Goal: Task Accomplishment & Management: Manage account settings

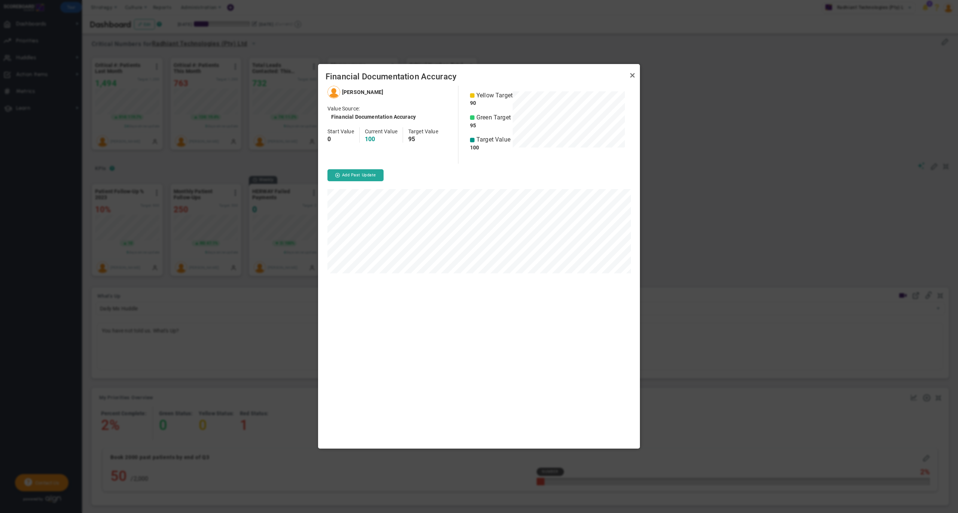
scroll to position [363, 322]
click at [628, 76] on link "Close" at bounding box center [632, 75] width 9 height 9
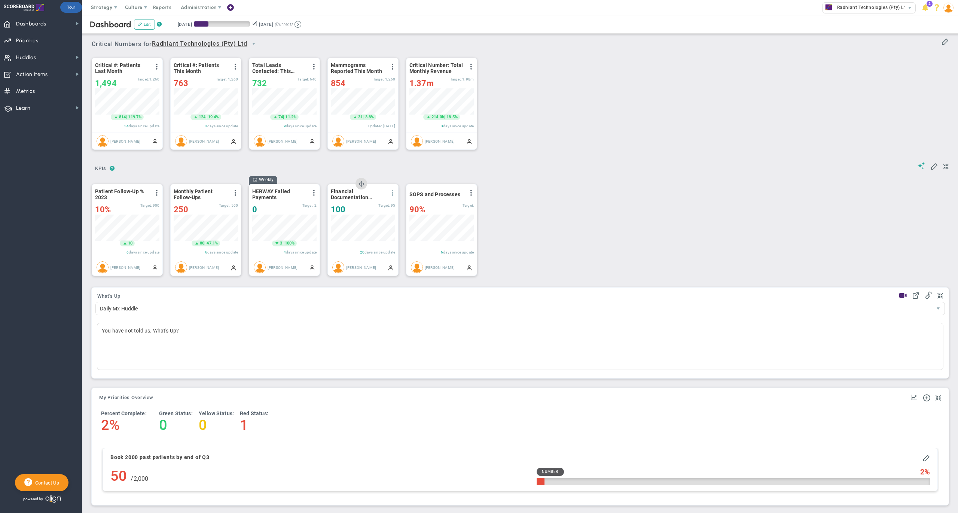
click at [390, 195] on span at bounding box center [393, 193] width 6 height 6
click at [370, 211] on li "Edit" at bounding box center [367, 207] width 64 height 9
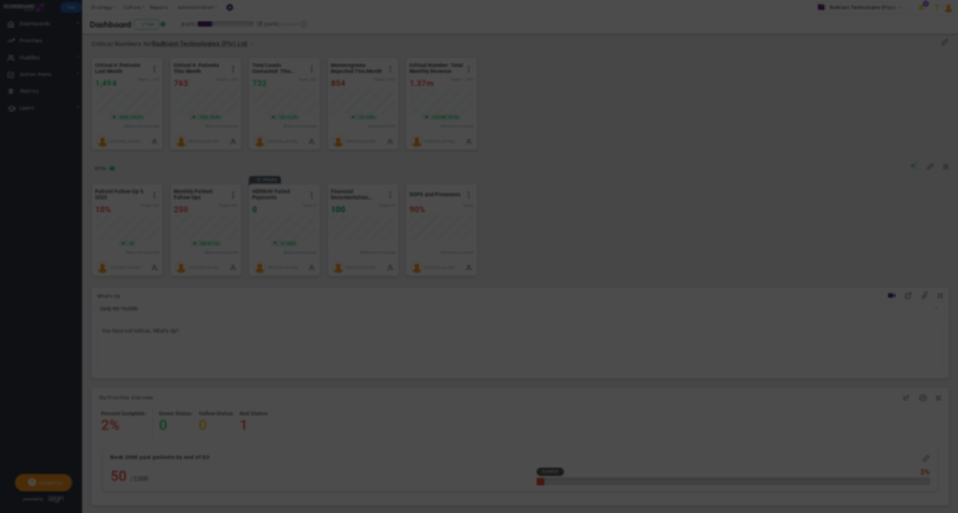
radio input "true"
checkbox input "false"
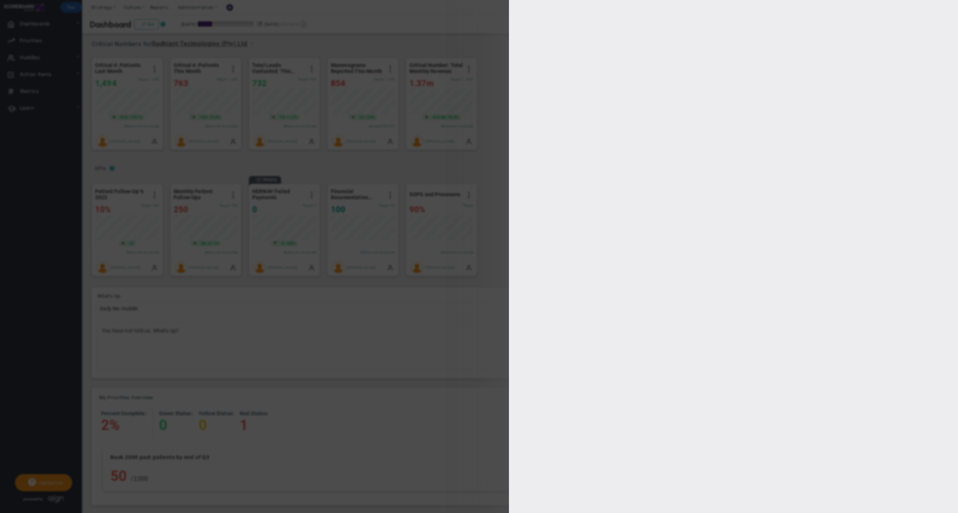
type input "100"
type input "95"
type input "90"
type input "<90"
checkbox input "true"
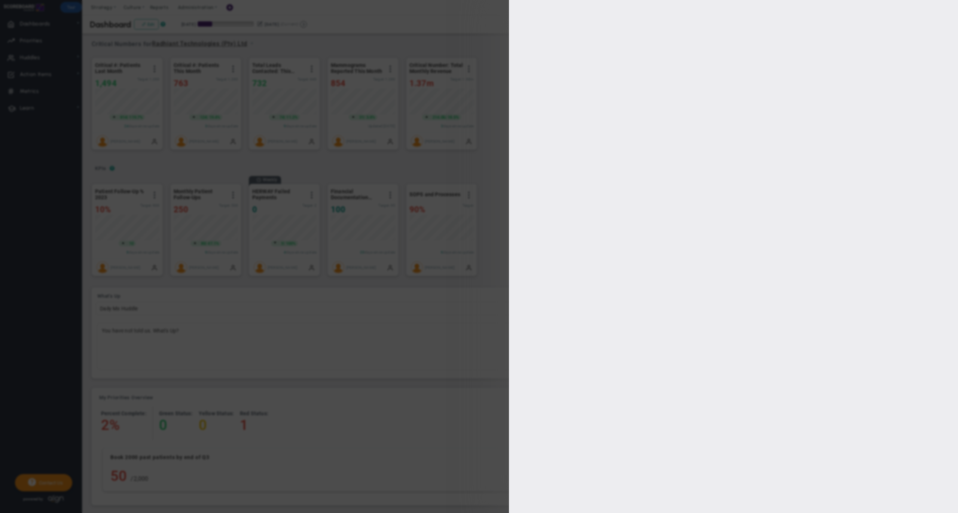
type input "[PERSON_NAME]"
radio input "true"
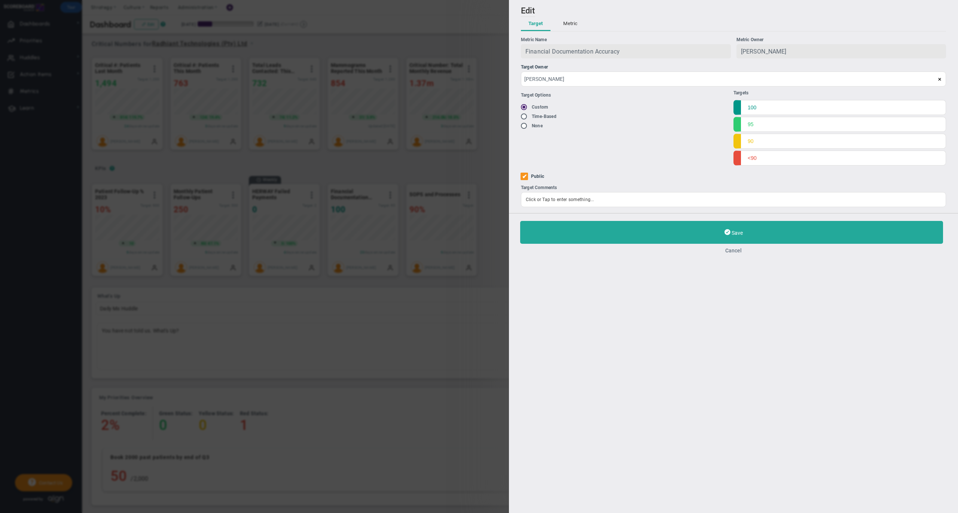
click at [735, 252] on button "Cancel" at bounding box center [733, 250] width 427 height 6
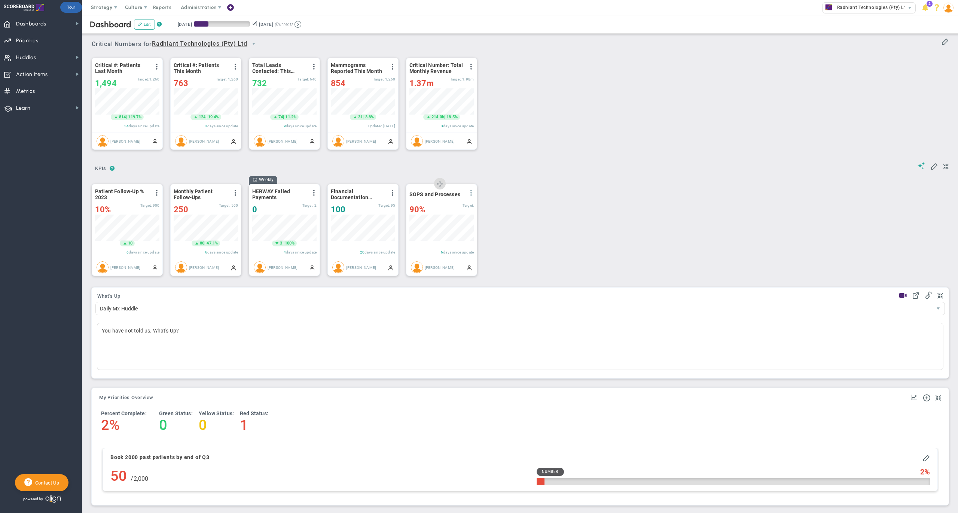
click at [472, 195] on span at bounding box center [471, 193] width 6 height 6
click at [448, 210] on li "Edit" at bounding box center [445, 207] width 64 height 9
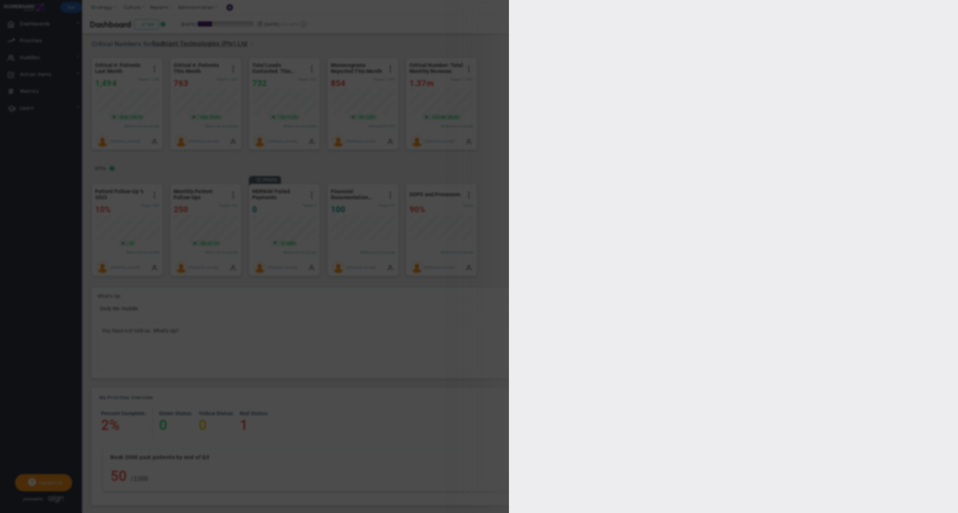
type input "[PERSON_NAME]"
radio input "true"
type input "100"
checkbox input "true"
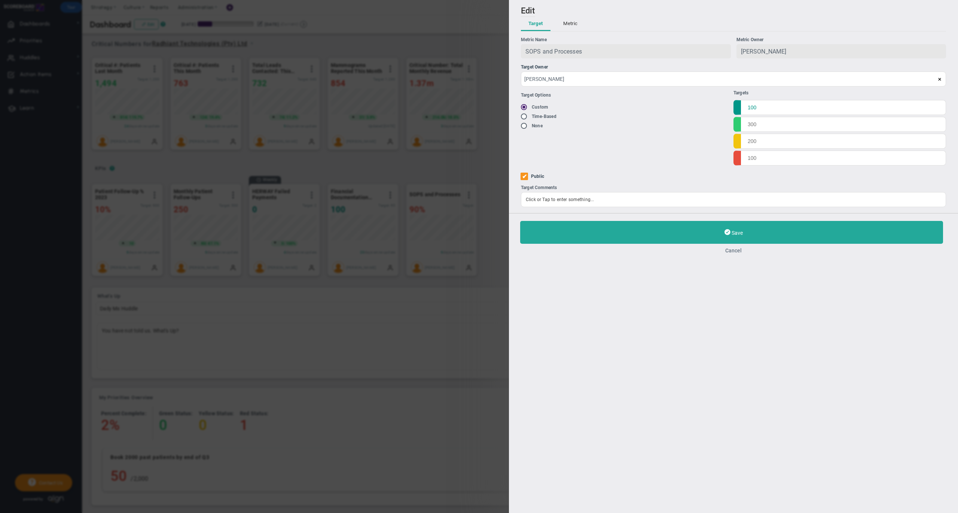
click at [734, 249] on button "Cancel" at bounding box center [733, 250] width 427 height 6
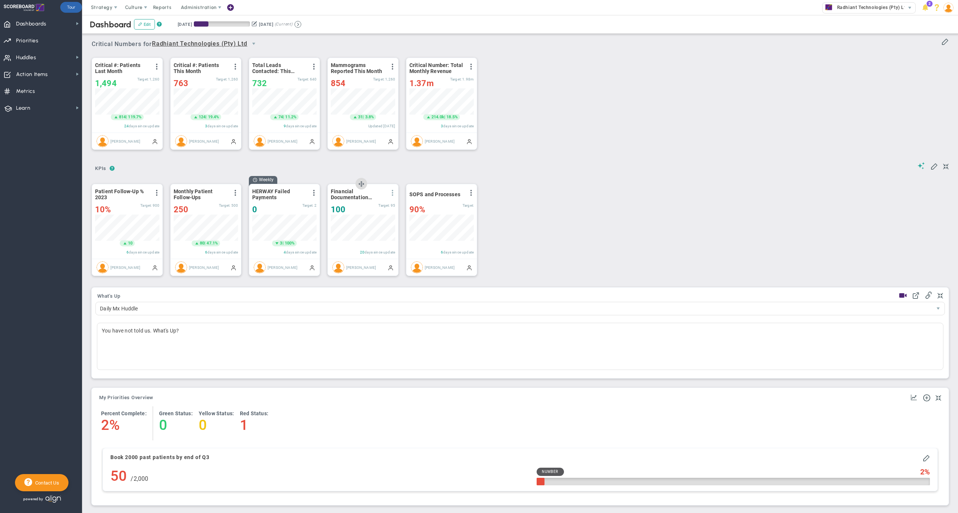
click at [391, 196] on span at bounding box center [393, 193] width 6 height 6
click at [366, 211] on li "Edit" at bounding box center [367, 207] width 64 height 9
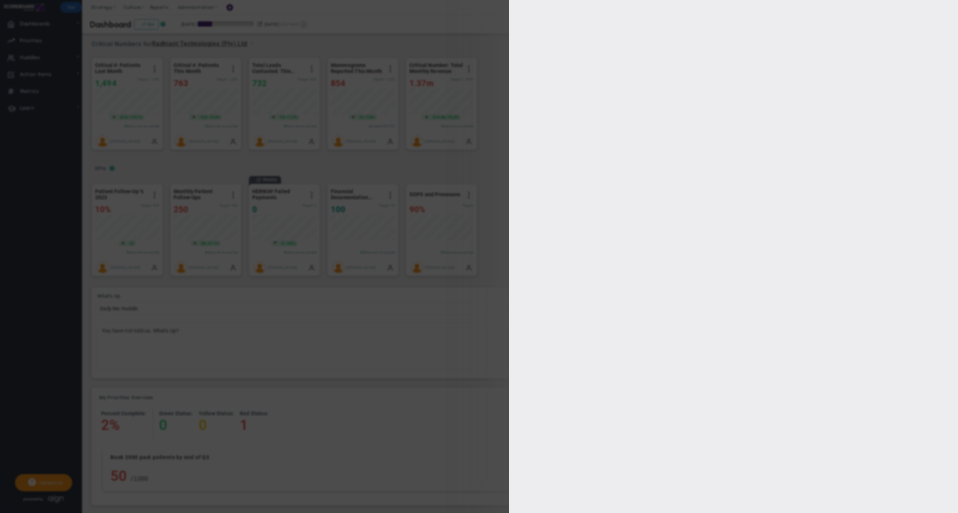
type input "[PERSON_NAME]"
radio input "true"
type input "100"
type input "95"
type input "90"
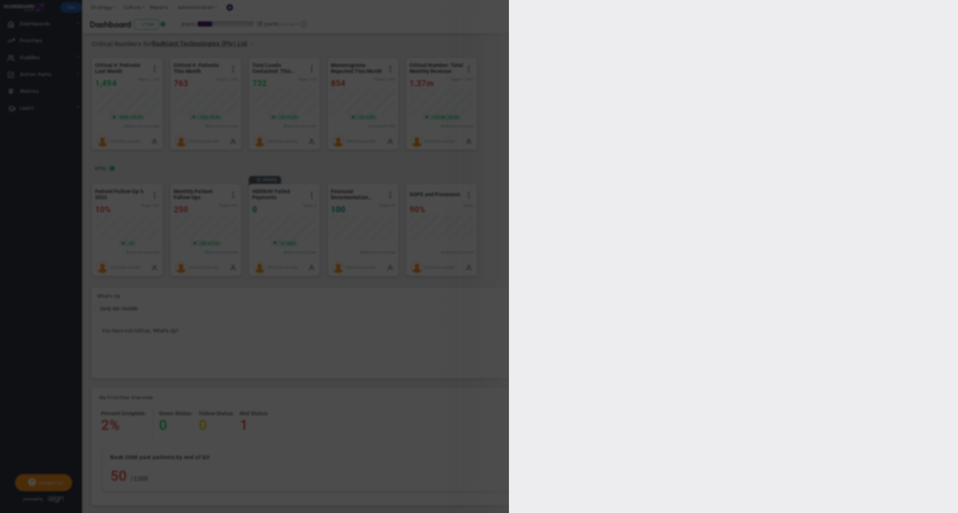
type input "<90"
checkbox input "true"
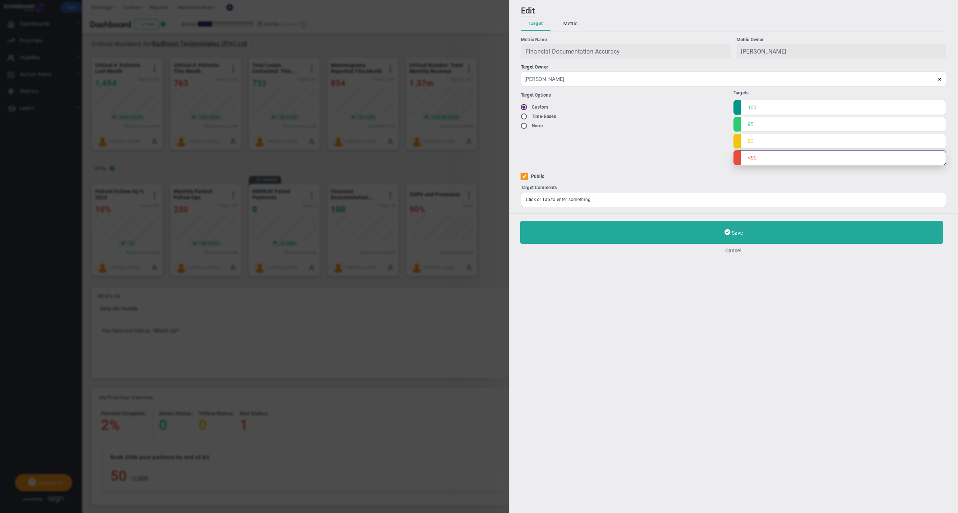
click at [751, 158] on input "<90" at bounding box center [840, 157] width 213 height 15
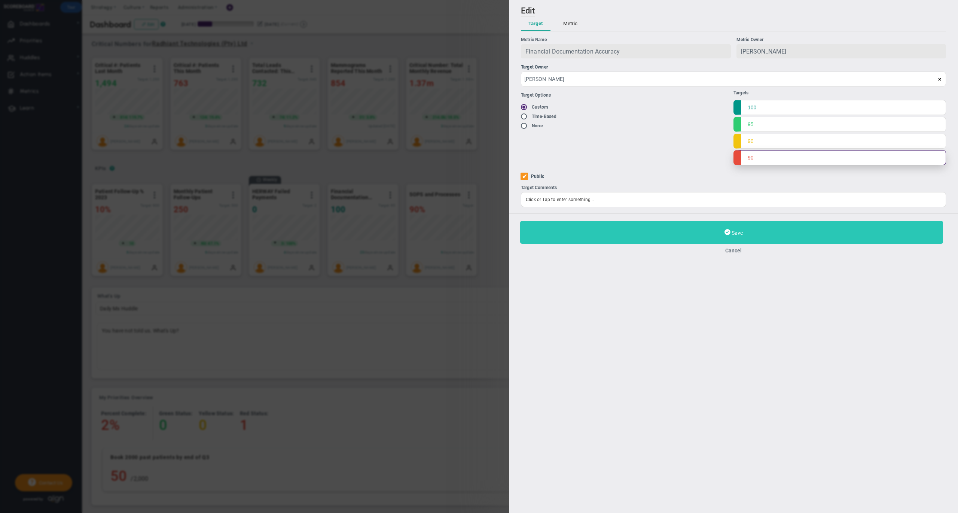
type input "90"
click at [692, 234] on button "Save" at bounding box center [731, 232] width 423 height 23
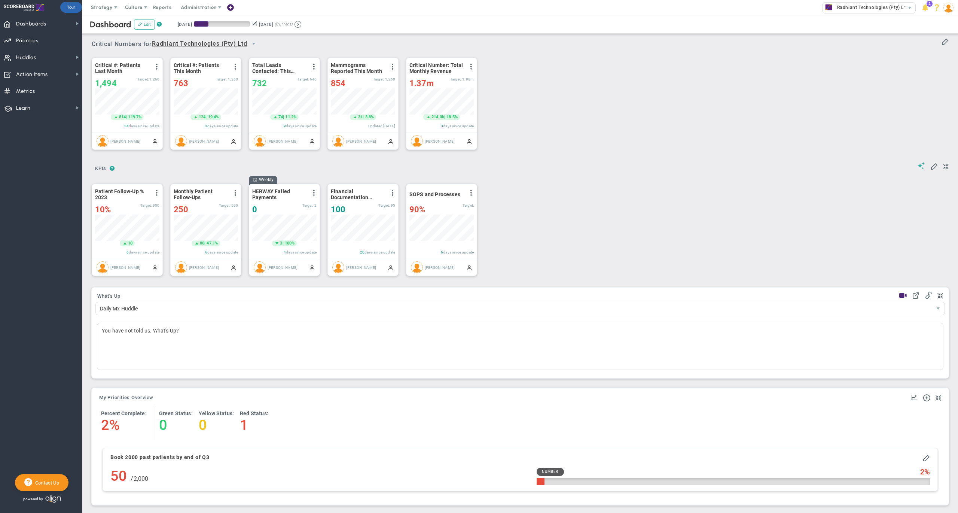
scroll to position [374253, 374215]
click at [391, 195] on span at bounding box center [393, 193] width 6 height 6
click at [366, 209] on li "Edit" at bounding box center [367, 207] width 64 height 9
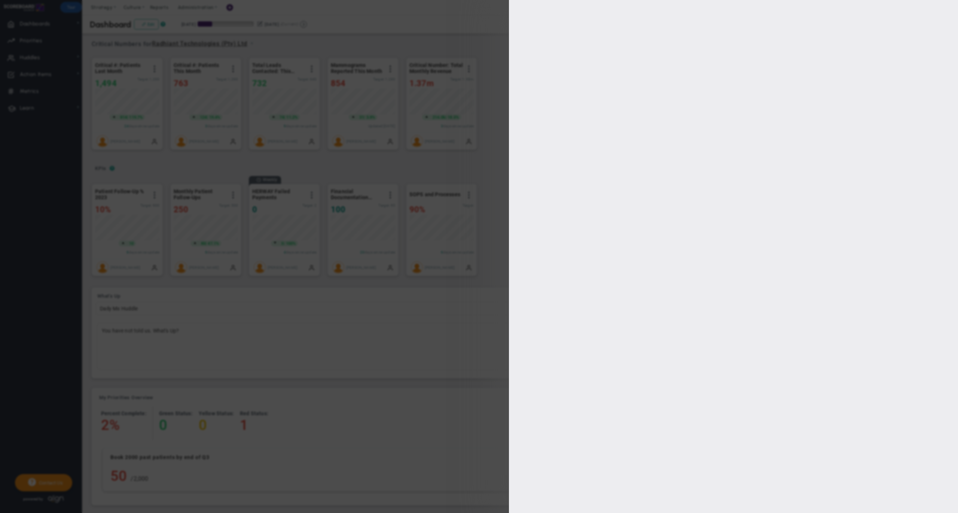
type input "[PERSON_NAME]"
radio input "true"
type input "100"
type input "95"
type input "90"
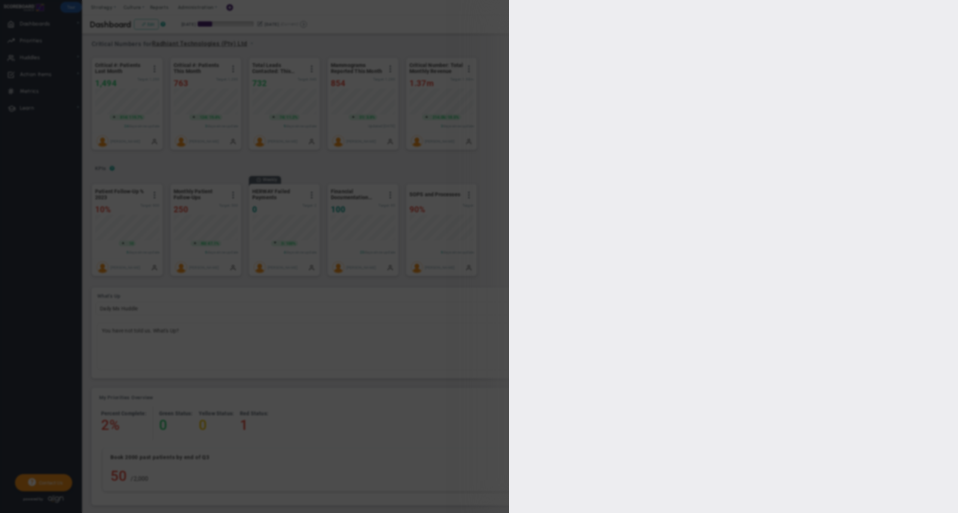
type input "90"
checkbox input "true"
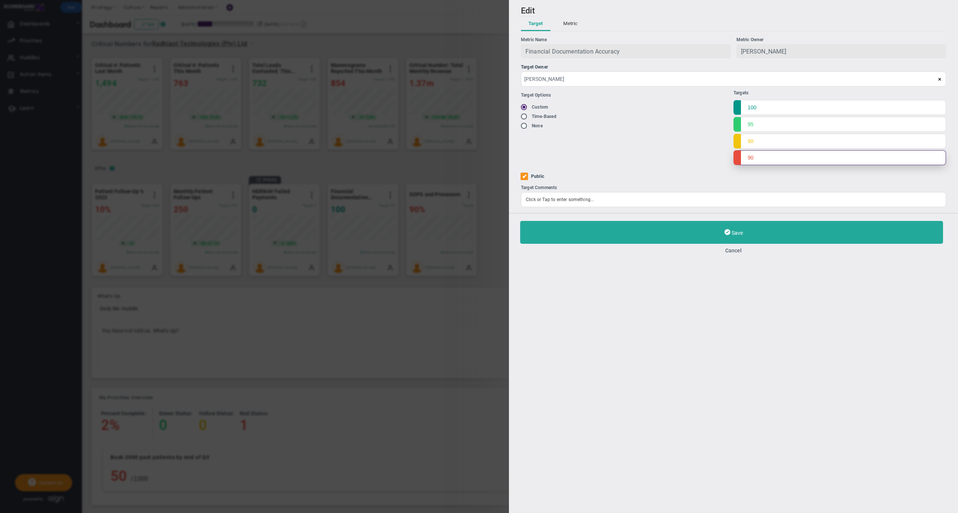
click at [770, 159] on input "90" at bounding box center [840, 157] width 213 height 15
type input "9"
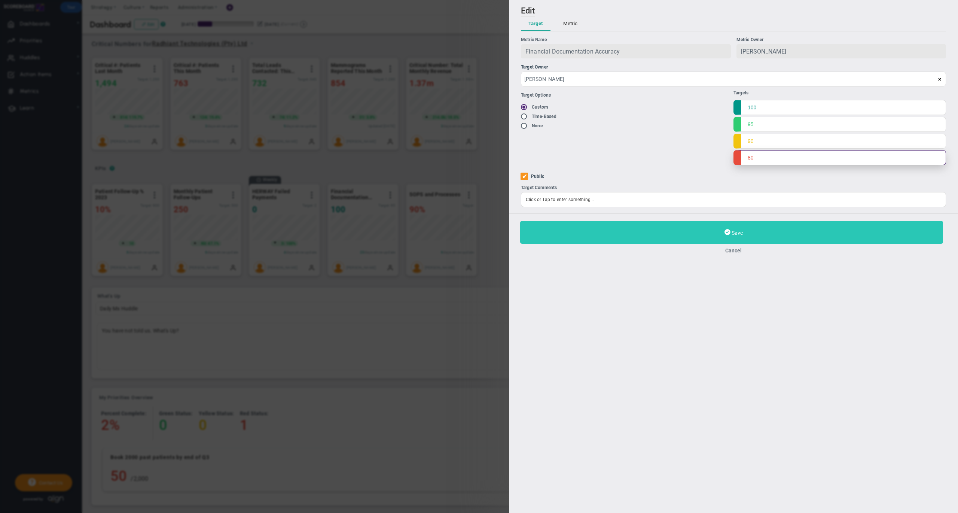
type input "80"
click at [703, 234] on button "Save" at bounding box center [731, 232] width 423 height 23
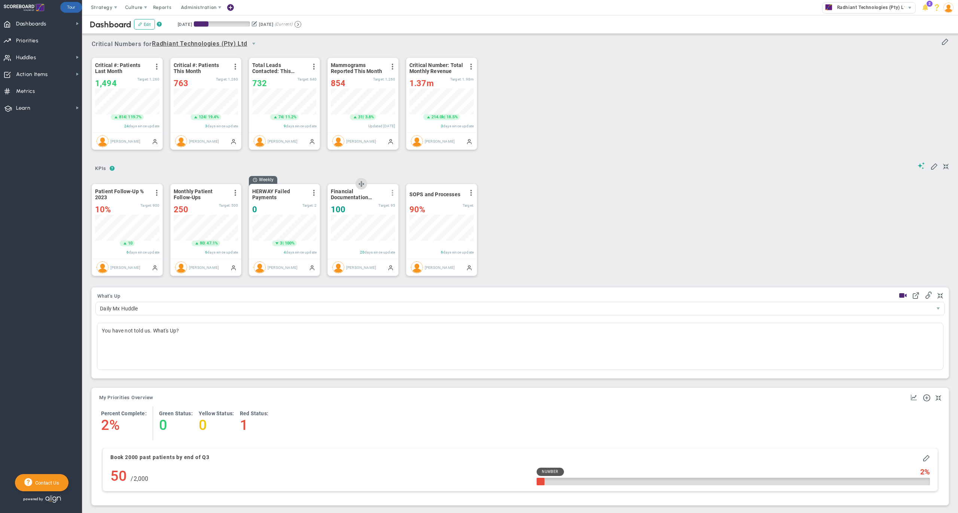
click at [394, 195] on span at bounding box center [393, 193] width 6 height 6
click at [369, 208] on li "Edit" at bounding box center [367, 207] width 64 height 9
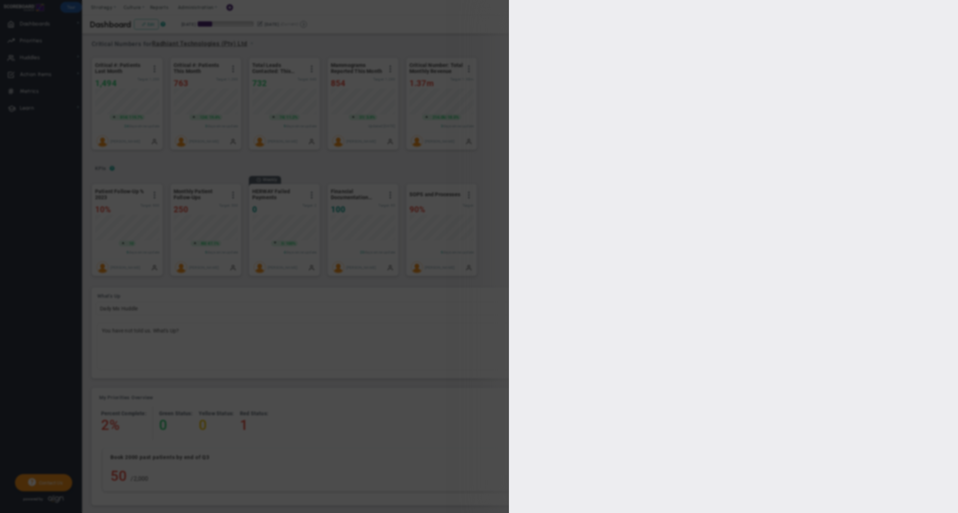
type input "100"
type input "95"
type input "90"
type input "80"
checkbox input "true"
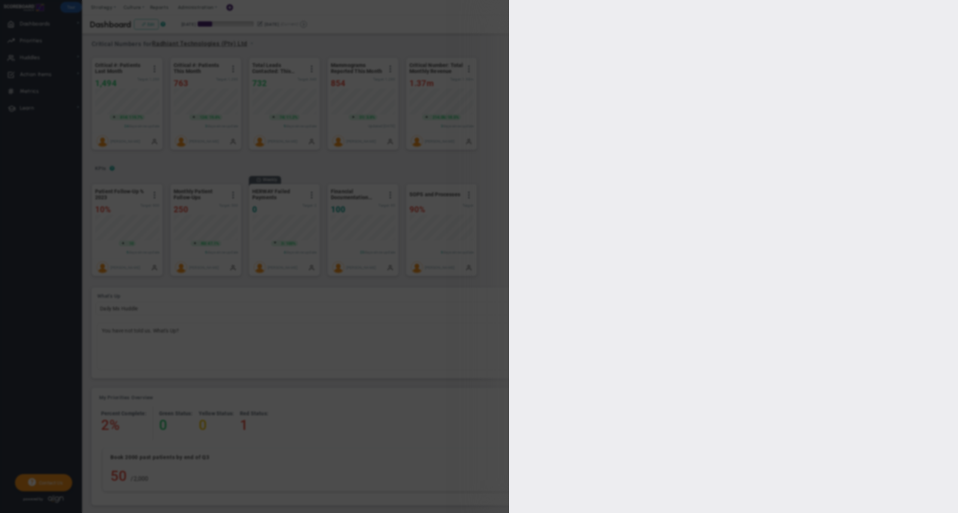
type input "[PERSON_NAME]"
radio input "true"
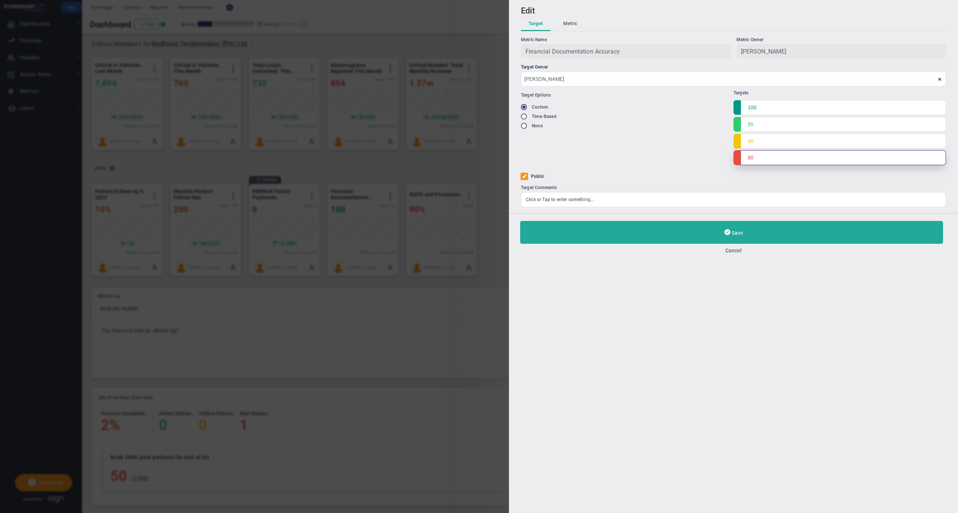
click at [758, 156] on input "80" at bounding box center [840, 157] width 213 height 15
type input "8"
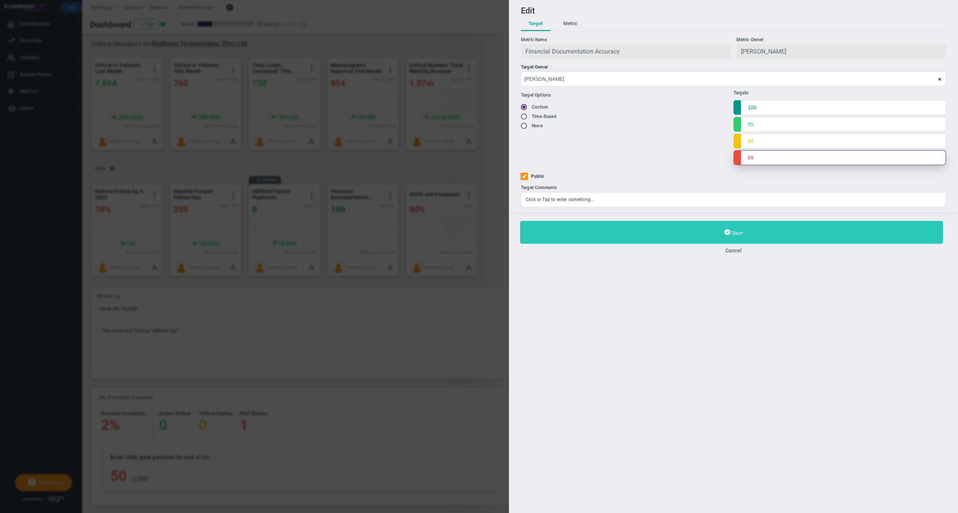
type input "89"
click at [668, 221] on button "Save" at bounding box center [731, 232] width 423 height 23
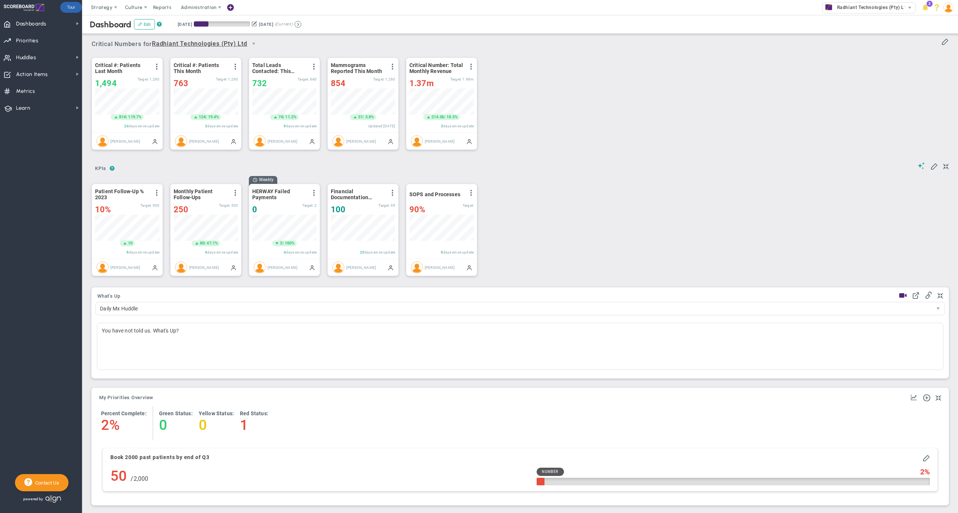
click at [531, 180] on div "Period Patient Follow-Up % 2023 View Historical Graph Edit Make "No Change" Upd…" at bounding box center [517, 229] width 866 height 107
click at [47, 41] on span "Priorities Projects OKR Tree Priorities Projects OKRs" at bounding box center [41, 40] width 82 height 17
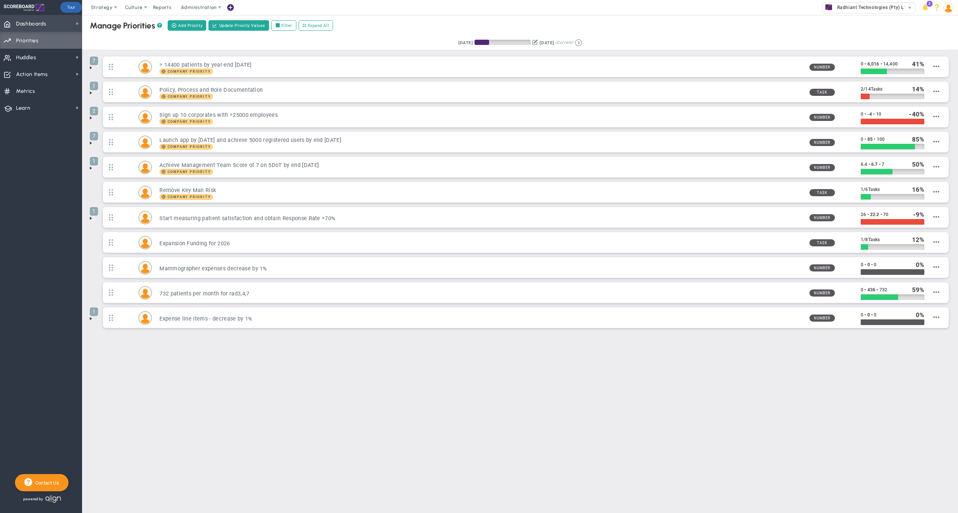
click at [40, 25] on span "Dashboards" at bounding box center [31, 24] width 30 height 16
click at [120, 44] on div "Annual Initiatives" at bounding box center [119, 51] width 75 height 15
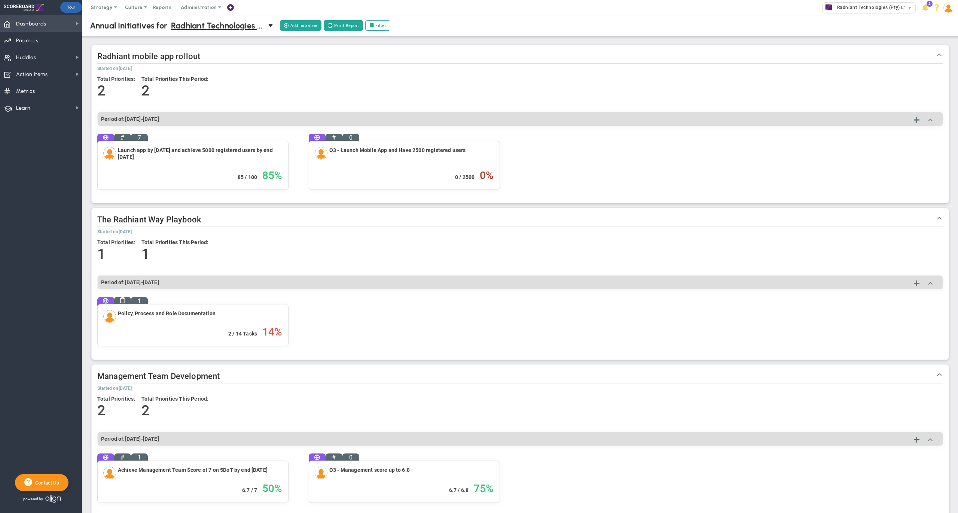
click at [65, 22] on span "Dashboards Dashboards" at bounding box center [41, 23] width 82 height 17
click at [111, 29] on div "Company Dashboard" at bounding box center [119, 36] width 75 height 15
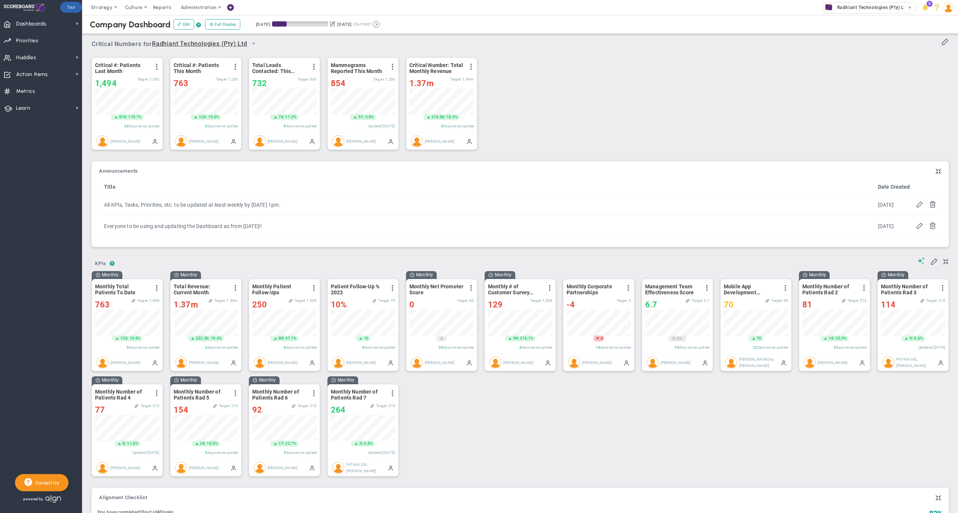
scroll to position [26, 64]
click at [205, 3] on span "Administration" at bounding box center [199, 7] width 48 height 15
click at [204, 17] on span "Manage Users" at bounding box center [206, 22] width 61 height 15
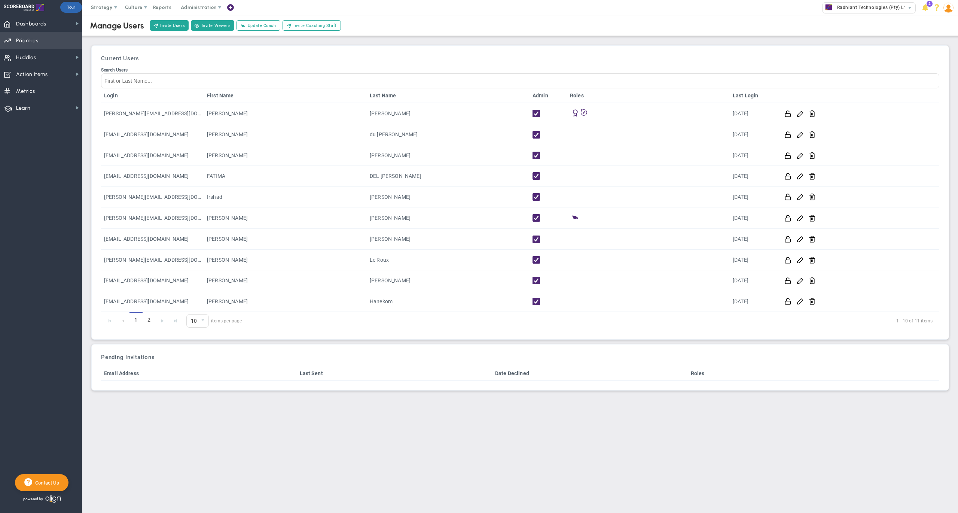
click at [25, 36] on span "Priorities" at bounding box center [27, 41] width 22 height 16
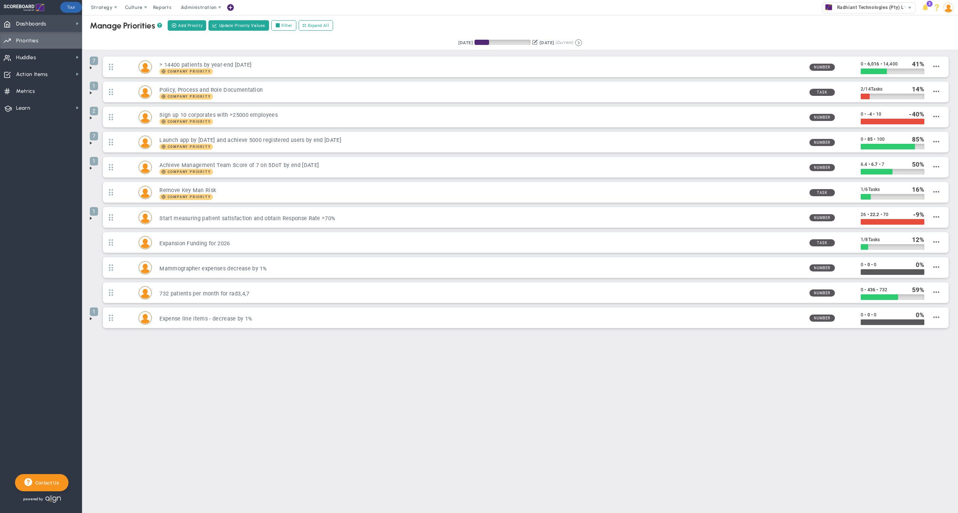
click at [40, 19] on span "Dashboards" at bounding box center [31, 24] width 30 height 16
click at [117, 31] on div "Company Dashboard" at bounding box center [119, 36] width 75 height 15
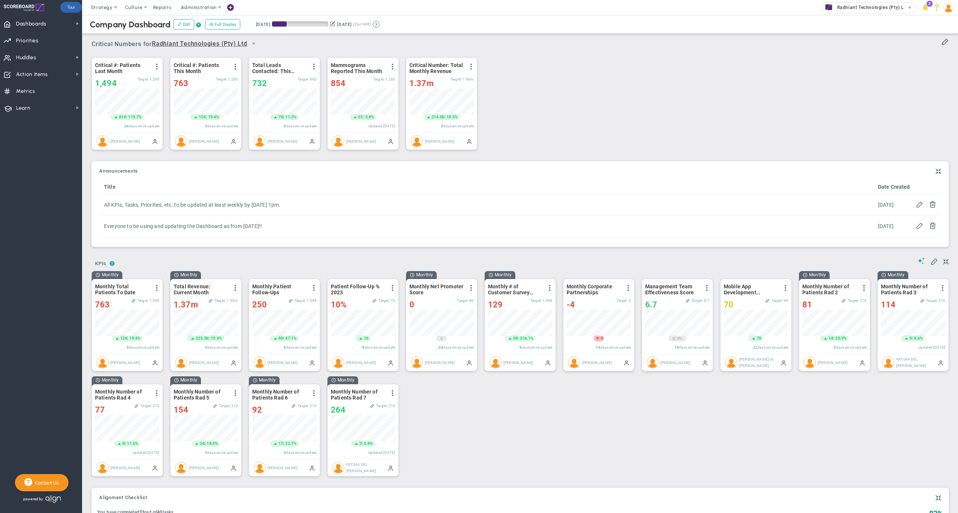
scroll to position [26, 64]
click at [658, 47] on div "Critical Numbers for Radhiant Technologies (Pty) Ltd 0 Critical Numbers for Rad…" at bounding box center [520, 41] width 857 height 19
click at [195, 0] on span "Administration" at bounding box center [199, 7] width 48 height 15
click at [207, 19] on span "Manage Users" at bounding box center [206, 22] width 61 height 15
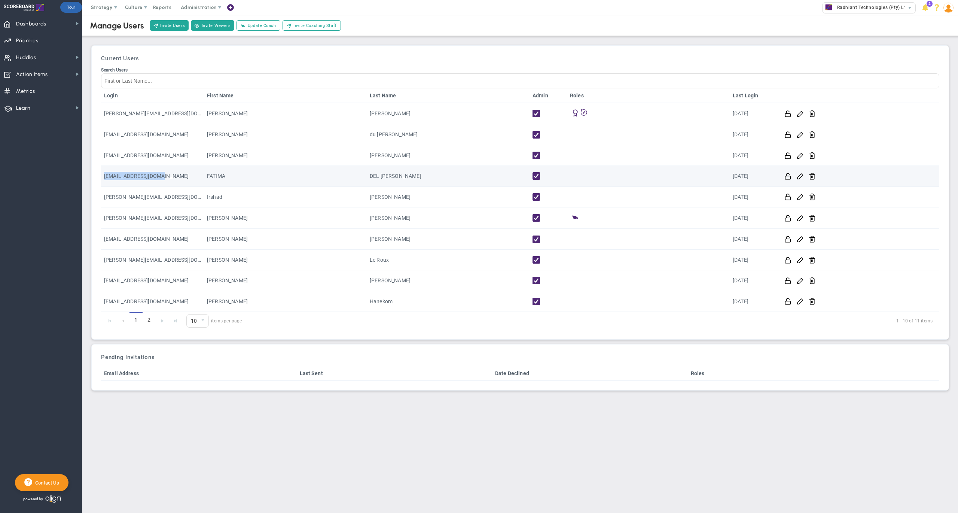
drag, startPoint x: 168, startPoint y: 176, endPoint x: 102, endPoint y: 174, distance: 66.3
click at [102, 174] on td "[EMAIL_ADDRESS][DOMAIN_NAME]" at bounding box center [152, 176] width 103 height 21
copy td "[EMAIL_ADDRESS][DOMAIN_NAME]"
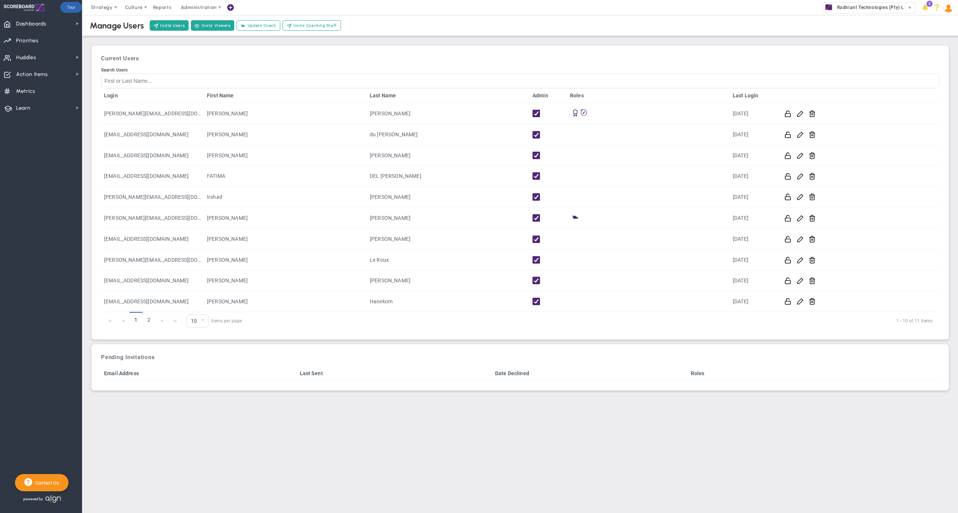
click at [435, 52] on div "Current Users Search Users Login First Name Last Name Admin Roles Last Login [P…" at bounding box center [520, 192] width 850 height 286
click at [464, 51] on div "Current Users Search Users Login First Name Last Name Admin Roles Last Login [P…" at bounding box center [520, 192] width 850 height 286
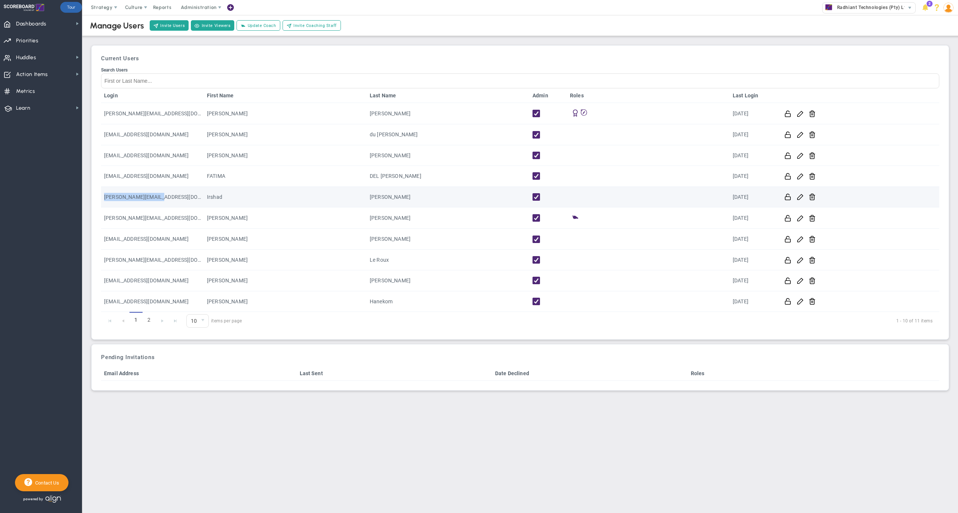
drag, startPoint x: 167, startPoint y: 194, endPoint x: 101, endPoint y: 194, distance: 66.2
click at [101, 194] on td "[PERSON_NAME][EMAIL_ADDRESS][DOMAIN_NAME]" at bounding box center [152, 197] width 103 height 21
copy td "[PERSON_NAME][EMAIL_ADDRESS][DOMAIN_NAME]"
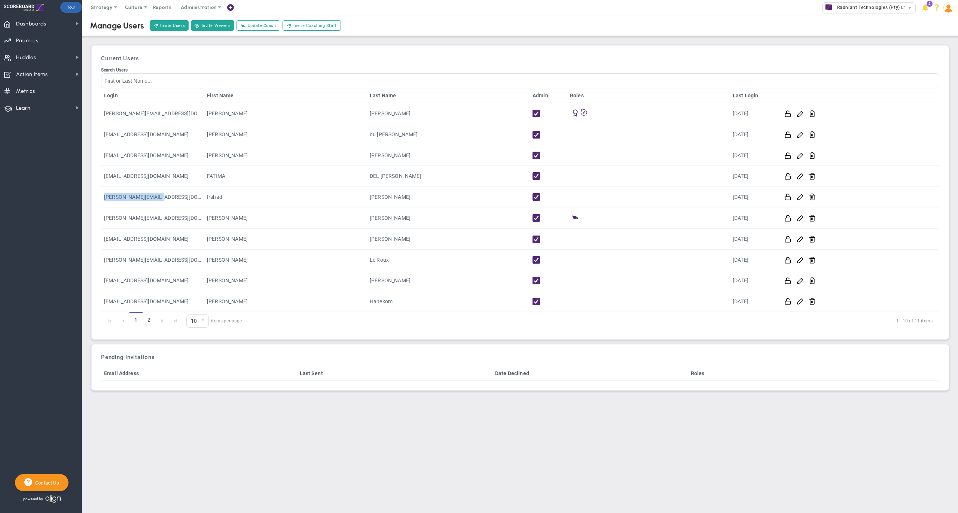
click at [316, 53] on div "Current Users Search Users Login First Name Last Name Admin Roles Last Login [P…" at bounding box center [520, 192] width 850 height 286
click at [29, 24] on span "Dashboards" at bounding box center [31, 24] width 30 height 16
click at [129, 38] on span "Company Dashboard" at bounding box center [122, 36] width 48 height 7
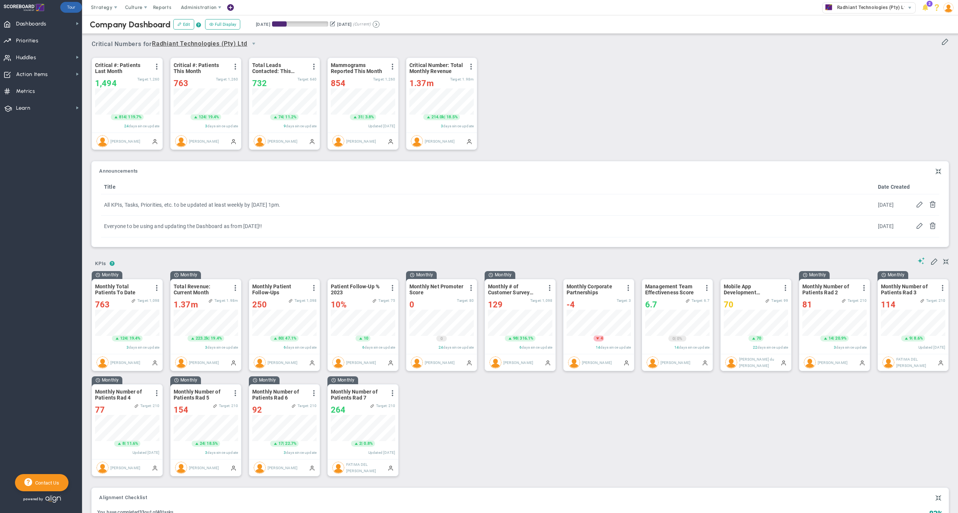
scroll to position [26, 64]
click at [481, 28] on div "Company Dashboard Edit ? Full Display Retrieving period... [DATE] [DATE] (Curre…" at bounding box center [520, 24] width 891 height 19
click at [457, 21] on div "Company Dashboard Edit ? Full Display Retrieving period... [DATE] [DATE] (Curre…" at bounding box center [520, 24] width 891 height 19
click at [48, 54] on span "Huddles Huddles" at bounding box center [41, 57] width 82 height 17
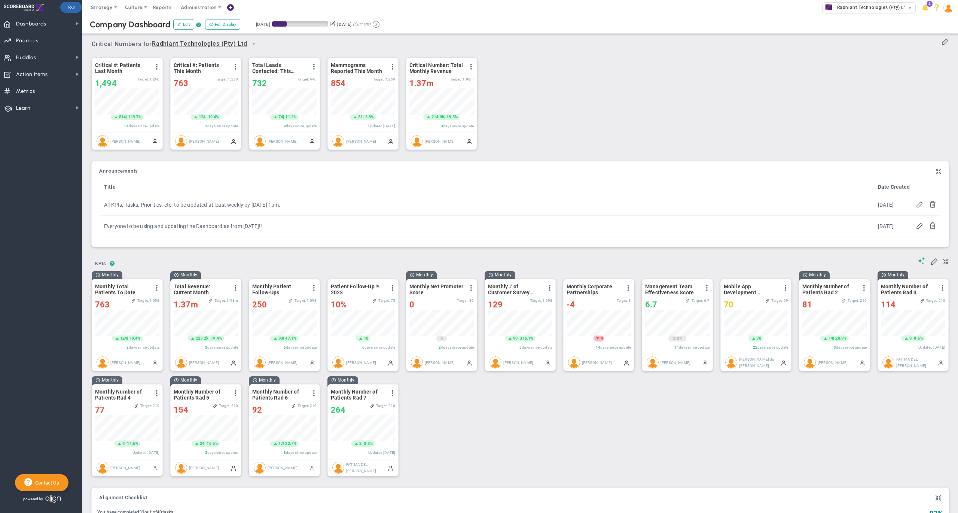
click at [232, 7] on span at bounding box center [230, 8] width 6 height 10
click at [255, 80] on span "Huddle" at bounding box center [241, 82] width 27 height 6
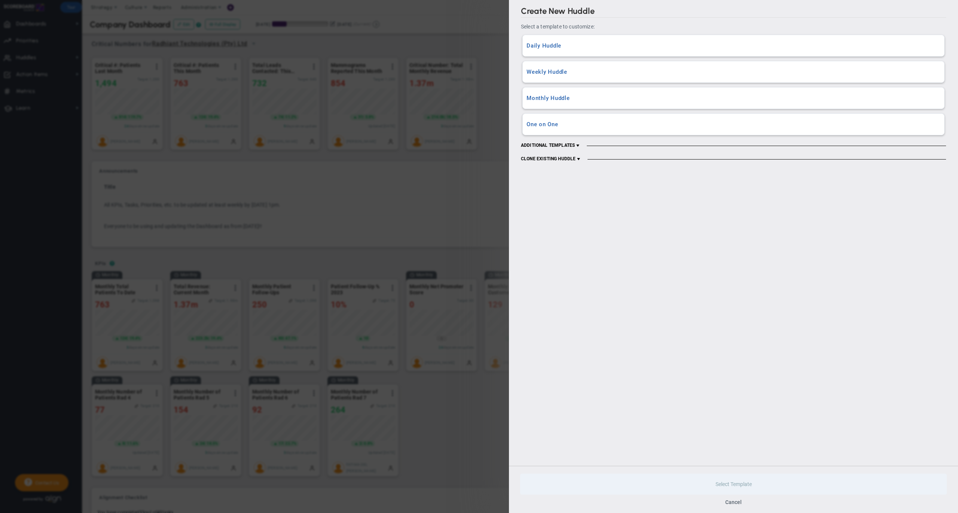
click at [596, 44] on h3 "Daily Huddle" at bounding box center [734, 45] width 414 height 7
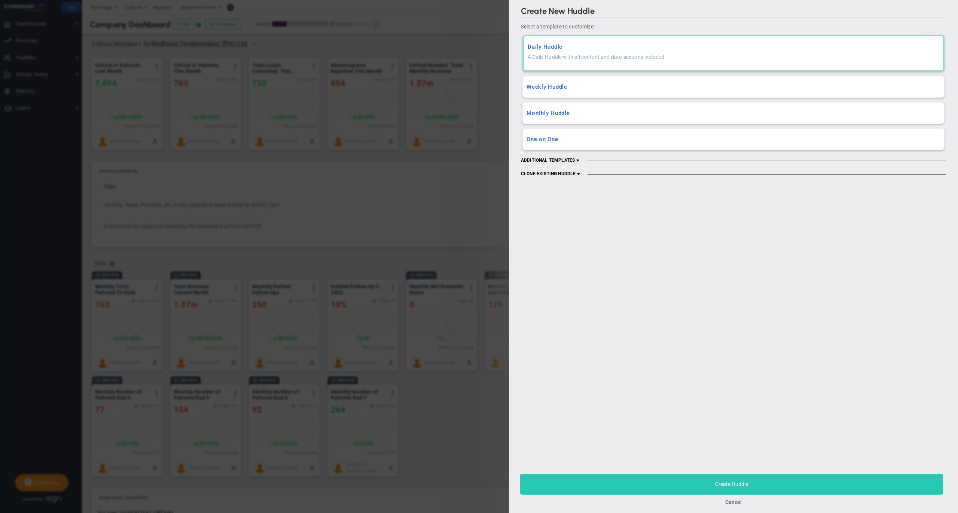
click at [665, 486] on button "Create Huddle" at bounding box center [731, 483] width 423 height 21
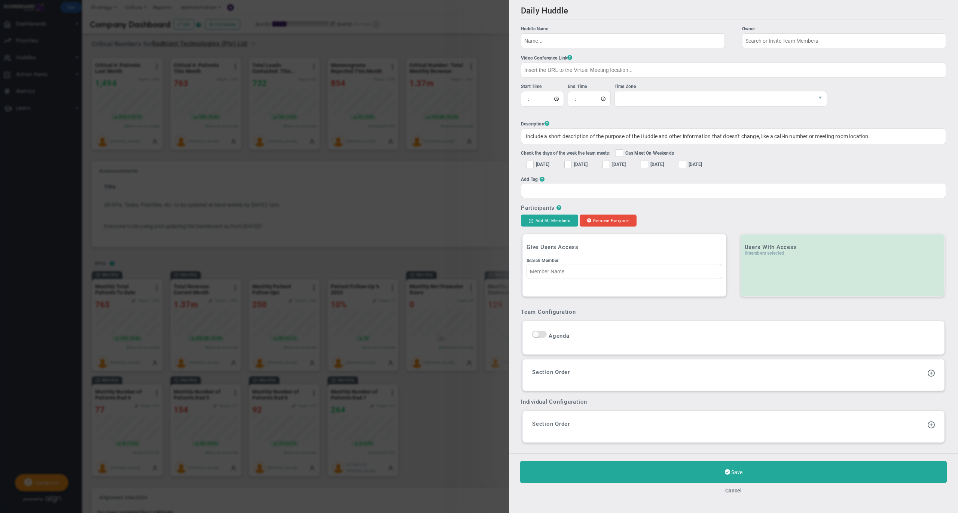
checkbox input "true"
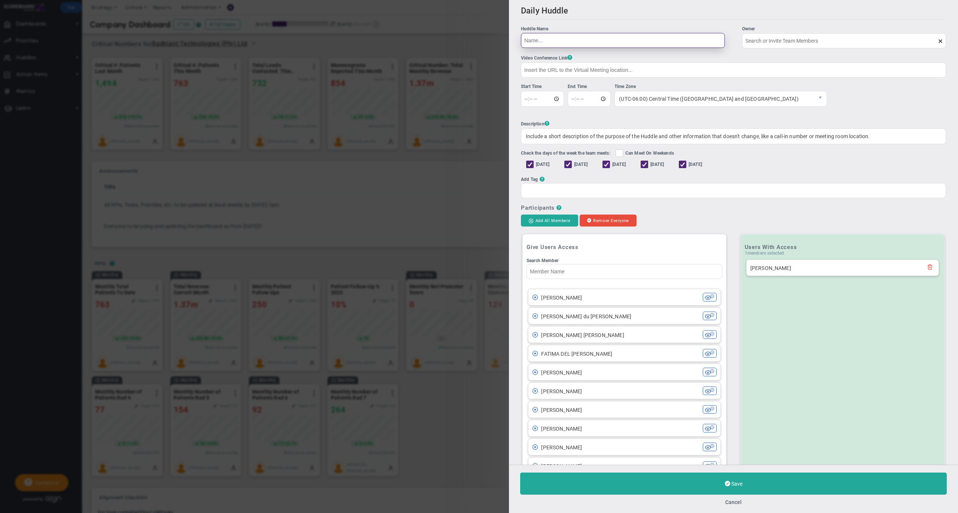
type input "[PERSON_NAME]"
click at [531, 165] on input "[DATE]" at bounding box center [530, 165] width 5 height 7
checkbox input "false"
click at [571, 165] on input "[DATE]" at bounding box center [568, 165] width 5 height 7
checkbox input "false"
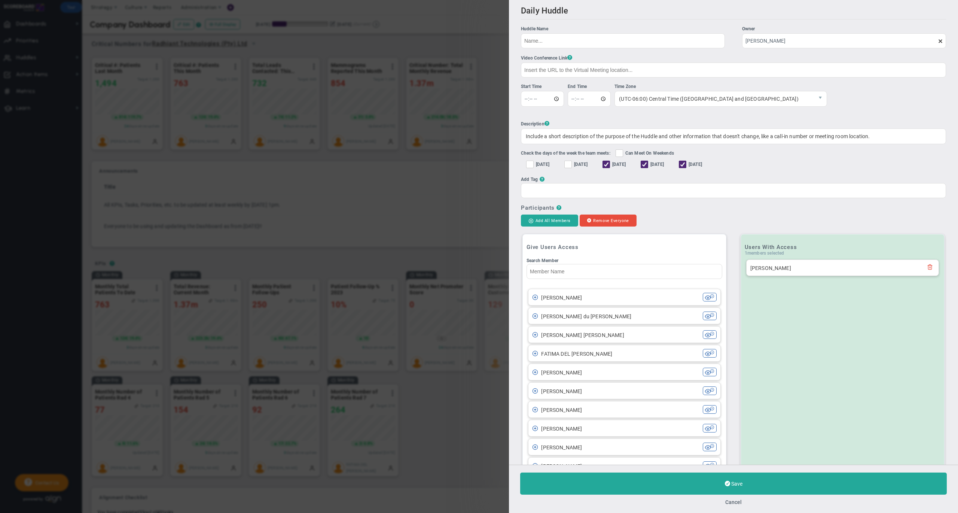
click at [609, 166] on span at bounding box center [606, 164] width 7 height 7
click at [609, 166] on input "[DATE]" at bounding box center [606, 165] width 5 height 7
checkbox input "false"
click at [648, 165] on span at bounding box center [644, 164] width 7 height 7
click at [648, 165] on input "[DATE]" at bounding box center [645, 165] width 5 height 7
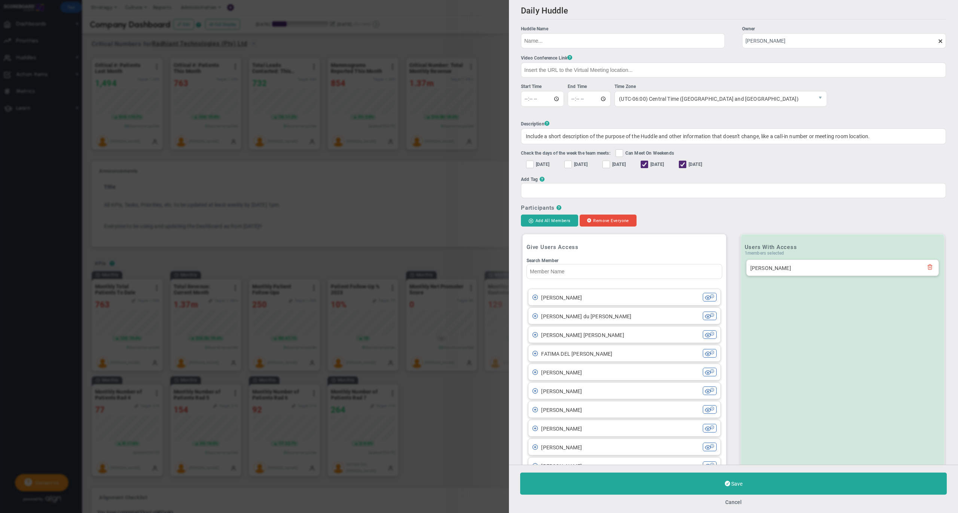
checkbox input "false"
click at [539, 99] on input "time" at bounding box center [542, 99] width 43 height 16
click at [528, 101] on input "time" at bounding box center [542, 99] width 43 height 16
click at [536, 99] on input "time" at bounding box center [542, 99] width 43 height 16
click at [545, 100] on input "time" at bounding box center [542, 99] width 43 height 16
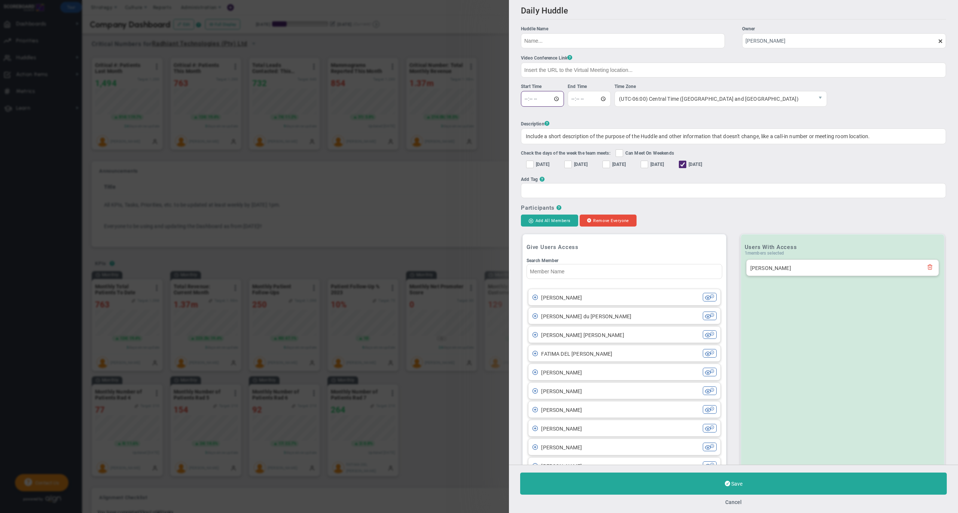
type input "16:00"
type input "16:15"
click at [581, 37] on input "Huddle Name Owner [PERSON_NAME] The Huddle Owner must be a member of the Huddle" at bounding box center [623, 40] width 204 height 15
type input "Weekly Priority Meeting"
click at [558, 222] on button "Add All Members" at bounding box center [549, 220] width 57 height 12
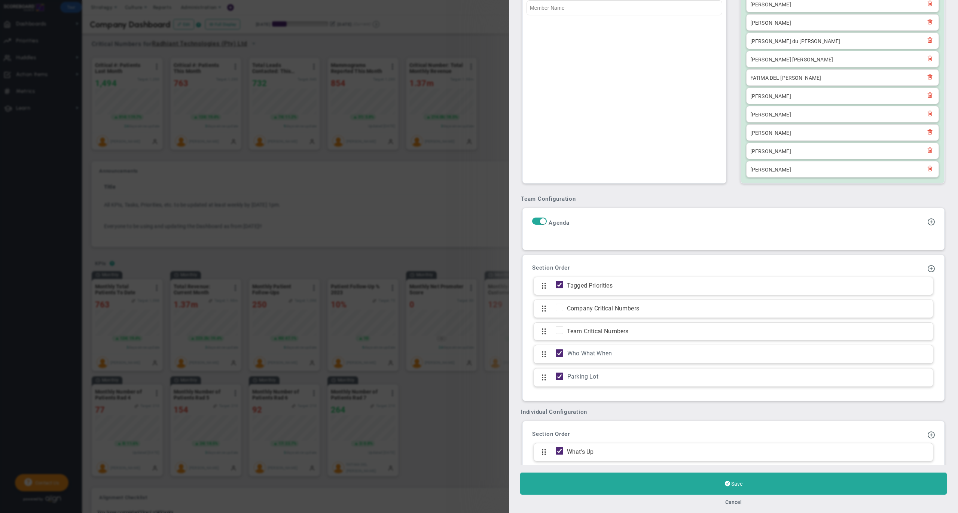
scroll to position [406, 0]
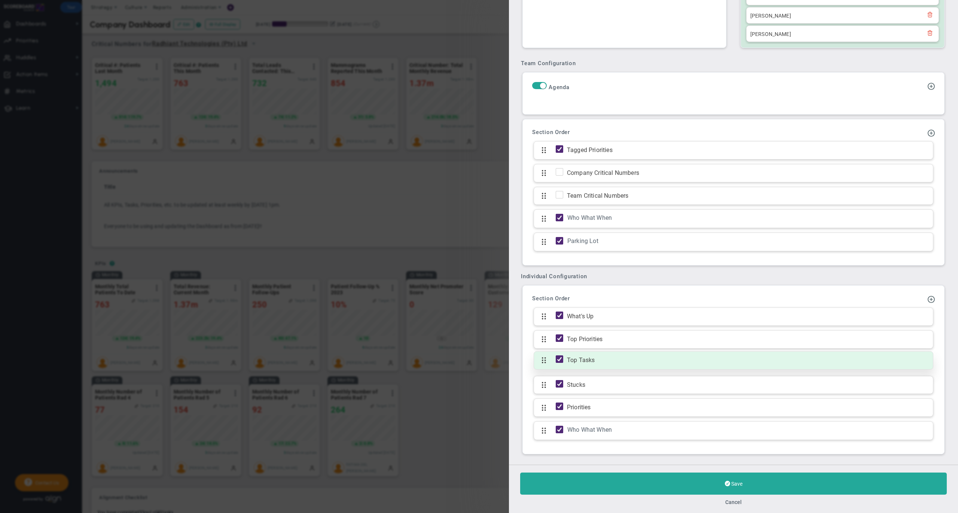
click at [561, 357] on input "checkbox" at bounding box center [561, 360] width 7 height 7
checkbox input "false"
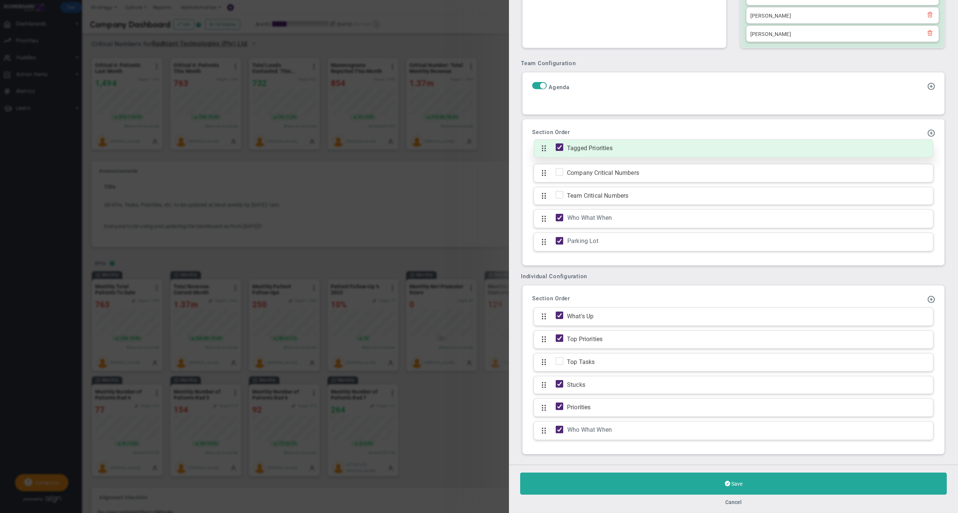
click at [558, 145] on input "checkbox" at bounding box center [561, 148] width 7 height 7
checkbox input "false"
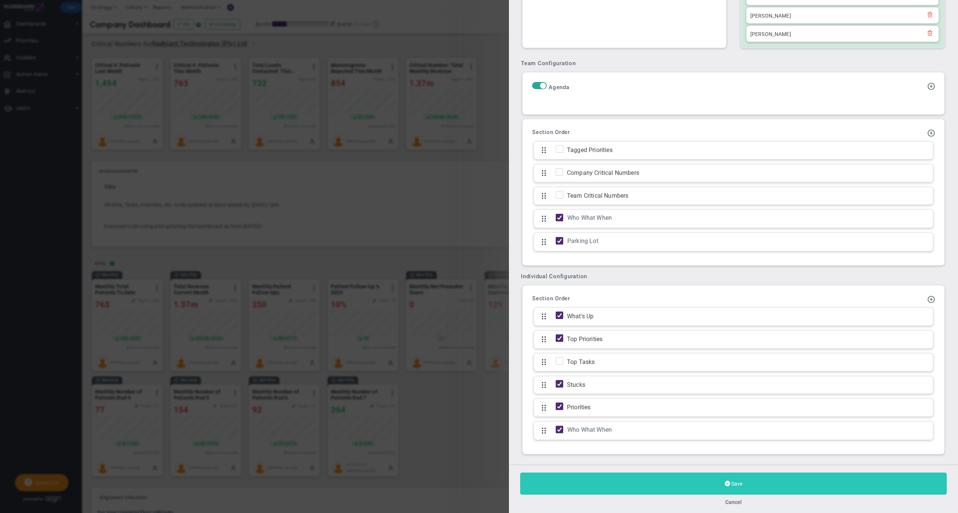
click at [652, 479] on button "Save" at bounding box center [733, 483] width 427 height 22
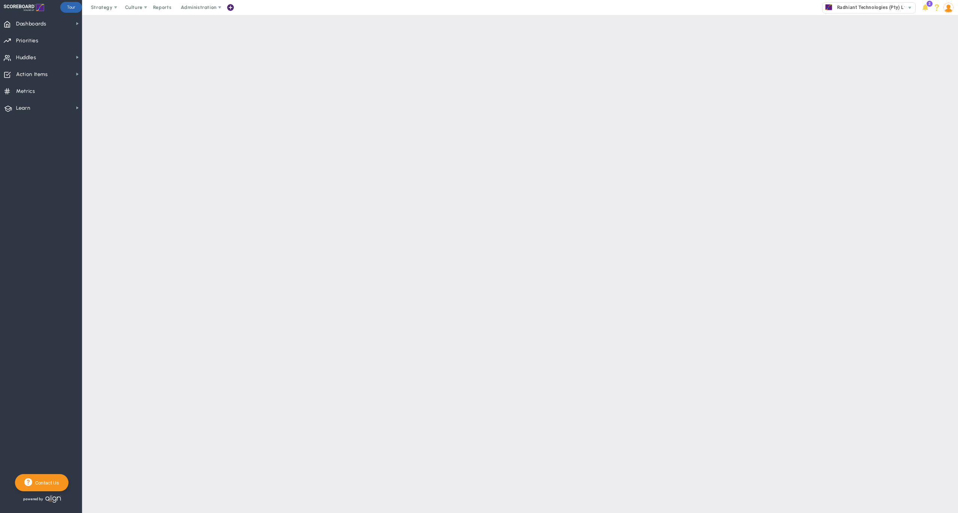
type input "[DATE]"
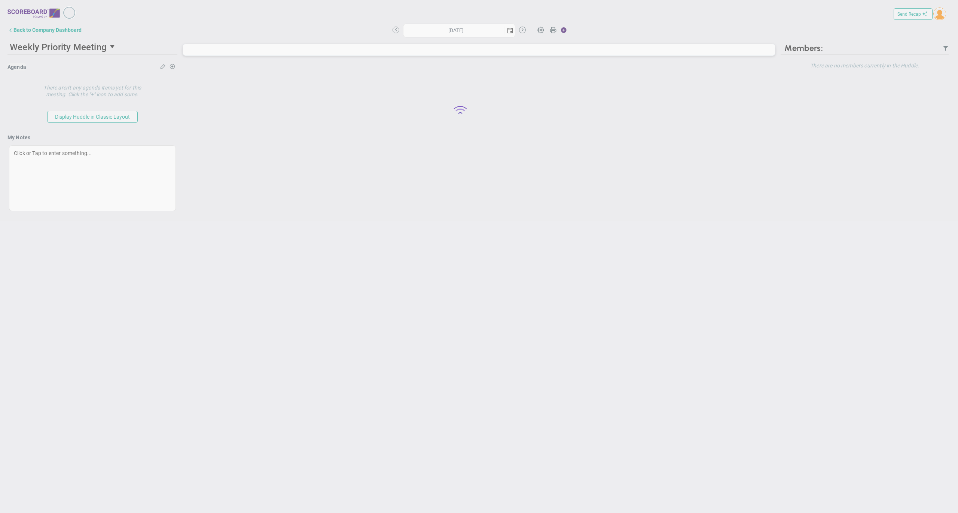
type input "[DATE]"
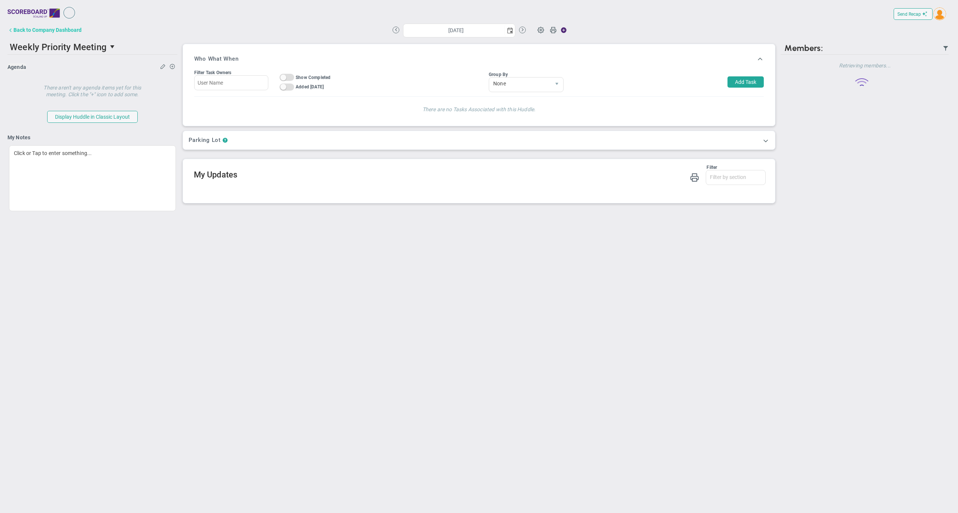
click at [67, 29] on div "Back to Company Dashboard" at bounding box center [47, 30] width 68 height 6
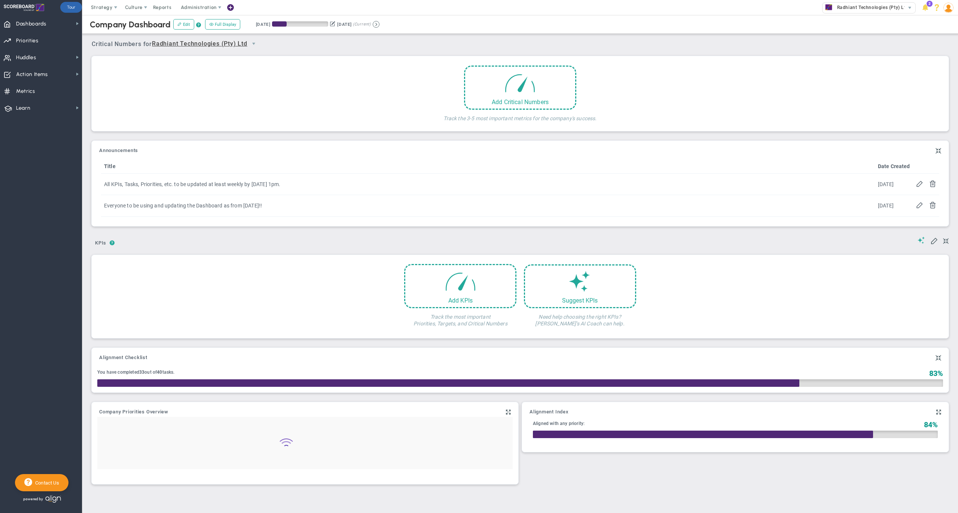
click at [231, 9] on span at bounding box center [230, 8] width 6 height 10
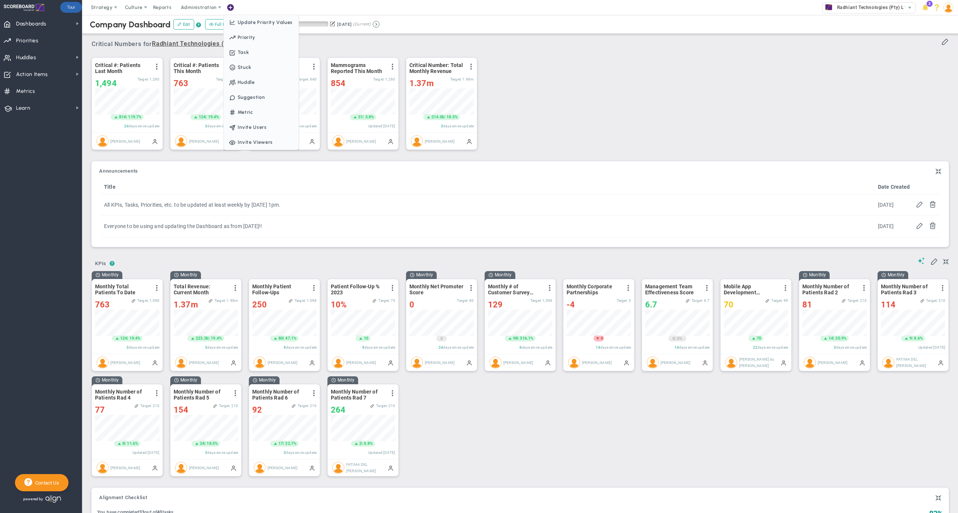
scroll to position [26, 64]
click at [40, 21] on span "Dashboards" at bounding box center [31, 24] width 30 height 16
click at [231, 5] on span at bounding box center [230, 8] width 6 height 10
click at [244, 83] on span "Huddle" at bounding box center [241, 82] width 27 height 6
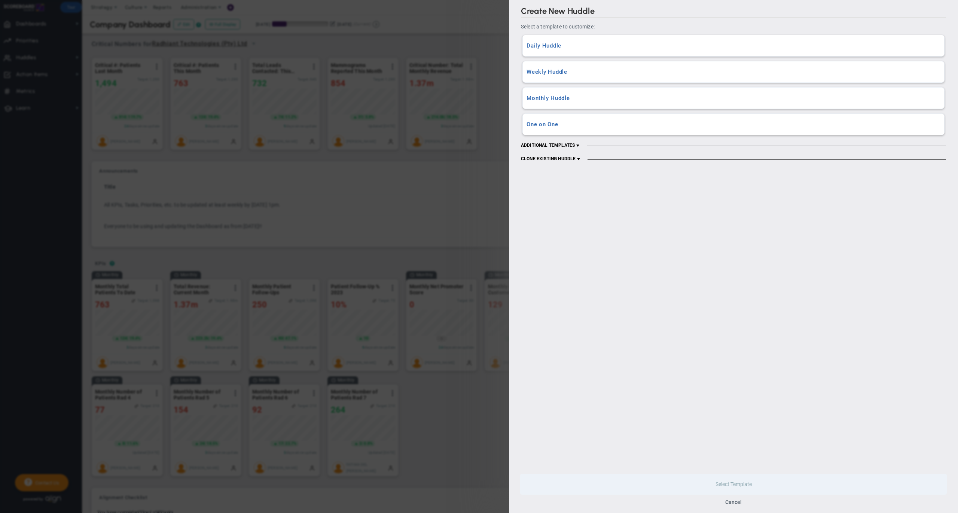
click at [579, 146] on span at bounding box center [578, 146] width 6 height 6
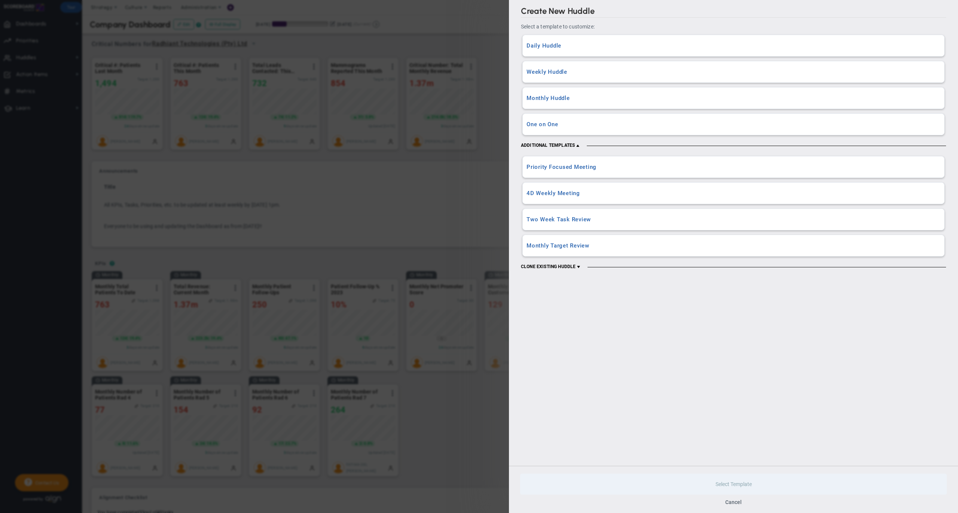
click at [580, 268] on span at bounding box center [579, 267] width 6 height 6
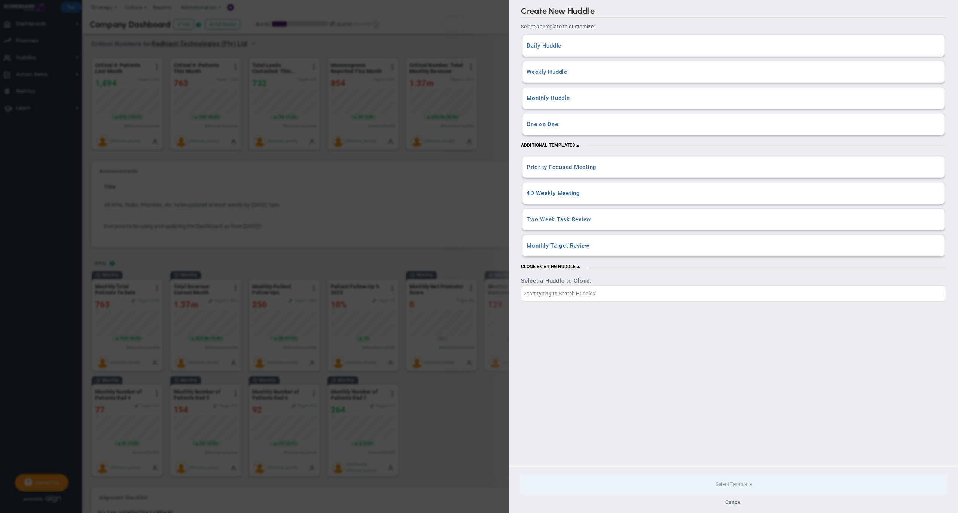
click at [736, 500] on button "Cancel" at bounding box center [733, 502] width 16 height 6
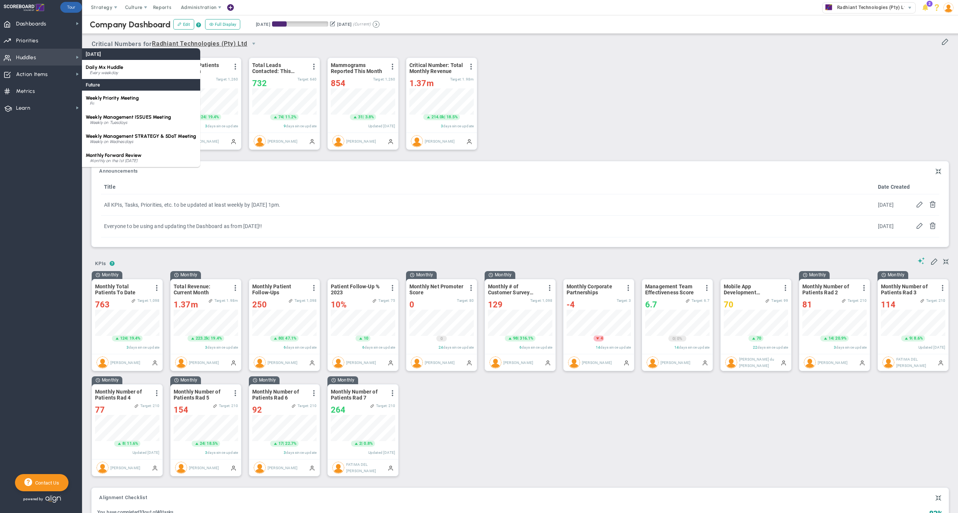
click at [43, 58] on span "Huddles Huddles" at bounding box center [41, 57] width 82 height 17
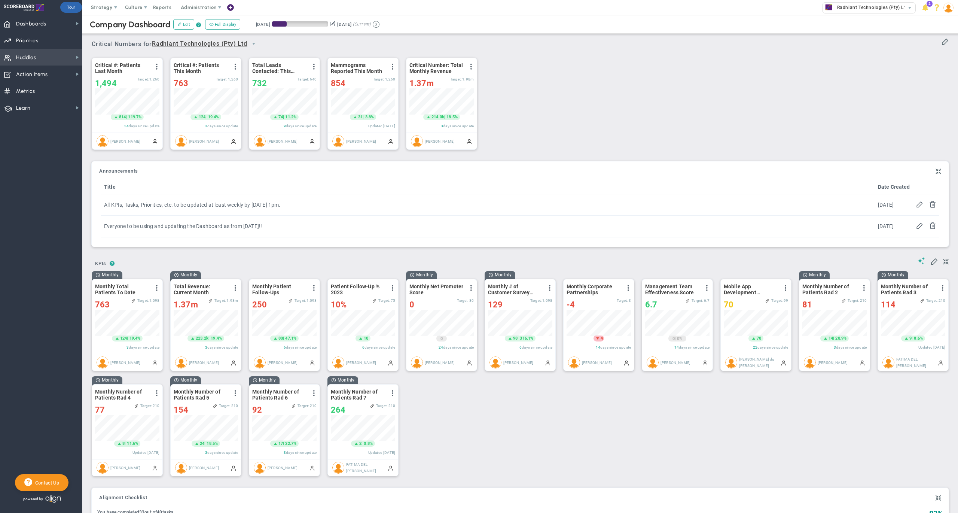
click at [43, 58] on span "Huddles Huddles" at bounding box center [41, 57] width 82 height 17
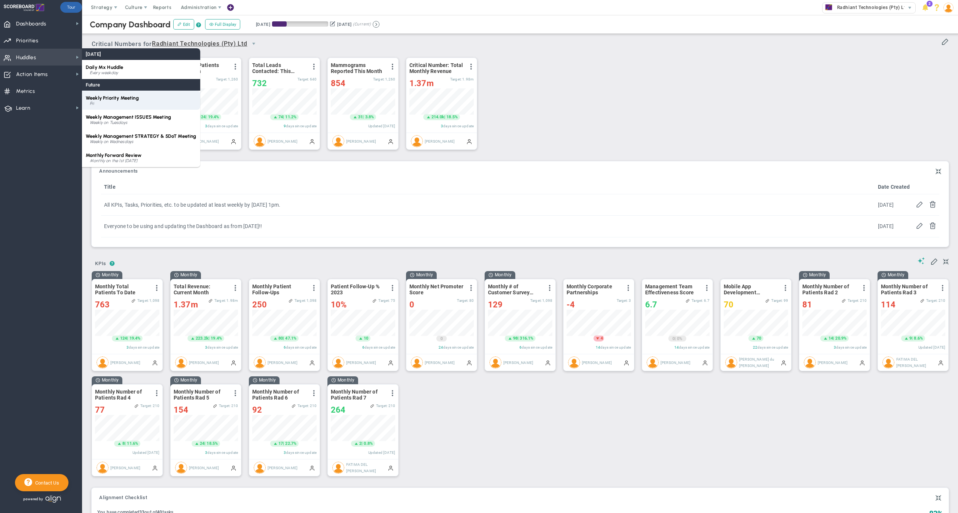
click at [133, 99] on span "Weekly Priority Meeting" at bounding box center [112, 98] width 53 height 6
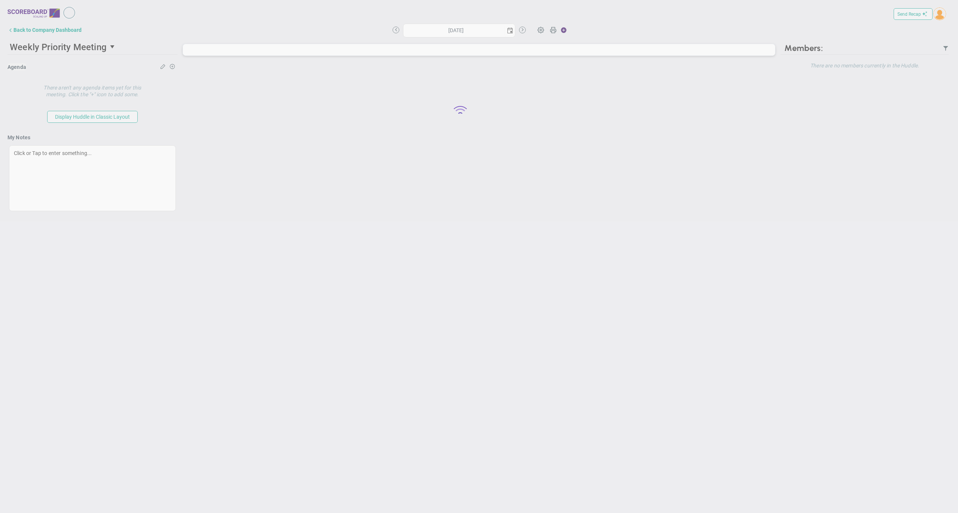
type input "[DATE]"
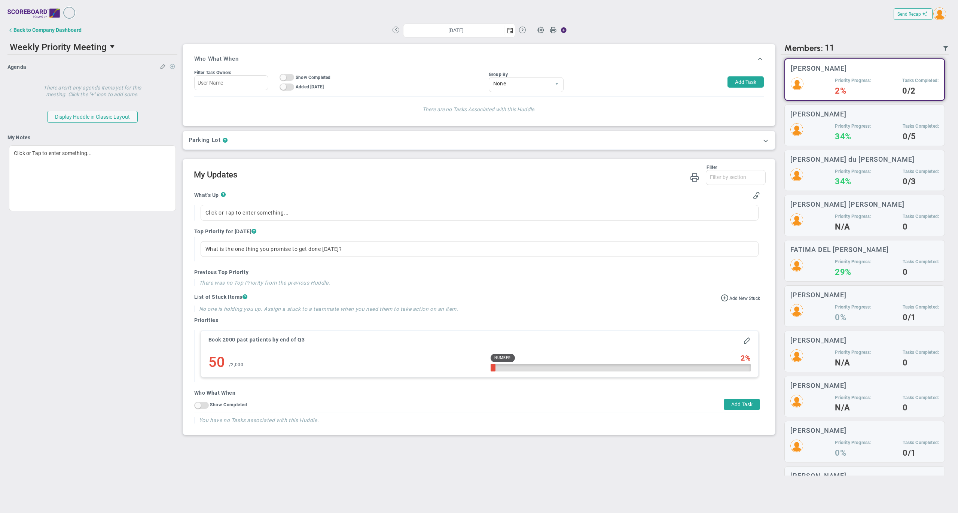
click at [173, 66] on span at bounding box center [173, 66] width 6 height 6
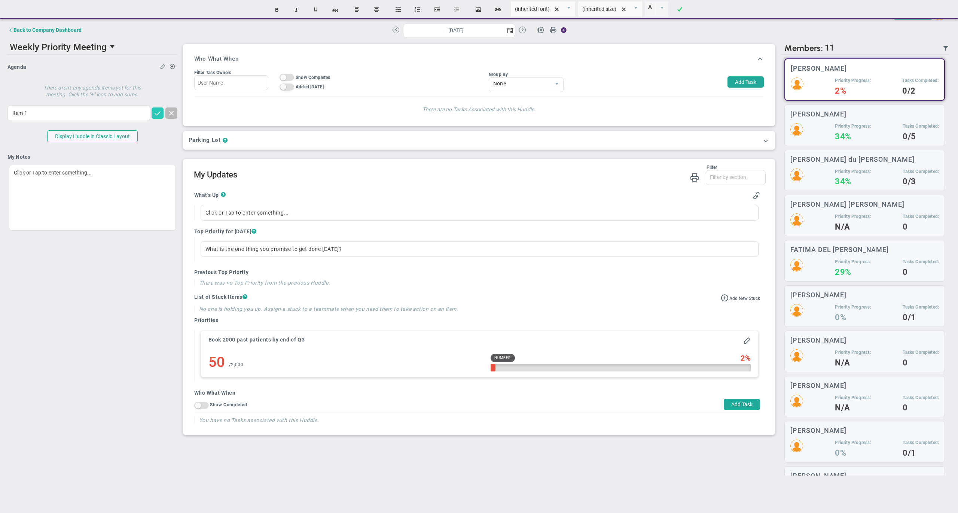
click at [155, 116] on span at bounding box center [157, 112] width 7 height 7
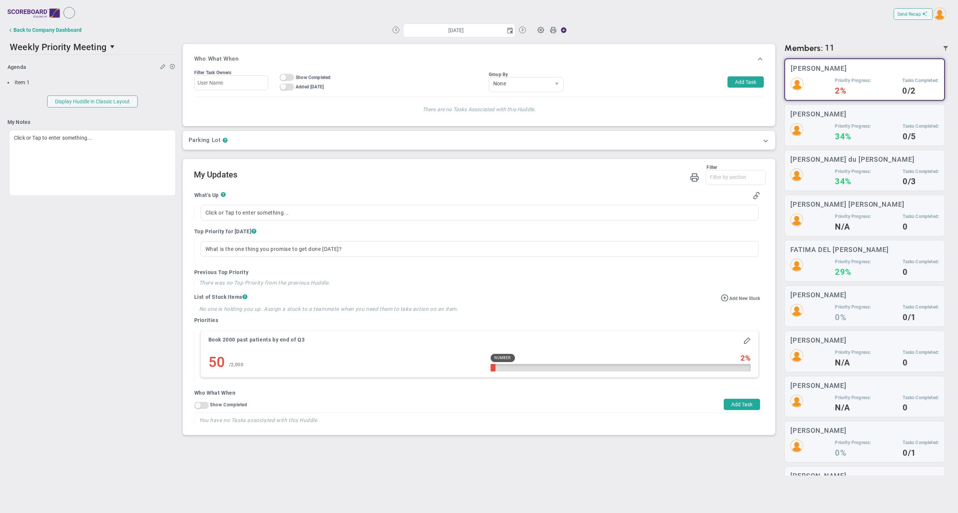
click at [536, 180] on h2 "My Updates" at bounding box center [480, 175] width 572 height 11
drag, startPoint x: 194, startPoint y: 238, endPoint x: 252, endPoint y: 237, distance: 58.4
click at [252, 235] on h4 "Top Priority for [DATE] ?" at bounding box center [477, 231] width 566 height 7
click at [299, 235] on h4 "Top Priority for [DATE] ?" at bounding box center [477, 231] width 566 height 7
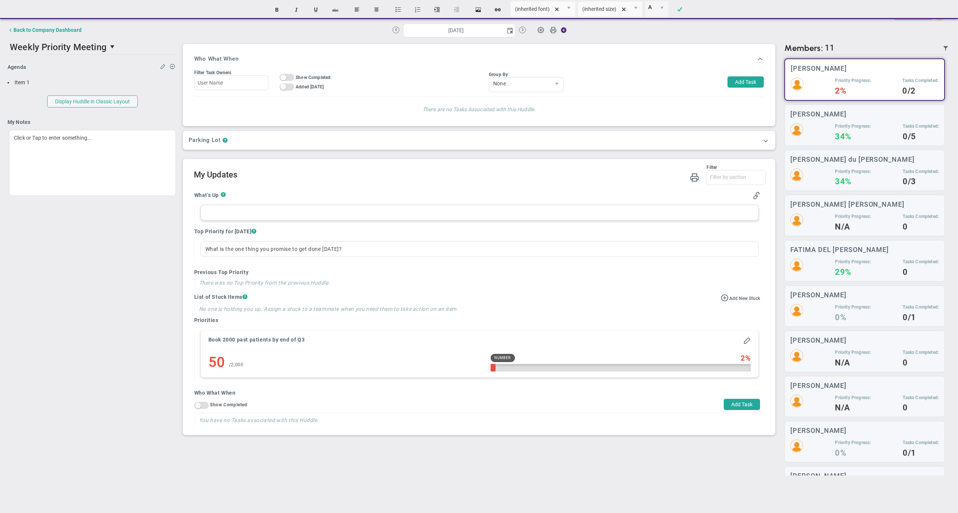
click at [271, 220] on div at bounding box center [480, 213] width 558 height 16
click at [325, 186] on div "Filter What's Up Top Priorities Stucks Priorities Who What When What's Up Top P…" at bounding box center [480, 175] width 572 height 21
click at [390, 218] on div at bounding box center [480, 213] width 558 height 16
click at [273, 248] on div "What is the one thing you promise to get done [DATE]?" at bounding box center [480, 249] width 558 height 16
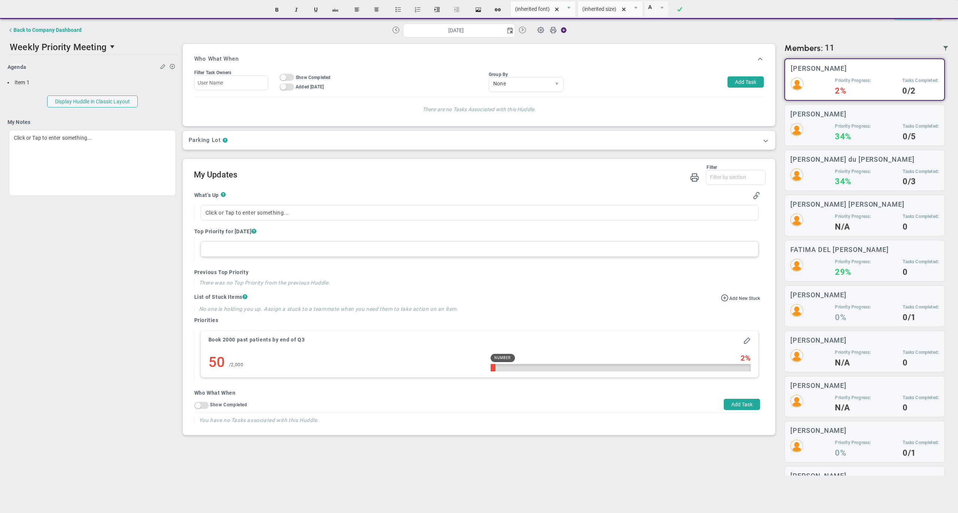
click at [273, 248] on div at bounding box center [480, 249] width 558 height 16
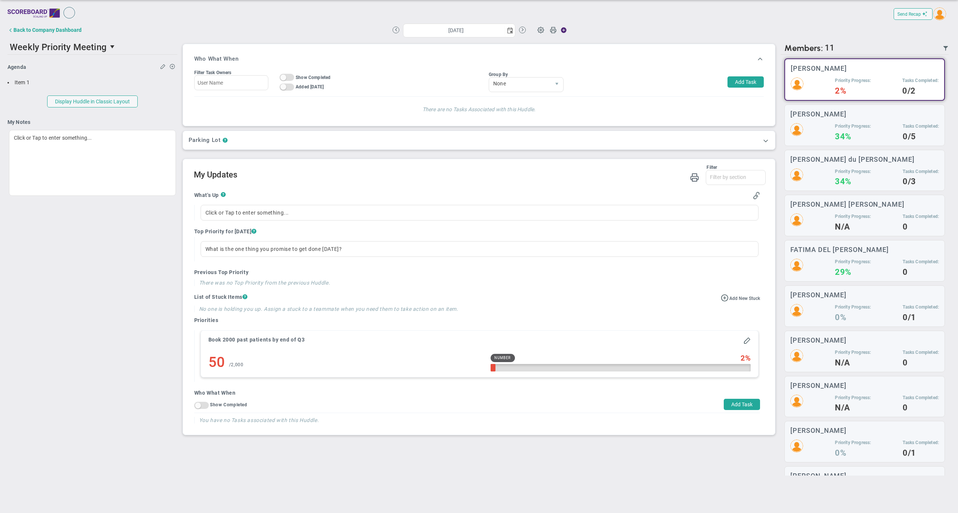
click at [323, 235] on h4 "Top Priority for [DATE] ?" at bounding box center [477, 231] width 566 height 7
click at [824, 128] on div "Priority Progress: 34% Tasks Completed: 0/5" at bounding box center [864, 131] width 149 height 17
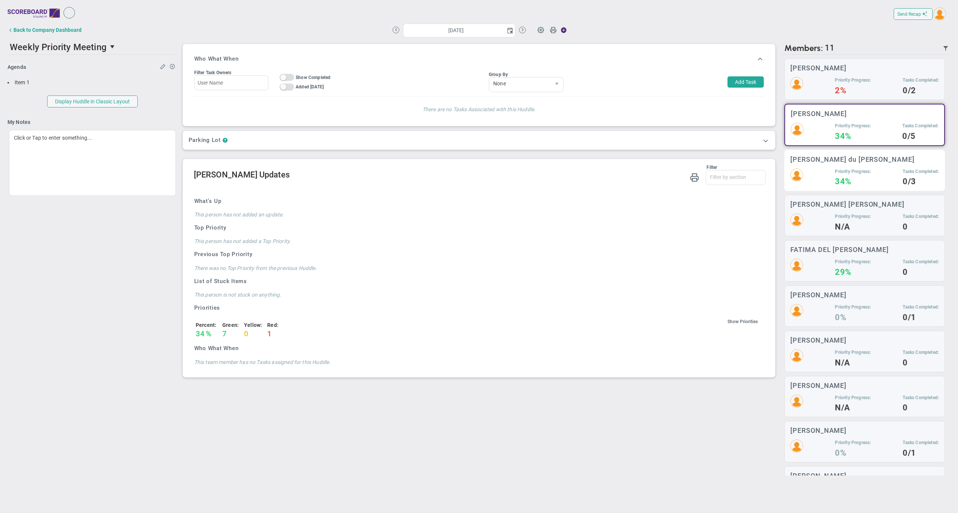
click at [842, 171] on h5 "Priority Progress:" at bounding box center [853, 171] width 36 height 6
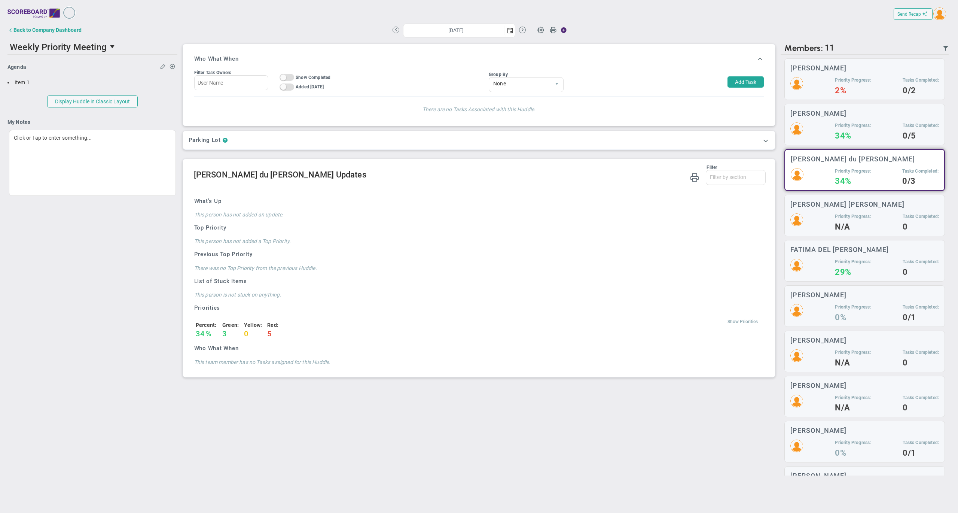
click at [747, 324] on span "Show Priorities" at bounding box center [742, 321] width 30 height 5
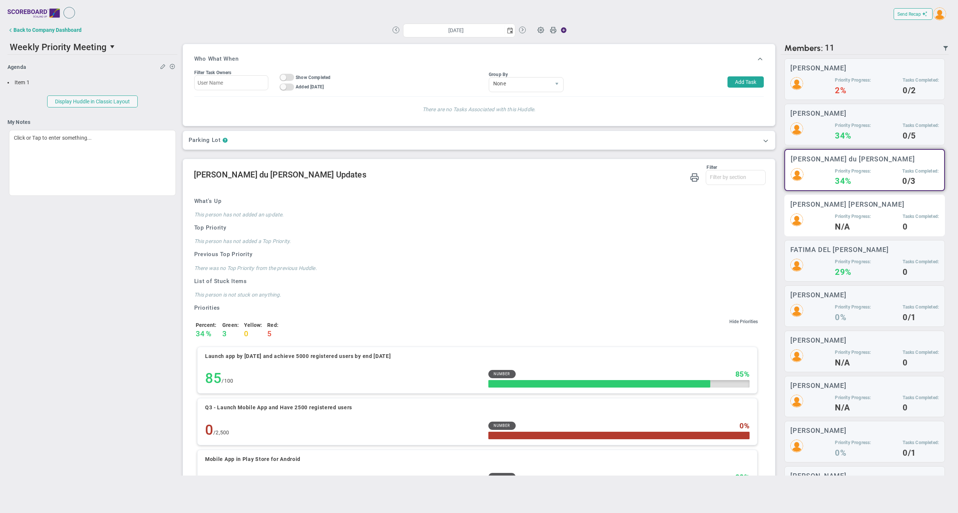
click at [814, 219] on div "Priority Progress: N/A Tasks Completed: 0" at bounding box center [864, 221] width 149 height 17
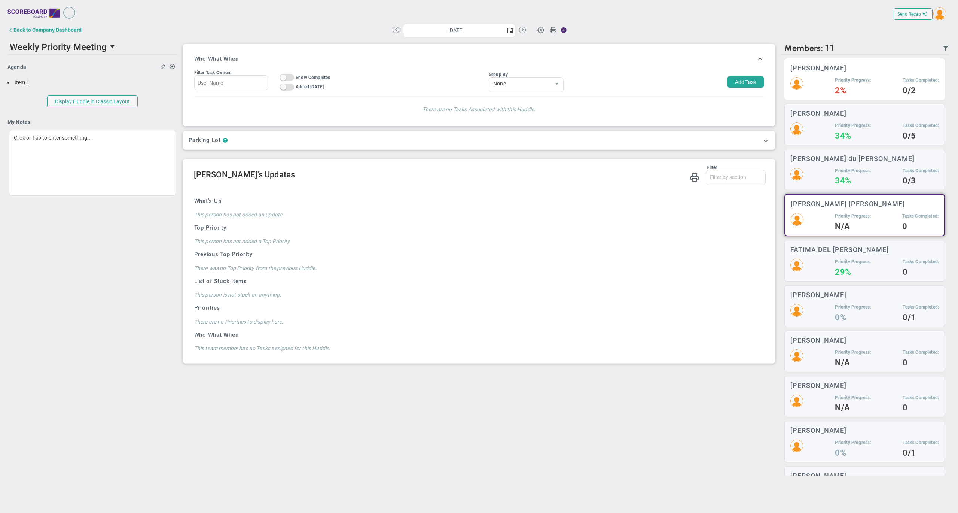
click at [842, 68] on h3 "[PERSON_NAME]" at bounding box center [818, 67] width 56 height 7
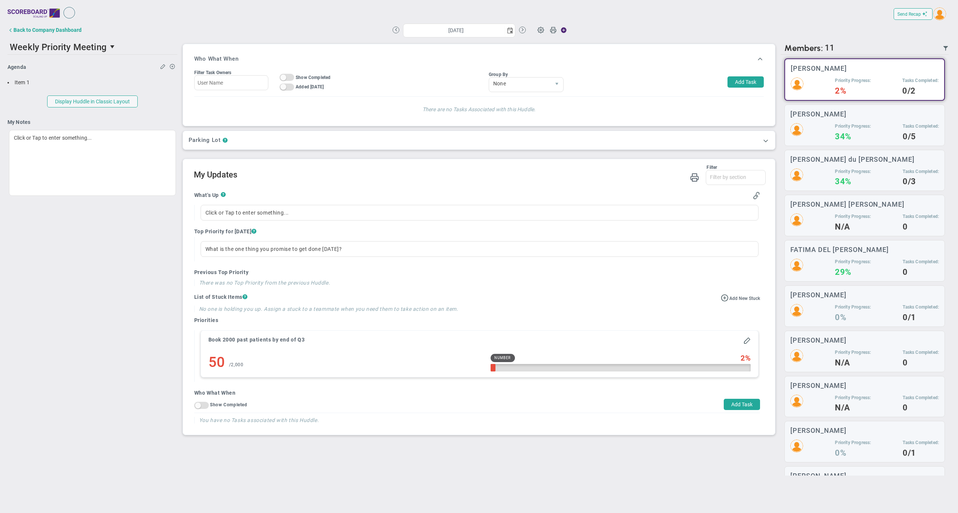
click at [453, 164] on div "Filter What's Up Top Priorities Stucks Priorities Who What When" at bounding box center [479, 296] width 592 height 275
click at [59, 34] on button "Back to Company Dashboard" at bounding box center [44, 29] width 74 height 15
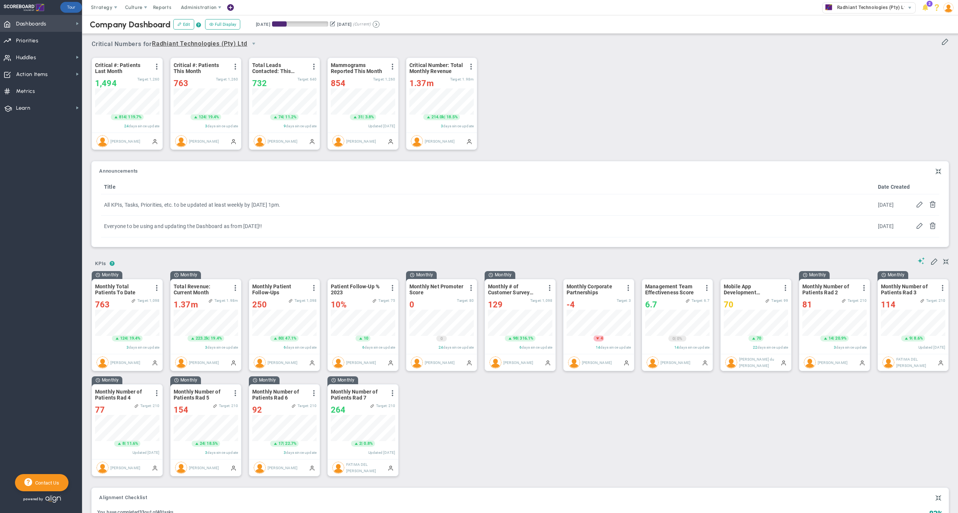
scroll to position [26, 64]
click at [59, 23] on span "Dashboards Dashboards" at bounding box center [41, 23] width 82 height 17
click at [108, 22] on span "My Dashboard" at bounding box center [114, 21] width 33 height 7
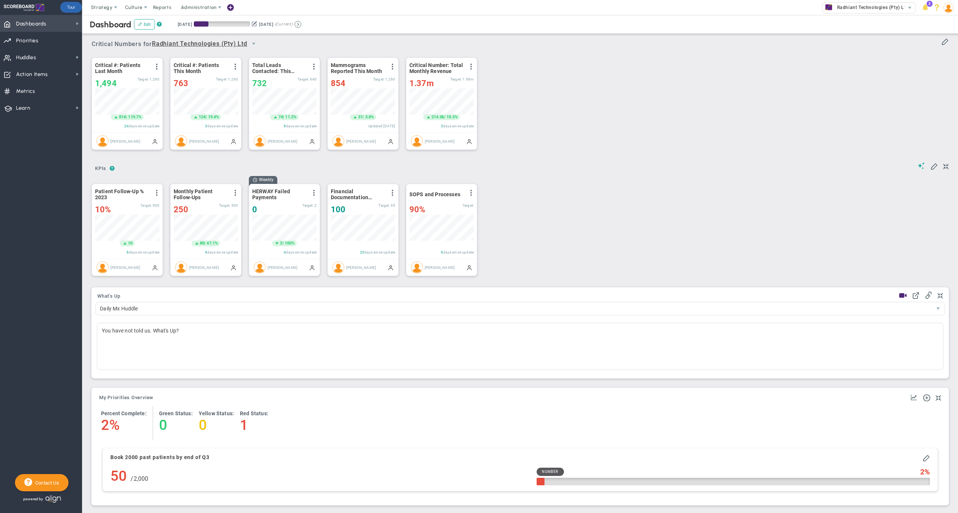
click at [57, 21] on span "Dashboards Dashboards" at bounding box center [41, 23] width 82 height 17
click at [120, 35] on span "Company Dashboard" at bounding box center [122, 36] width 48 height 7
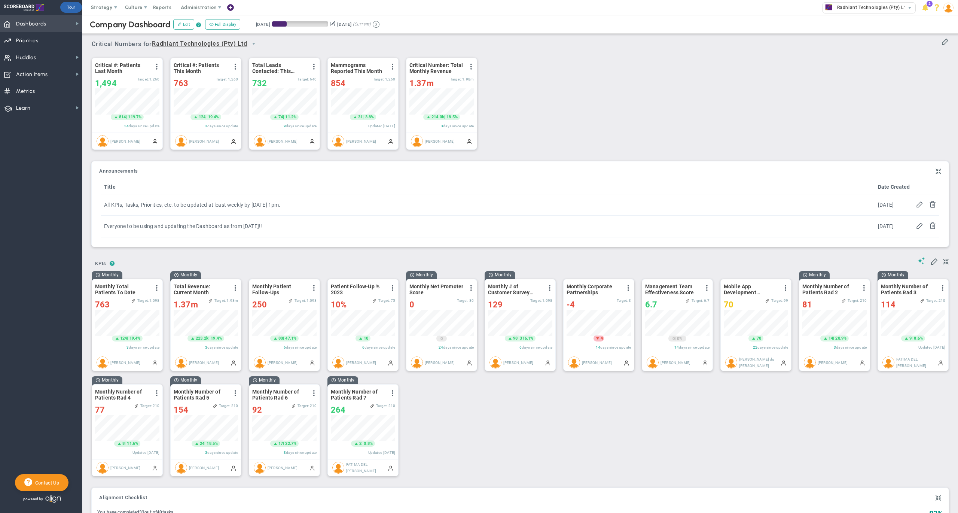
click at [44, 21] on span "Dashboards" at bounding box center [31, 24] width 30 height 16
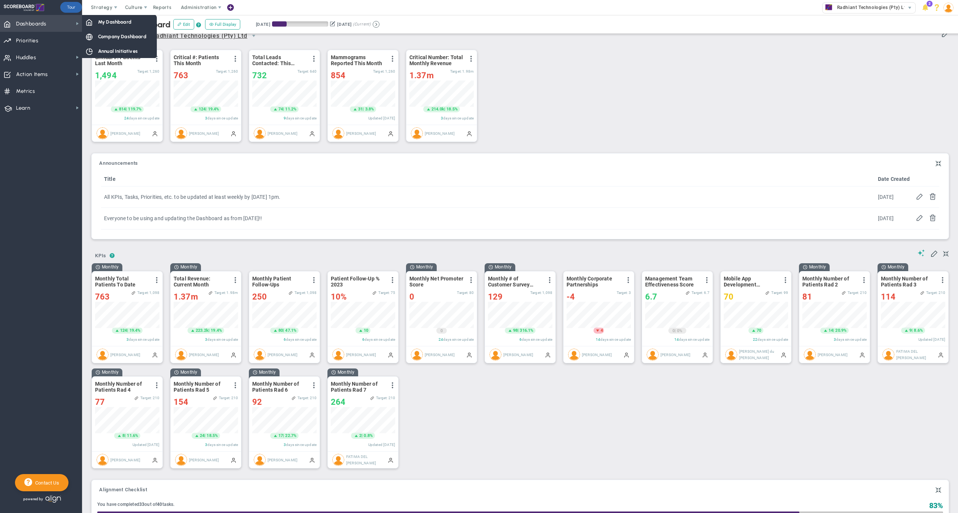
click at [44, 24] on span "Dashboards" at bounding box center [31, 24] width 30 height 16
click at [66, 21] on span "Dashboards Dashboards" at bounding box center [41, 23] width 82 height 17
click at [47, 57] on span "Huddles Huddles" at bounding box center [41, 57] width 82 height 17
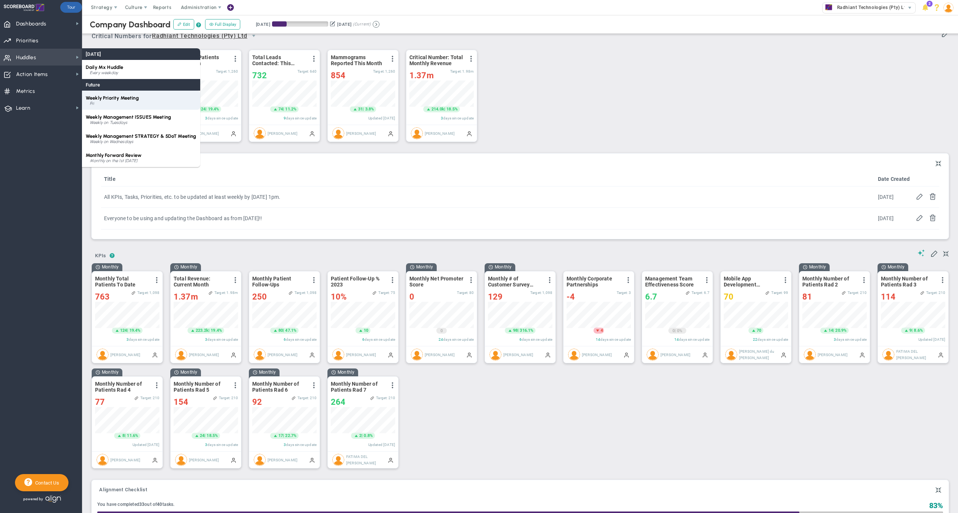
click at [113, 101] on div "Fri" at bounding box center [143, 103] width 107 height 4
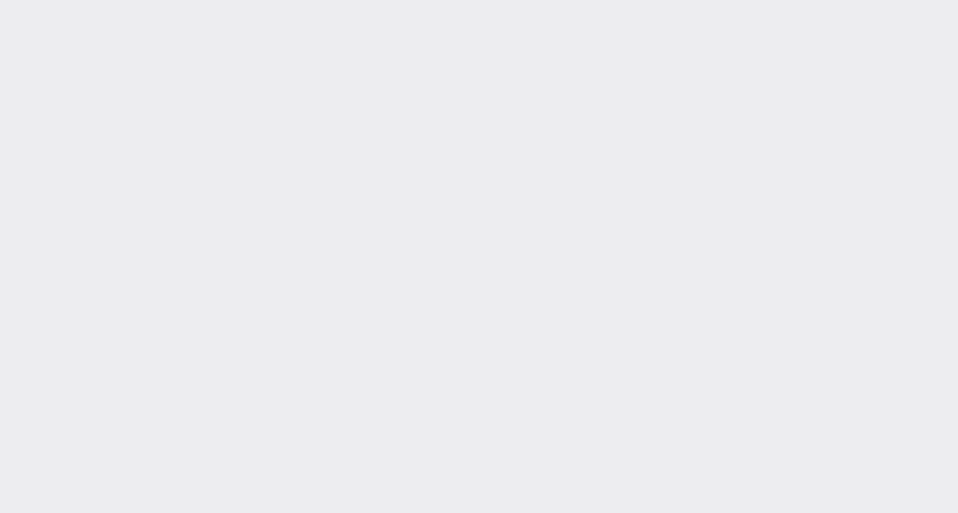
type input "[DATE]"
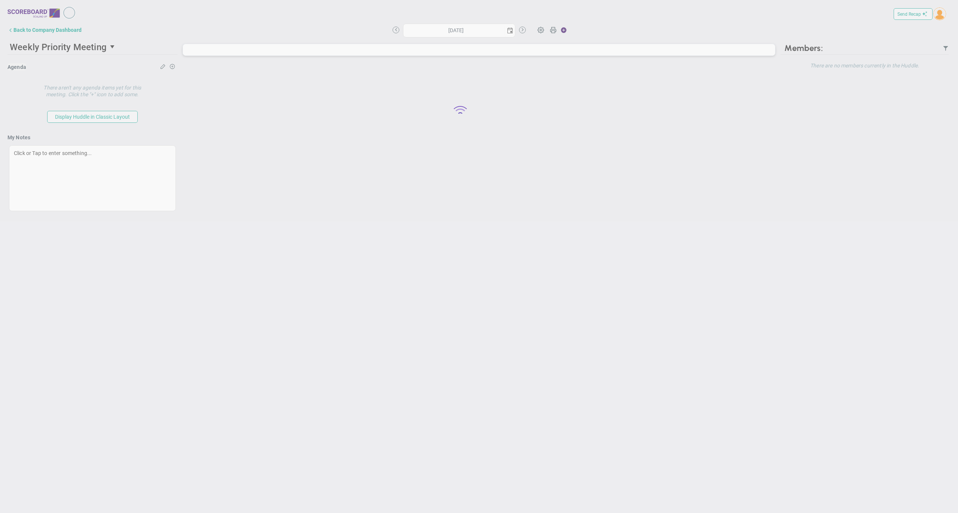
type input "[DATE]"
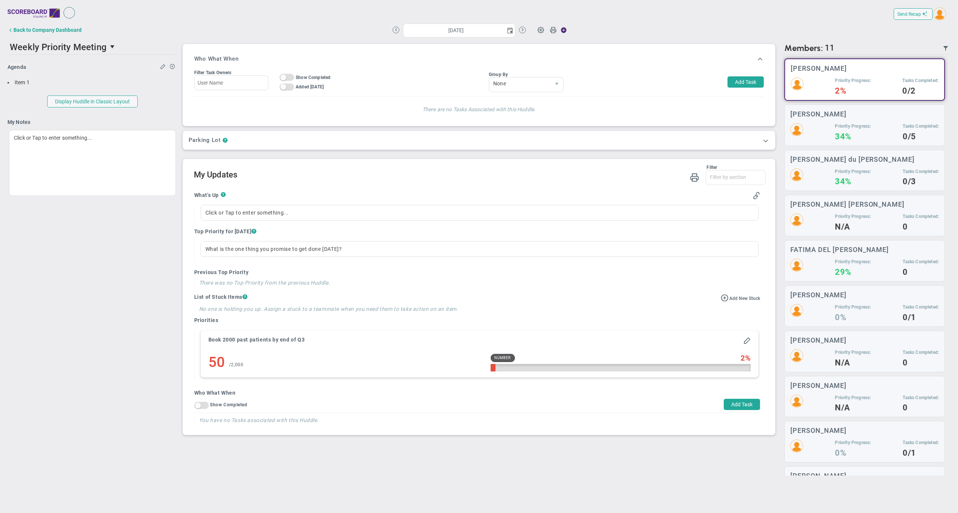
click at [510, 174] on h2 "My Updates" at bounding box center [480, 175] width 572 height 11
click at [476, 168] on div "Filter" at bounding box center [456, 167] width 524 height 5
click at [418, 172] on h2 "My Updates" at bounding box center [480, 175] width 572 height 11
click at [540, 30] on span at bounding box center [541, 29] width 14 height 14
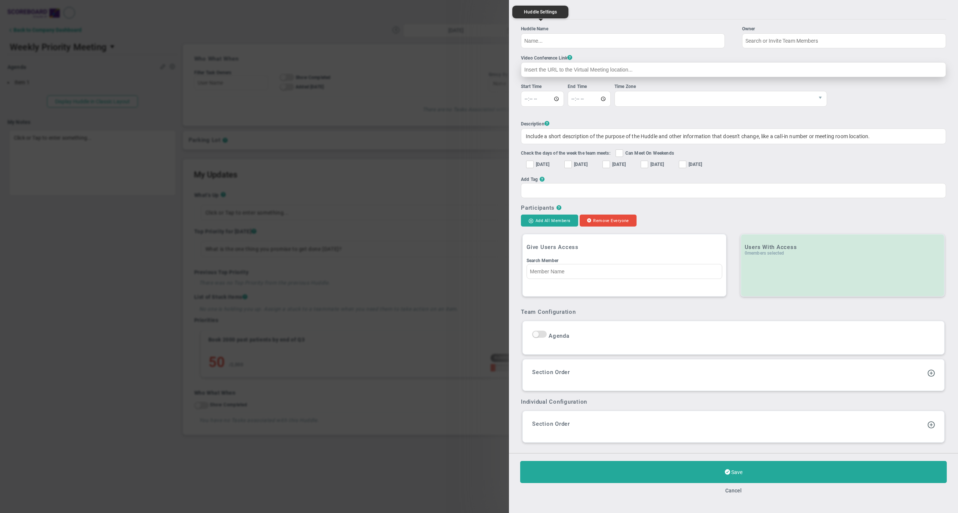
type input "Weekly Priority Meeting"
type input "16:00:00"
type input "16:15:00"
checkbox input "true"
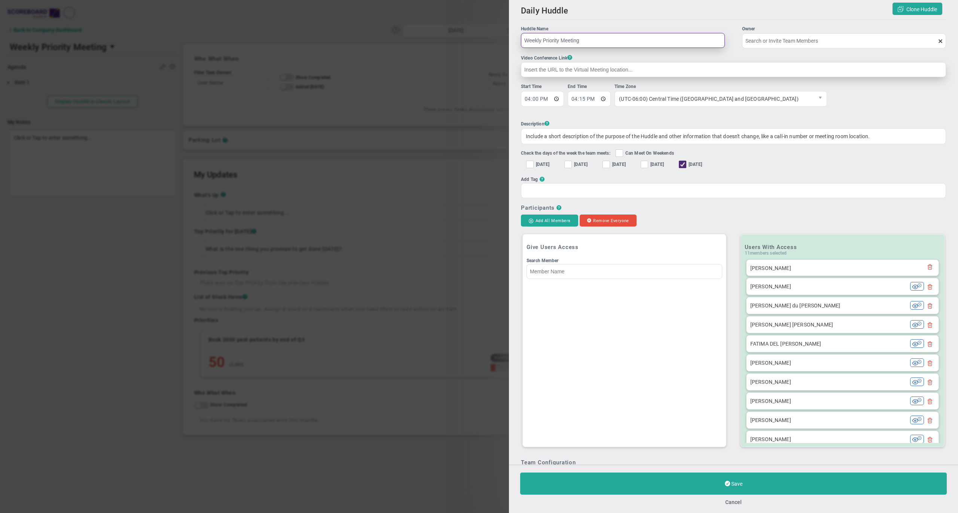
type input "[PERSON_NAME]"
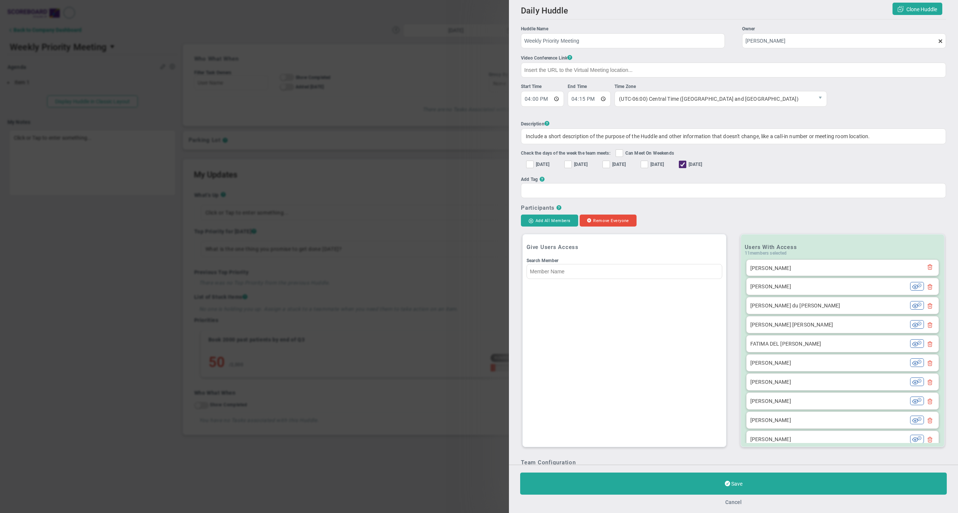
click at [731, 502] on button "Cancel" at bounding box center [733, 502] width 16 height 6
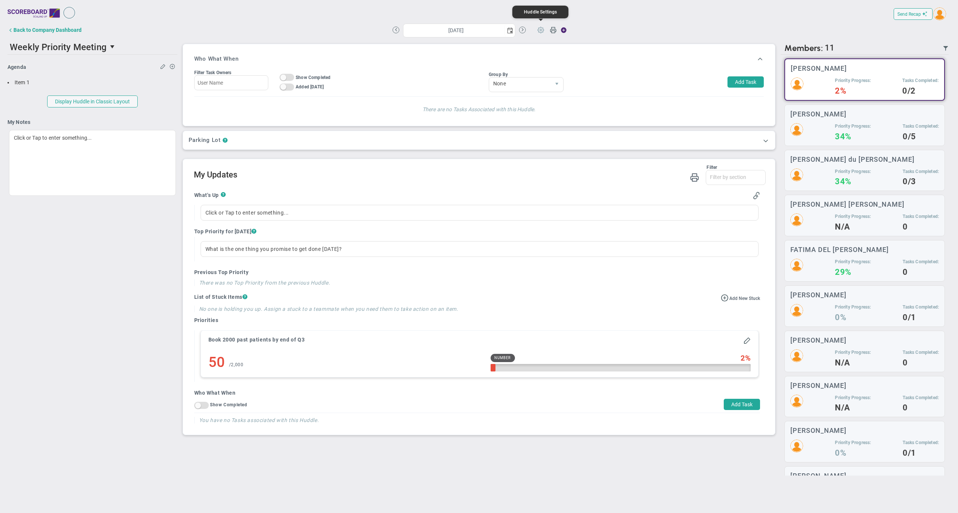
click at [540, 30] on span at bounding box center [541, 29] width 14 height 14
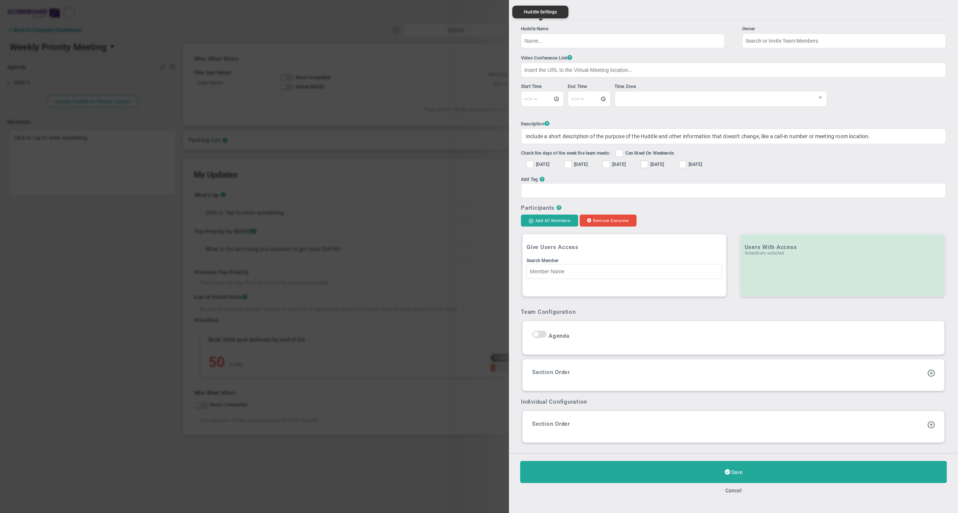
type input "Weekly Priority Meeting"
type input "16:00:00"
type input "16:15:00"
checkbox input "true"
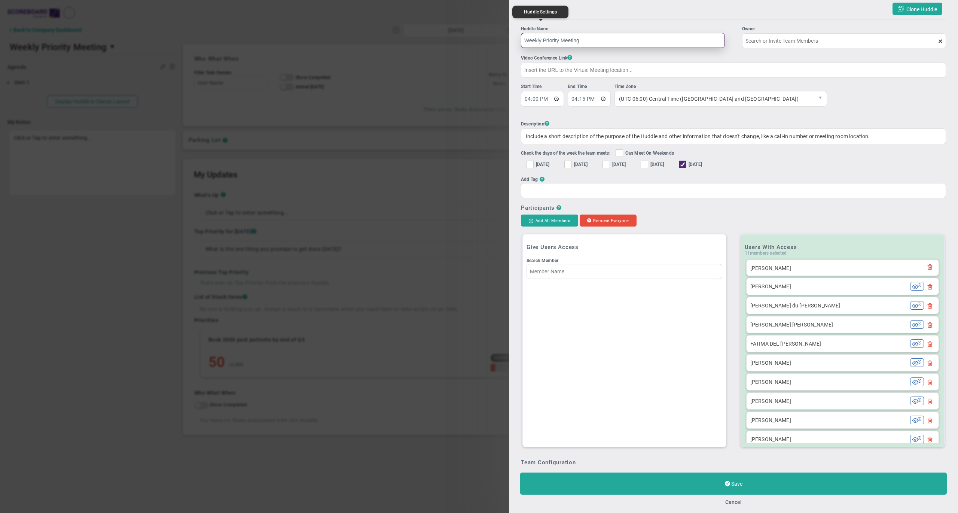
type input "[PERSON_NAME]"
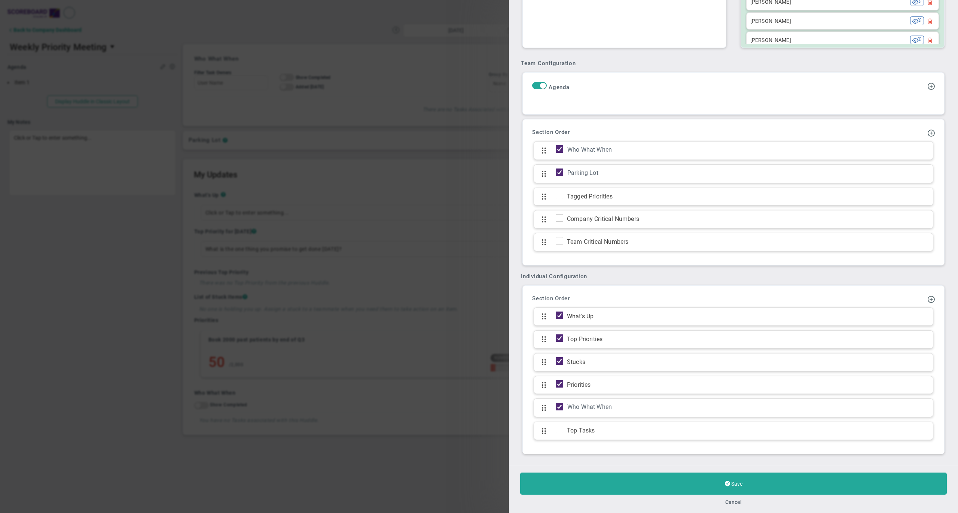
scroll to position [406, 0]
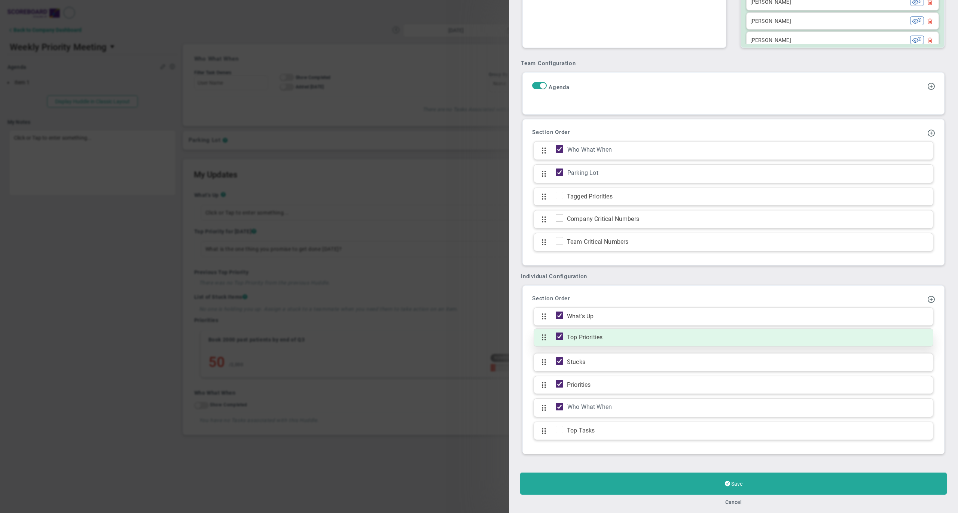
click at [560, 334] on input "checkbox" at bounding box center [561, 337] width 7 height 7
checkbox input "false"
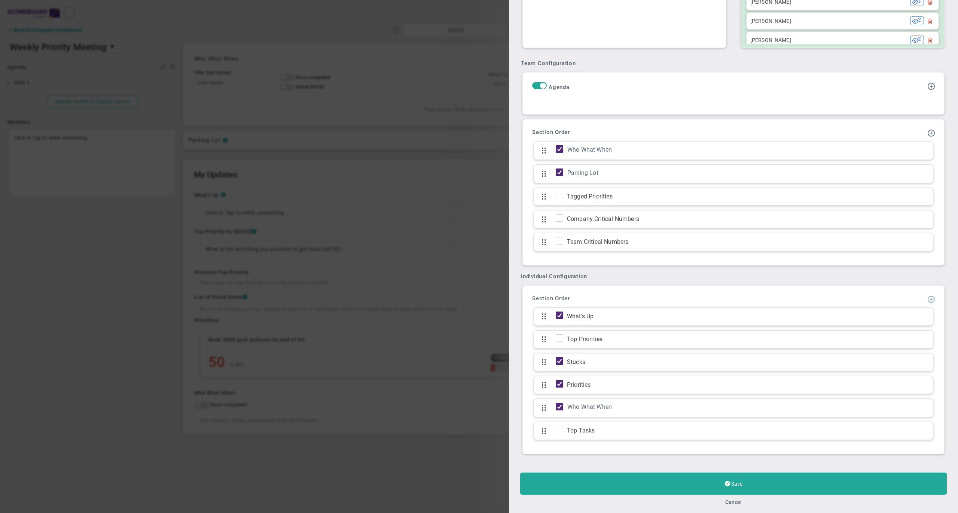
click at [927, 297] on span at bounding box center [930, 298] width 7 height 7
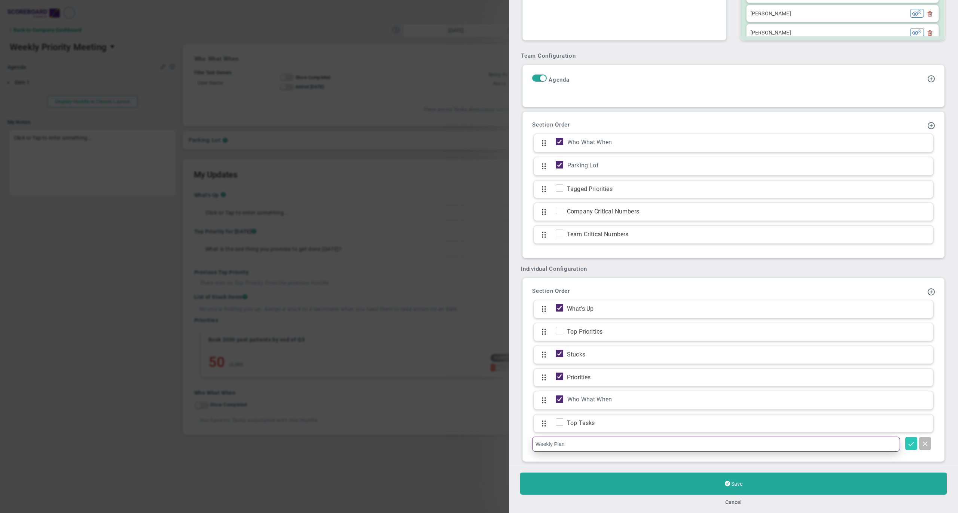
type input "Weekly Plan"
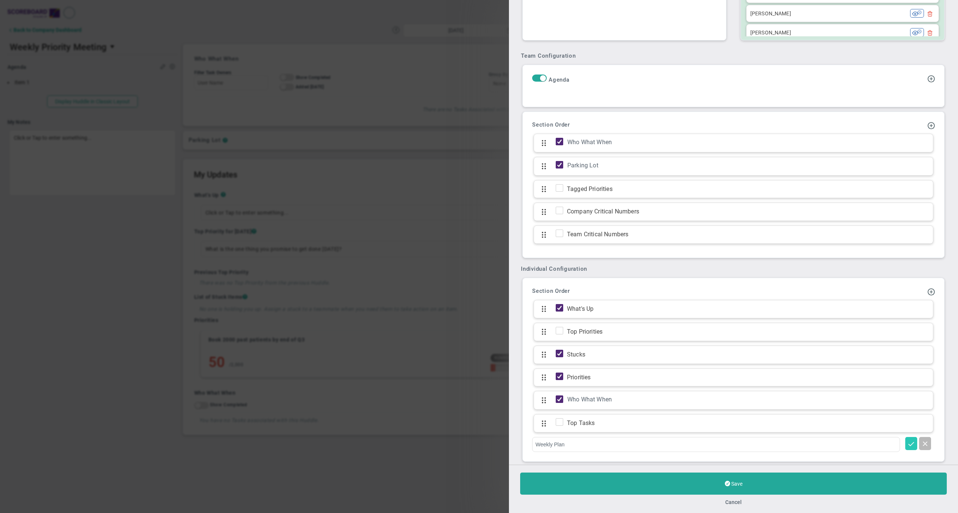
click at [905, 450] on button at bounding box center [911, 443] width 12 height 13
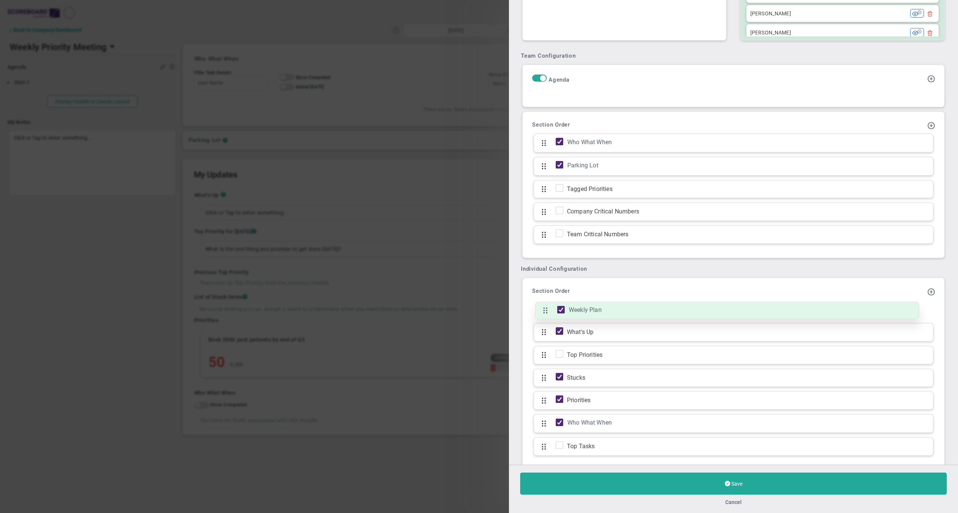
drag, startPoint x: 544, startPoint y: 451, endPoint x: 566, endPoint y: 312, distance: 140.2
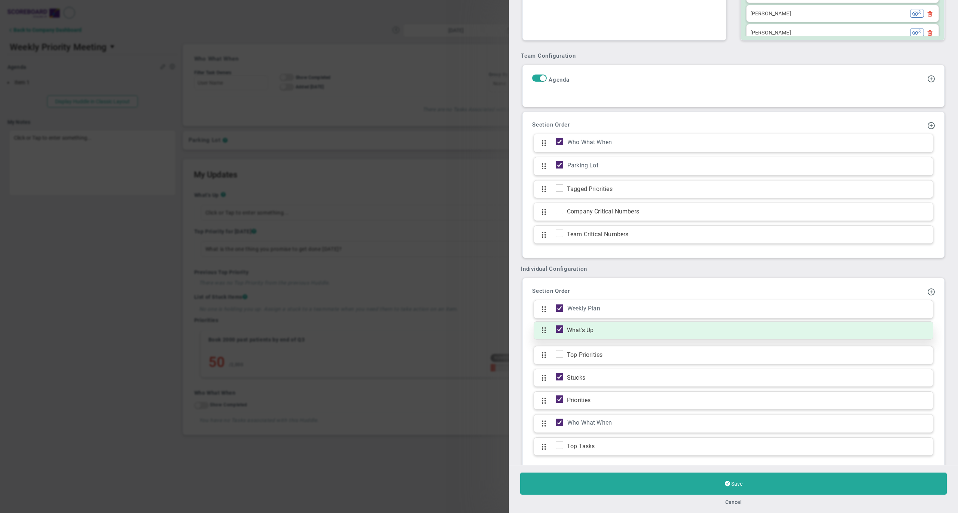
click at [558, 333] on input "checkbox" at bounding box center [561, 330] width 7 height 7
checkbox input "false"
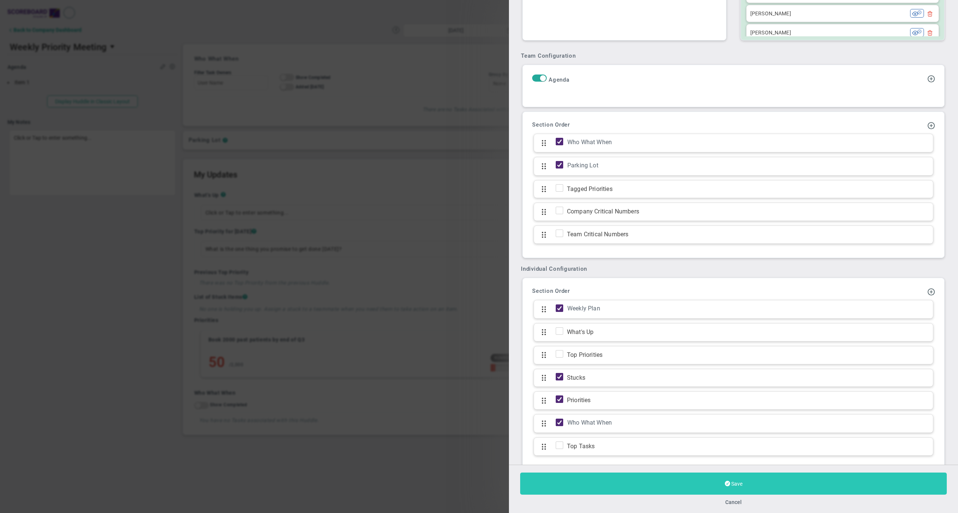
click at [592, 480] on button "Save" at bounding box center [733, 483] width 427 height 22
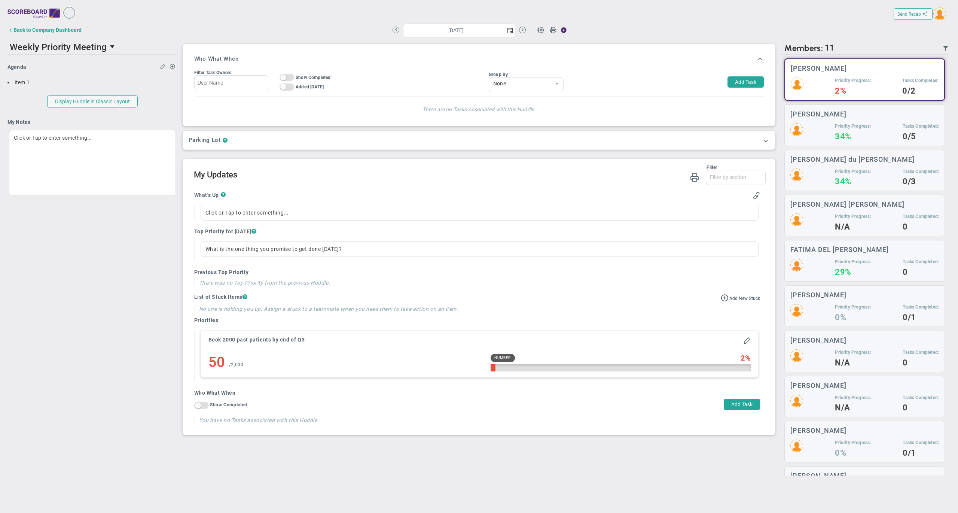
type input "[DATE]"
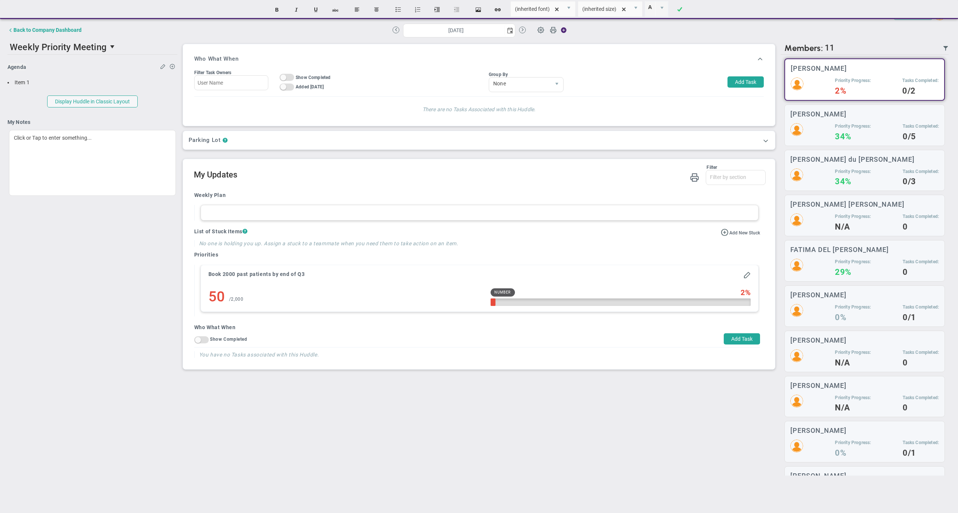
click at [275, 219] on div at bounding box center [480, 213] width 558 height 16
click at [293, 196] on div "Weekly Plan Add [GEOGRAPHIC_DATA] List of Stuck Items ? No one is holding you u…" at bounding box center [478, 274] width 578 height 177
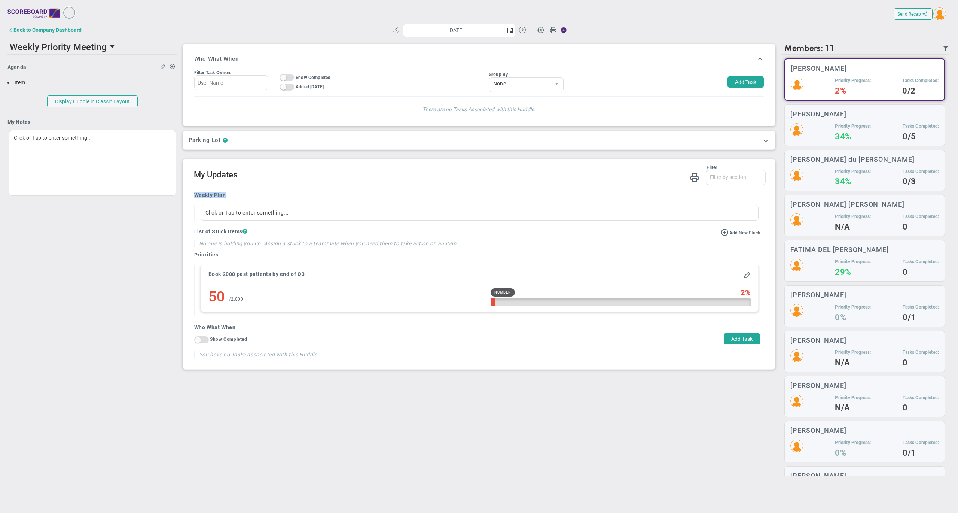
drag, startPoint x: 195, startPoint y: 202, endPoint x: 238, endPoint y: 199, distance: 43.5
click at [238, 199] on div "Weekly Plan" at bounding box center [477, 196] width 566 height 9
click at [246, 199] on div "Weekly Plan" at bounding box center [477, 196] width 566 height 9
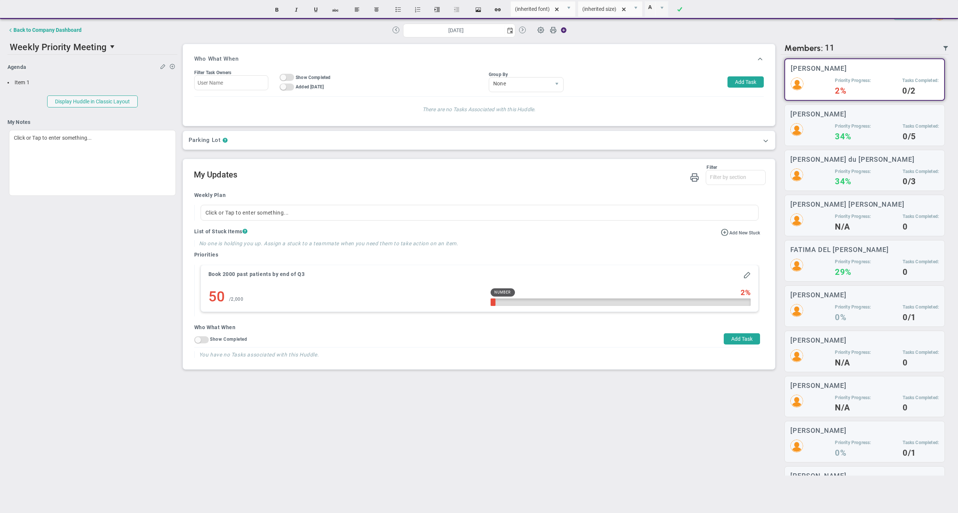
click at [293, 181] on h2 "My Updates" at bounding box center [480, 175] width 572 height 11
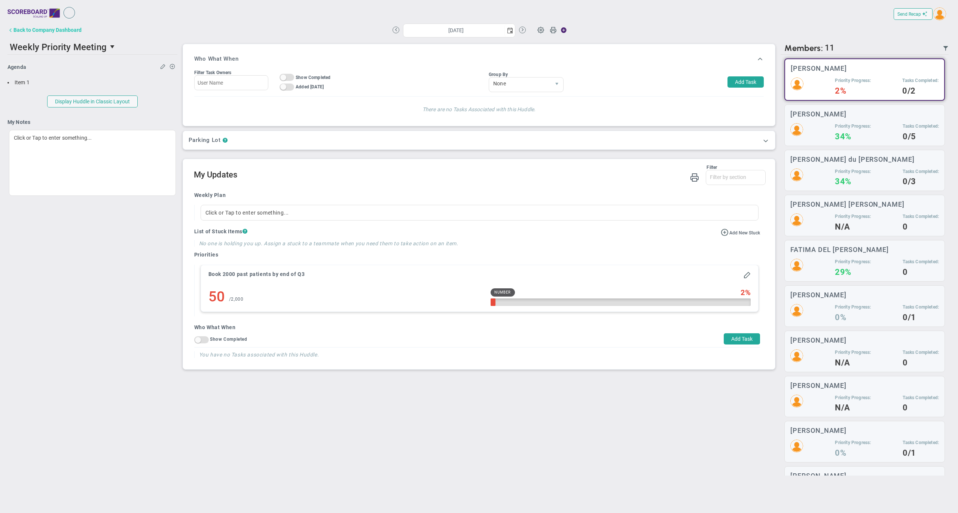
click at [61, 31] on div "Back to Company Dashboard" at bounding box center [47, 30] width 68 height 6
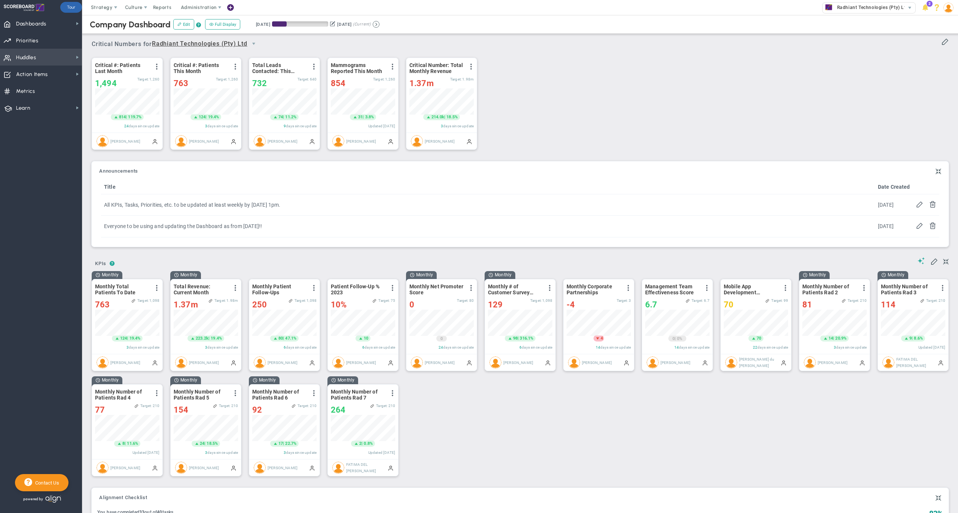
scroll to position [26, 64]
click at [41, 56] on span "Huddles Huddles" at bounding box center [41, 57] width 82 height 17
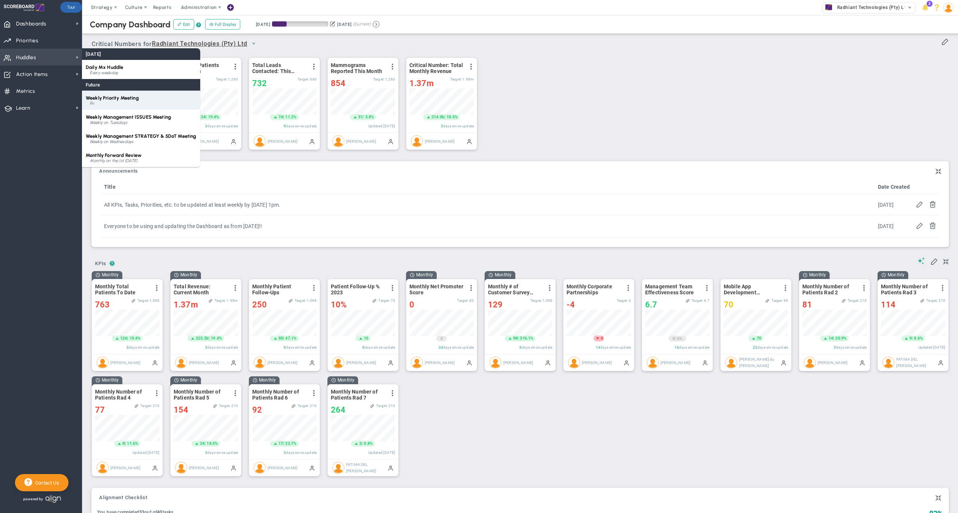
click at [97, 103] on div "Fri" at bounding box center [143, 103] width 107 height 4
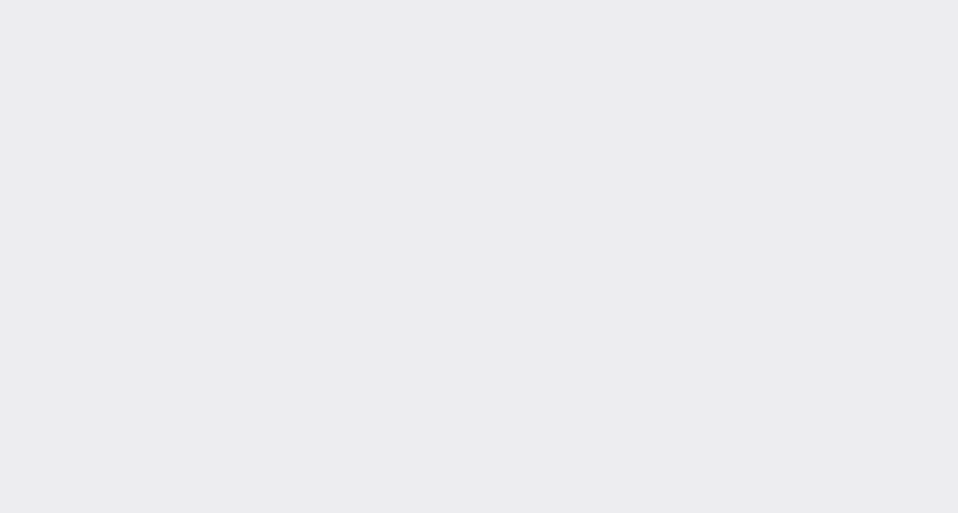
type input "[DATE]"
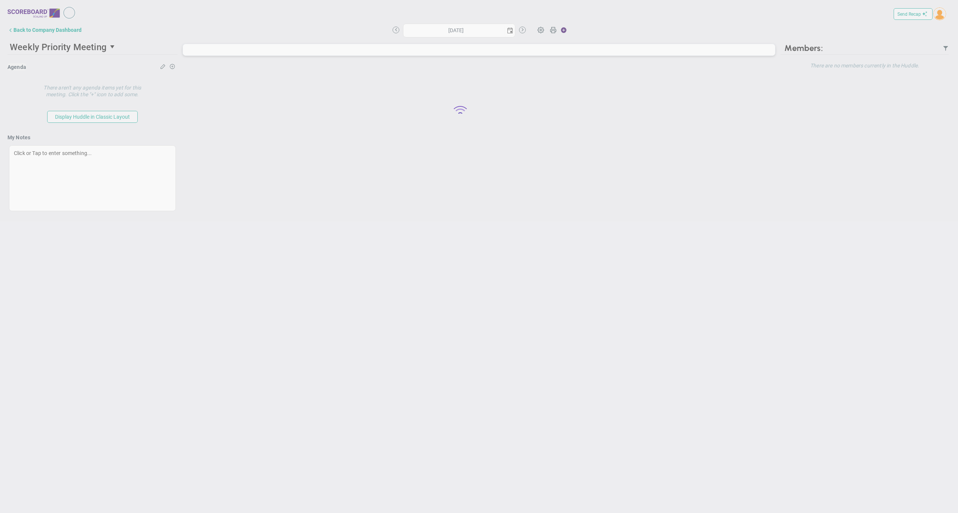
type input "[DATE]"
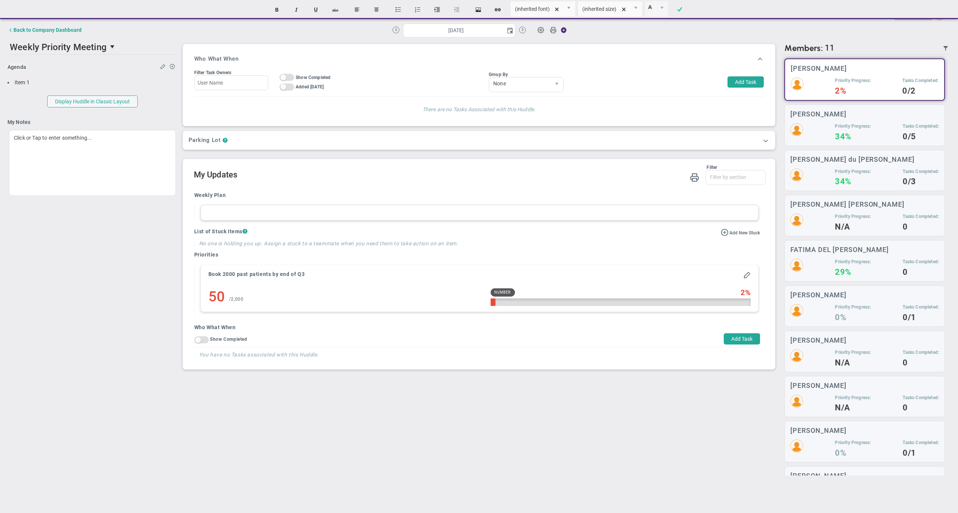
click at [411, 217] on div at bounding box center [480, 213] width 558 height 16
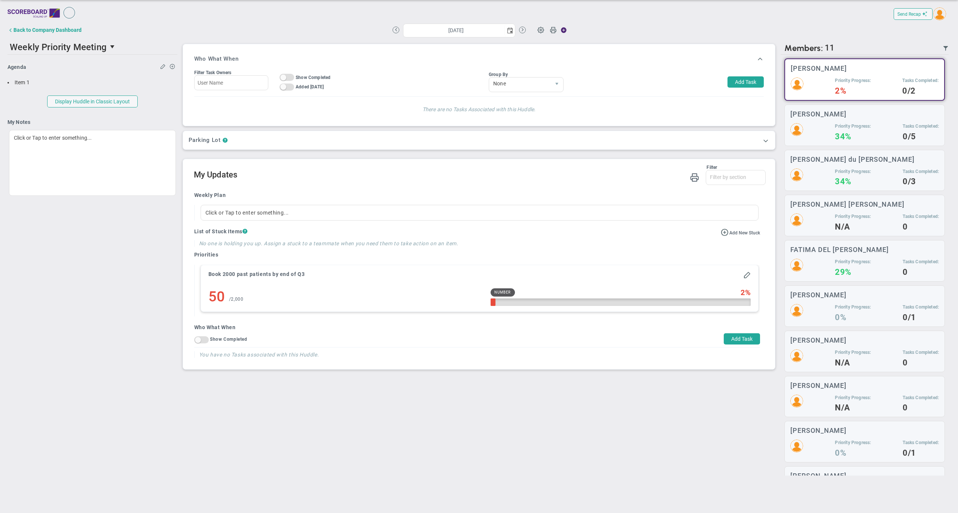
click at [433, 186] on div "Filter Weekly Plan Stucks Priorities Who What When Weekly Plan" at bounding box center [480, 175] width 572 height 21
click at [858, 125] on h5 "Priority Progress:" at bounding box center [853, 126] width 36 height 6
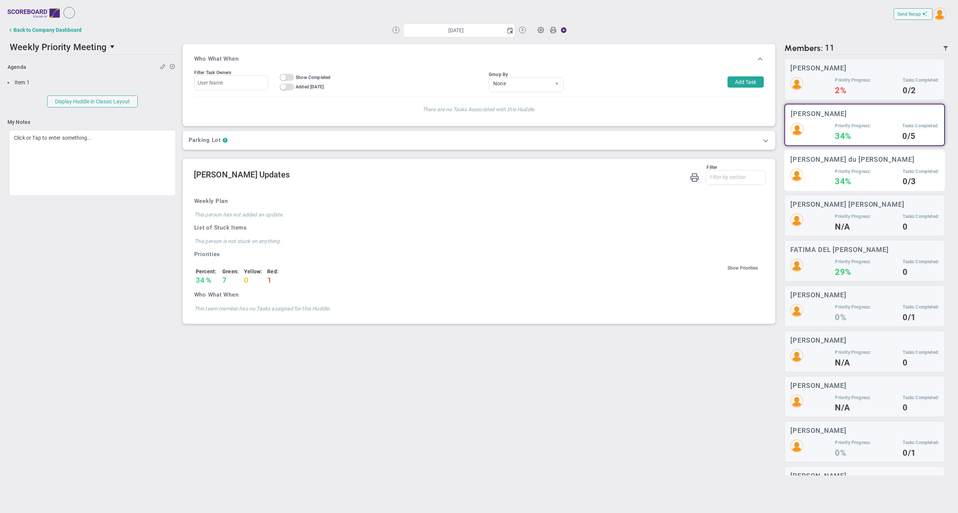
click at [850, 188] on div "[PERSON_NAME] du [PERSON_NAME] Priority Progress: 34% Tasks Completed: 0/3" at bounding box center [864, 171] width 161 height 42
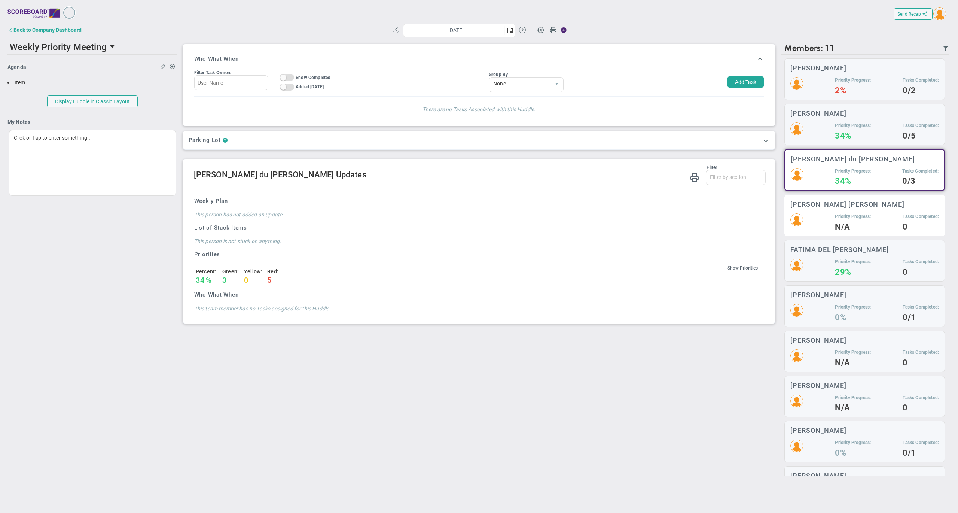
click at [824, 222] on div "Priority Progress: N/A Tasks Completed: 0" at bounding box center [864, 221] width 149 height 17
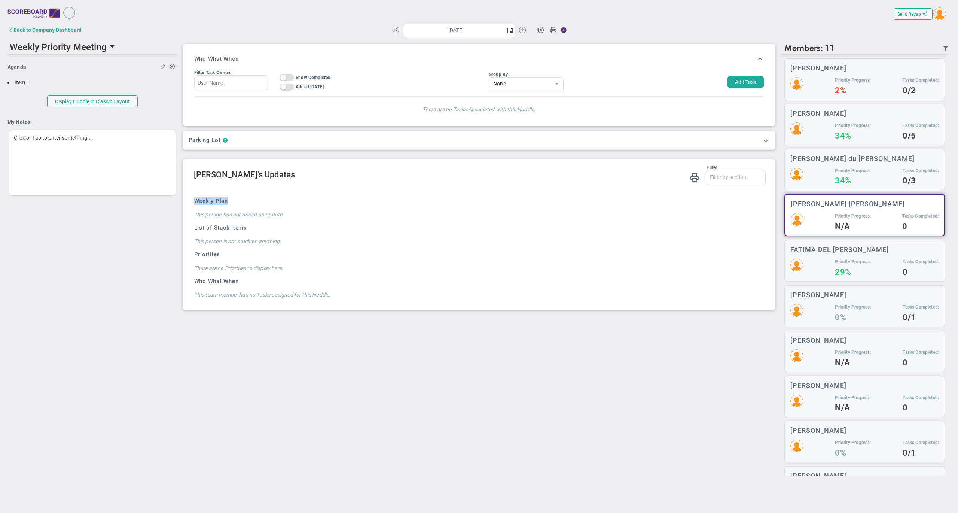
drag, startPoint x: 189, startPoint y: 207, endPoint x: 249, endPoint y: 204, distance: 60.7
click at [249, 204] on div "Weekly Plan This person has not added an update. List of Stuck Items This perso…" at bounding box center [478, 245] width 578 height 118
click at [282, 198] on div "Weekly Plan This person has not added an update. List of Stuck Items This perso…" at bounding box center [478, 245] width 578 height 118
click at [841, 269] on h4 "29%" at bounding box center [853, 272] width 36 height 7
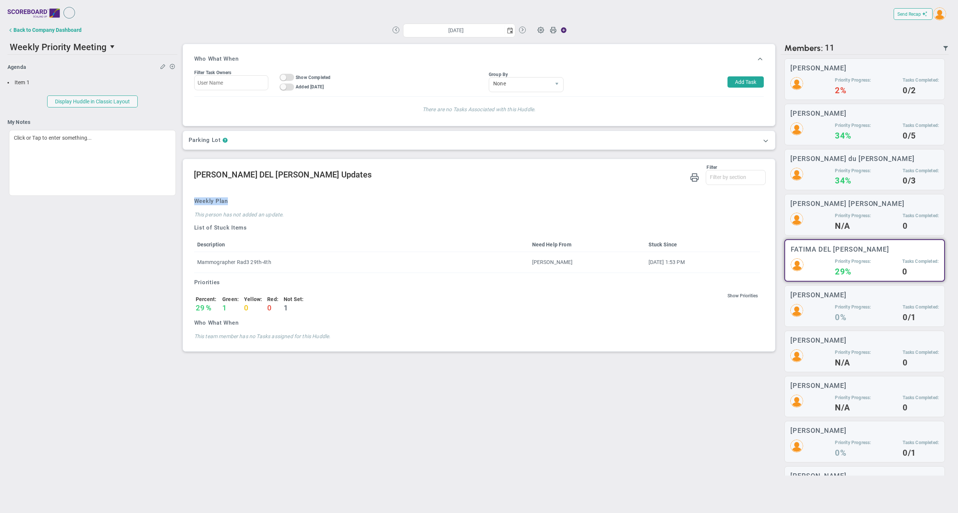
drag, startPoint x: 232, startPoint y: 207, endPoint x: 186, endPoint y: 207, distance: 46.0
click at [186, 207] on div "Filter Weekly Plan Stucks Priorities Who What When Weekly Plan" at bounding box center [479, 255] width 592 height 192
click at [397, 199] on div "Weekly Plan This person has not added an update. List of Stuck Items This perso…" at bounding box center [478, 266] width 578 height 160
click at [853, 83] on div "Priority Progress: 2%" at bounding box center [853, 85] width 36 height 17
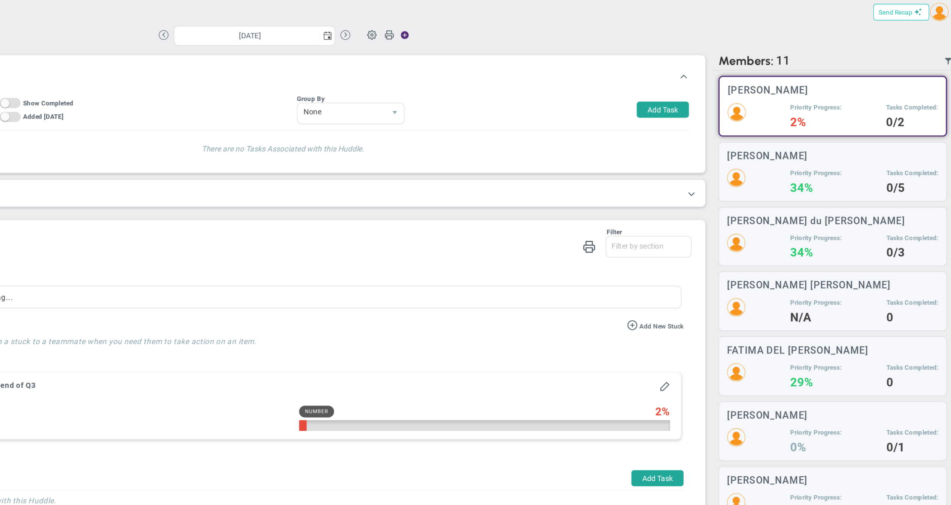
click at [890, 12] on span "Send Recap" at bounding box center [902, 14] width 24 height 5
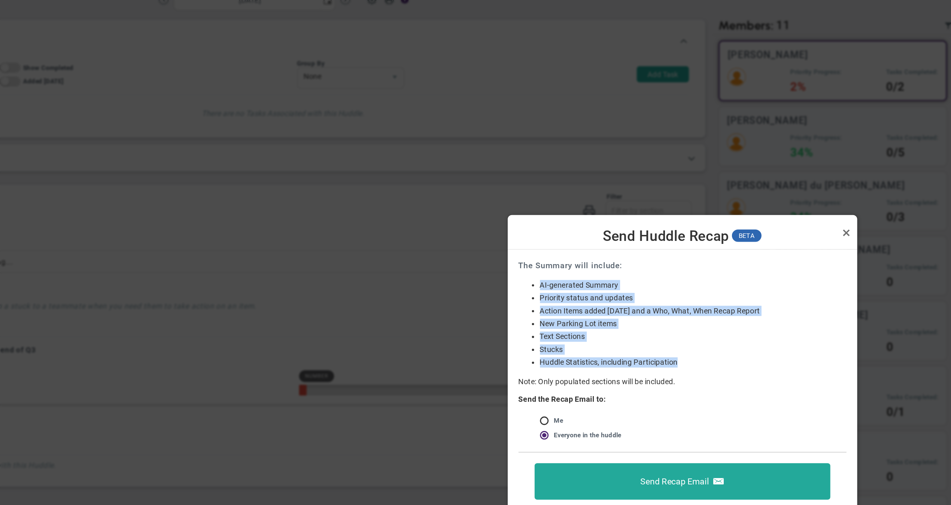
drag, startPoint x: 376, startPoint y: 198, endPoint x: 511, endPoint y: 248, distance: 144.0
click at [639, 248] on ul "AI-generated Summary Critical Numbers KPIs Critical Numbers and KPIs Priority s…" at bounding box center [753, 255] width 228 height 61
click at [654, 279] on li "Huddle Statistics, including Participation" at bounding box center [760, 282] width 213 height 7
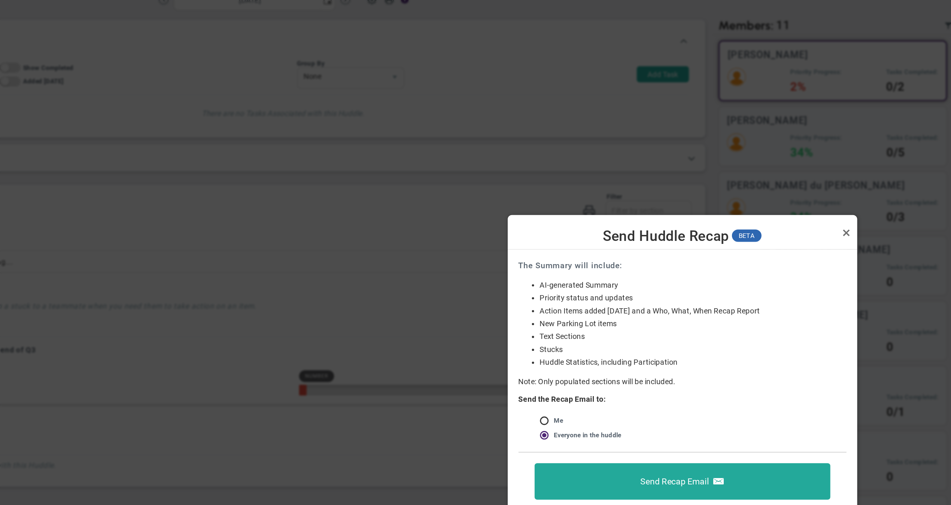
click at [656, 321] on input "radio" at bounding box center [659, 324] width 7 height 6
radio input "true"
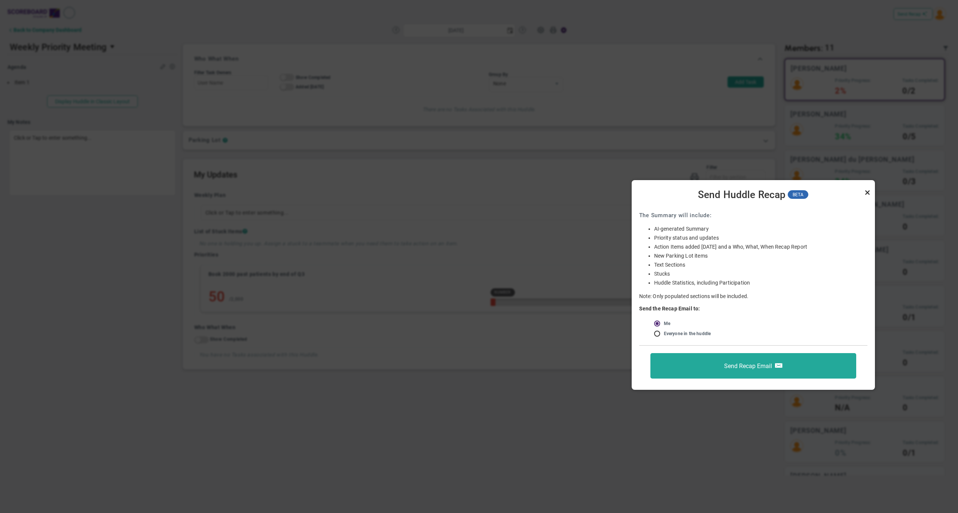
click at [866, 192] on link "Close" at bounding box center [867, 192] width 9 height 9
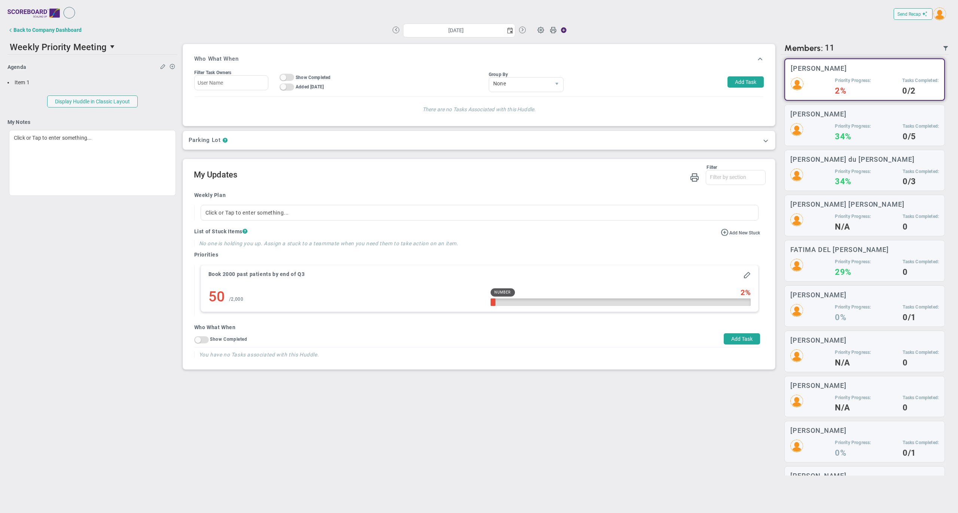
click at [427, 184] on div "Filter Weekly Plan Stucks Priorities Who What When Weekly Plan" at bounding box center [480, 175] width 572 height 21
click at [79, 31] on div "Back to Company Dashboard" at bounding box center [47, 30] width 68 height 6
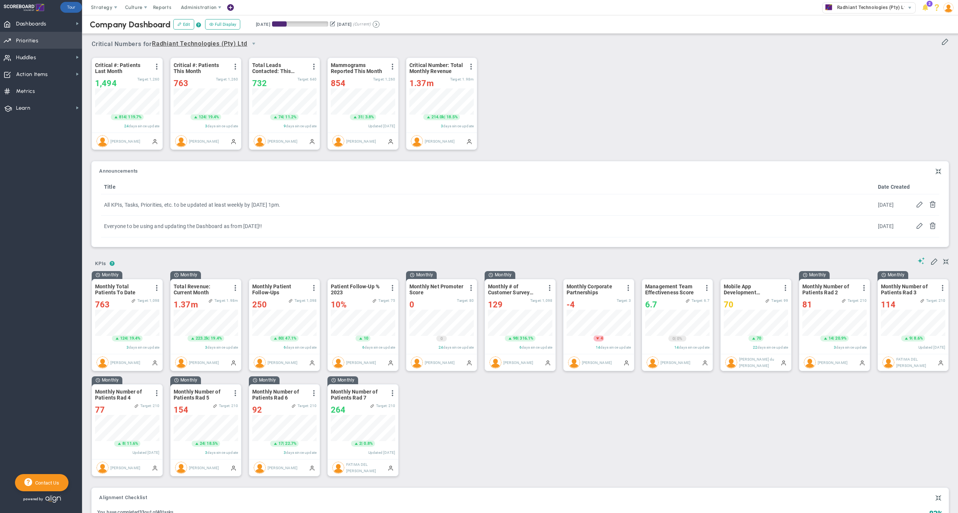
scroll to position [26, 64]
click at [31, 55] on span "Huddles" at bounding box center [26, 58] width 20 height 16
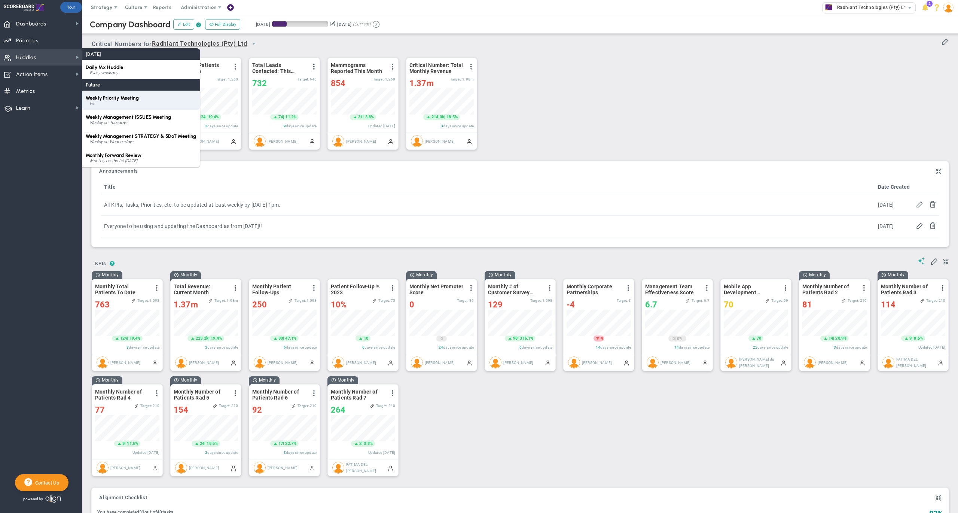
click at [128, 95] on span "Weekly Priority Meeting" at bounding box center [112, 98] width 53 height 6
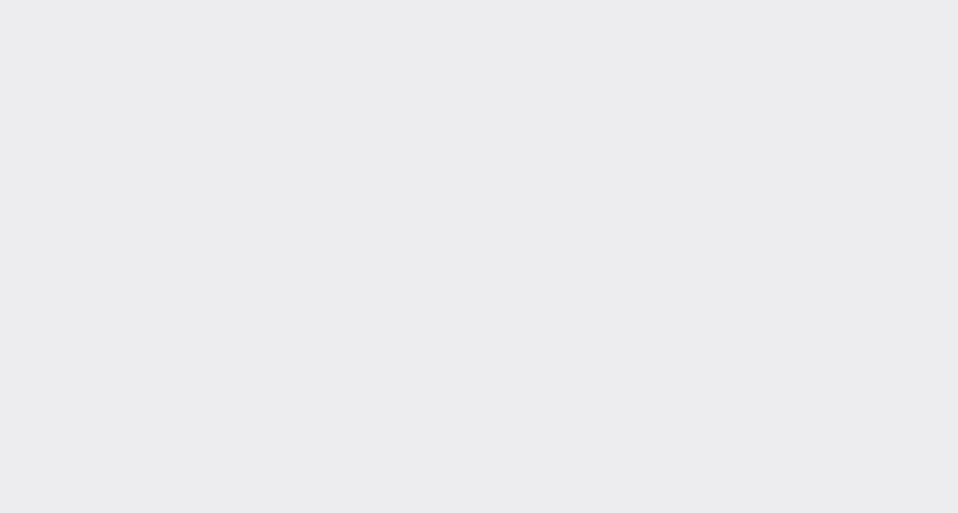
type input "[DATE]"
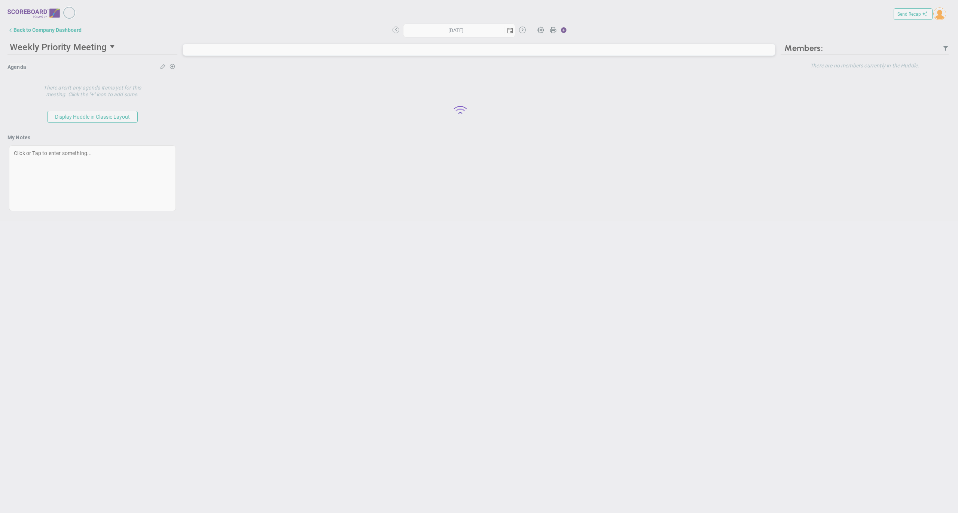
type input "[DATE]"
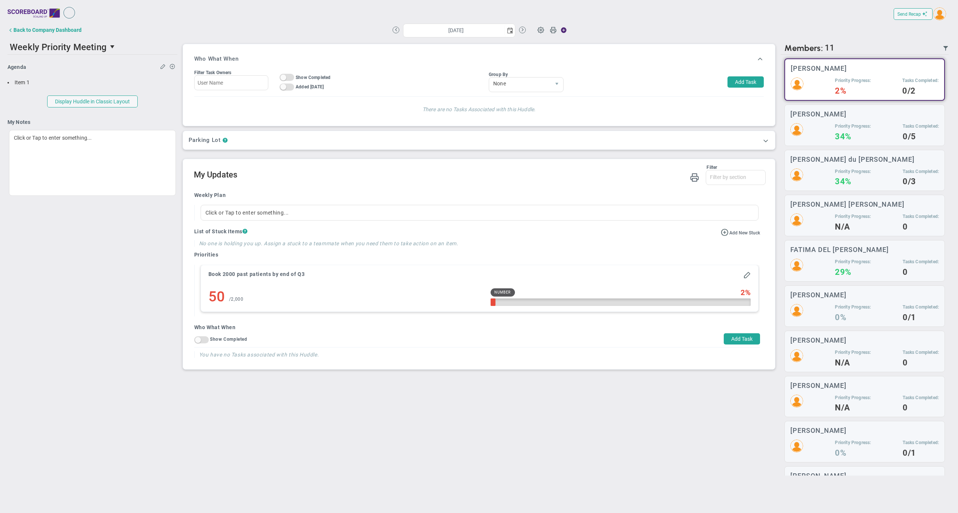
click at [483, 180] on h2 "My Updates" at bounding box center [480, 175] width 572 height 11
click at [740, 85] on button "Add Task" at bounding box center [746, 81] width 36 height 11
type input "[PERSON_NAME]"
type input "[DATE]"
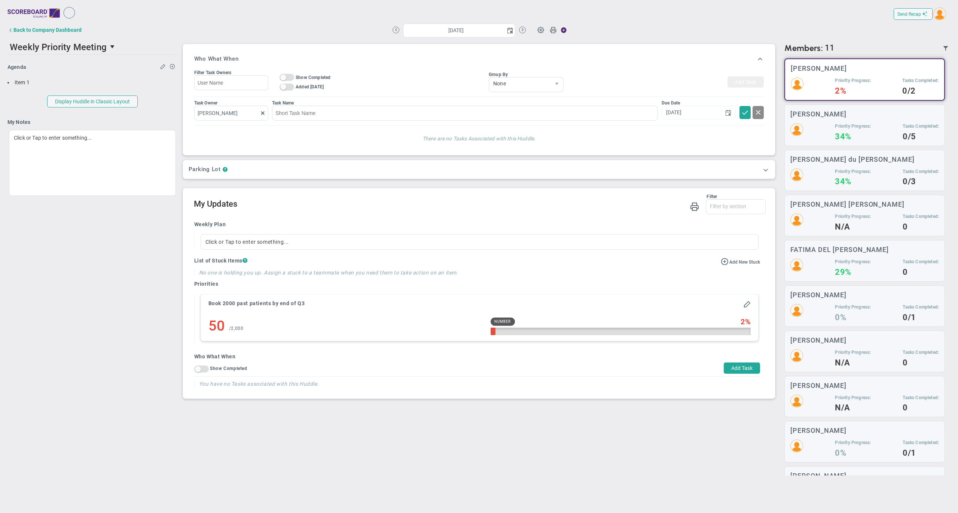
click at [762, 115] on button at bounding box center [758, 112] width 11 height 13
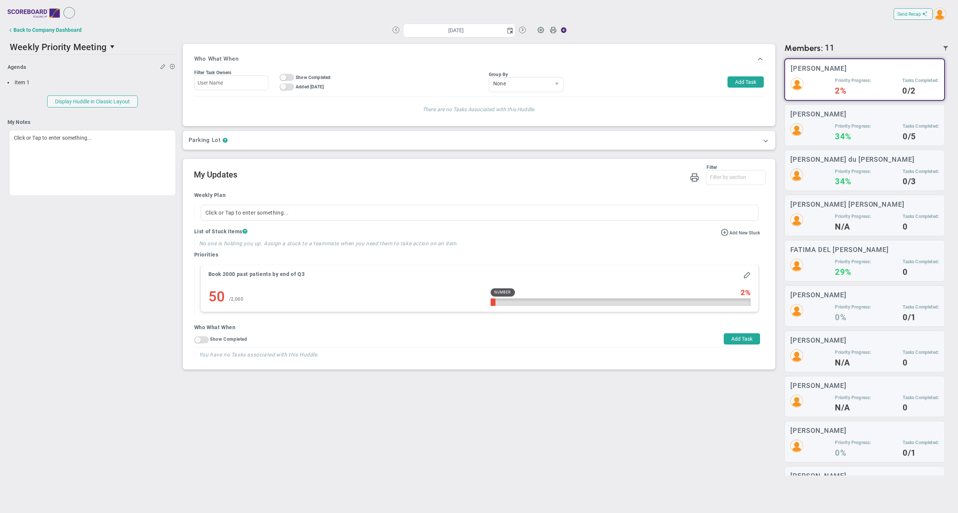
click at [491, 174] on h2 "My Updates" at bounding box center [480, 175] width 572 height 11
click at [541, 29] on span at bounding box center [541, 29] width 14 height 14
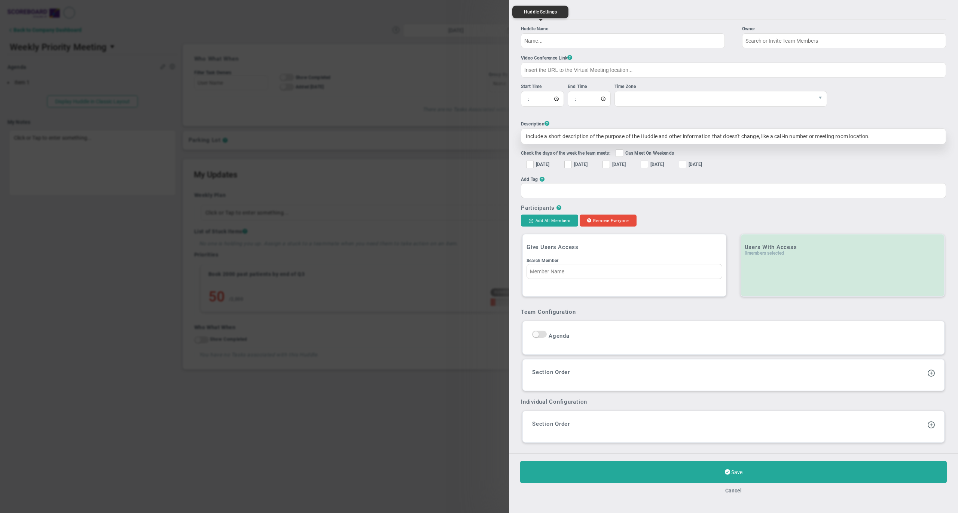
type input "Weekly Priority Meeting"
type input "16:00:00"
type input "16:15:00"
checkbox input "true"
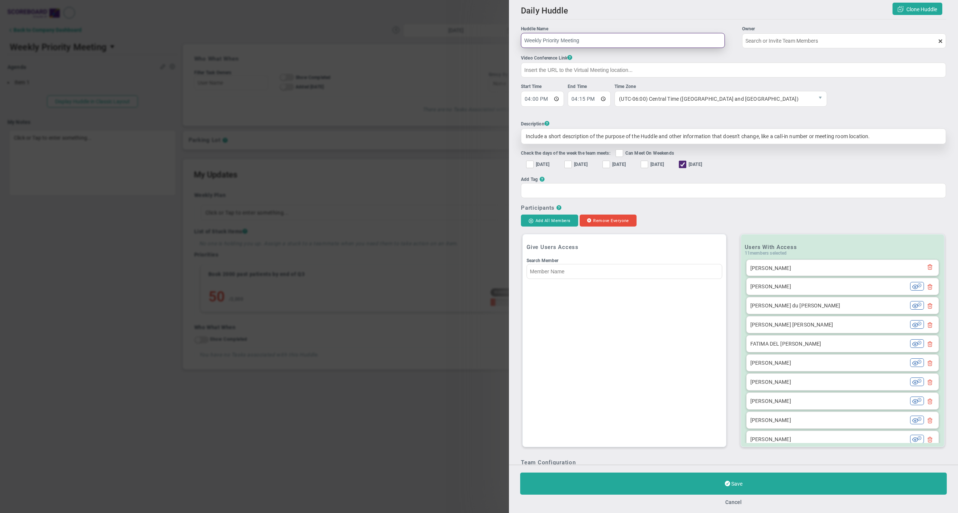
type input "[PERSON_NAME]"
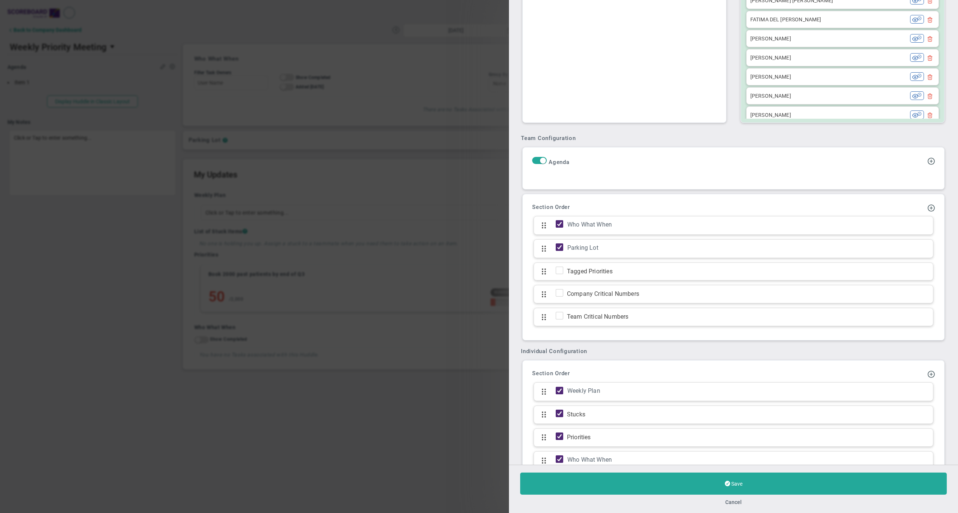
scroll to position [325, 0]
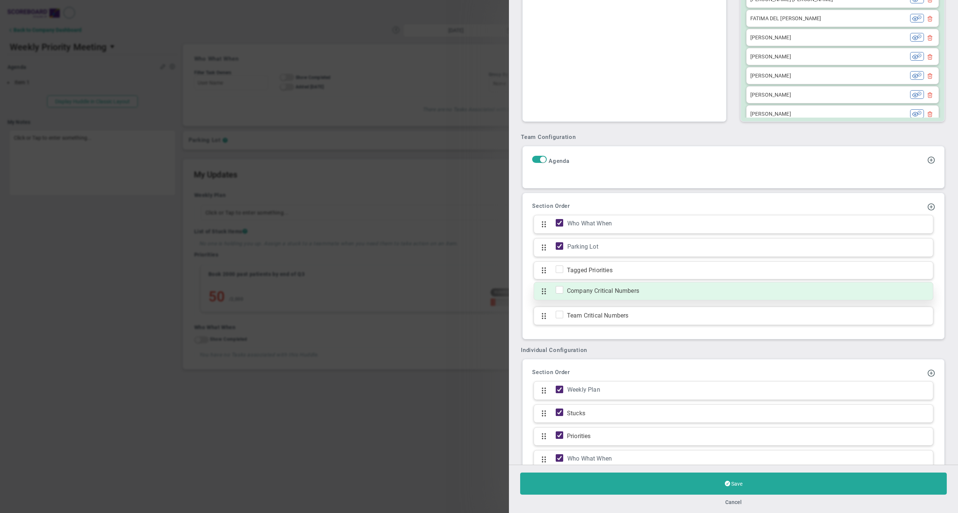
click at [560, 295] on input "checkbox" at bounding box center [561, 290] width 7 height 7
checkbox input "true"
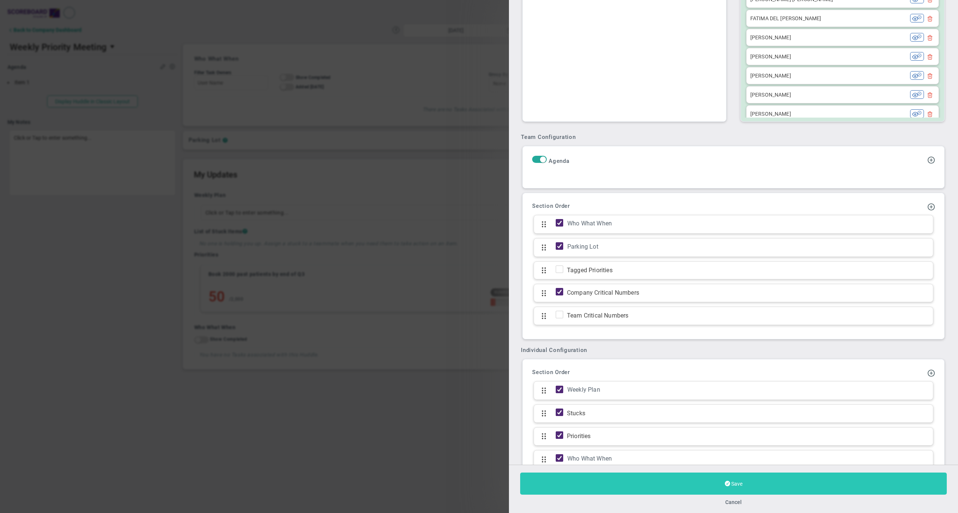
click at [623, 491] on button "Save" at bounding box center [733, 483] width 427 height 22
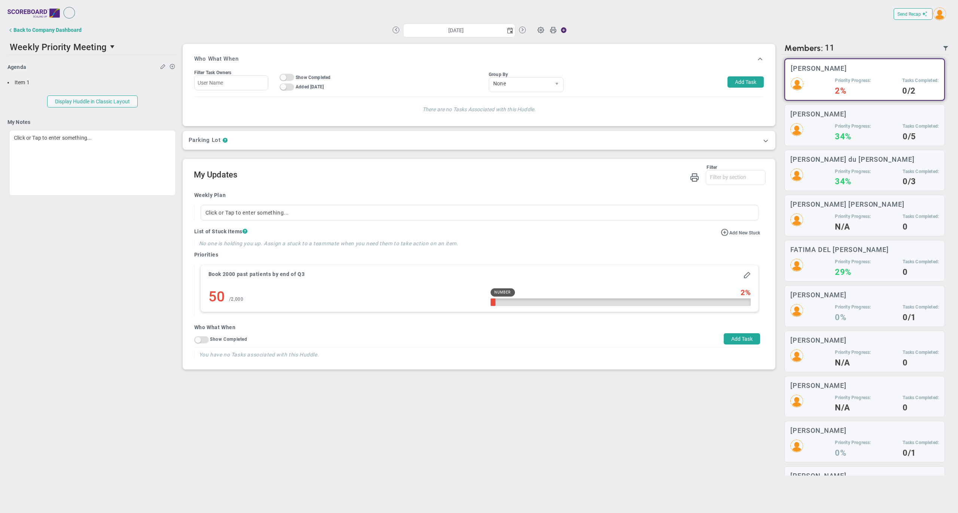
type input "[DATE]"
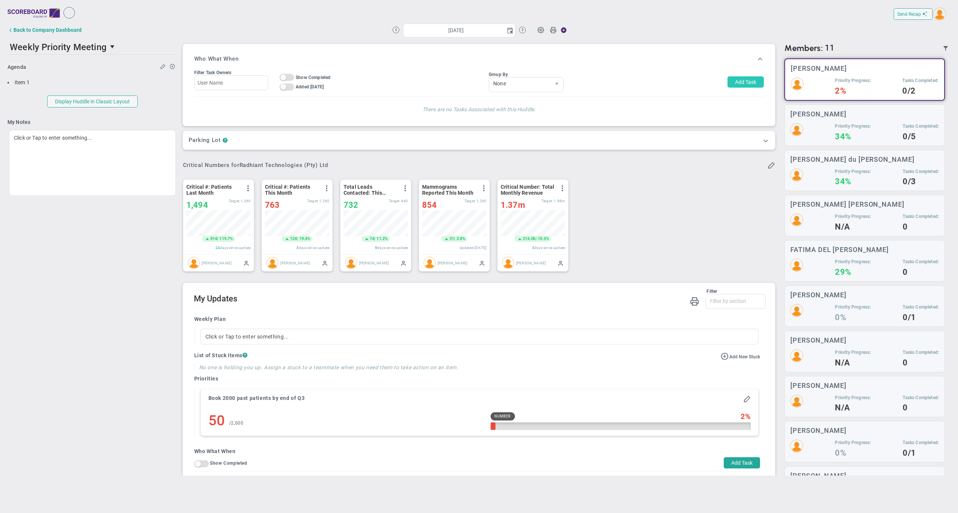
click at [729, 82] on button "Add Task" at bounding box center [746, 81] width 36 height 11
type input "[PERSON_NAME]"
type input "[DATE]"
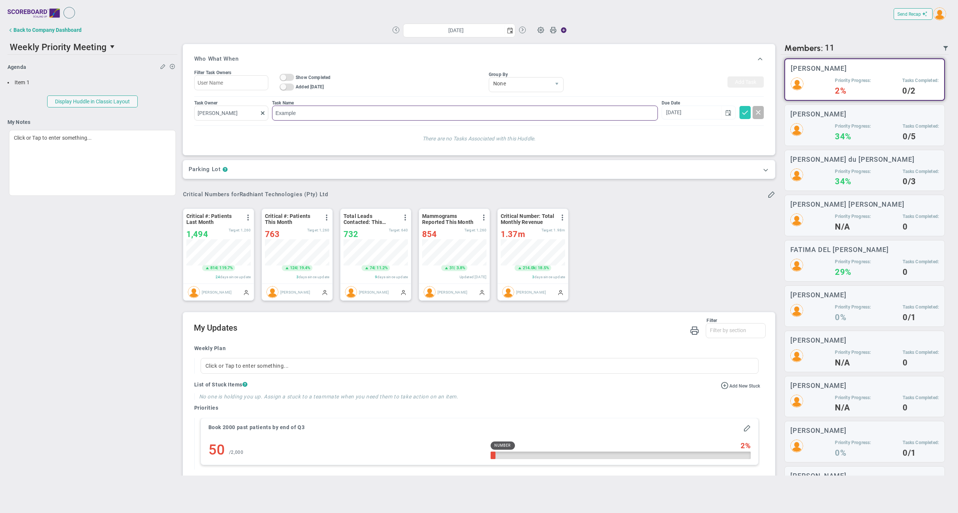
type input "Example"
click at [741, 113] on span at bounding box center [744, 111] width 7 height 7
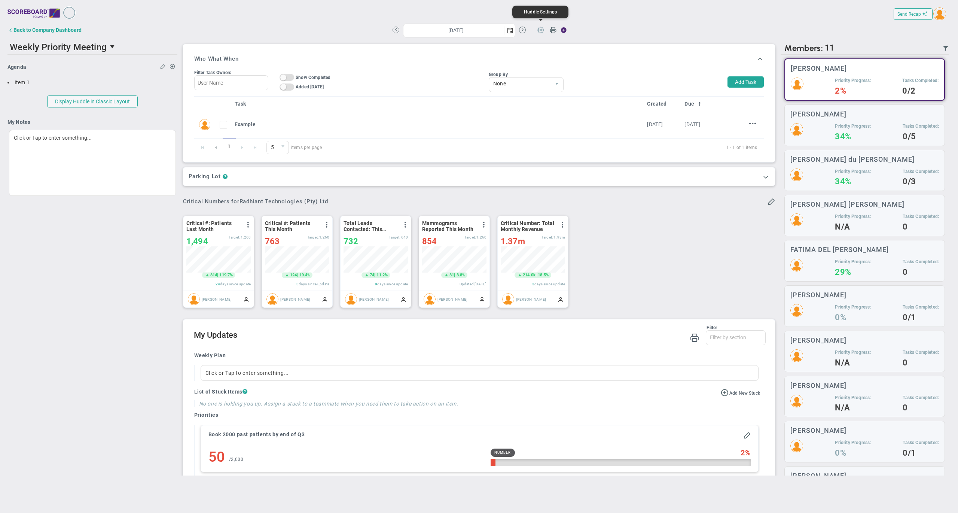
click at [539, 31] on span at bounding box center [541, 29] width 14 height 14
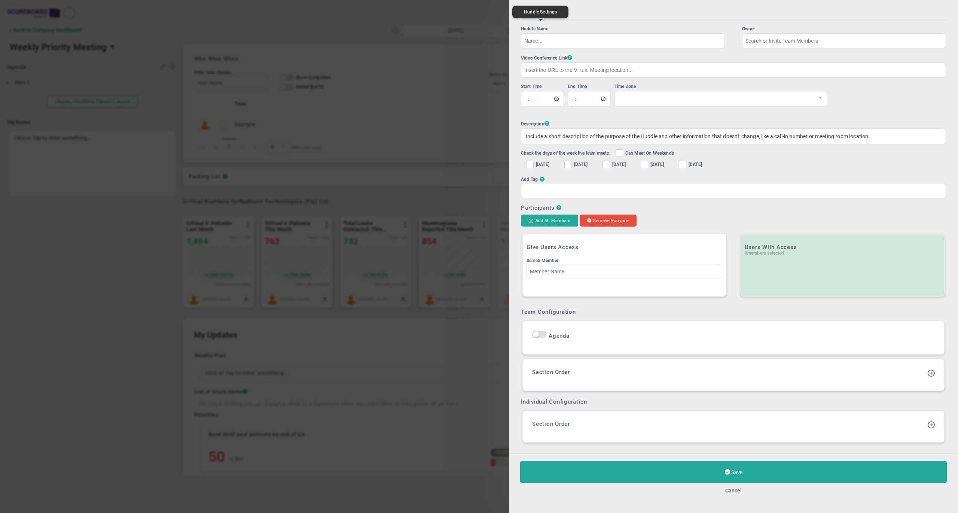
type input "Weekly Priority Meeting"
type input "16:00:00"
type input "16:15:00"
checkbox input "true"
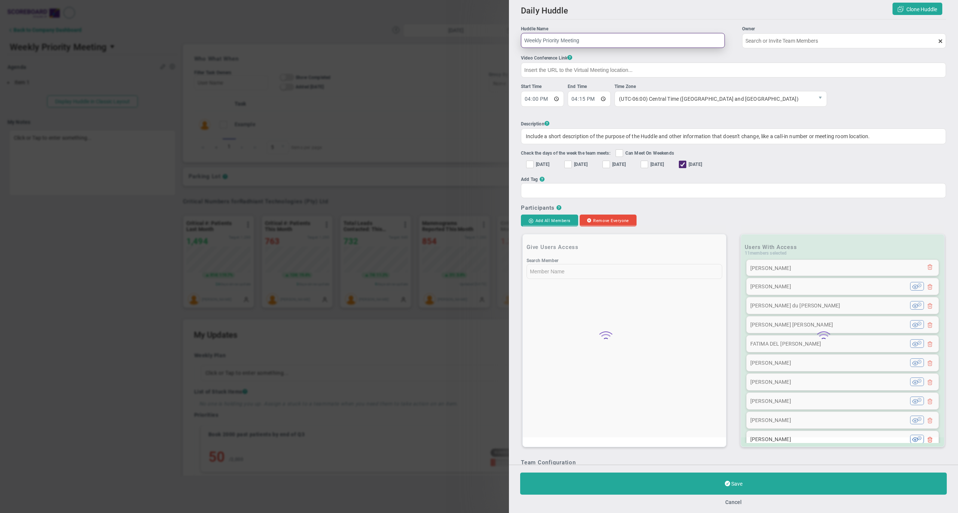
type input "[PERSON_NAME]"
drag, startPoint x: 597, startPoint y: 40, endPoint x: 546, endPoint y: 40, distance: 50.9
click at [546, 40] on input "Weekly Priority Meeting" at bounding box center [623, 40] width 204 height 15
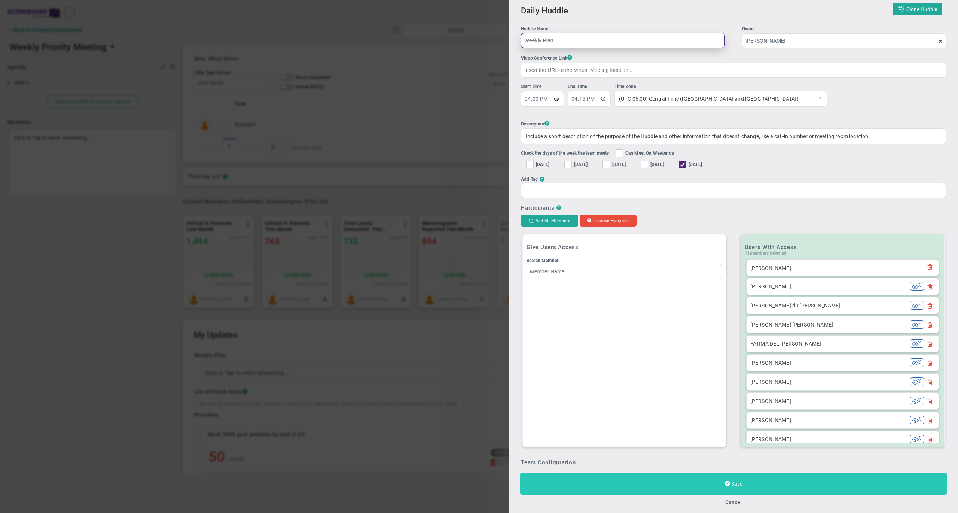
type input "Weekly Plan"
click at [585, 476] on button "Save" at bounding box center [733, 483] width 427 height 22
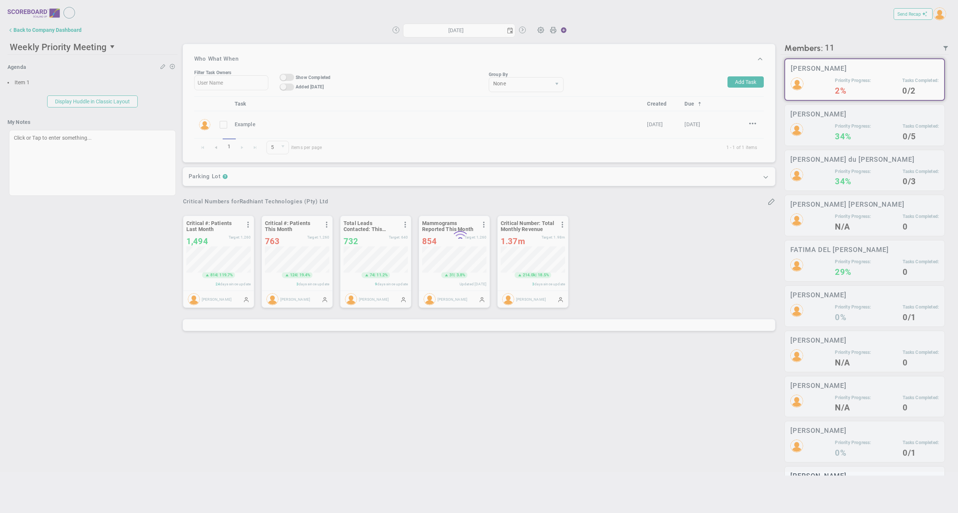
type input "[DATE]"
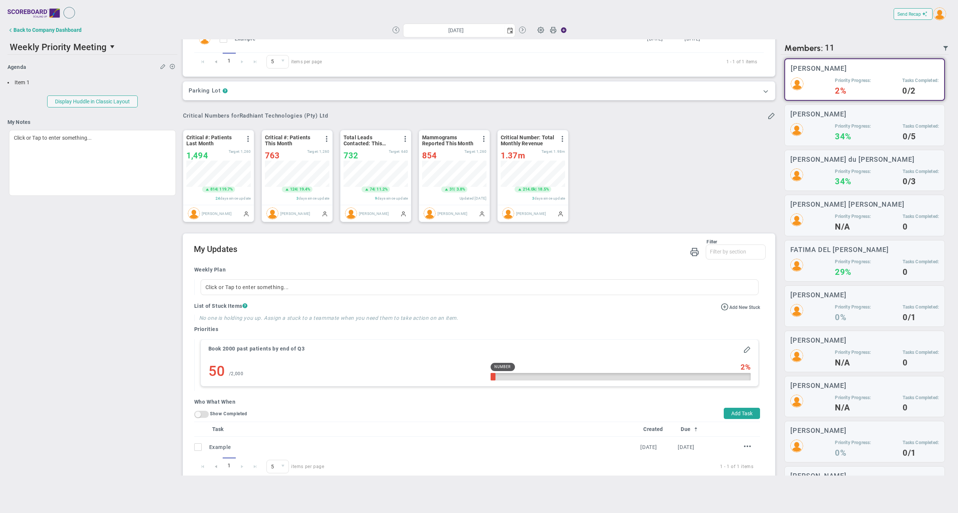
scroll to position [90, 0]
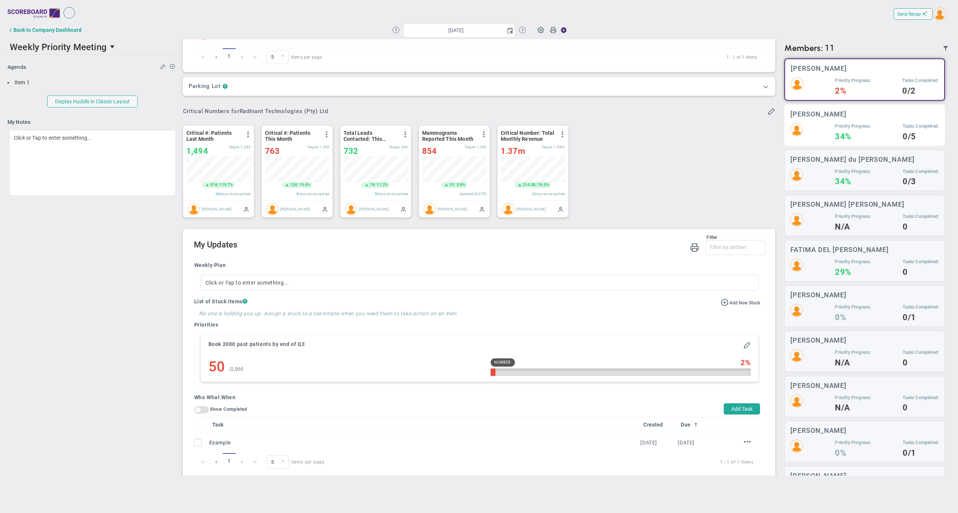
click at [835, 133] on h4 "34%" at bounding box center [853, 136] width 36 height 7
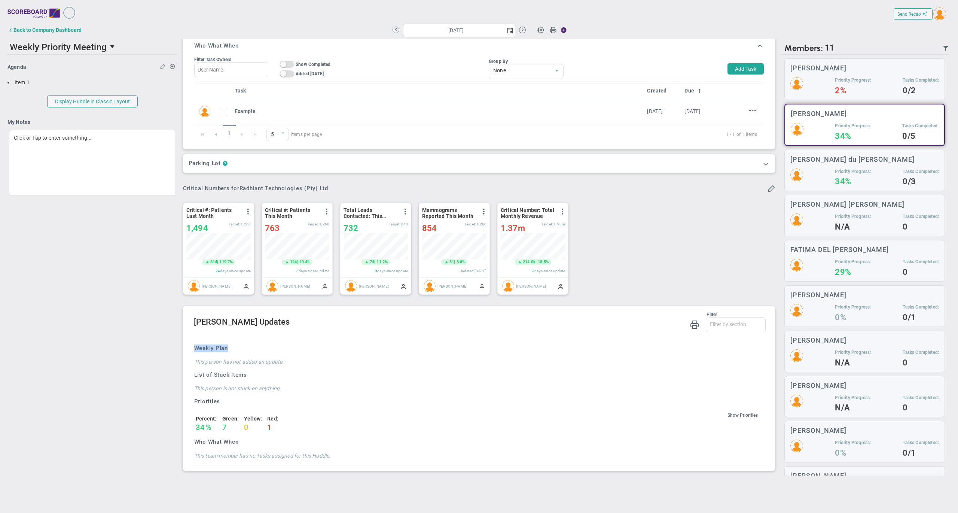
drag, startPoint x: 196, startPoint y: 352, endPoint x: 240, endPoint y: 348, distance: 43.6
click at [240, 348] on h3 "Weekly Plan" at bounding box center [477, 348] width 566 height 8
click at [316, 389] on h4 "This person is not stuck on anything." at bounding box center [477, 388] width 566 height 7
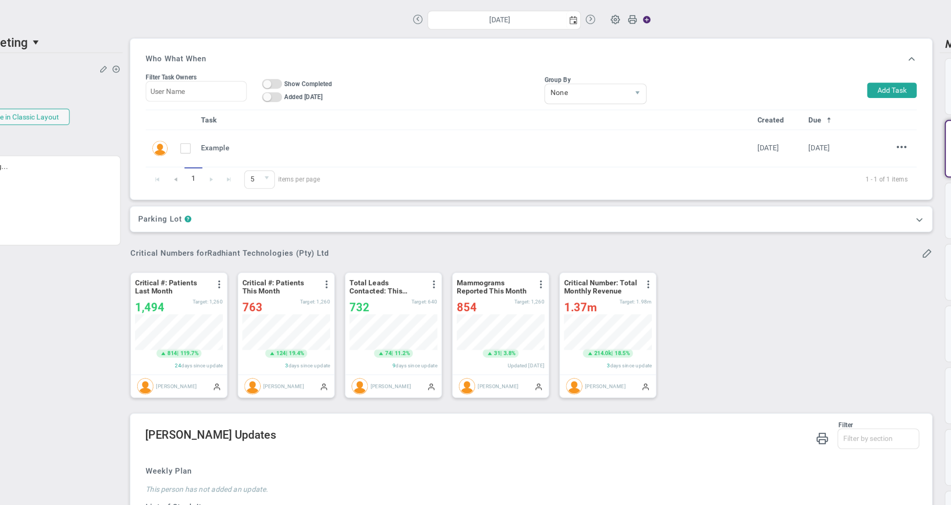
click at [193, 50] on div "Who What When" at bounding box center [475, 59] width 565 height 18
click at [278, 74] on span "On Off" at bounding box center [285, 77] width 15 height 7
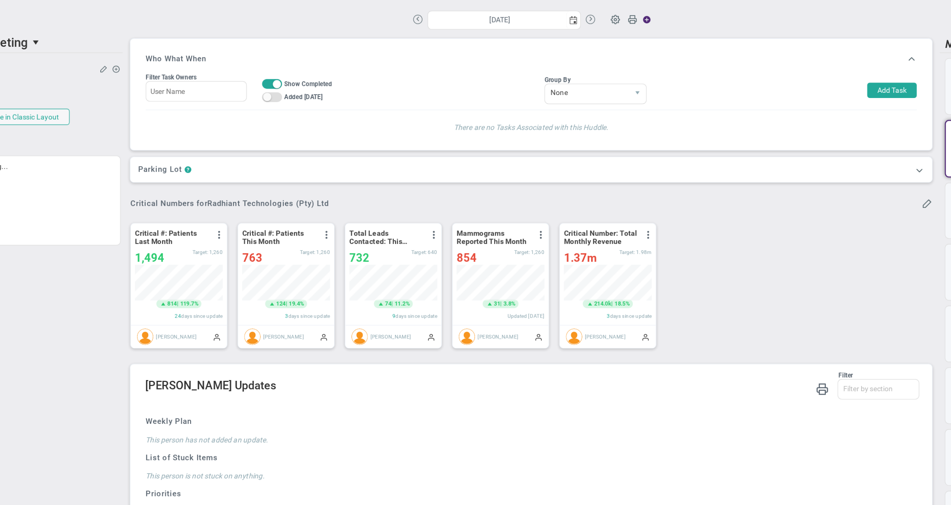
click at [286, 74] on span at bounding box center [289, 77] width 6 height 6
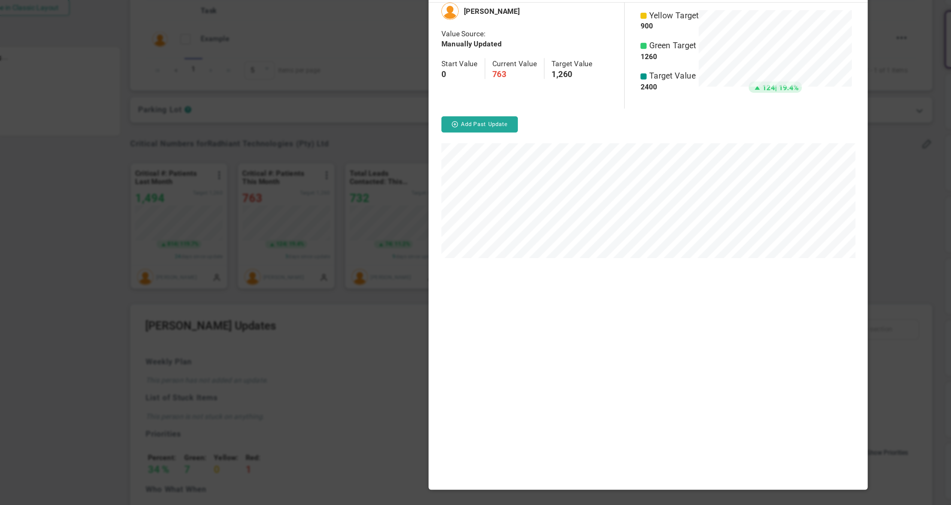
scroll to position [363, 322]
click at [662, 85] on div at bounding box center [475, 252] width 951 height 505
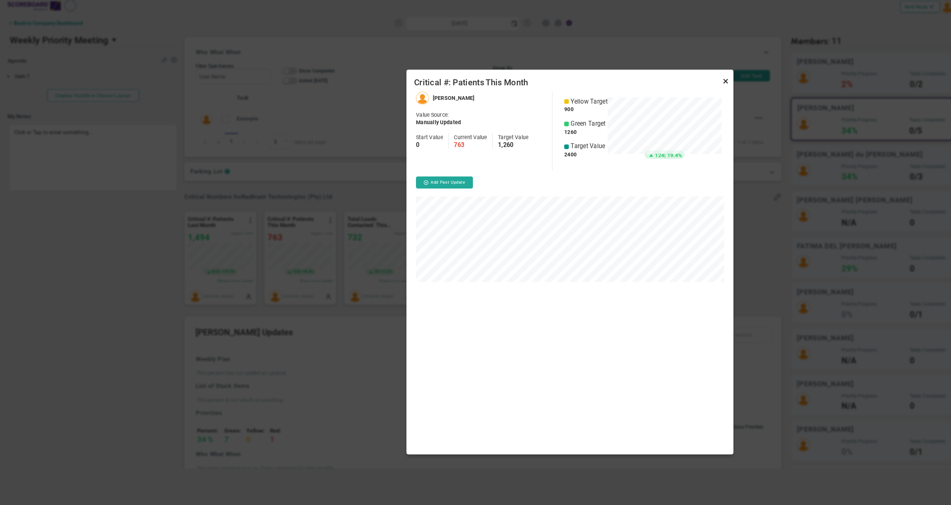
click at [714, 83] on link "Close" at bounding box center [714, 87] width 9 height 9
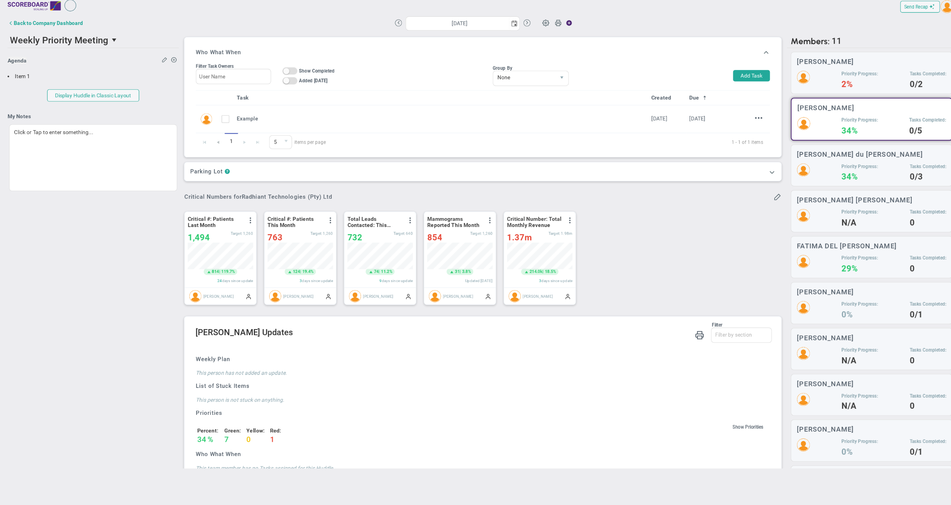
click at [598, 209] on div "Critical #: Patients Last Month View Historical Graph Edit Make "No Change" Upd…" at bounding box center [472, 261] width 597 height 105
click at [813, 81] on div "Priority Progress: 2% Tasks Completed: 0/2" at bounding box center [857, 85] width 147 height 17
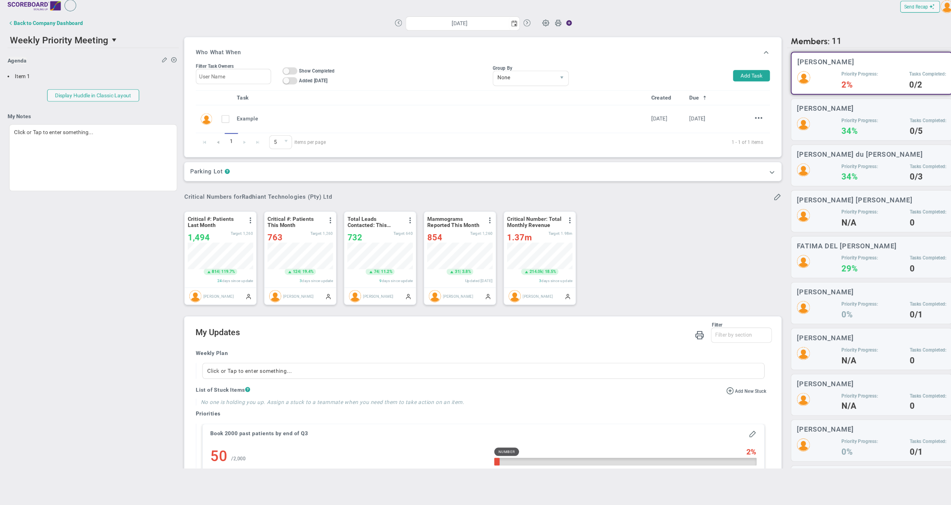
scroll to position [68, 0]
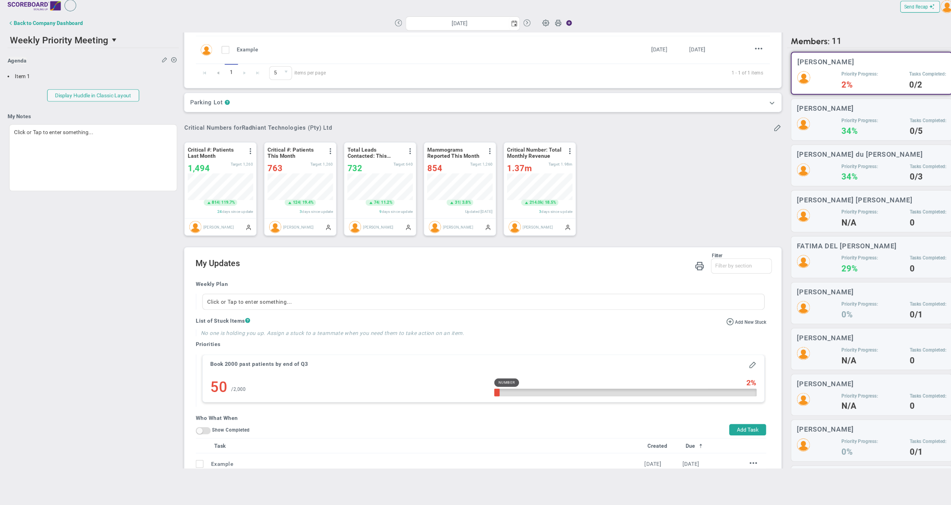
drag, startPoint x: 180, startPoint y: 146, endPoint x: 579, endPoint y: 195, distance: 401.7
click at [579, 195] on div "Critical #: Patients Last Month View Historical Graph Edit Make "No Change" Upd…" at bounding box center [472, 193] width 597 height 105
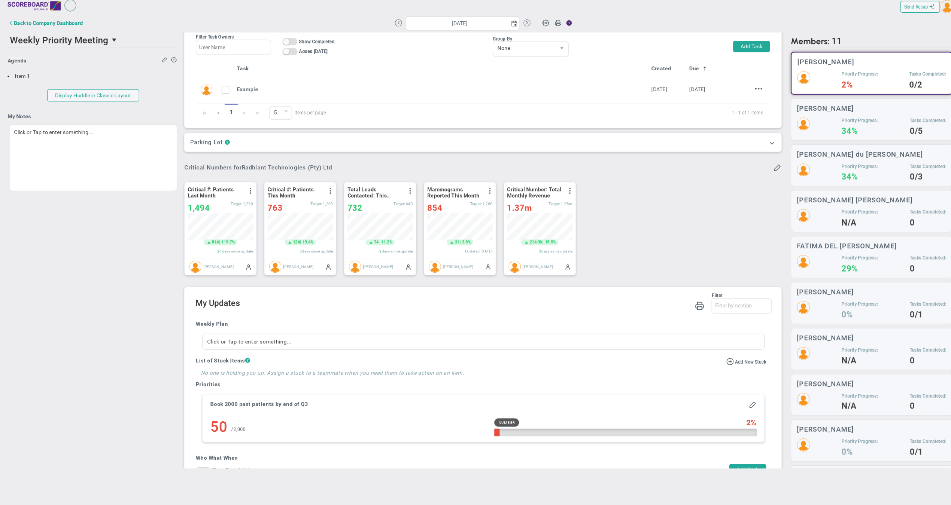
scroll to position [28, 0]
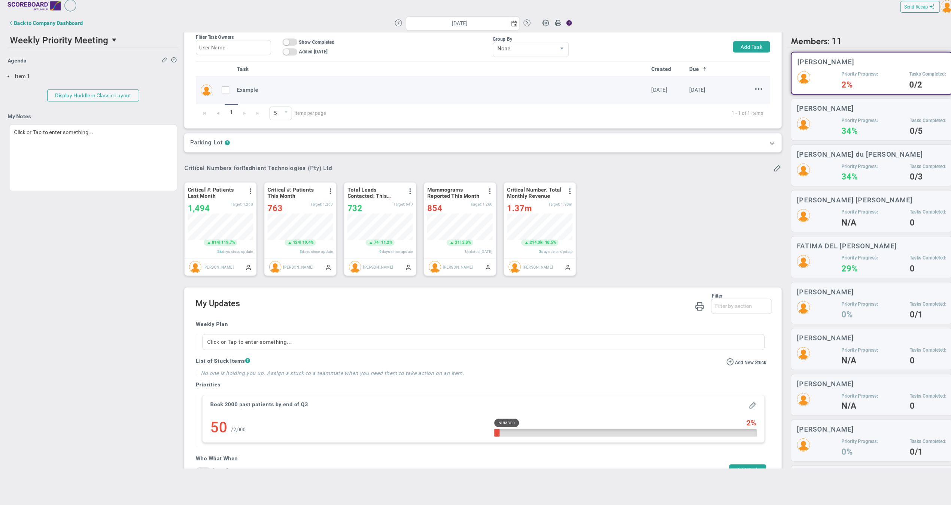
click at [224, 94] on input "checkbox" at bounding box center [223, 97] width 7 height 7
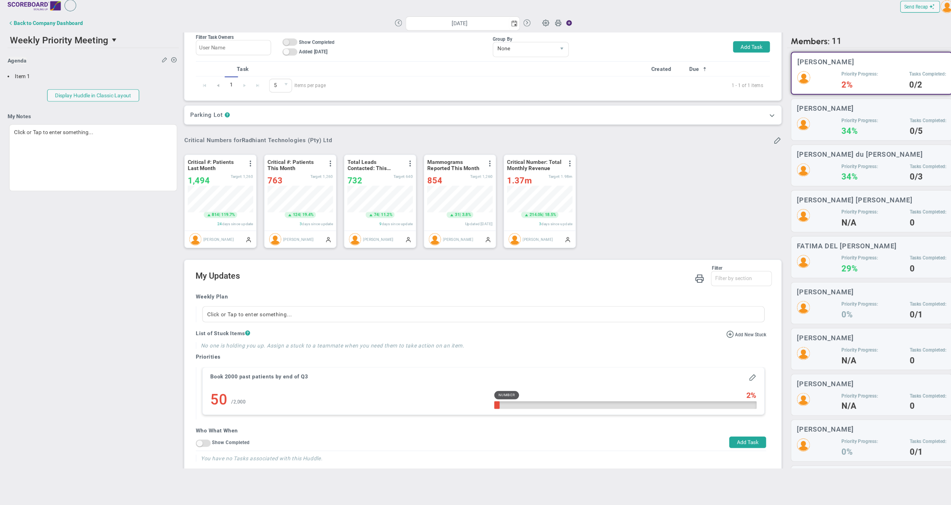
click at [284, 46] on span at bounding box center [282, 49] width 6 height 6
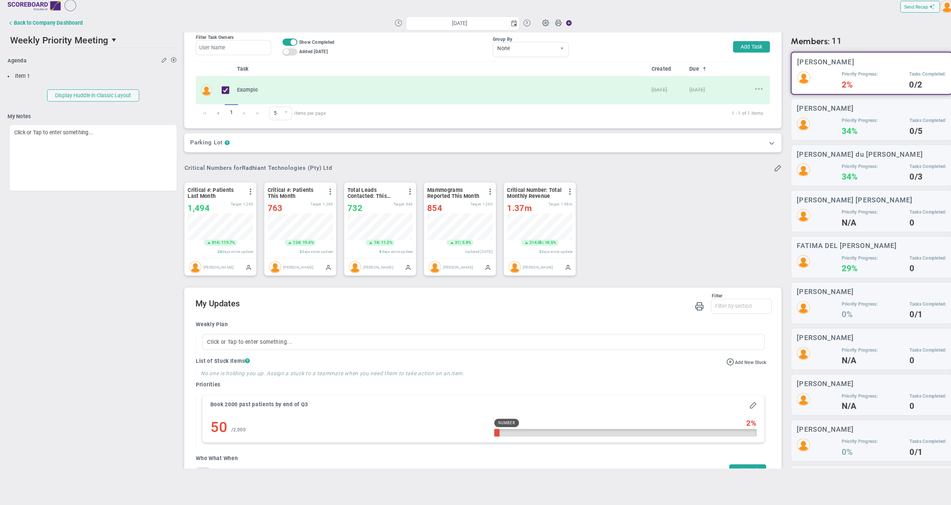
click at [289, 46] on span at bounding box center [289, 49] width 6 height 6
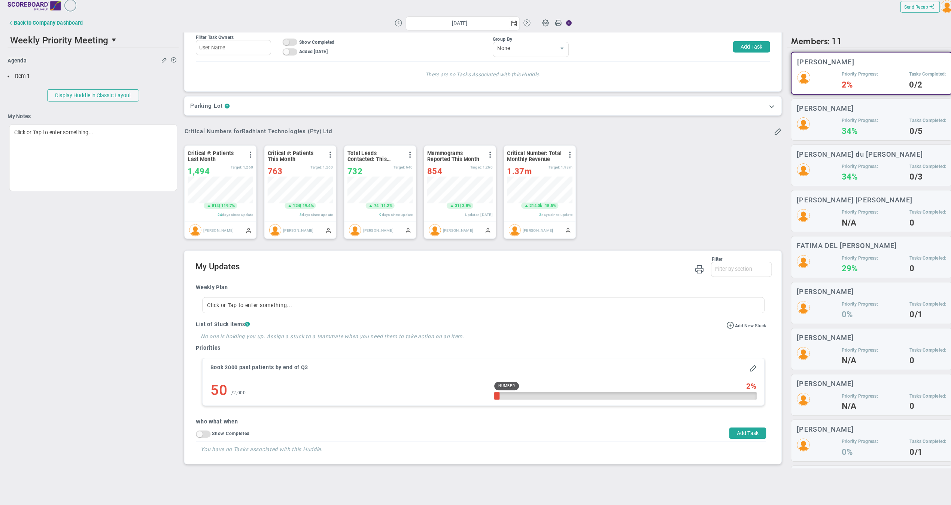
click at [290, 45] on span "On Off" at bounding box center [285, 48] width 15 height 7
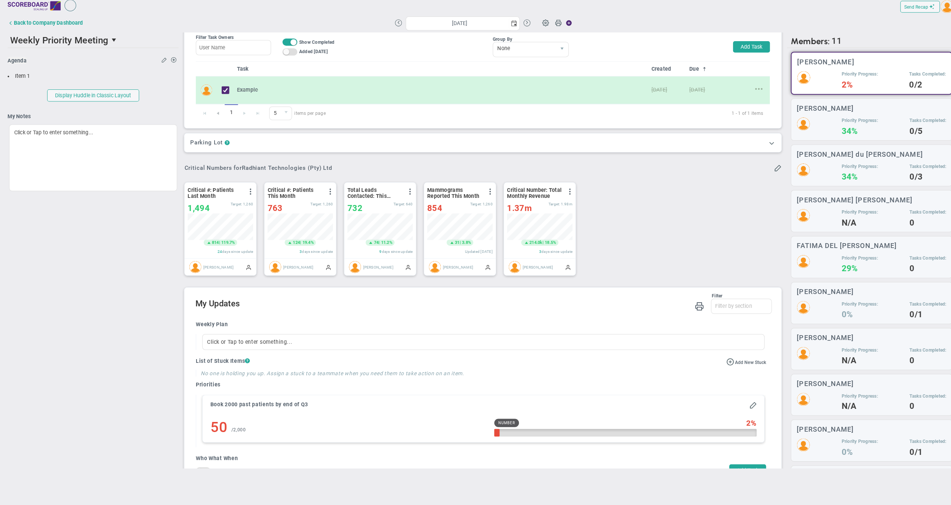
click at [743, 91] on span at bounding box center [746, 94] width 7 height 7
click at [723, 116] on span "Delete" at bounding box center [729, 118] width 13 height 5
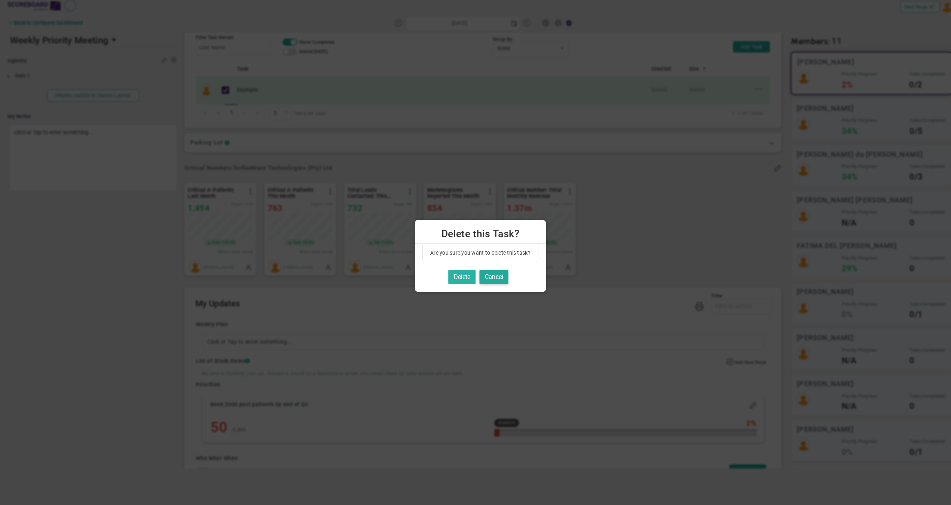
click at [465, 273] on button "Delete" at bounding box center [454, 280] width 27 height 15
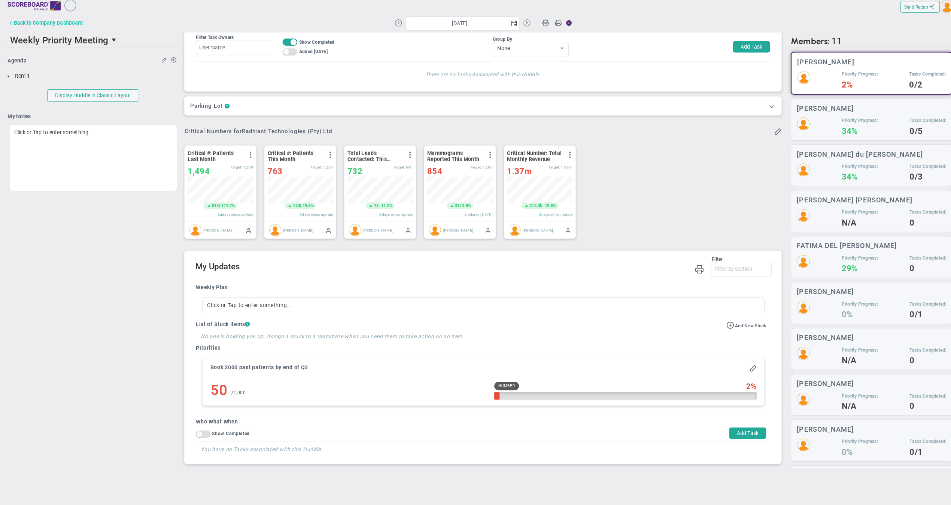
click at [71, 27] on div "Back to Company Dashboard" at bounding box center [47, 30] width 68 height 6
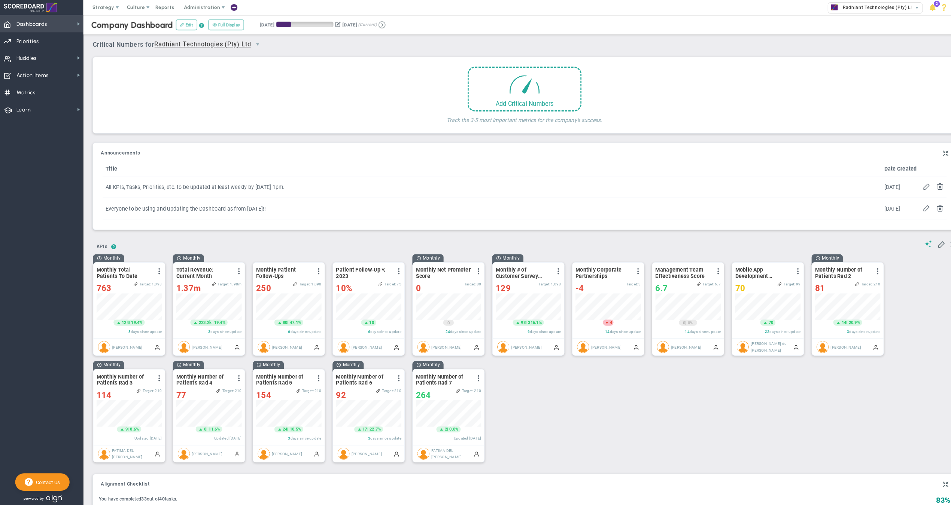
click at [57, 21] on span "Dashboards Dashboards" at bounding box center [41, 23] width 82 height 17
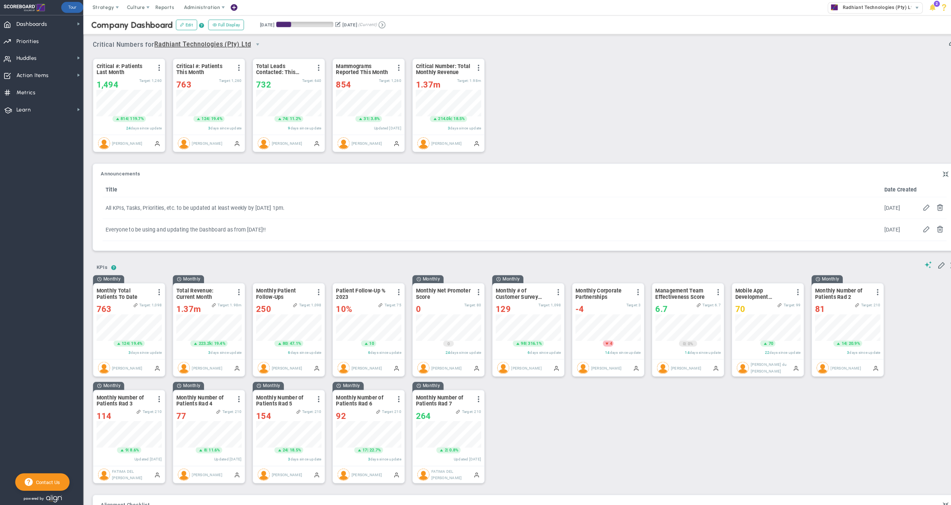
scroll to position [26, 64]
click at [724, 111] on div "Critical #: Patients Last Month View Historical Graph Edit Make "No Change" Upd…" at bounding box center [513, 103] width 859 height 105
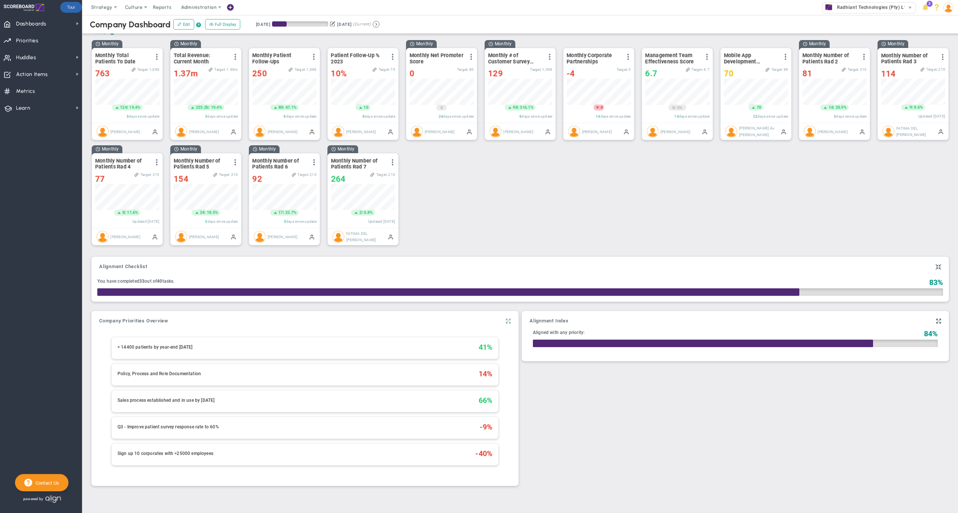
click at [506, 319] on span at bounding box center [508, 321] width 5 height 9
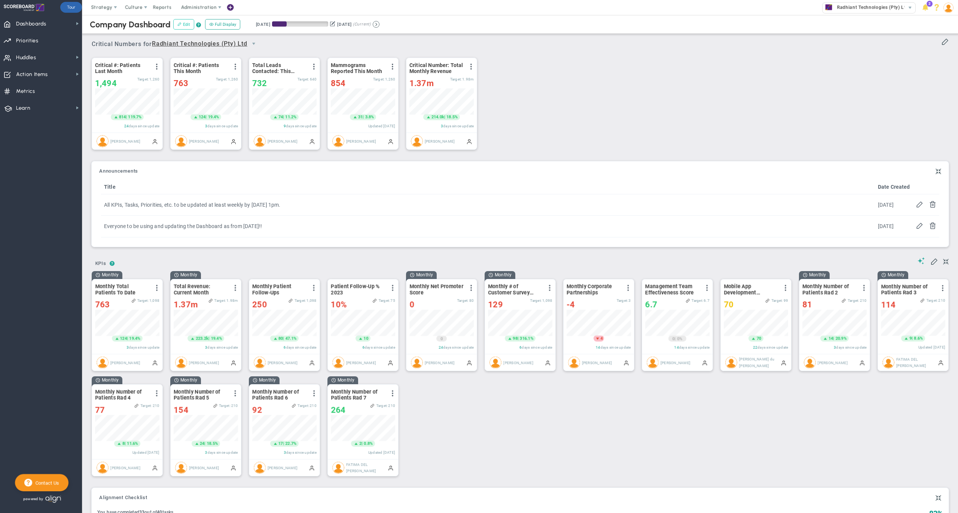
click at [184, 26] on button "Edit" at bounding box center [183, 24] width 21 height 10
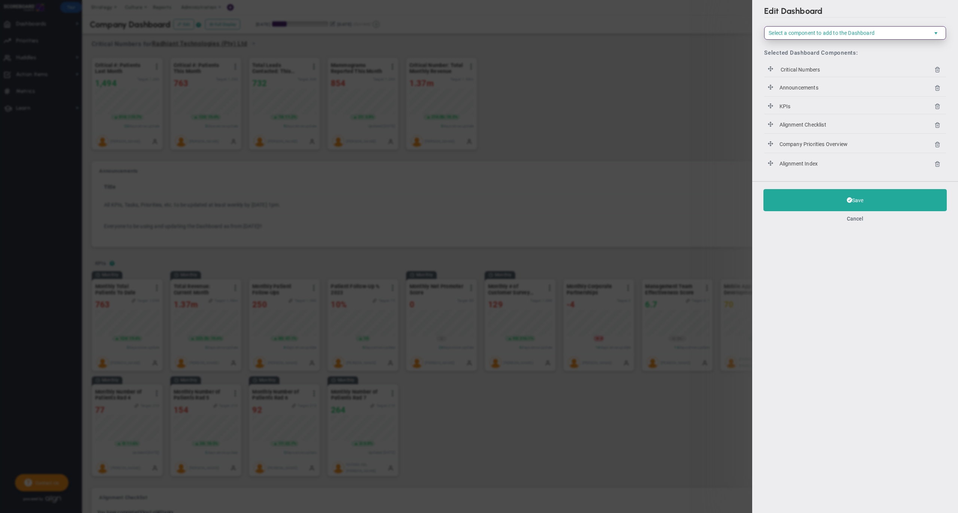
click at [845, 34] on span "Select a component to add to the Dashboard" at bounding box center [822, 33] width 106 height 6
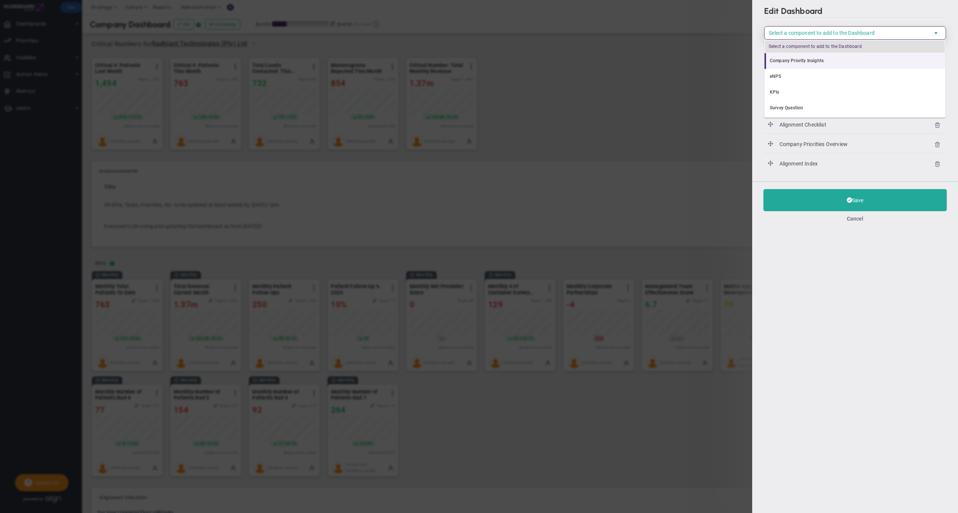
click at [822, 64] on li "Company Priority Insights" at bounding box center [855, 61] width 181 height 16
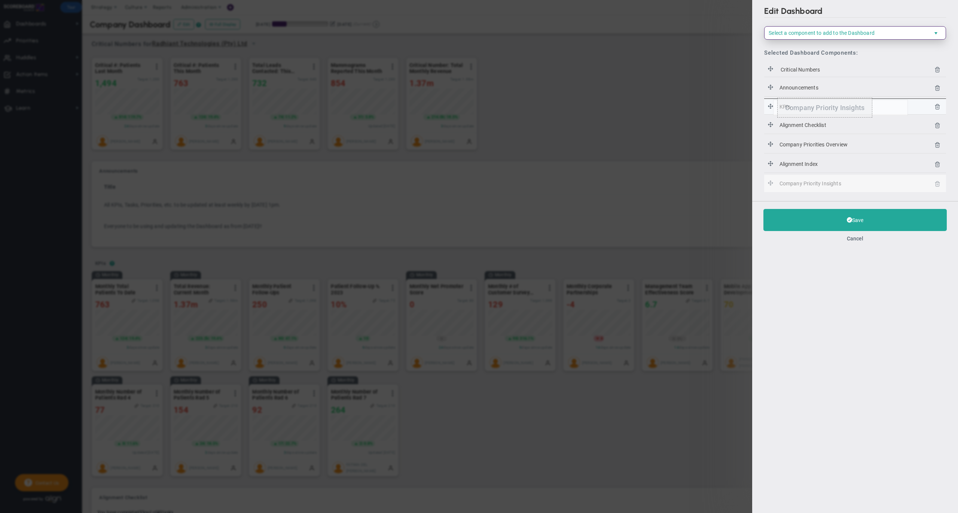
drag, startPoint x: 770, startPoint y: 183, endPoint x: 773, endPoint y: 100, distance: 83.2
click at [799, 217] on button "Save" at bounding box center [855, 219] width 183 height 22
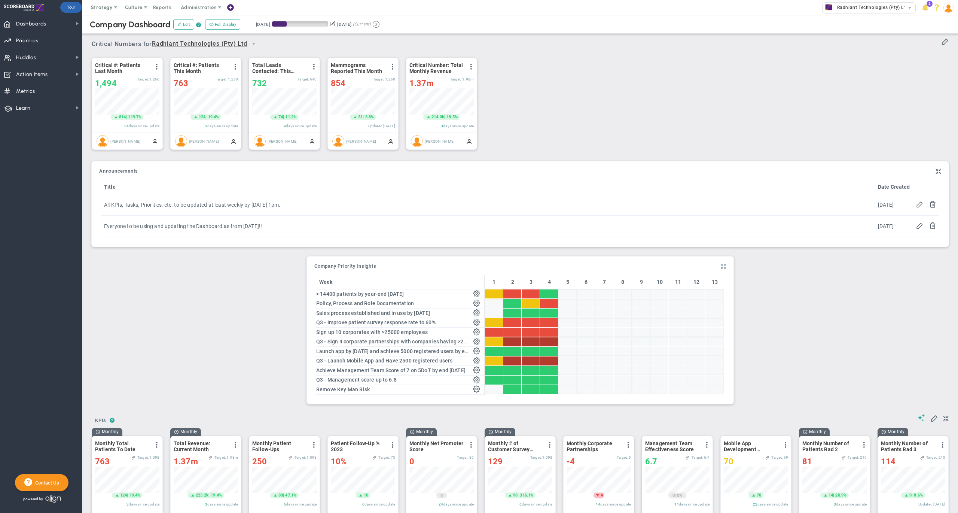
click at [721, 269] on span at bounding box center [723, 266] width 5 height 9
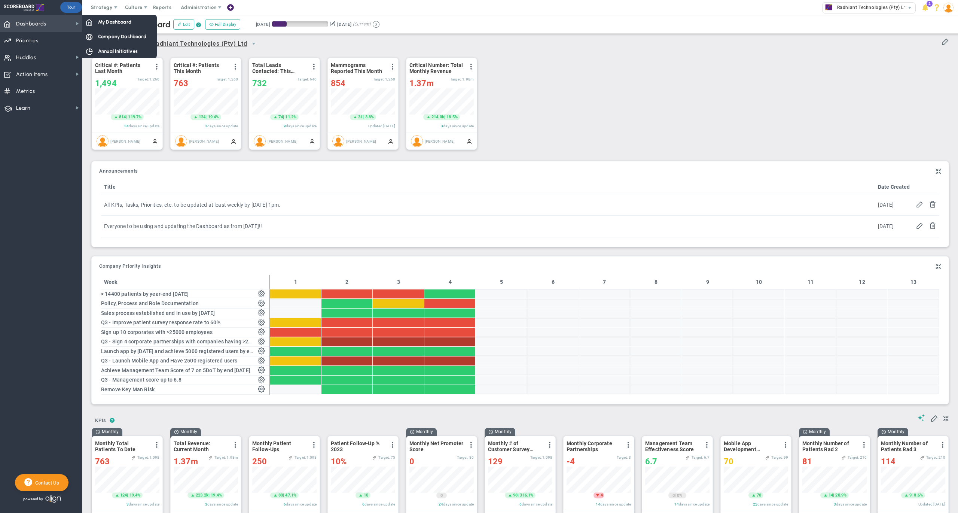
click at [54, 25] on span "Dashboards Dashboards" at bounding box center [41, 23] width 82 height 17
click at [44, 24] on span "Dashboards" at bounding box center [31, 24] width 30 height 16
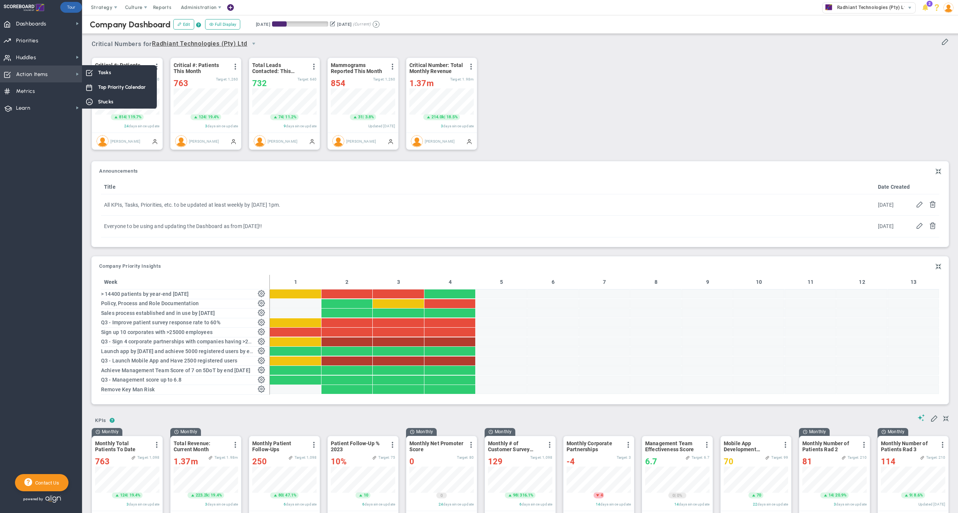
click at [46, 77] on span "Action Items" at bounding box center [32, 75] width 32 height 16
click at [117, 71] on div "Tasks" at bounding box center [119, 72] width 75 height 15
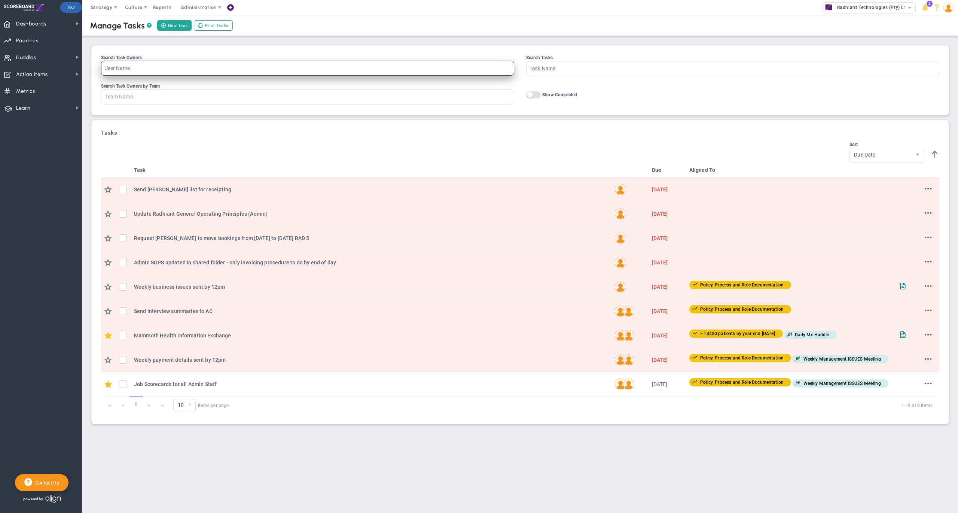
click at [183, 73] on input "Search Task Owners" at bounding box center [307, 68] width 413 height 15
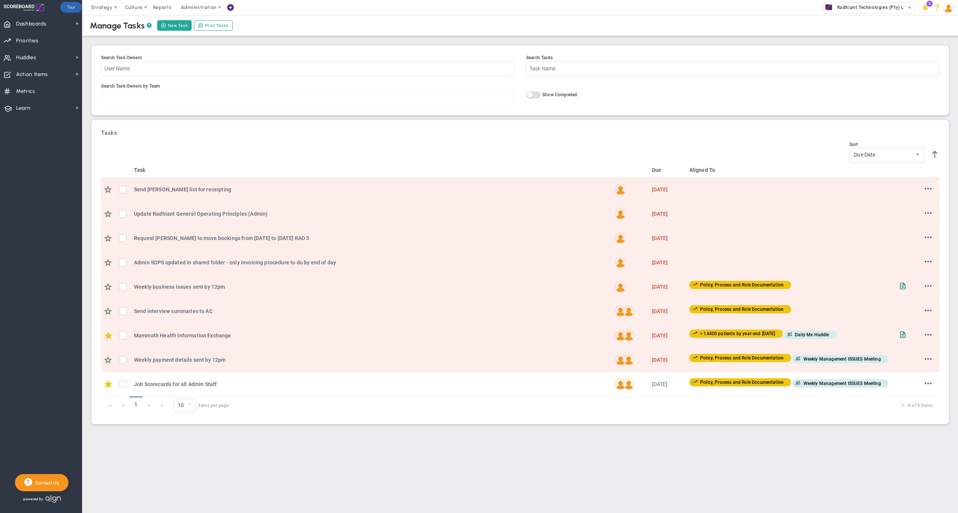
click at [168, 98] on div at bounding box center [307, 96] width 413 height 15
click at [148, 98] on input "Search Task Owners by Team Daily Mx Huddle Monthly Forward Review Monthly Revie…" at bounding box center [124, 96] width 47 height 13
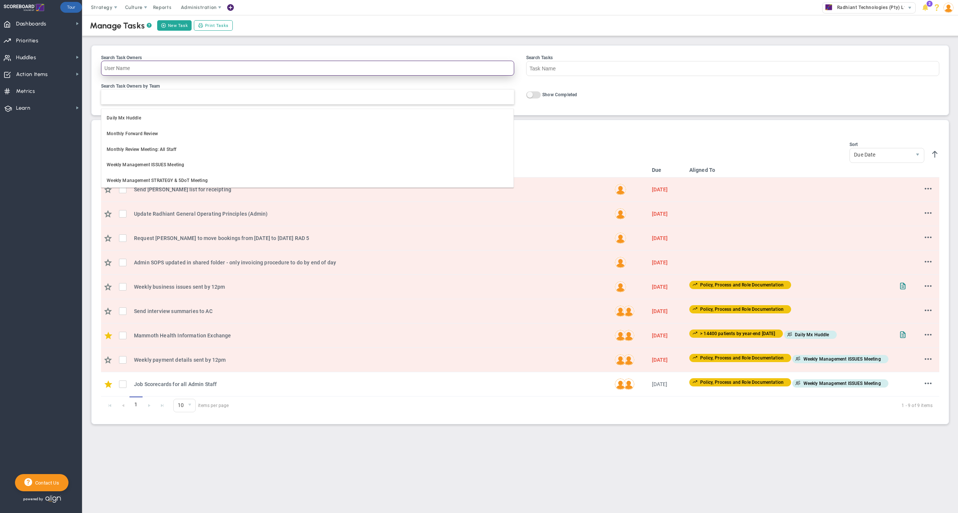
type input "Team Name"
click at [140, 71] on input "Search Task Owners" at bounding box center [307, 68] width 413 height 15
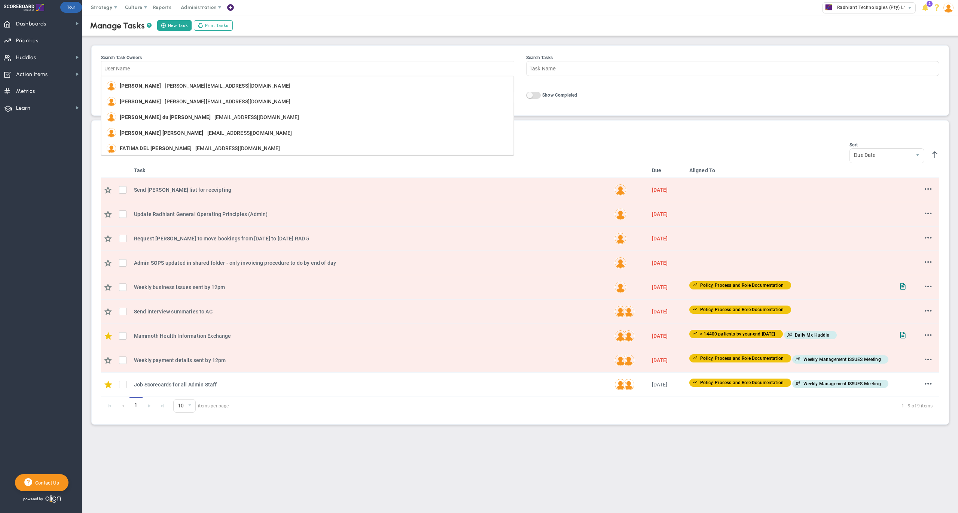
click at [541, 134] on h3 "Tasks" at bounding box center [520, 133] width 838 height 7
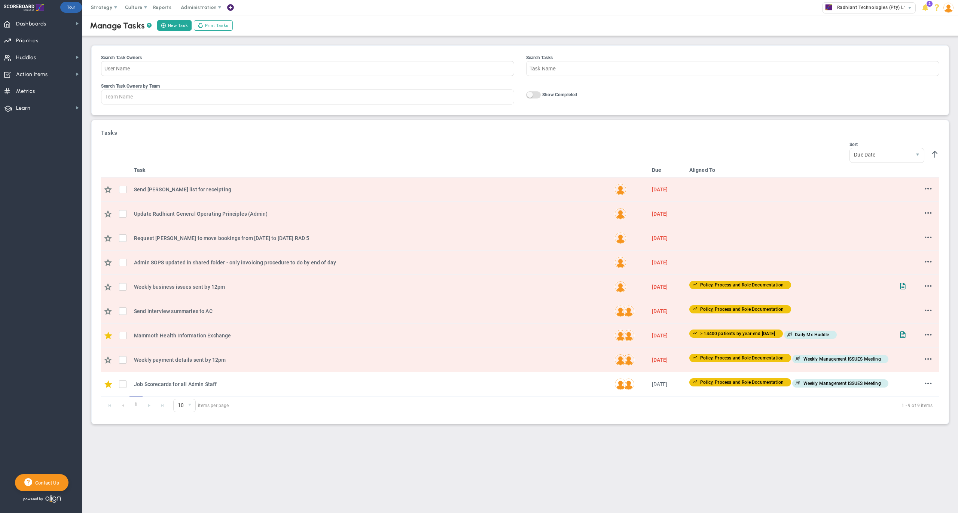
click at [379, 135] on h3 "Tasks" at bounding box center [520, 133] width 838 height 7
click at [34, 24] on span "Dashboards" at bounding box center [31, 24] width 30 height 16
click at [122, 41] on div "Company Dashboard" at bounding box center [119, 36] width 75 height 15
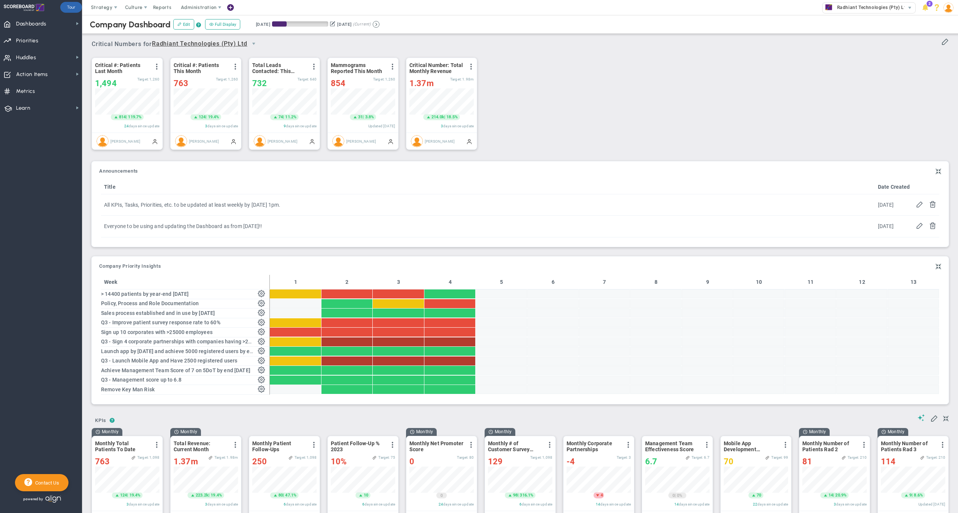
scroll to position [26, 64]
click at [44, 23] on span "Dashboards" at bounding box center [31, 24] width 30 height 16
click at [189, 24] on button "Edit" at bounding box center [183, 24] width 21 height 10
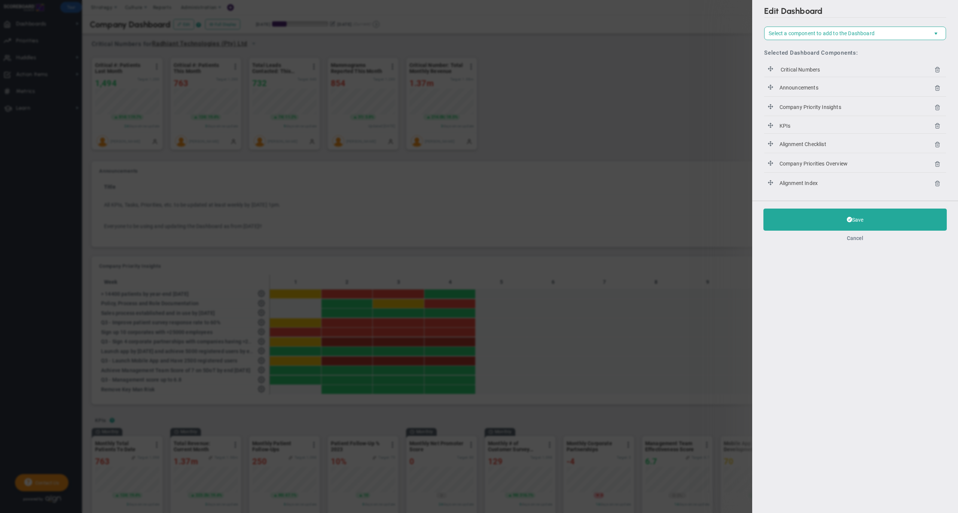
click at [858, 238] on button "Cancel" at bounding box center [855, 238] width 16 height 6
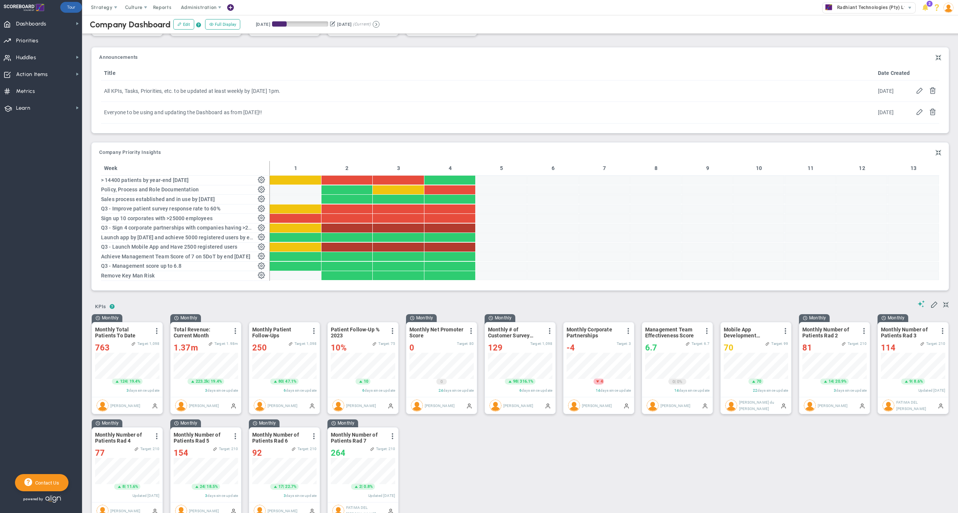
scroll to position [155, 0]
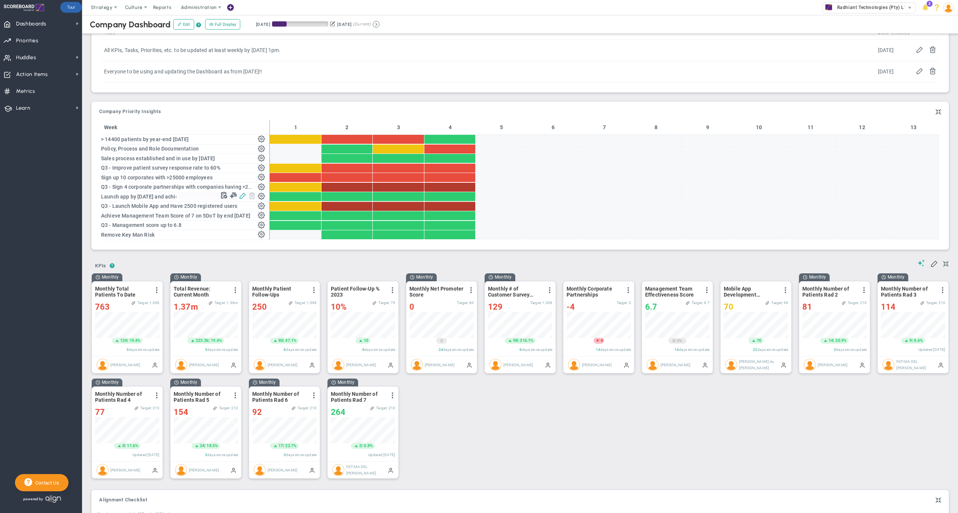
click at [243, 199] on span at bounding box center [242, 195] width 7 height 7
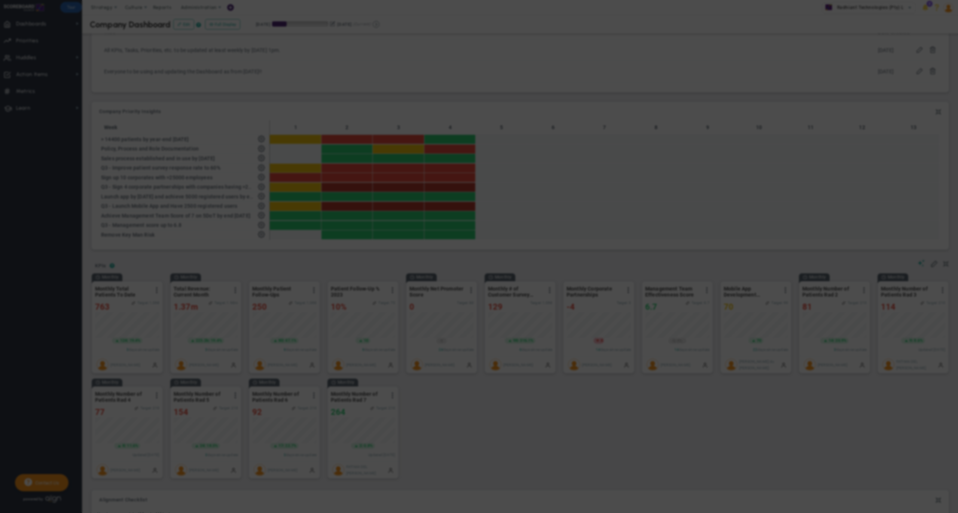
type input "Launch app by [DATE] and achieve 5000 registered users by end [DATE]"
type input "0"
type input "85"
type input "100"
radio input "true"
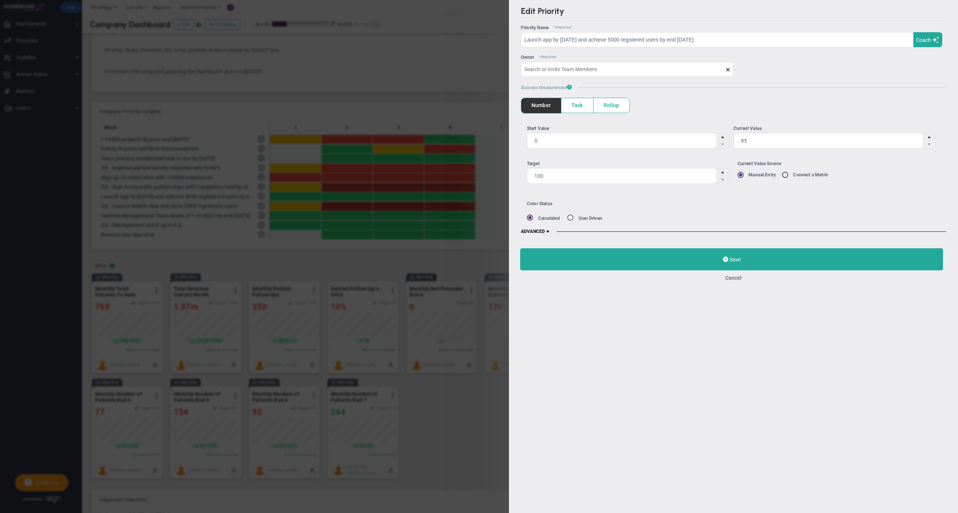
type input "[PERSON_NAME] du [PERSON_NAME]"
type input "0"
type input "85"
type input "100"
radio input "true"
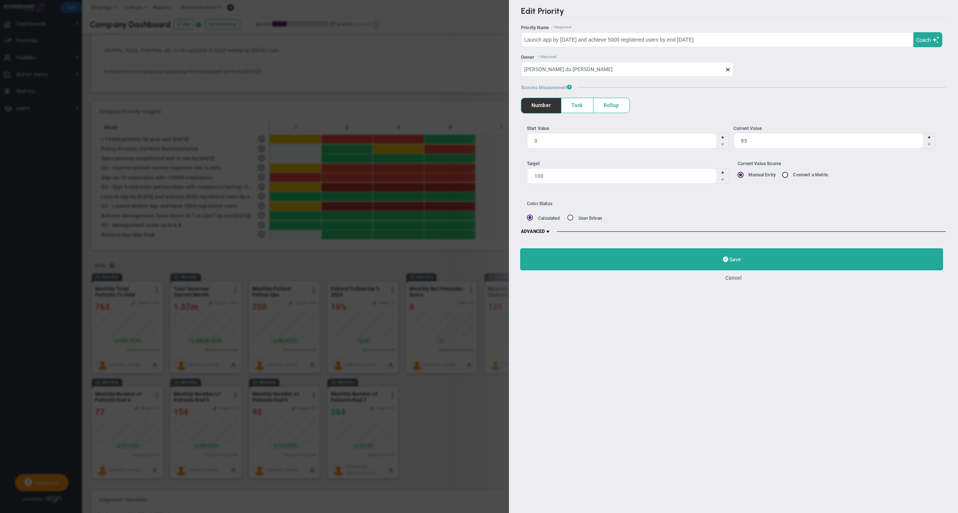
click at [731, 278] on button "Cancel" at bounding box center [733, 278] width 16 height 6
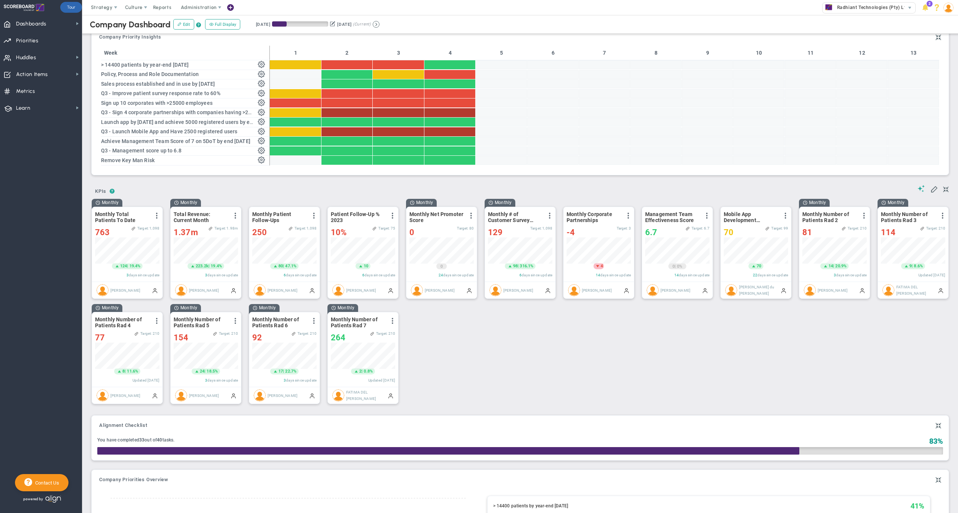
scroll to position [242, 0]
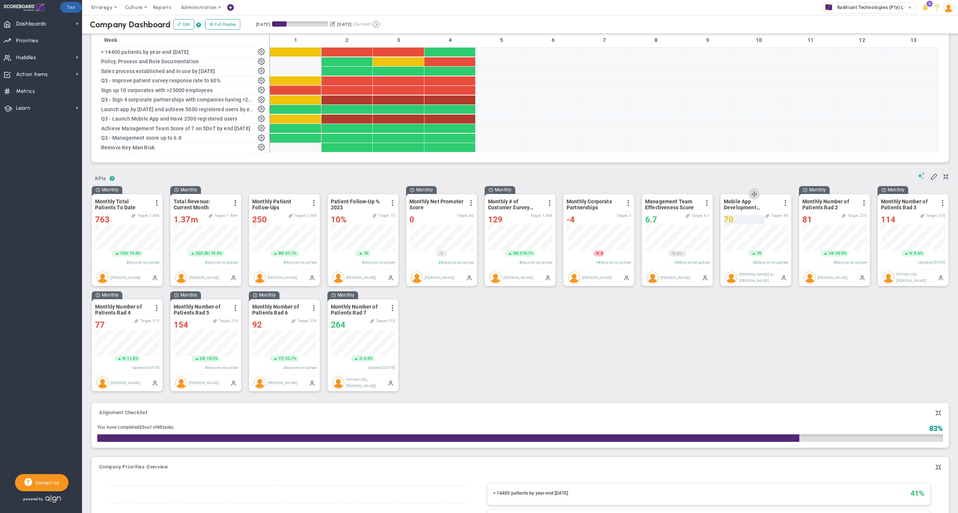
click at [738, 224] on div "70" at bounding box center [744, 219] width 41 height 9
click at [42, 26] on span "Dashboards" at bounding box center [31, 24] width 30 height 16
click at [549, 340] on div "Monthly Monthly Total Patients To Date View Historical Graph Edit Make "No Chan…" at bounding box center [517, 293] width 866 height 210
click at [658, 224] on div "6.7" at bounding box center [665, 219] width 40 height 9
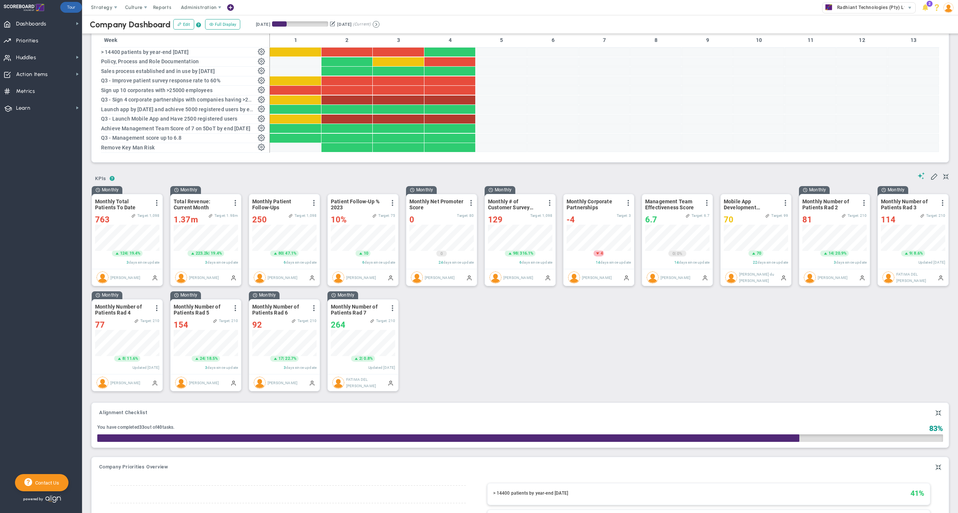
click at [667, 339] on div "Monthly Monthly Total Patients To Date View Historical Graph Edit Make "No Chan…" at bounding box center [517, 293] width 866 height 210
click at [930, 180] on span at bounding box center [933, 175] width 7 height 7
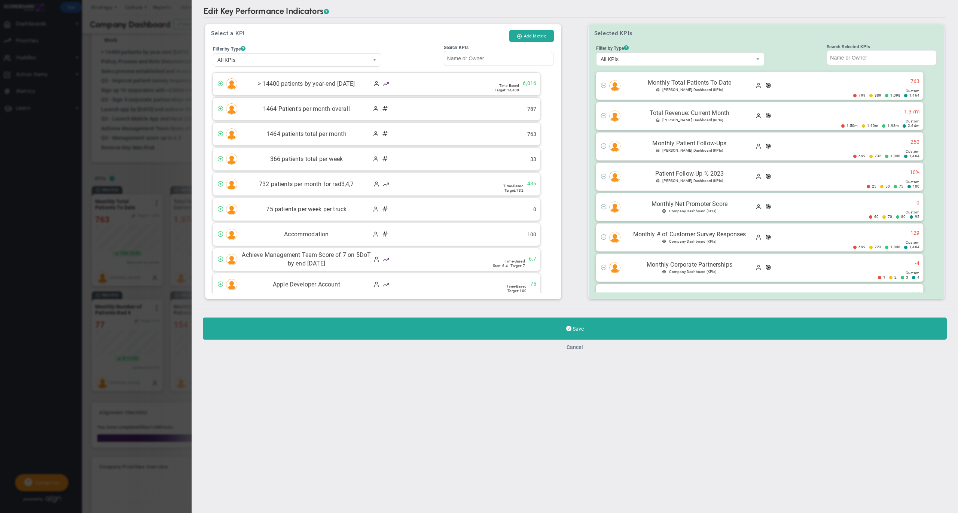
click at [573, 345] on button "Cancel" at bounding box center [575, 347] width 16 height 6
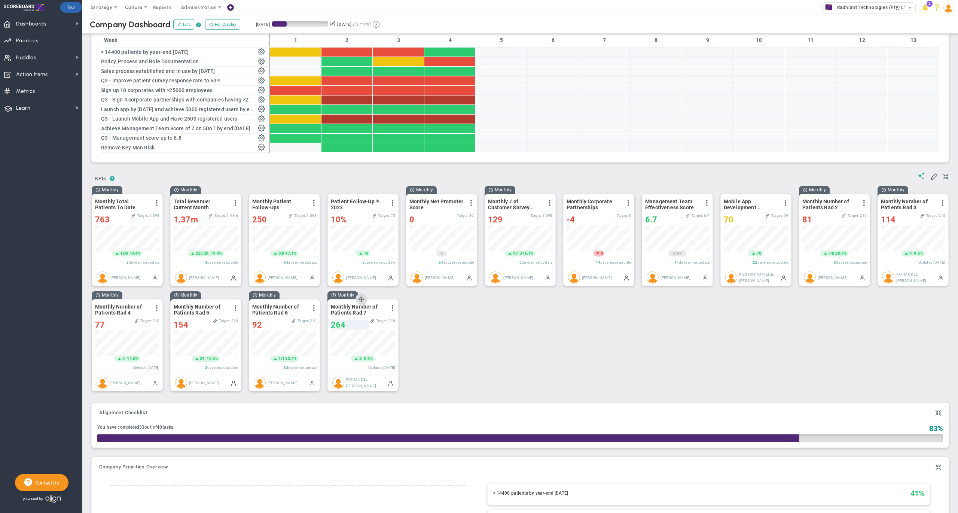
scroll to position [26, 64]
click at [930, 180] on span at bounding box center [933, 175] width 7 height 7
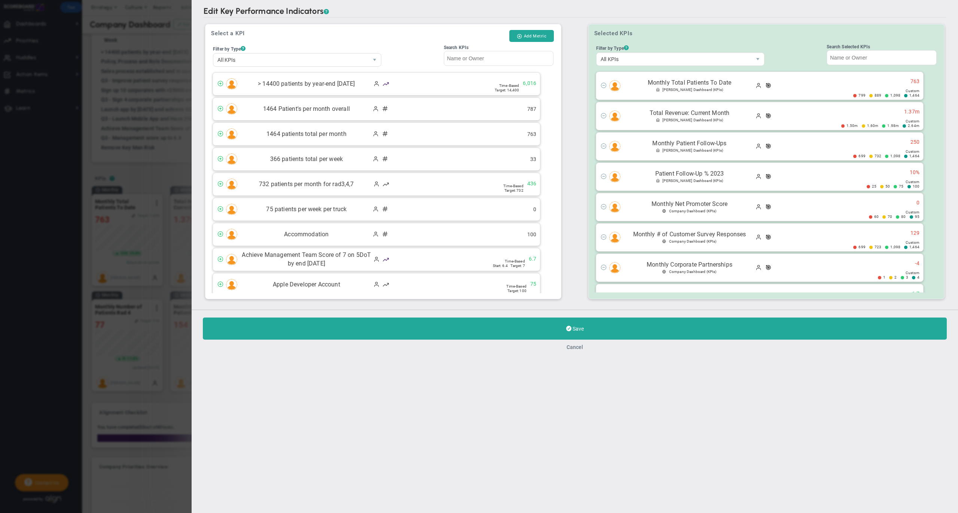
click at [575, 347] on button "Cancel" at bounding box center [575, 347] width 16 height 6
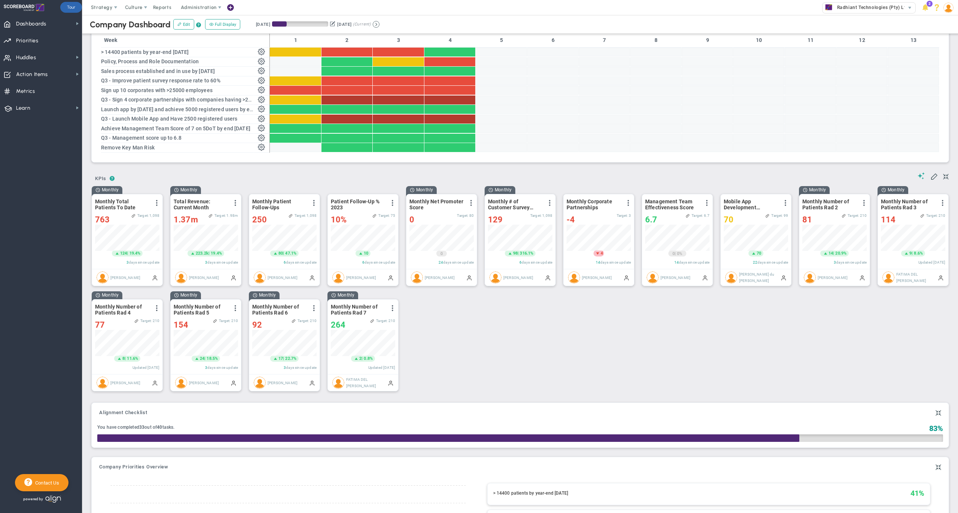
click at [569, 167] on div "Company OKR Insights Company Priority Insights Add Company Objective or Key Res…" at bounding box center [520, 88] width 861 height 157
click at [930, 180] on span at bounding box center [933, 175] width 7 height 7
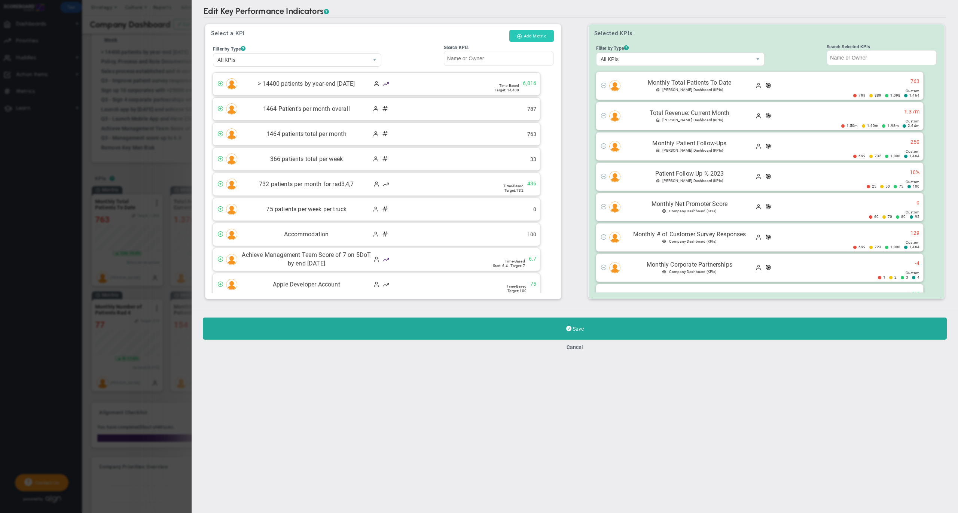
click at [534, 36] on button "Add Metric" at bounding box center [531, 36] width 45 height 12
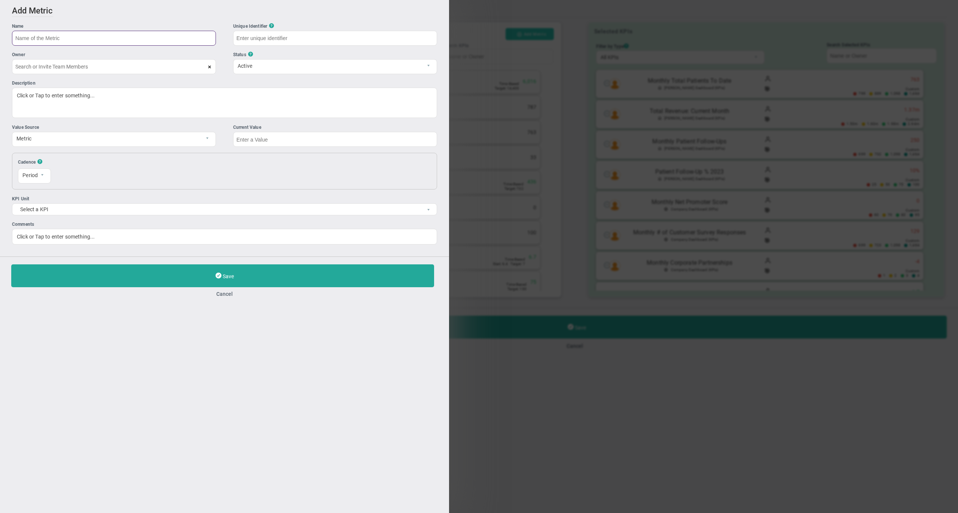
type input "[PERSON_NAME]"
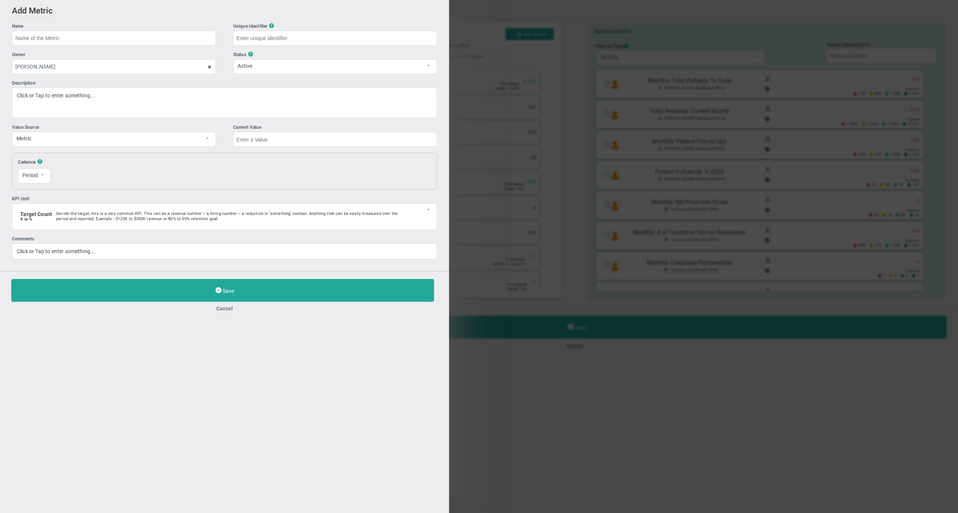
click at [96, 12] on div "Add Edit Metric Historical Values Target Metric Name Unique Identifier ? [PERSO…" at bounding box center [224, 135] width 449 height 271
click at [225, 310] on button "Cancel" at bounding box center [224, 308] width 427 height 6
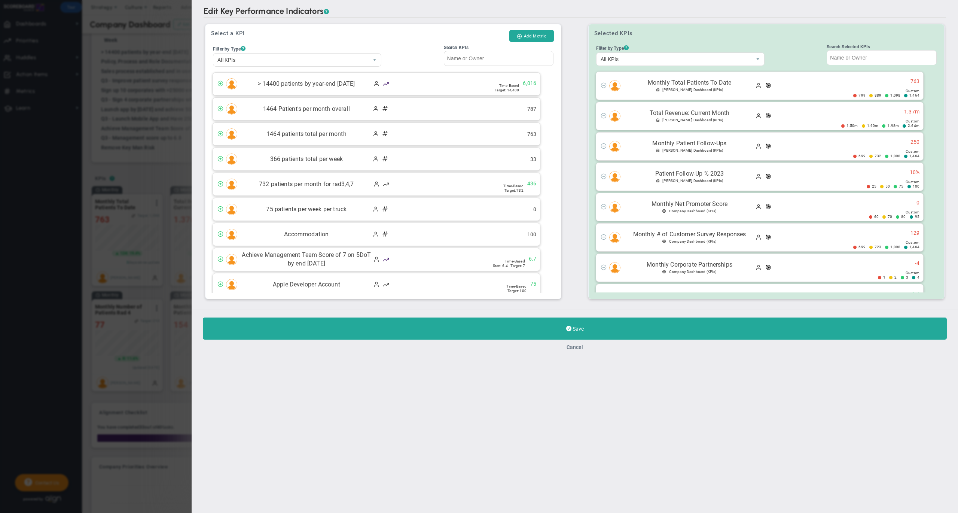
click at [577, 349] on button "Cancel" at bounding box center [575, 347] width 16 height 6
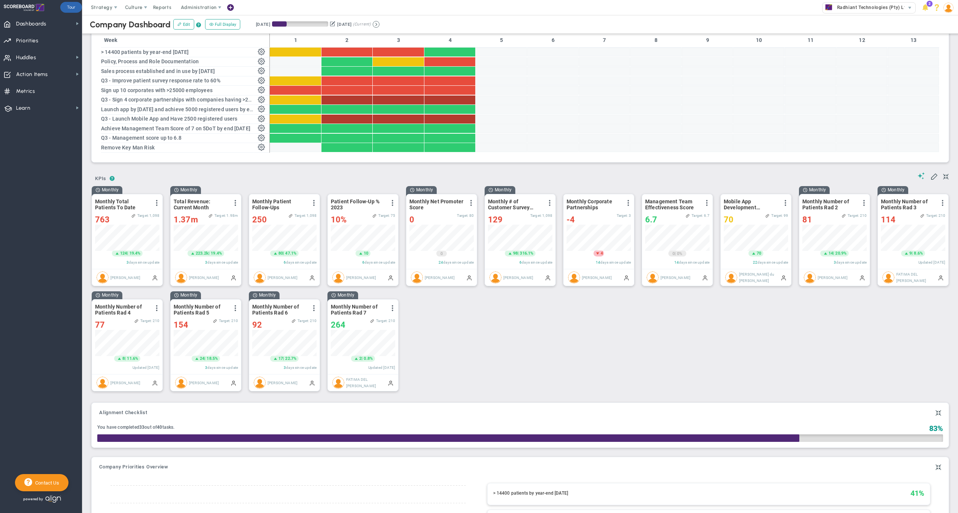
click at [617, 317] on div "Monthly Monthly Total Patients To Date View Historical Graph Edit Make "No Chan…" at bounding box center [517, 293] width 866 height 210
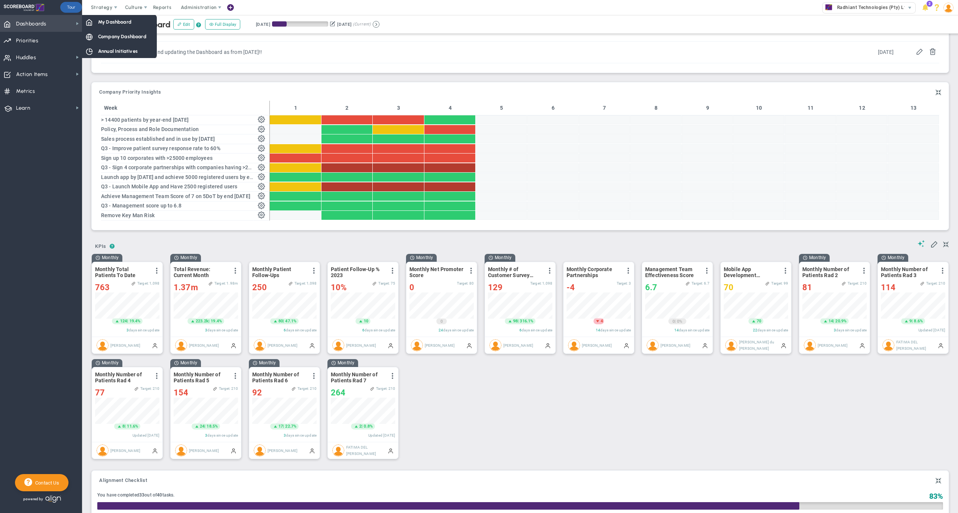
click at [55, 20] on span "Dashboards Dashboards" at bounding box center [41, 23] width 82 height 17
click at [113, 23] on span "My Dashboard" at bounding box center [114, 21] width 33 height 7
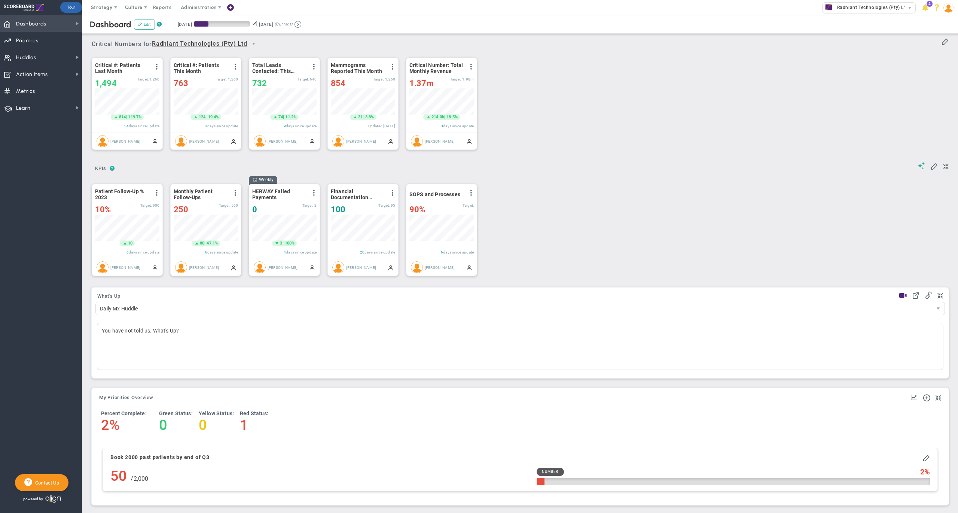
click at [42, 23] on span "Dashboards" at bounding box center [31, 24] width 30 height 16
click at [106, 36] on span "Company Dashboard" at bounding box center [122, 36] width 48 height 7
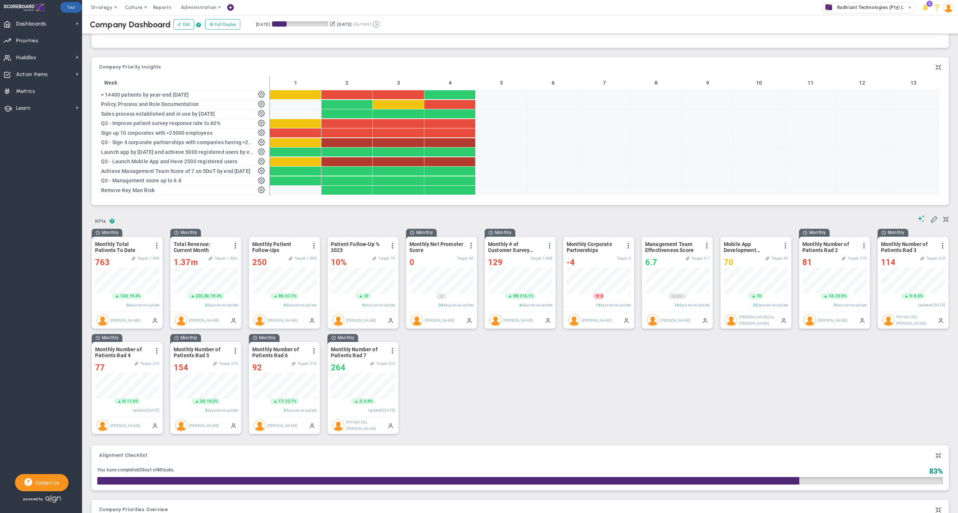
scroll to position [202, 0]
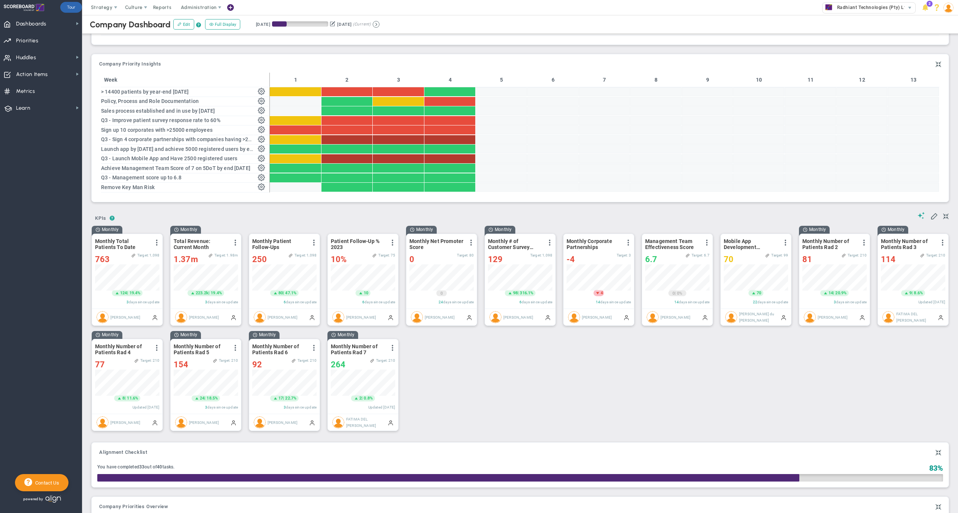
click at [583, 217] on div "? ? KPIs KPIs KPIs" at bounding box center [520, 215] width 857 height 19
click at [421, 219] on div "? ? KPIs KPIs KPIs" at bounding box center [520, 215] width 857 height 19
click at [471, 246] on span at bounding box center [471, 243] width 6 height 6
click at [432, 262] on li "Edit" at bounding box center [445, 257] width 64 height 9
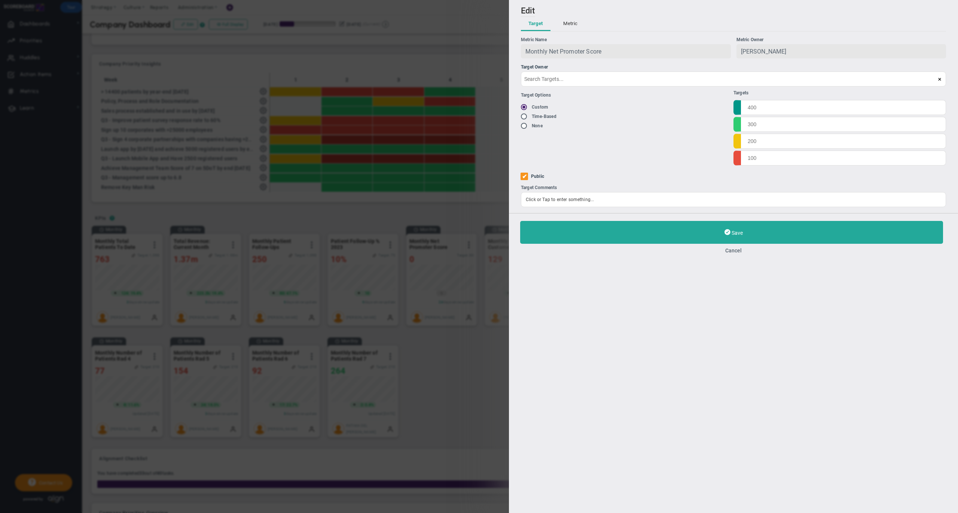
type input "Monthly Net Promoter Score"
type input "Net-Promoter-Score"
type input "[PERSON_NAME]"
type input "0"
type input "[PERSON_NAME]"
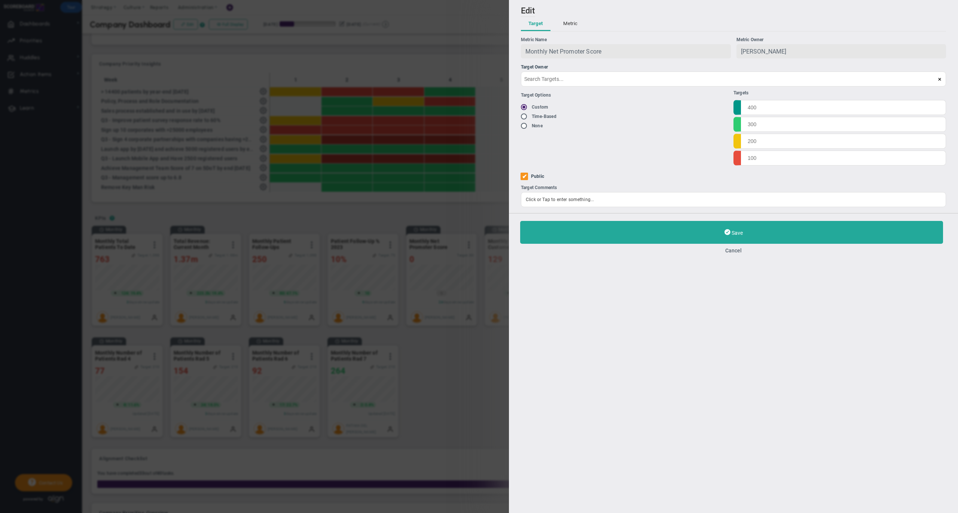
radio input "true"
type input "95"
type input "80"
type input "70"
type input "60"
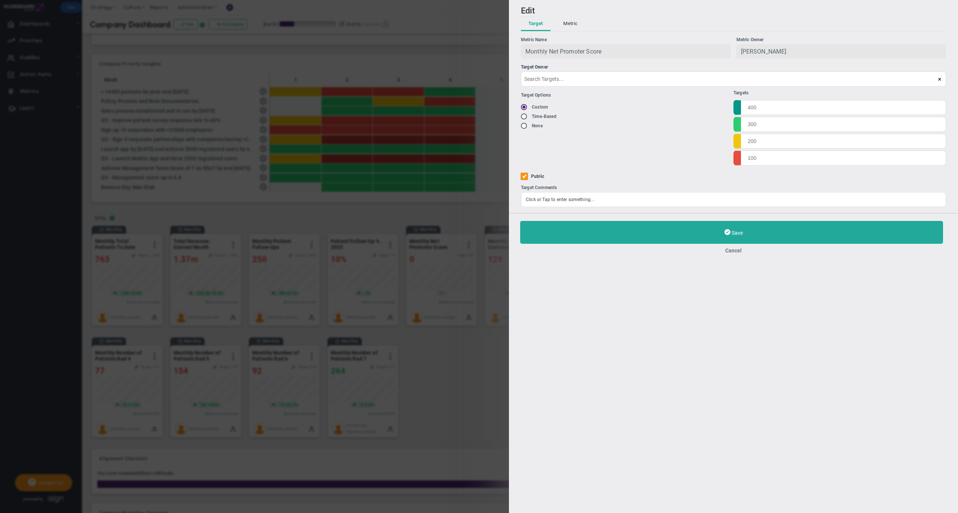
checkbox input "true"
type input "0"
click at [571, 25] on button "Metric" at bounding box center [570, 24] width 29 height 14
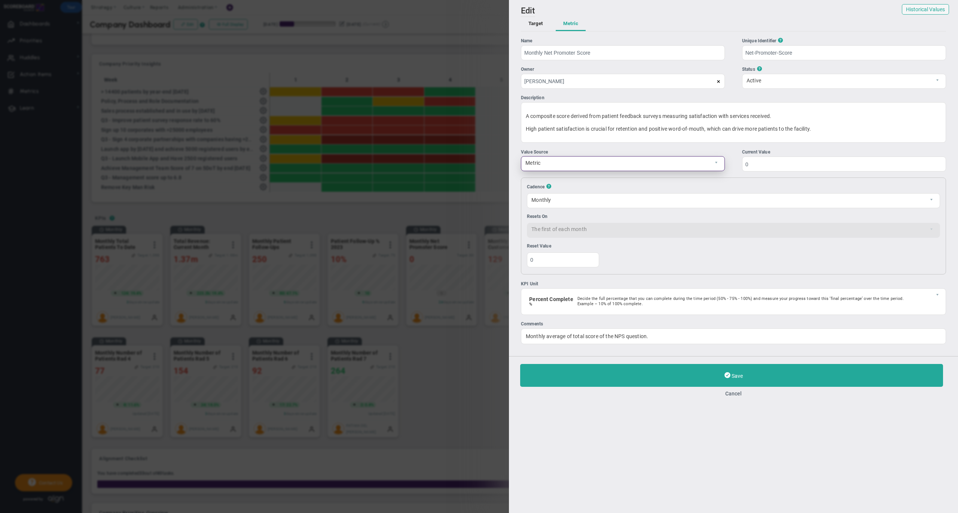
click at [575, 166] on span "Metric" at bounding box center [616, 162] width 191 height 13
click at [598, 182] on li "Formula [GEOGRAPHIC_DATA]" at bounding box center [622, 181] width 203 height 16
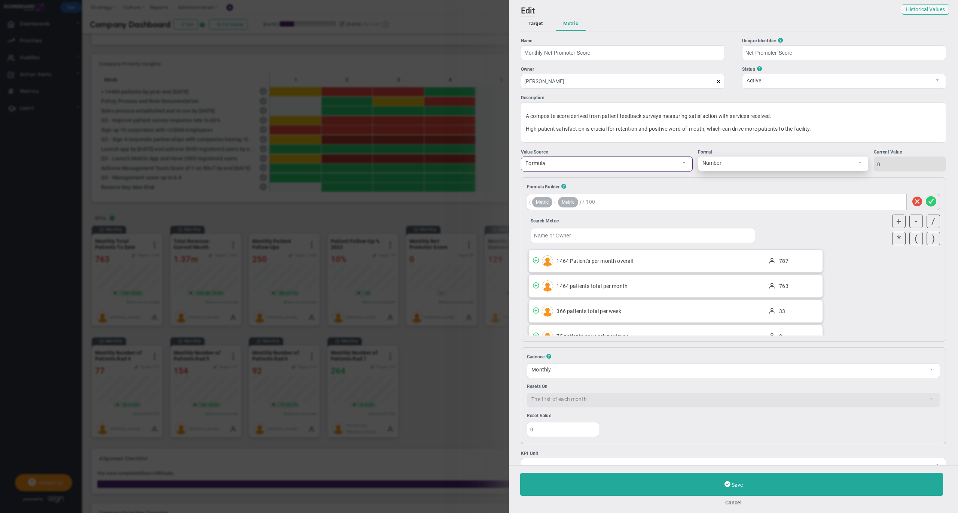
click at [722, 165] on span "Number" at bounding box center [776, 162] width 157 height 13
click at [714, 181] on li "Percent" at bounding box center [775, 181] width 165 height 16
type input "0%"
click at [587, 199] on div at bounding box center [717, 202] width 380 height 16
click at [737, 499] on button "Cancel" at bounding box center [733, 502] width 427 height 6
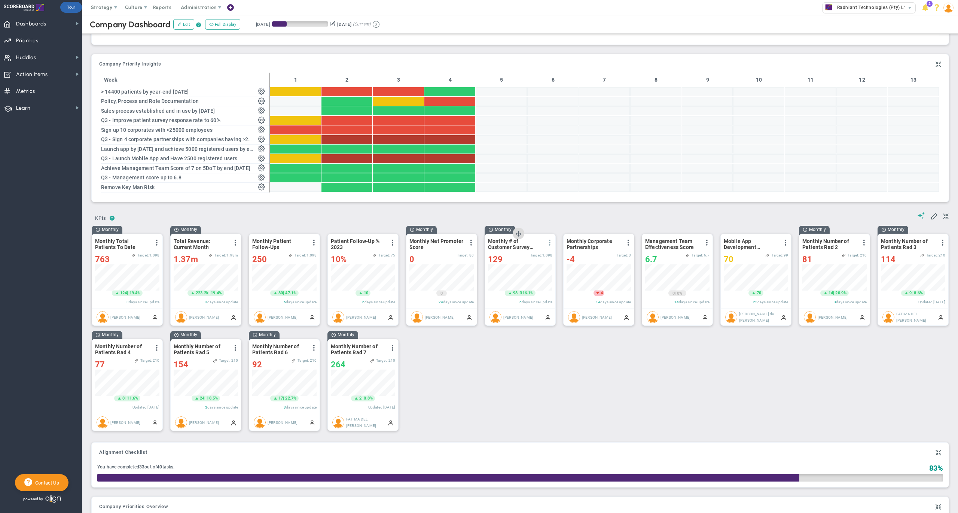
click at [550, 246] on span at bounding box center [550, 243] width 6 height 6
click at [526, 262] on li "Edit" at bounding box center [524, 257] width 64 height 9
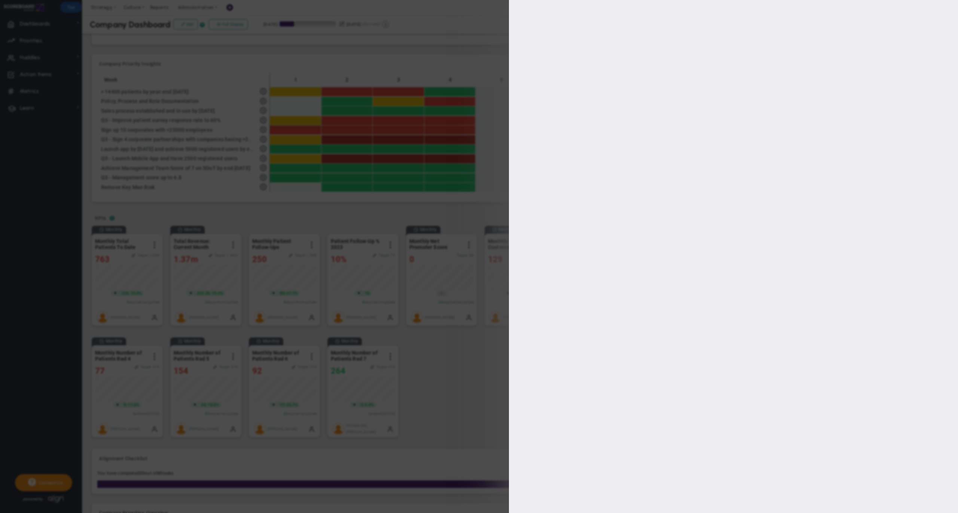
type input "[PERSON_NAME]"
radio input "true"
type input "1464"
type input "1098"
type input "723"
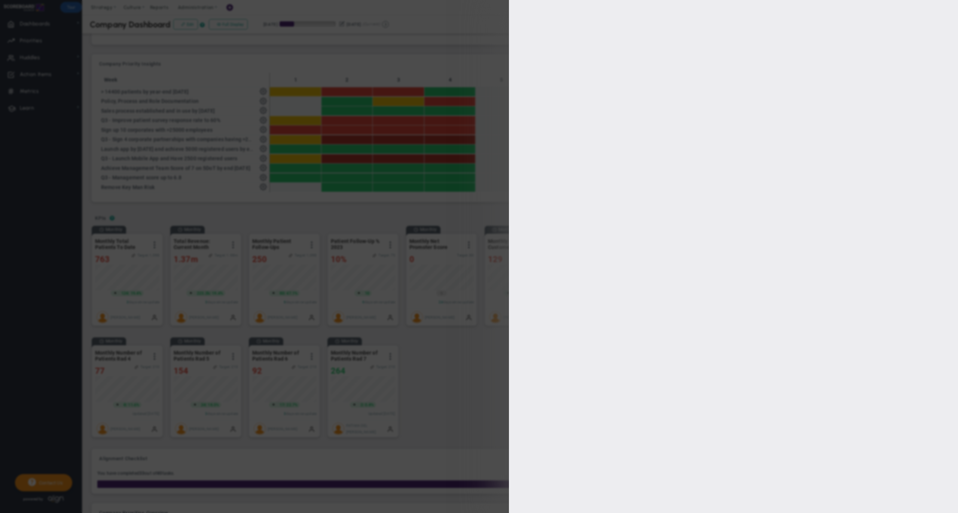
type input "699"
checkbox input "true"
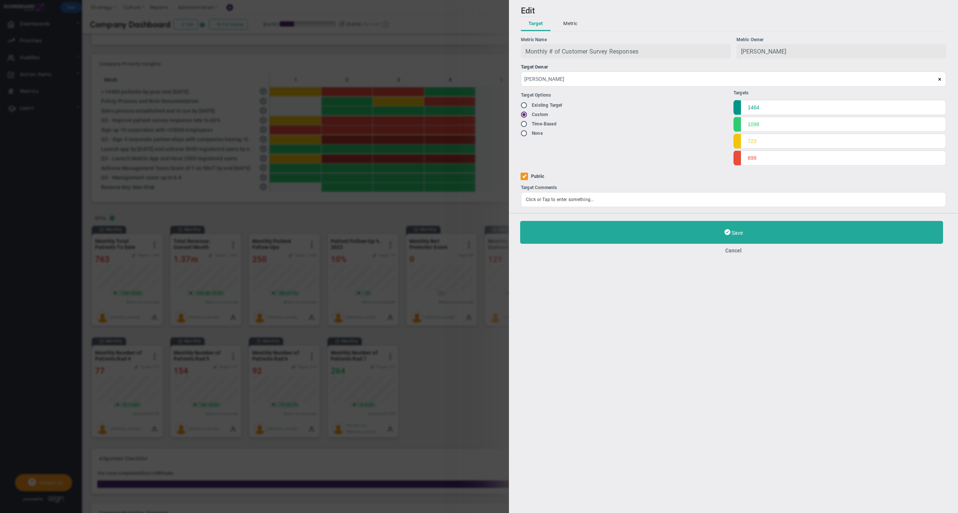
click at [559, 23] on button "Metric" at bounding box center [570, 24] width 29 height 14
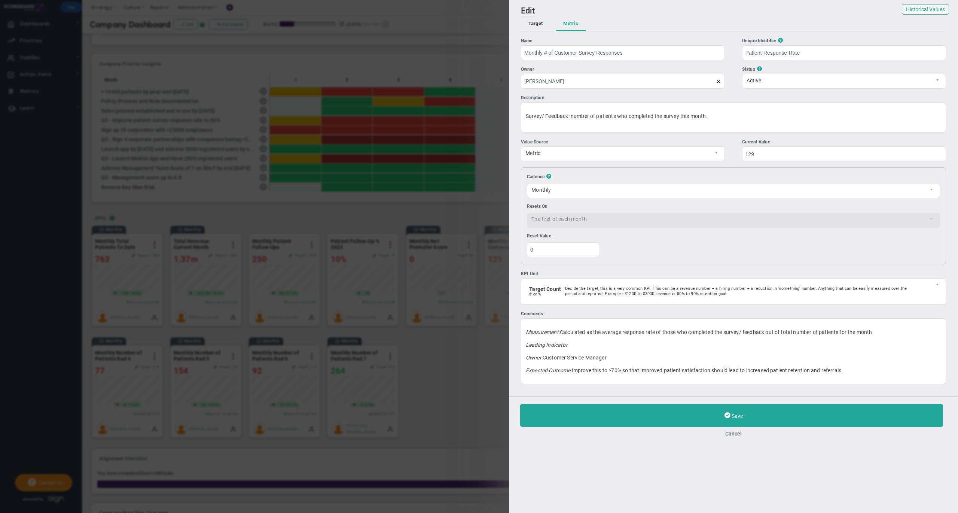
drag, startPoint x: 569, startPoint y: 21, endPoint x: 603, endPoint y: 40, distance: 39.6
click at [603, 40] on div "Add Edit Metric Historical Values Target Metric Name Monthly # of Customer Surv…" at bounding box center [733, 198] width 449 height 396
drag, startPoint x: 557, startPoint y: 140, endPoint x: 520, endPoint y: 141, distance: 37.1
click at [520, 141] on div "Add Edit Metric Historical Values Target Metric Name Monthly # of Customer Surv…" at bounding box center [733, 198] width 449 height 396
click at [552, 141] on div "Value Source" at bounding box center [623, 141] width 204 height 7
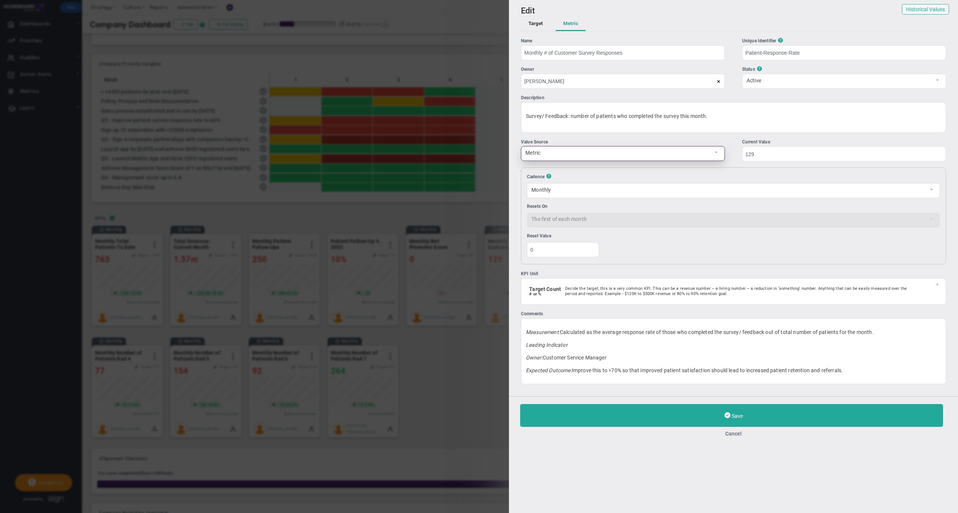
click at [557, 153] on span "Metric" at bounding box center [616, 152] width 191 height 13
click at [555, 170] on span "Preview" at bounding box center [567, 170] width 26 height 7
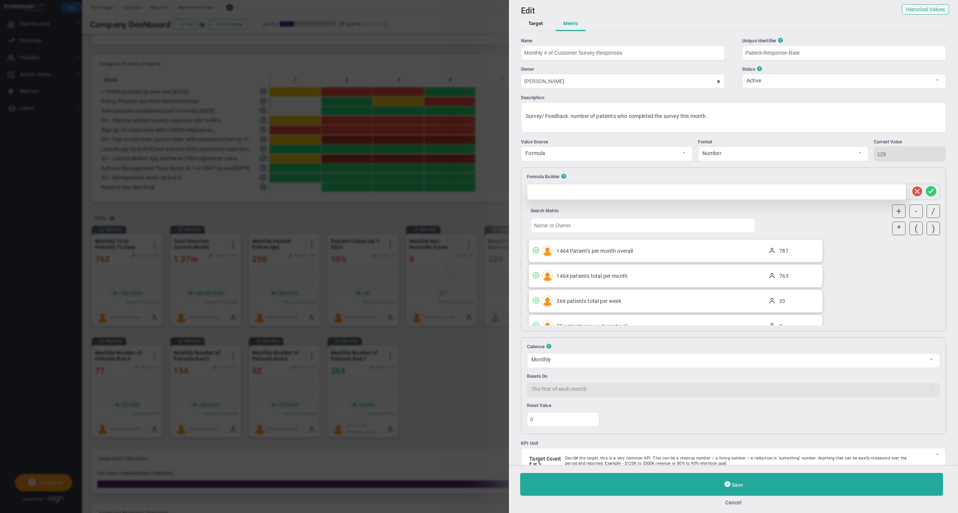
click at [600, 192] on div at bounding box center [717, 192] width 380 height 16
click at [735, 154] on span "Number" at bounding box center [776, 152] width 157 height 13
click at [719, 171] on li "Percent" at bounding box center [775, 171] width 165 height 16
type input "12900%"
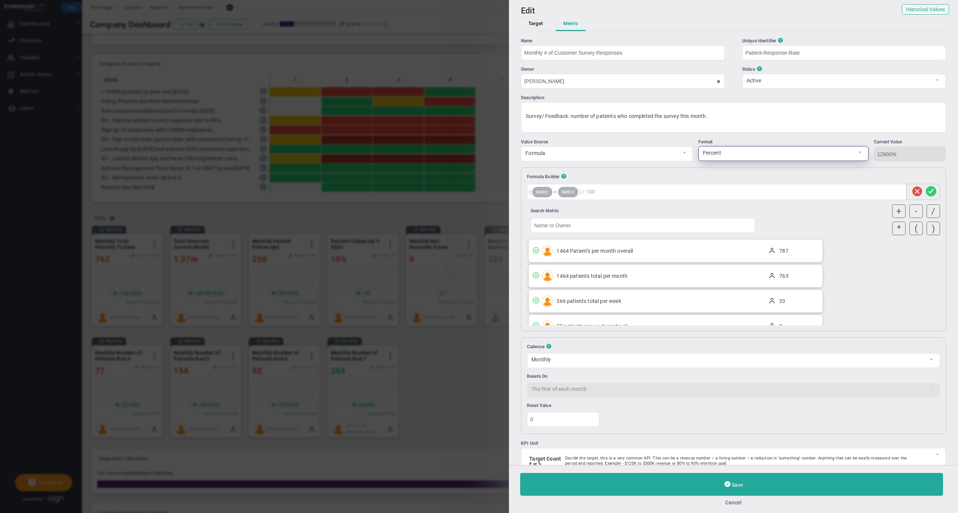
click at [737, 150] on span "Percent" at bounding box center [777, 152] width 157 height 13
click at [665, 171] on div "Formula Builder ? ( Metric + Metric ) / 100" at bounding box center [733, 185] width 421 height 31
drag, startPoint x: 709, startPoint y: 140, endPoint x: 688, endPoint y: 140, distance: 21.3
click at [688, 140] on div "Value Source Formula Calculated Format Percent p0 Current Value 12900%" at bounding box center [733, 149] width 425 height 23
click at [728, 140] on div "Format" at bounding box center [783, 141] width 171 height 7
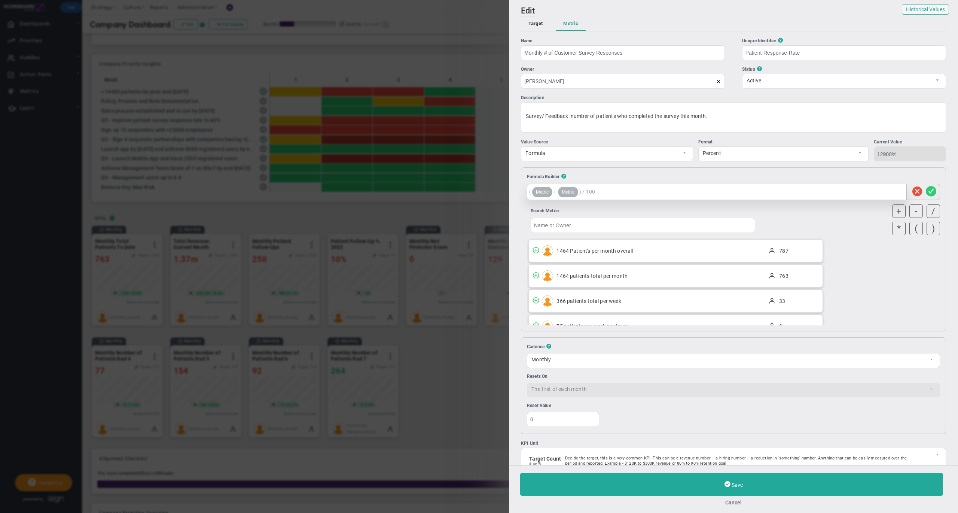
click at [624, 190] on div "( Metric + Metric ) / 100" at bounding box center [717, 192] width 380 height 16
click at [927, 191] on span at bounding box center [931, 192] width 10 height 14
type input "50%"
click at [555, 194] on div "50/100" at bounding box center [717, 192] width 380 height 16
drag, startPoint x: 553, startPoint y: 192, endPoint x: 539, endPoint y: 192, distance: 13.5
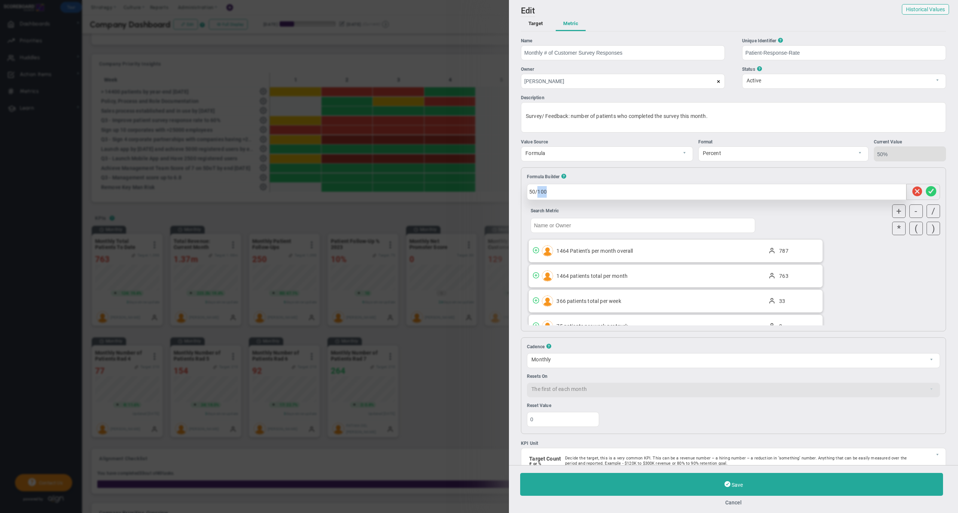
click at [539, 192] on div "50/100" at bounding box center [717, 192] width 380 height 16
click at [604, 174] on div "Formula Builder ?" at bounding box center [733, 176] width 413 height 6
click at [562, 192] on div "50/100" at bounding box center [717, 192] width 380 height 16
click at [734, 171] on div "Formula Builder ? 50/100" at bounding box center [733, 185] width 421 height 31
click at [722, 168] on div "Formula Builder ? 50/100 Search Metric 787 0" at bounding box center [733, 249] width 425 height 164
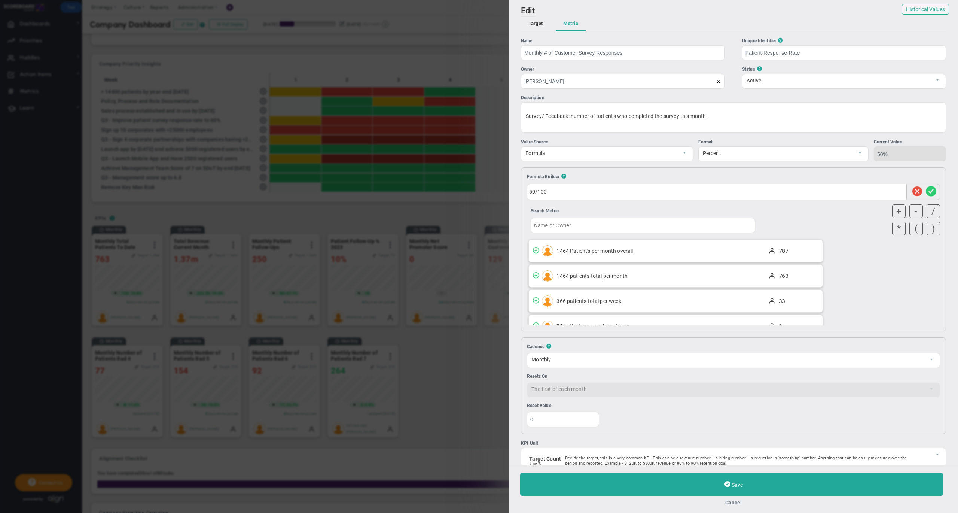
click at [734, 502] on button "Cancel" at bounding box center [733, 502] width 427 height 6
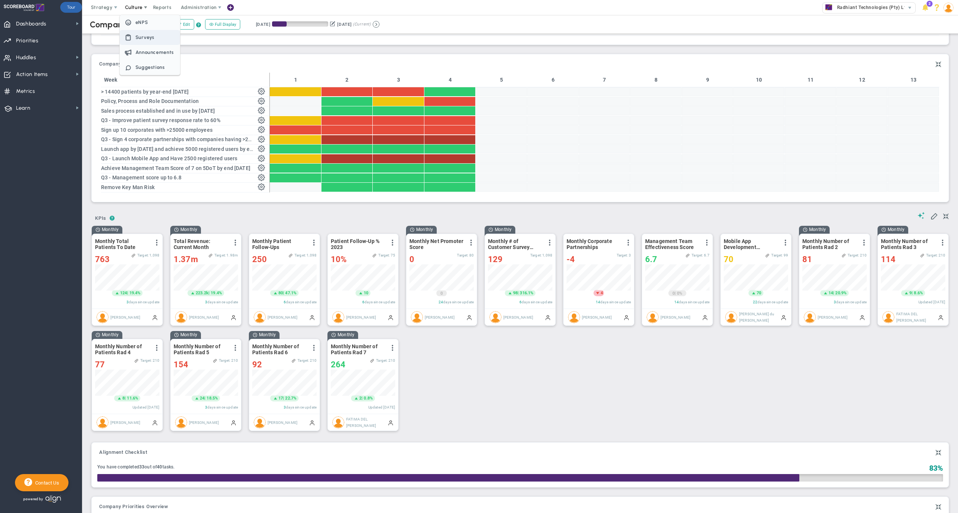
click at [149, 36] on span "Surveys" at bounding box center [144, 37] width 19 height 6
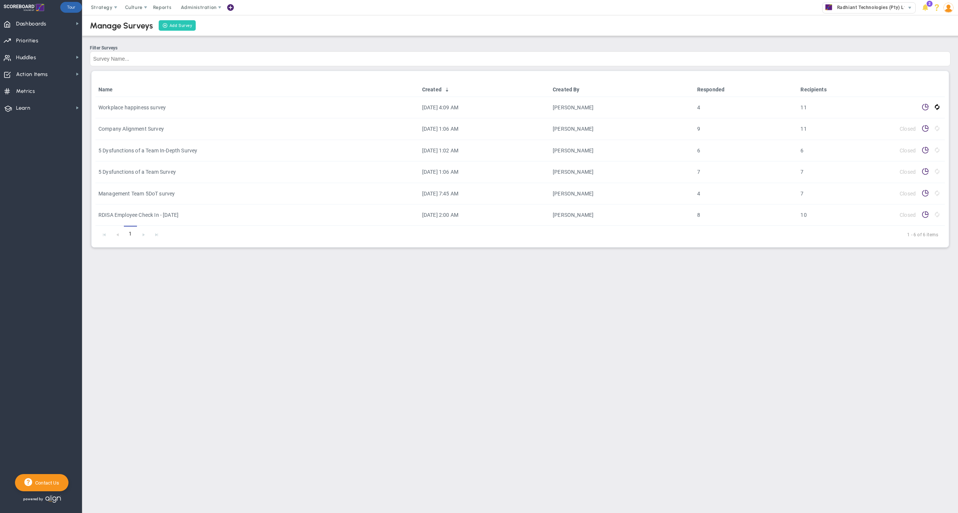
click at [180, 25] on link "Add Survey" at bounding box center [177, 25] width 37 height 10
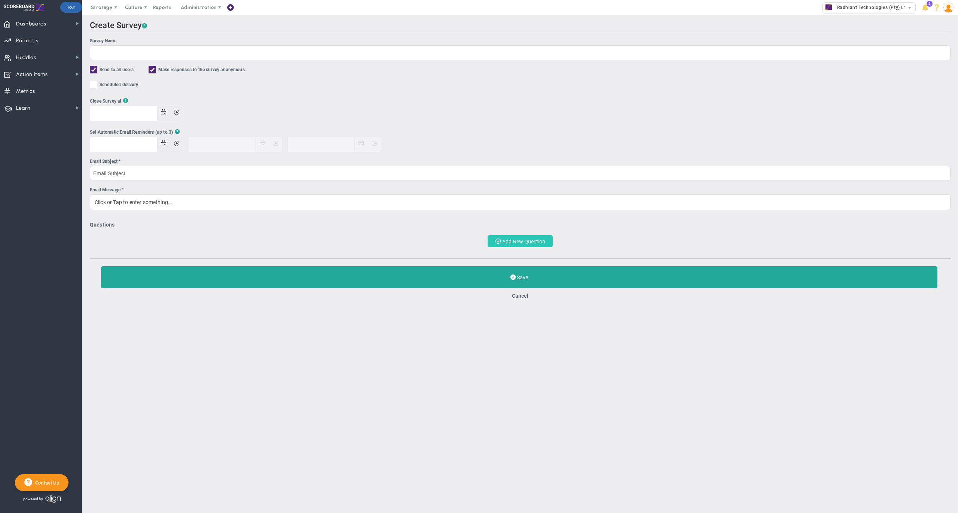
click at [514, 240] on span "Add New Question" at bounding box center [523, 241] width 43 height 6
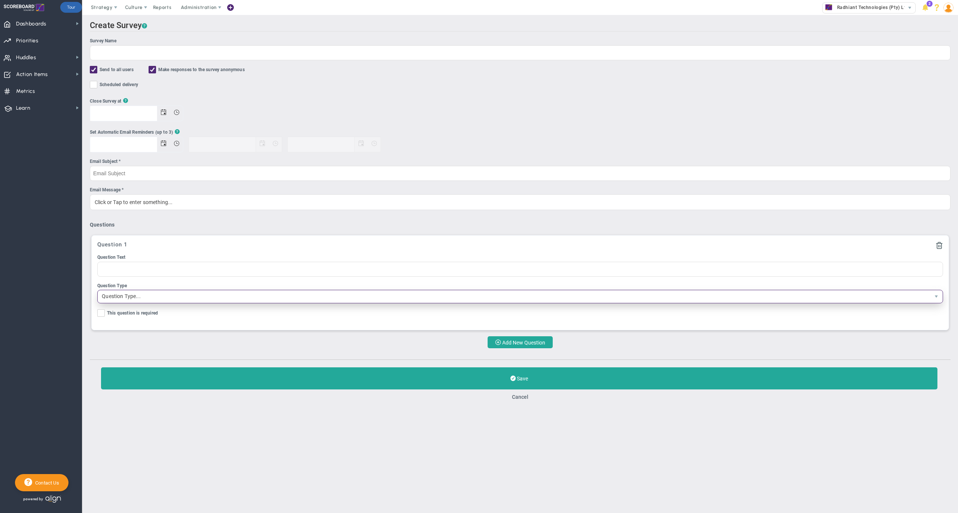
click at [182, 295] on span "Question Type..." at bounding box center [514, 296] width 832 height 13
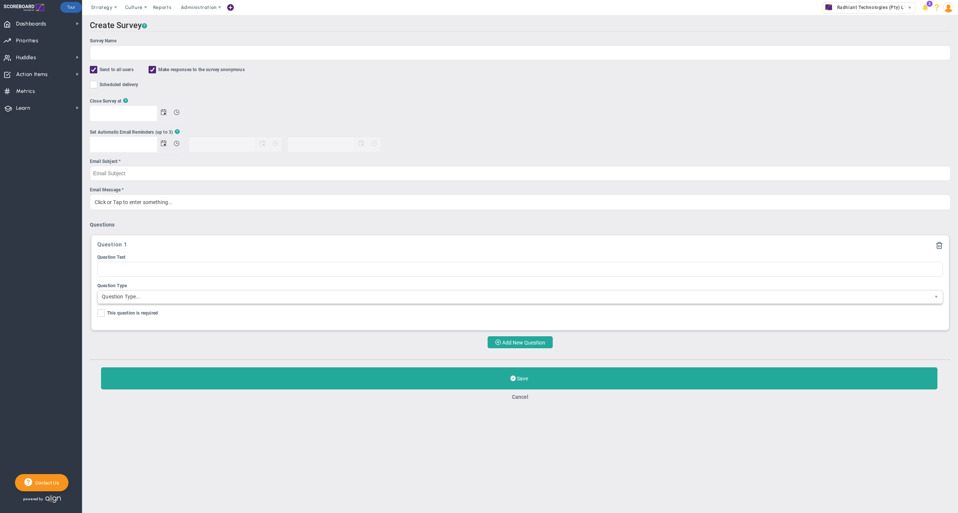
click at [269, 100] on div "Close Survey at ?" at bounding box center [520, 110] width 861 height 24
click at [95, 70] on input "Send to all users" at bounding box center [94, 70] width 5 height 7
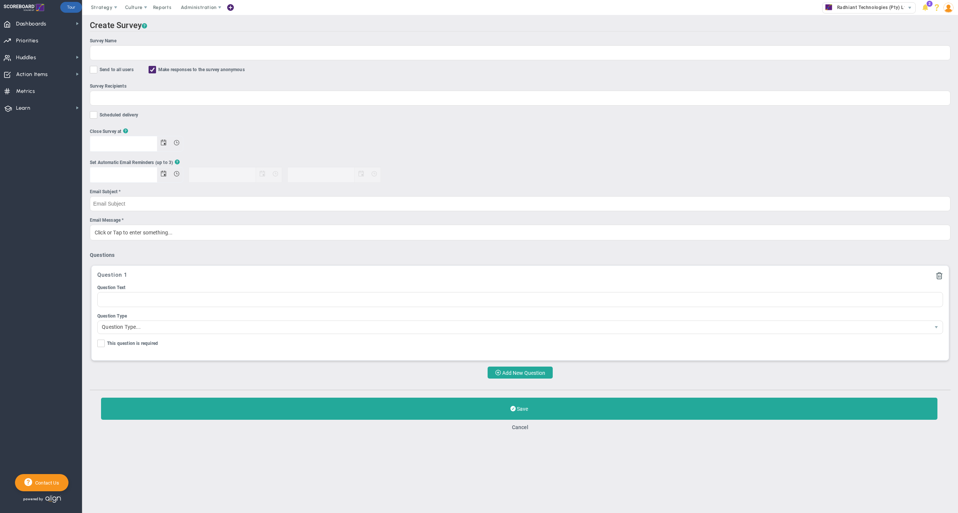
click at [93, 70] on input "Send to all users" at bounding box center [94, 70] width 5 height 7
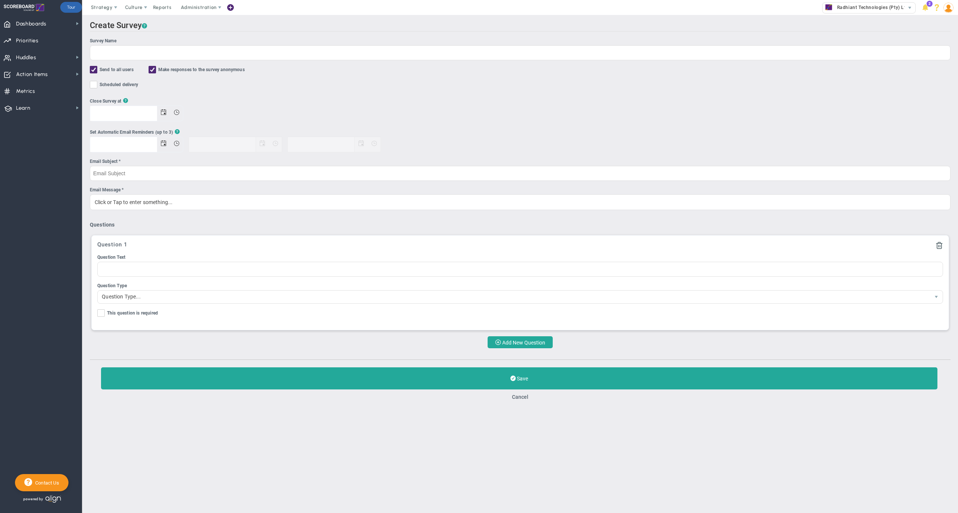
click at [94, 71] on input "Send to all users" at bounding box center [94, 70] width 5 height 7
checkbox input "false"
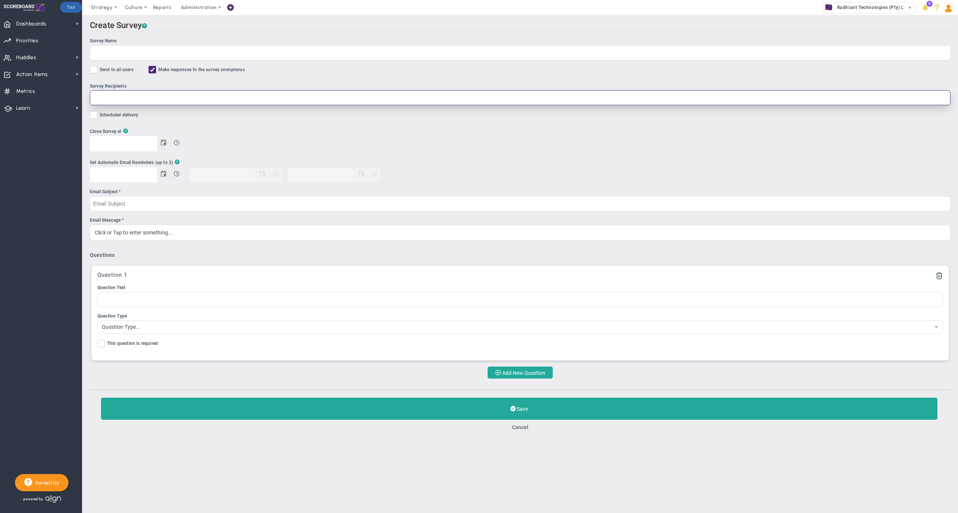
click at [140, 98] on input "Survey Recipients" at bounding box center [520, 97] width 861 height 15
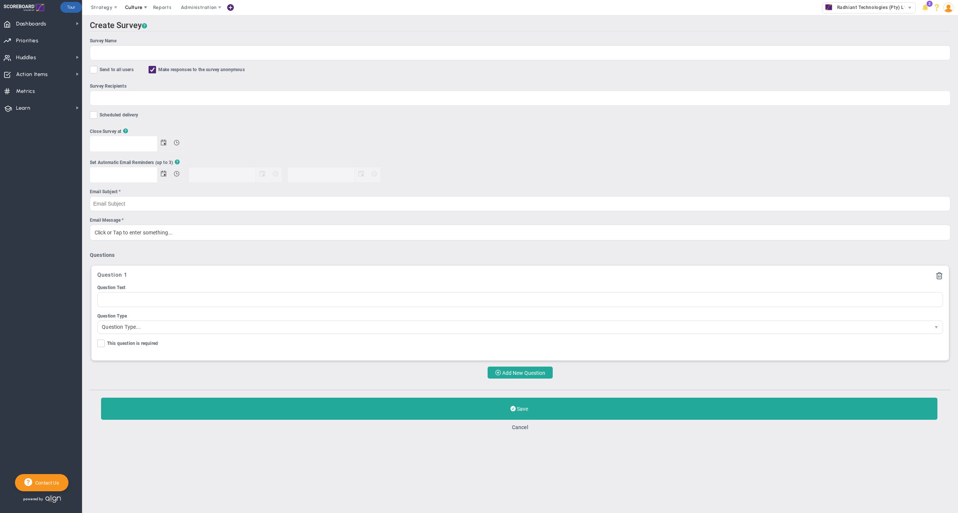
click at [138, 10] on span "Culture" at bounding box center [134, 7] width 18 height 6
click at [157, 23] on span "eNPS" at bounding box center [150, 22] width 60 height 15
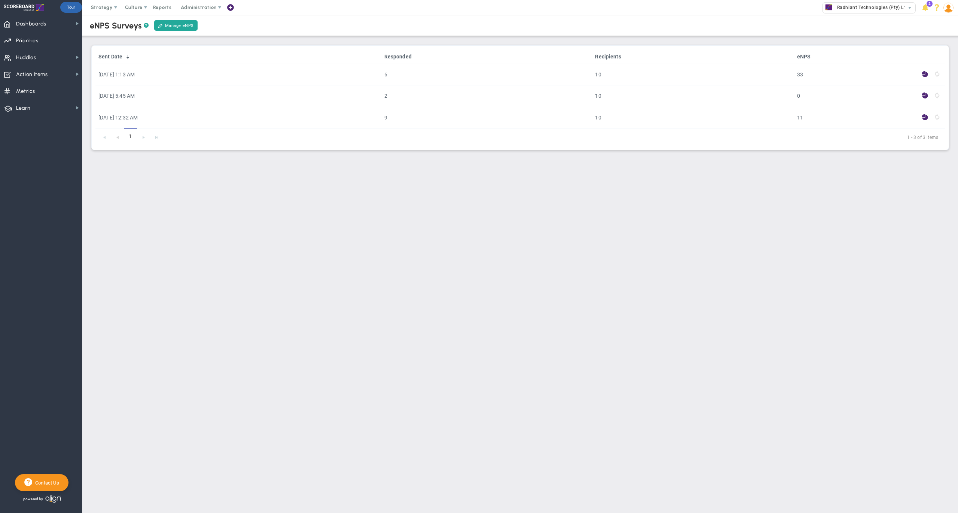
click at [299, 33] on div "eNPS Surveys ? Manage eNPS" at bounding box center [520, 25] width 891 height 21
click at [135, 9] on span "Culture" at bounding box center [134, 7] width 18 height 6
click at [34, 27] on span "Dashboards" at bounding box center [31, 24] width 30 height 16
click at [89, 36] on span at bounding box center [89, 36] width 7 height 7
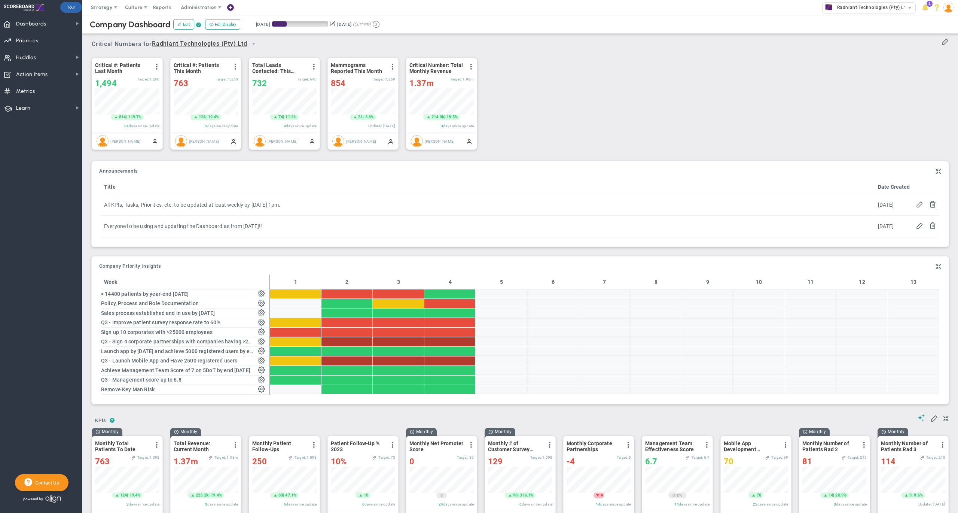
scroll to position [26, 64]
click at [233, 8] on span at bounding box center [230, 8] width 6 height 10
click at [252, 128] on span "Invite Users" at bounding box center [261, 127] width 75 height 15
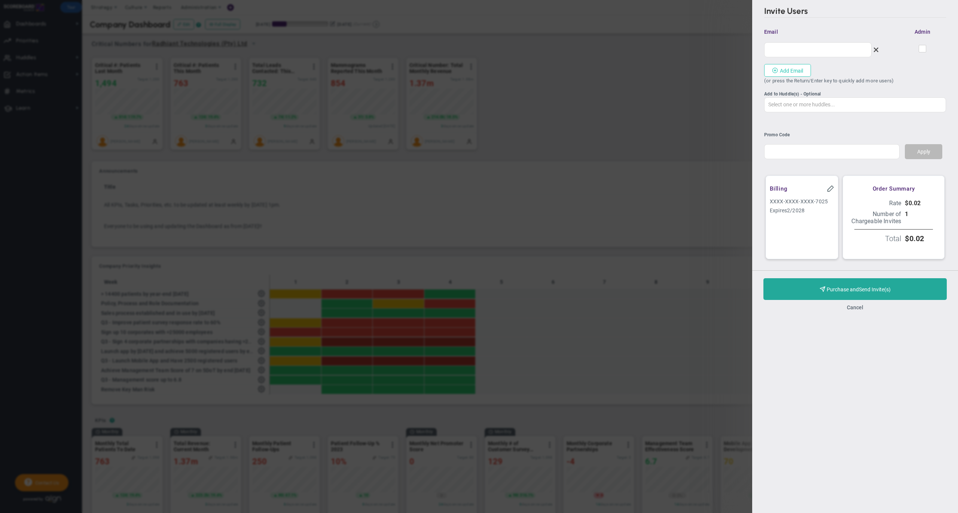
click at [792, 70] on button "Add Email" at bounding box center [787, 70] width 47 height 13
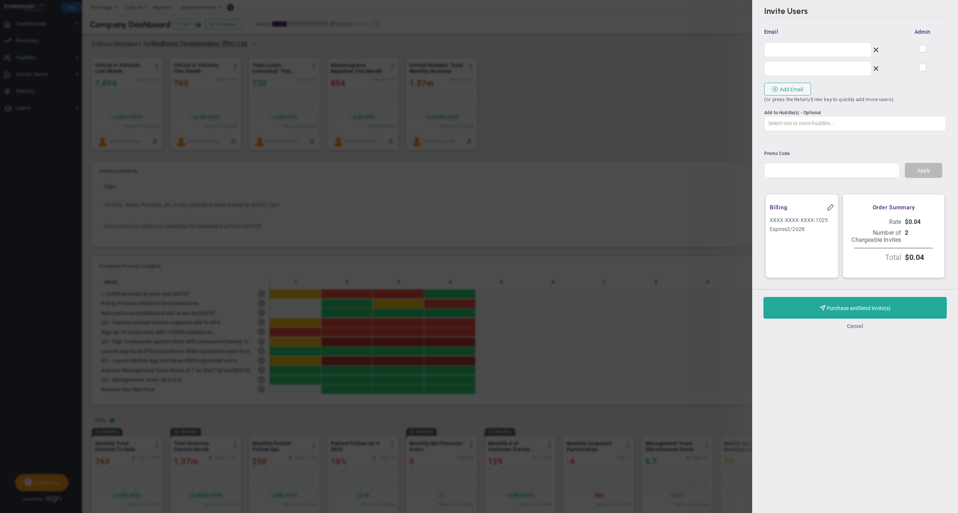
click at [857, 329] on button "Cancel" at bounding box center [855, 326] width 16 height 6
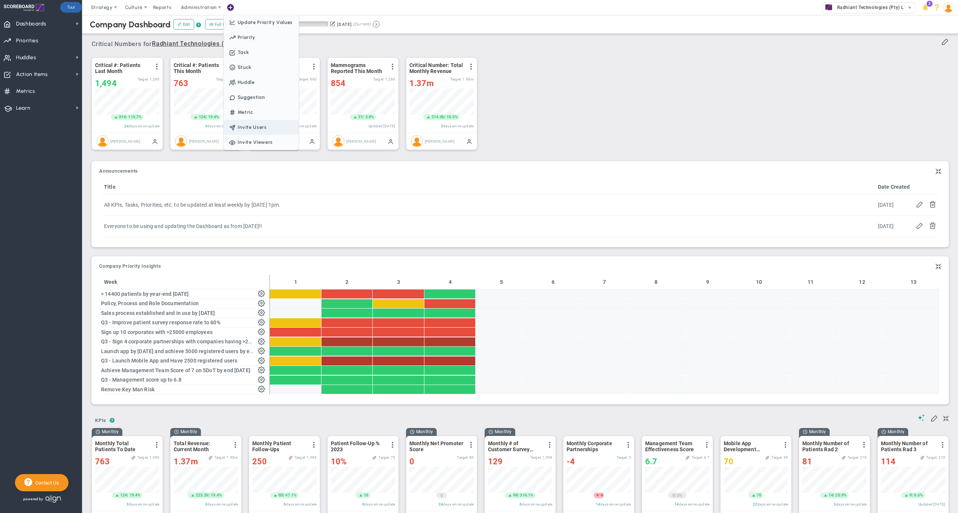
click at [256, 126] on span "Invite Users" at bounding box center [261, 127] width 75 height 15
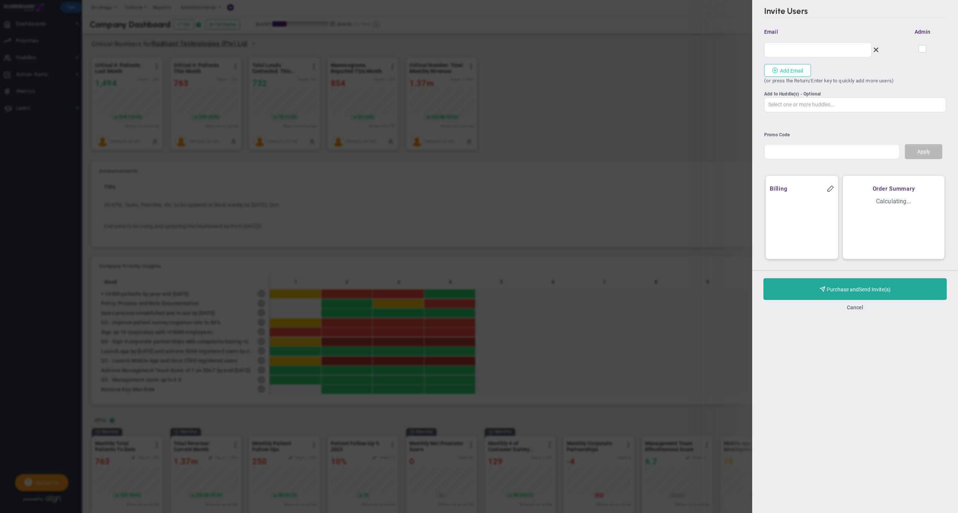
click at [787, 67] on button "Add Email" at bounding box center [787, 70] width 47 height 13
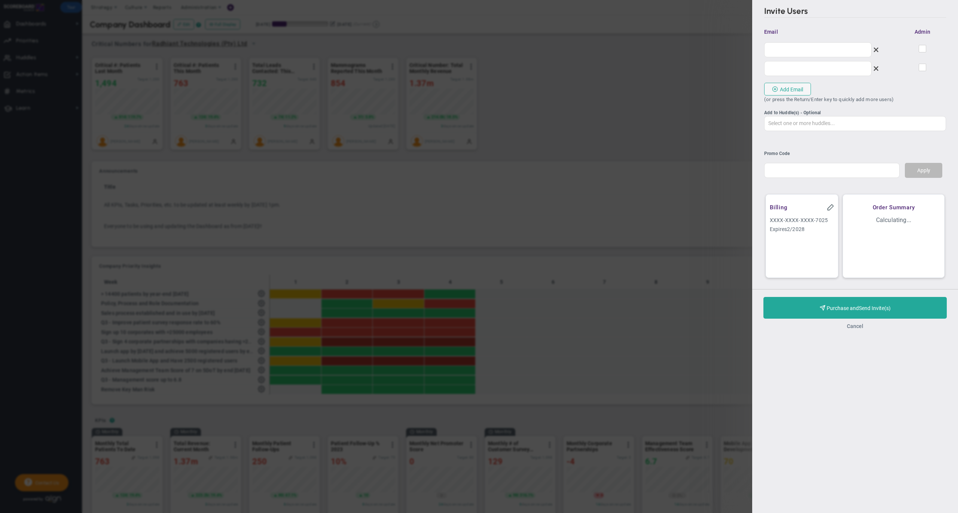
click at [857, 329] on button "Cancel" at bounding box center [855, 326] width 16 height 6
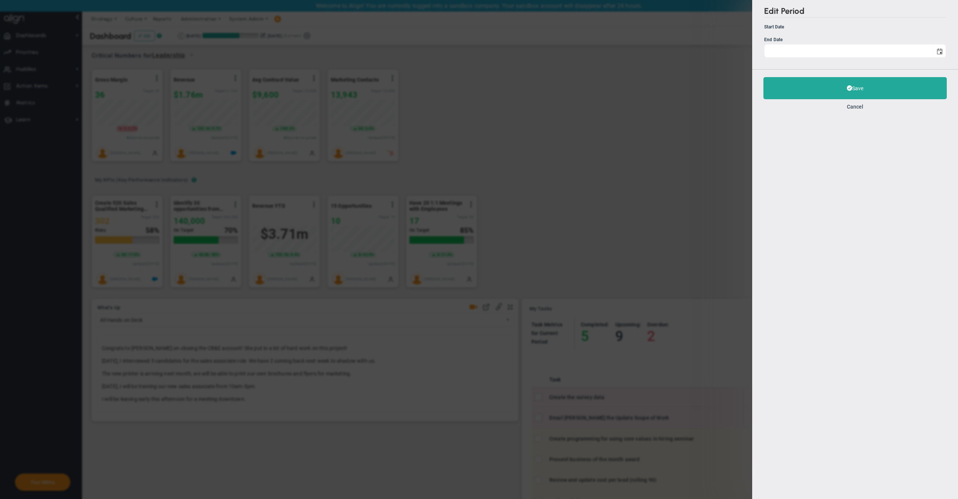
type input "7/27/2025"
type input "10/25/2025"
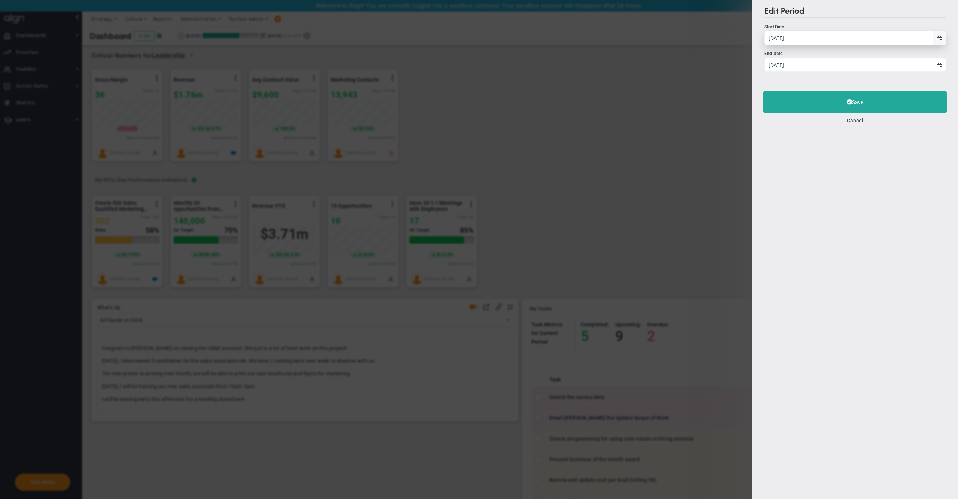
click at [940, 36] on span "select" at bounding box center [940, 39] width 6 height 6
click at [933, 36] on input "7/27/2025" at bounding box center [849, 37] width 168 height 13
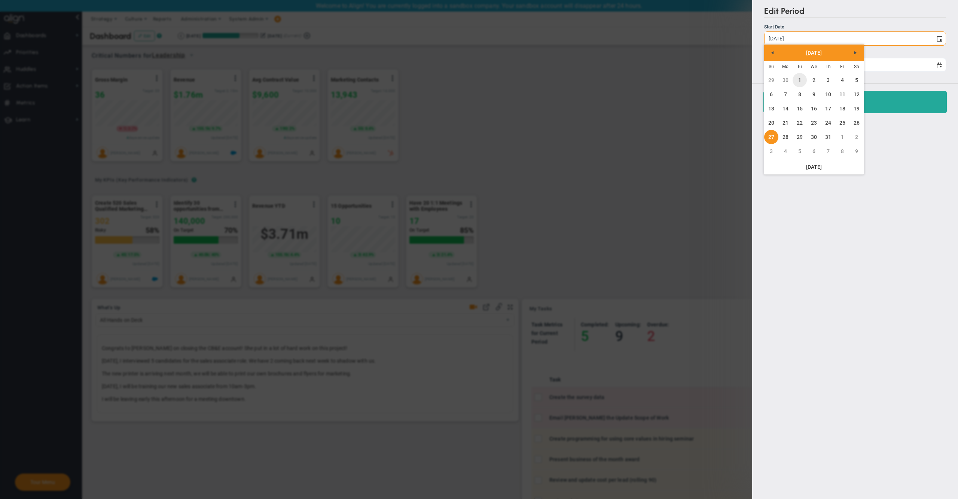
click at [797, 78] on link "1" at bounding box center [800, 80] width 14 height 14
type input "7/1/2025"
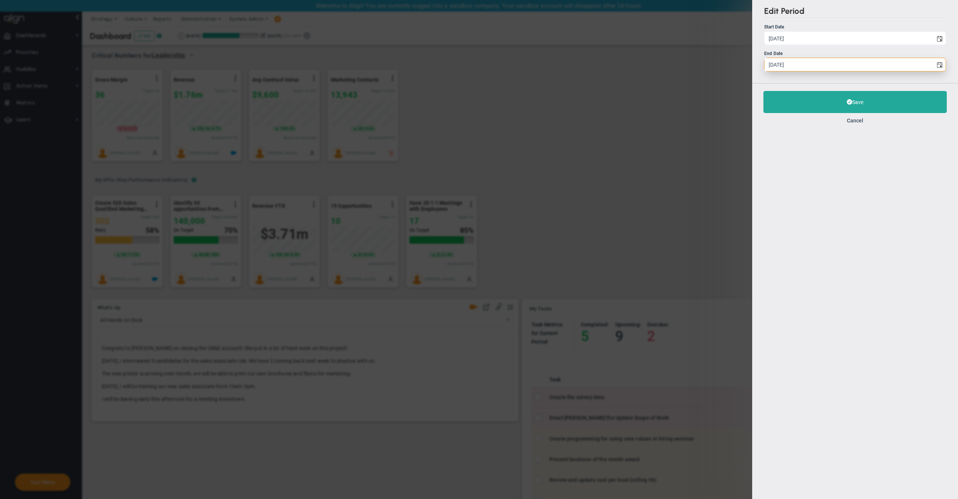
click at [796, 69] on input "10/25/2025" at bounding box center [849, 64] width 168 height 13
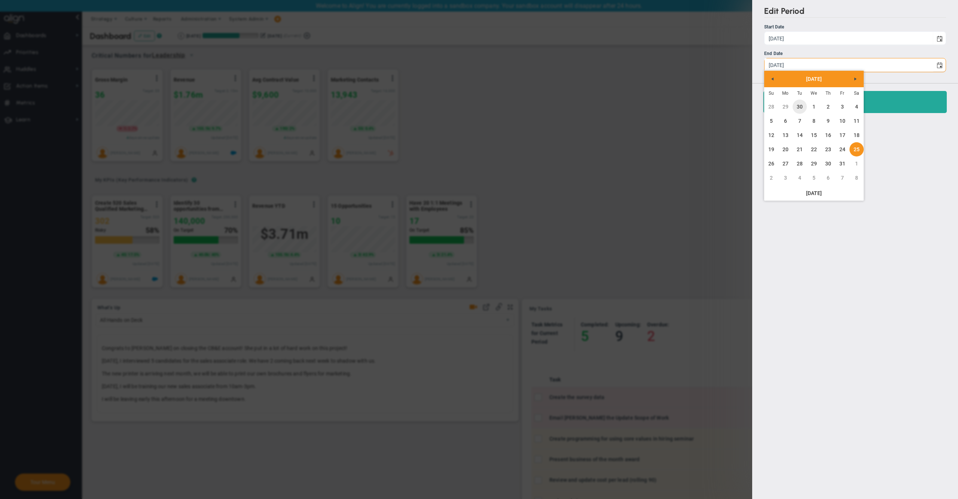
click at [802, 106] on link "30" at bounding box center [800, 107] width 14 height 14
type input "[DATE]"
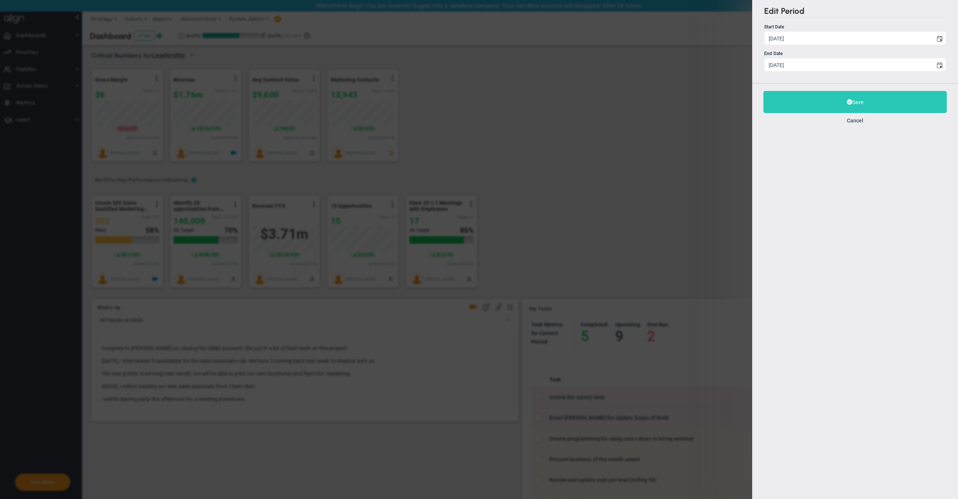
click at [792, 99] on button "Save" at bounding box center [855, 102] width 183 height 22
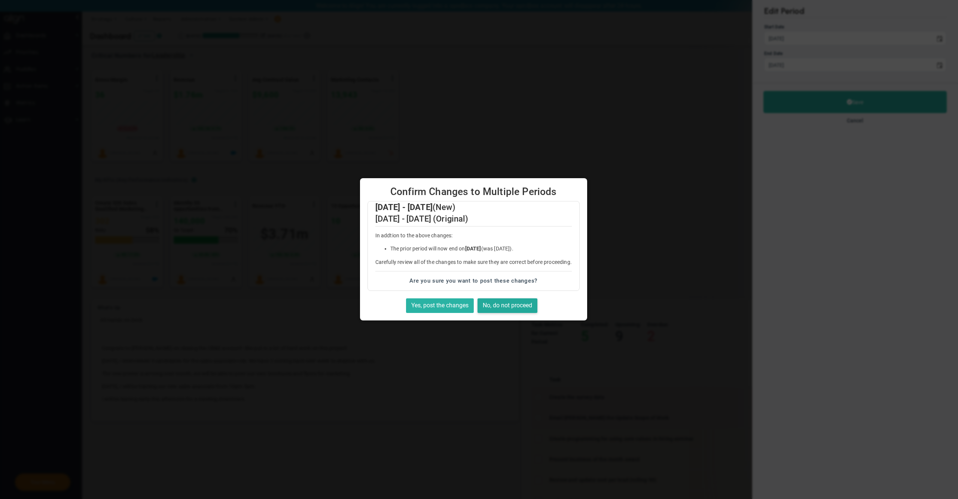
click at [458, 302] on button "Yes, post the changes" at bounding box center [440, 305] width 68 height 15
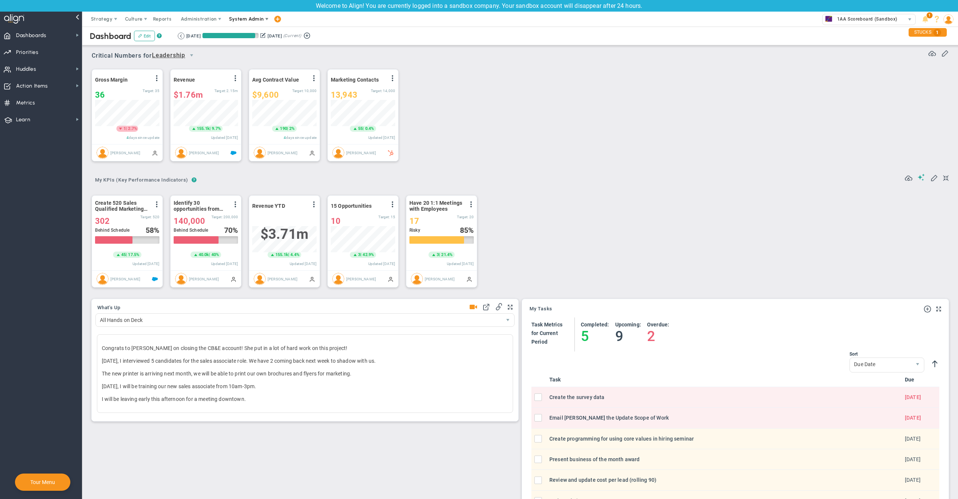
click at [259, 19] on span "System Admin" at bounding box center [246, 19] width 35 height 6
click at [258, 48] on span "Companies Overview" at bounding box center [268, 49] width 89 height 15
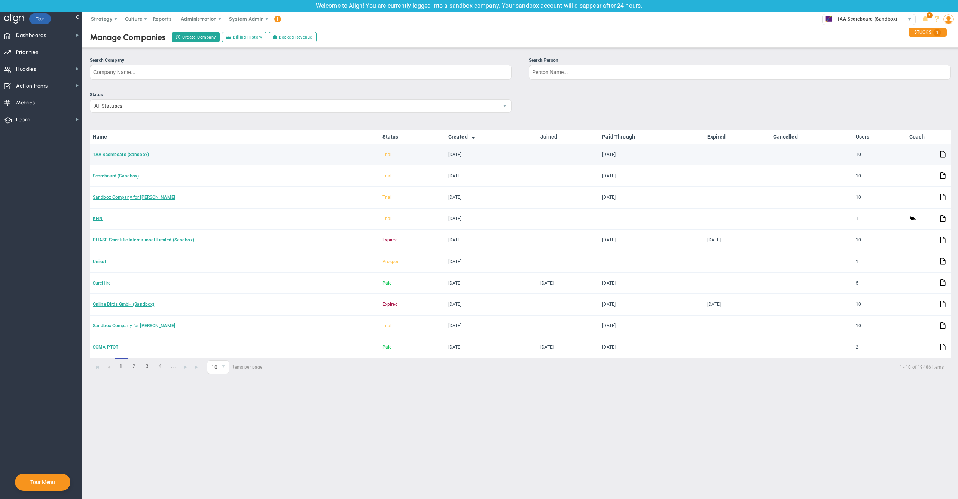
click at [116, 154] on link "1AA Scoreboard (Sandbox)" at bounding box center [121, 154] width 56 height 5
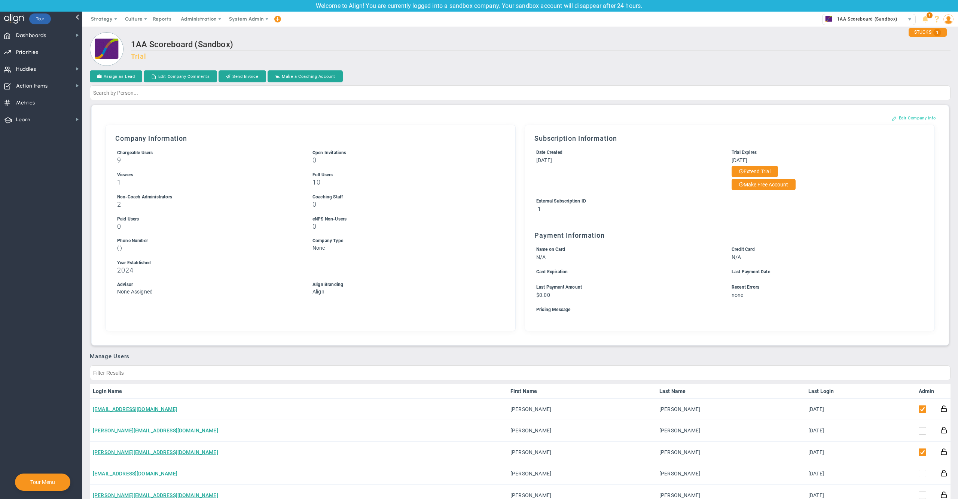
click at [900, 116] on button "Edit Company Info" at bounding box center [913, 118] width 59 height 12
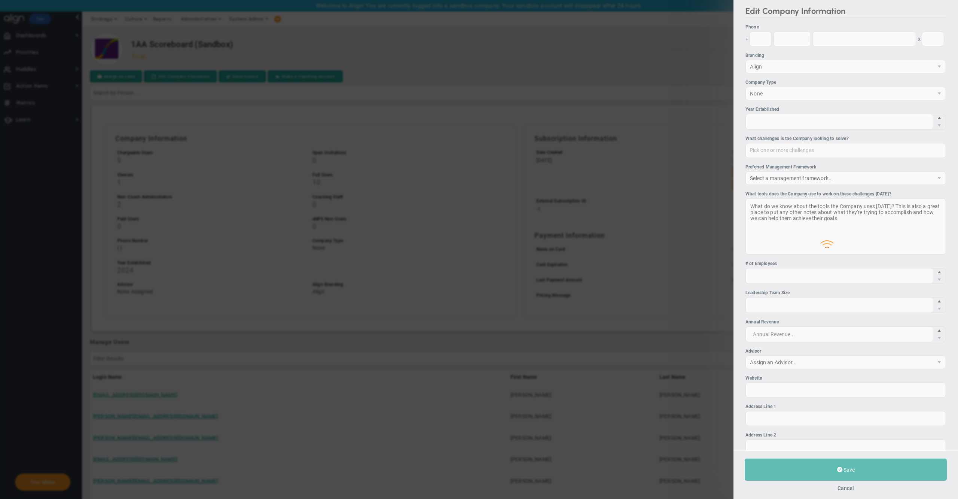
type input "2024"
type input "-1"
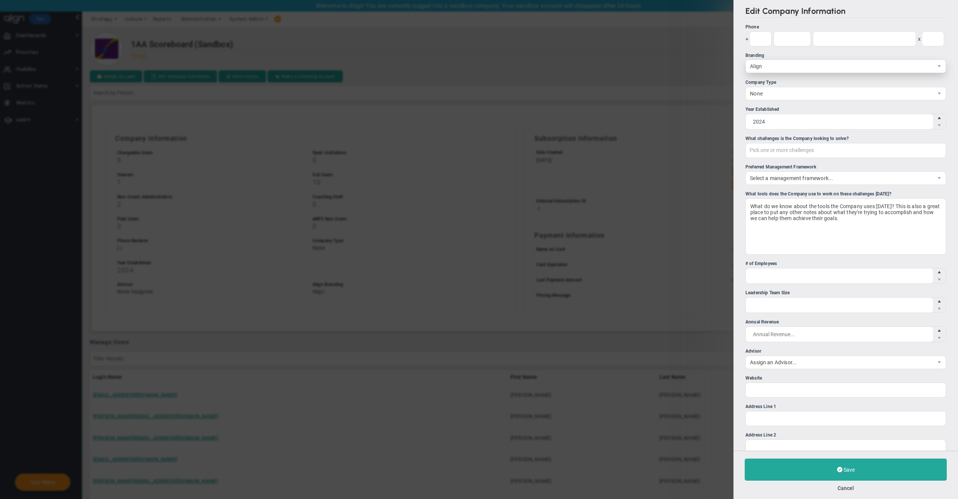
click at [761, 64] on span "Align" at bounding box center [839, 66] width 187 height 13
click at [822, 144] on li "Scaling Up" at bounding box center [842, 142] width 192 height 16
click at [777, 164] on ul "Phone + x Branding Scaling Up 3 None" at bounding box center [846, 392] width 201 height 737
click at [776, 157] on div "Pick one or more challenges" at bounding box center [846, 150] width 201 height 15
click at [776, 157] on input "What challenges is the Company looking to solve? Pick one or more challenges Fi…" at bounding box center [789, 149] width 86 height 13
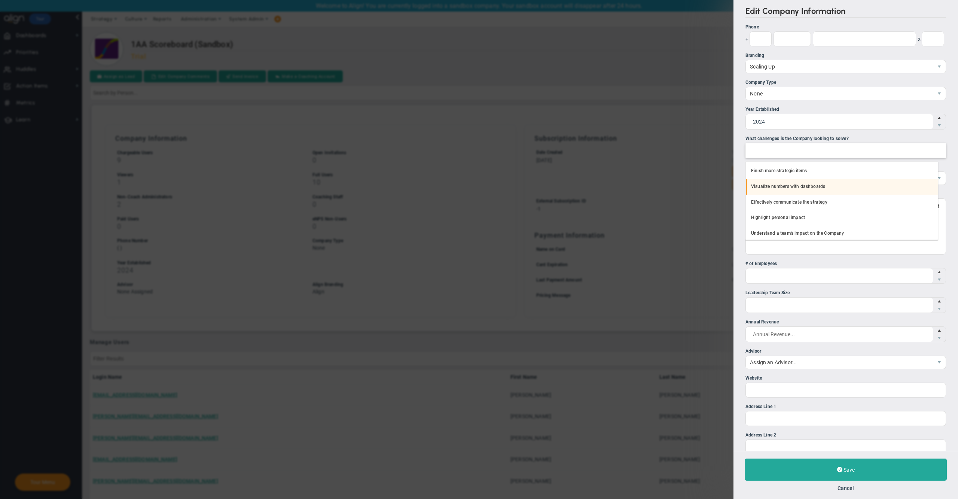
click at [774, 186] on li "Visualize numbers with dashboards" at bounding box center [842, 187] width 192 height 16
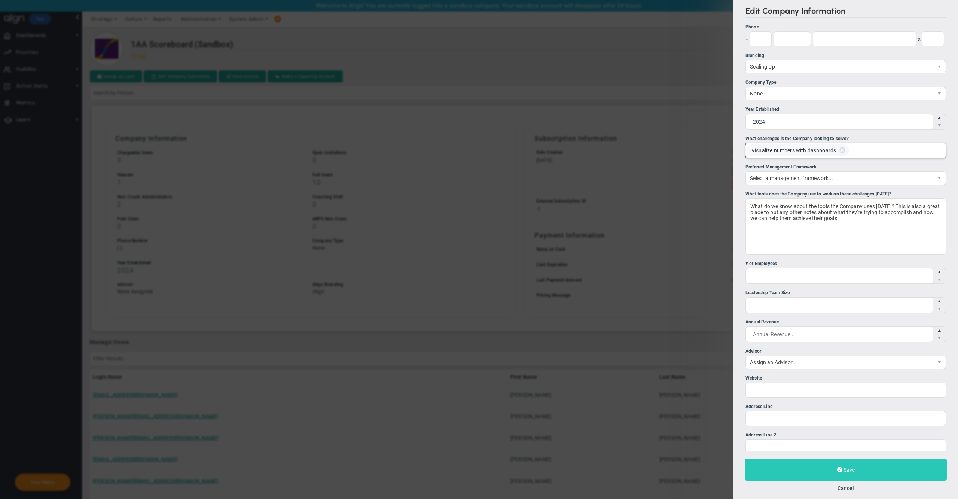
click at [797, 458] on button "Save" at bounding box center [846, 469] width 202 height 22
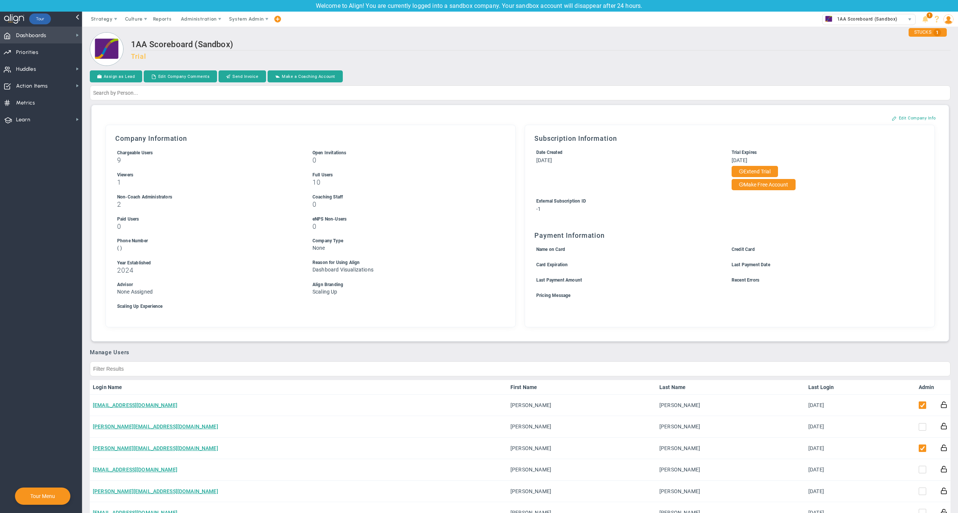
click at [37, 33] on span "Dashboards" at bounding box center [31, 36] width 30 height 16
click at [128, 48] on span "Company Dashboard" at bounding box center [122, 48] width 48 height 7
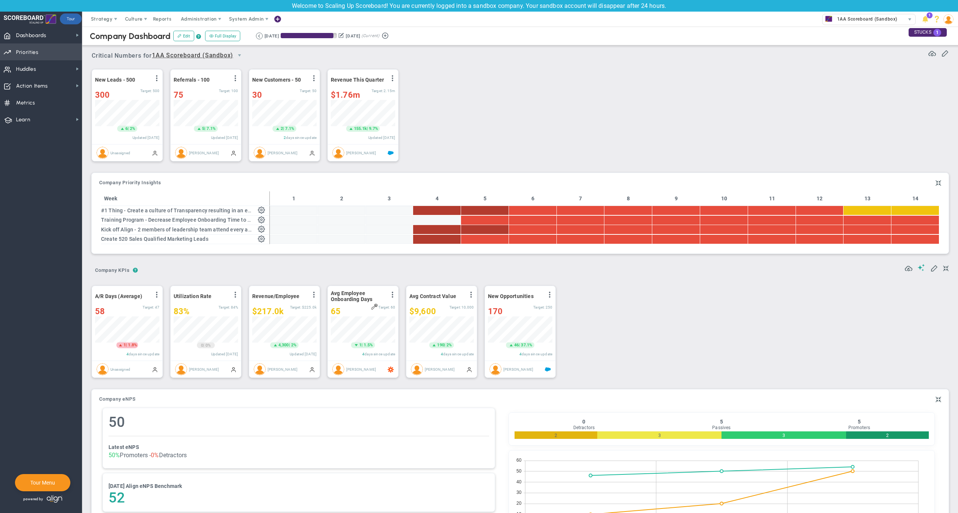
click at [36, 51] on span "Priorities" at bounding box center [27, 53] width 22 height 16
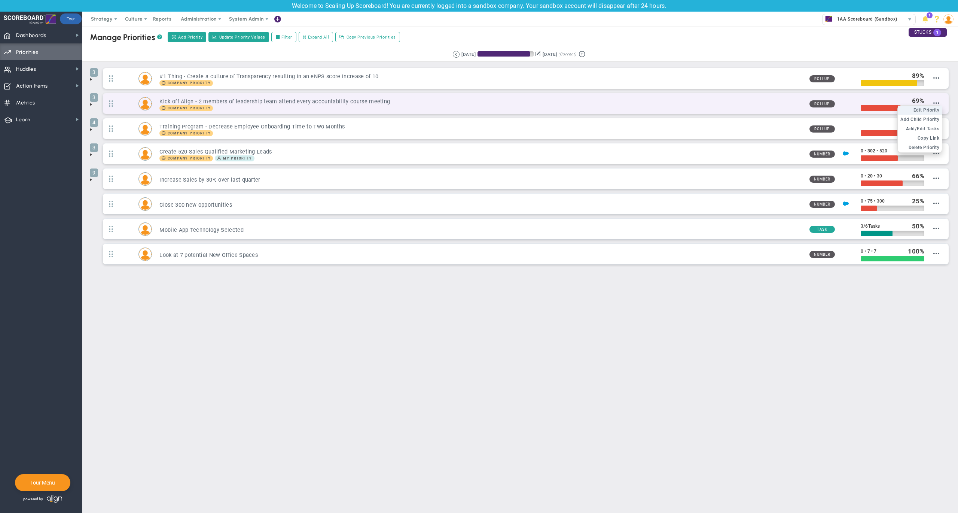
click at [926, 113] on span "Edit Priority" at bounding box center [927, 109] width 26 height 5
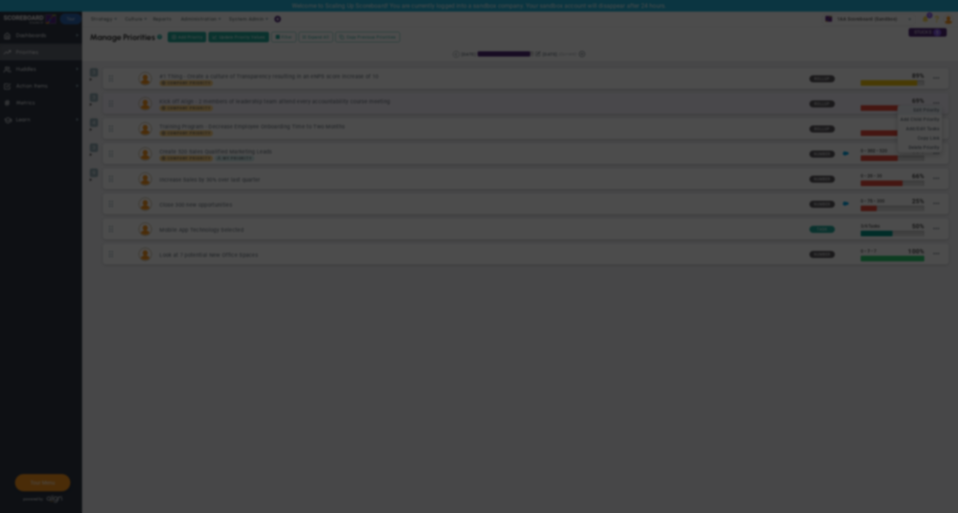
type input "Kick off Align - 2 members of leadership team attend every accountability cours…"
radio input "true"
type input "Miguel Cabrera"
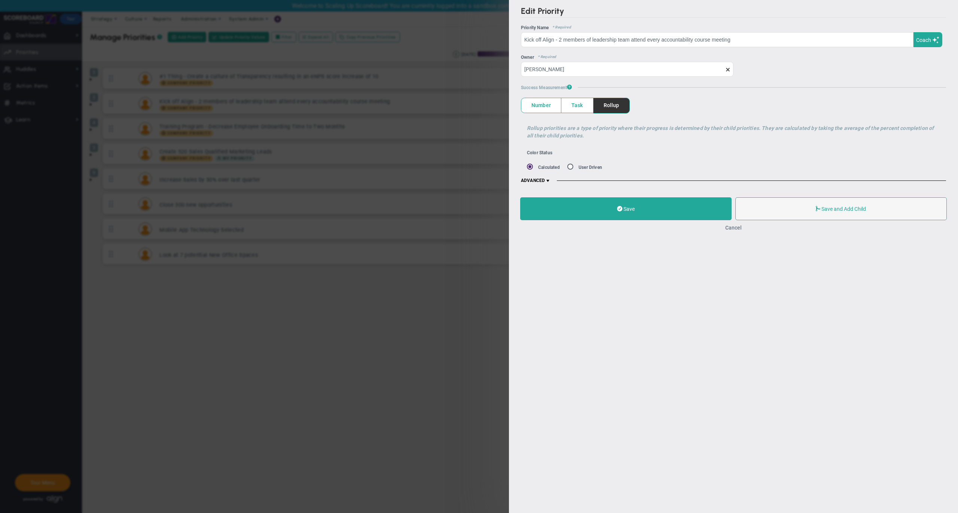
click at [735, 228] on button "Cancel" at bounding box center [733, 228] width 16 height 6
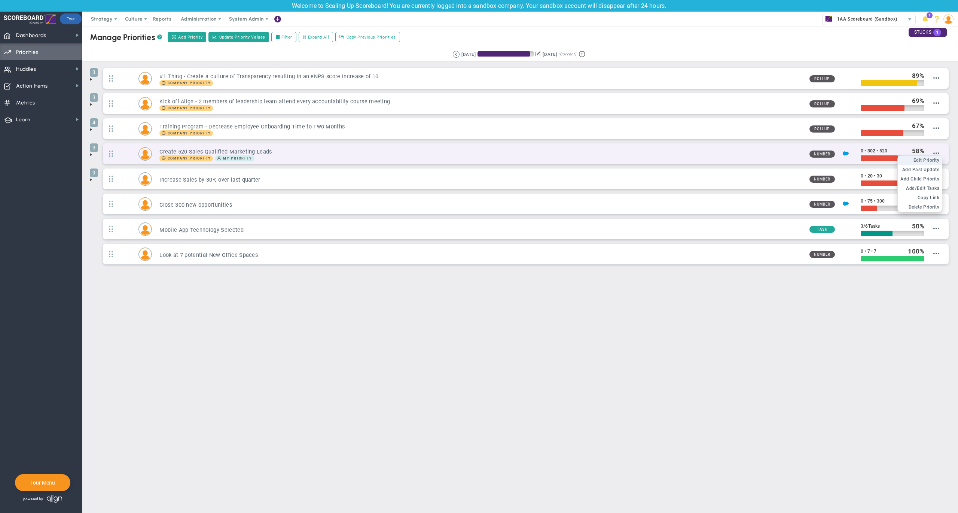
click at [929, 162] on span "Edit Priority" at bounding box center [927, 160] width 26 height 5
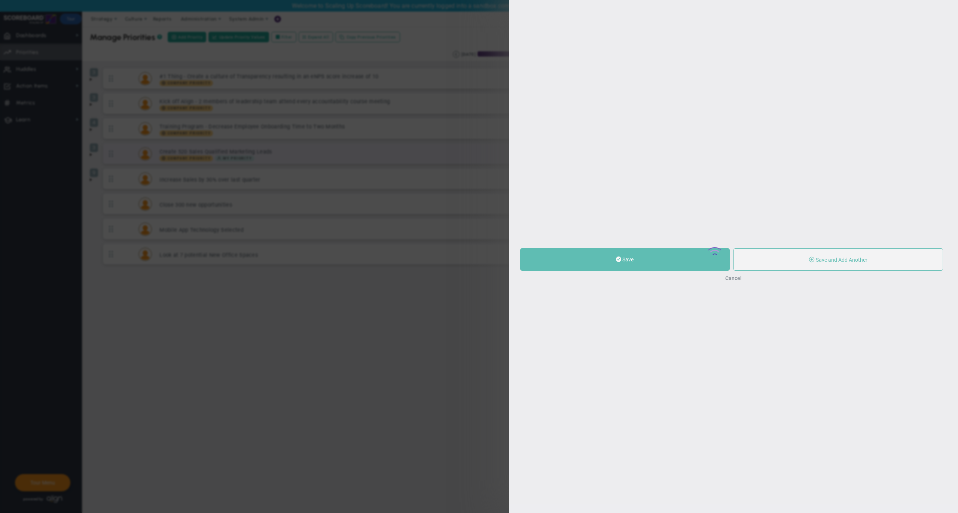
type input "Create 520 Sales Qualified Marketing Leads"
type input "0"
type input "302"
type input "520"
radio input "true"
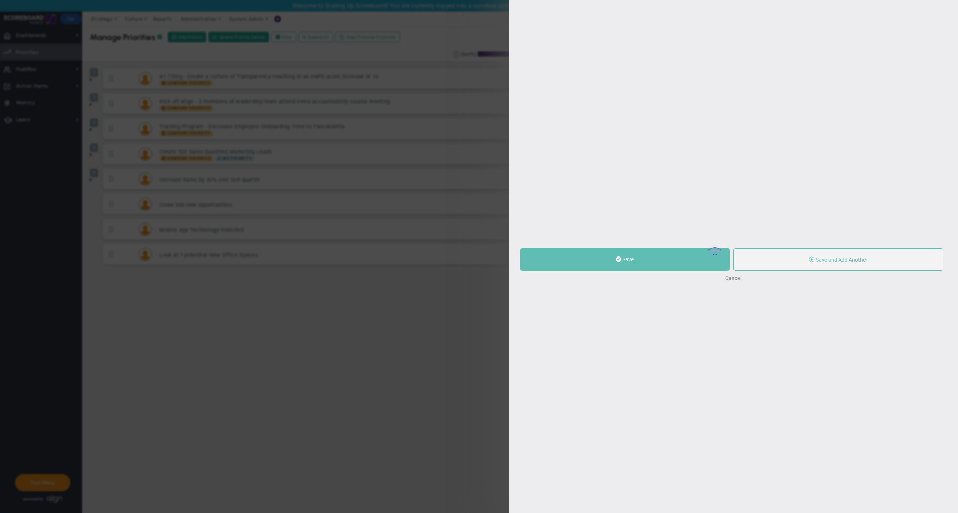
type input "Alex Abramson"
type input "0"
type input "302"
type input "520"
radio input "true"
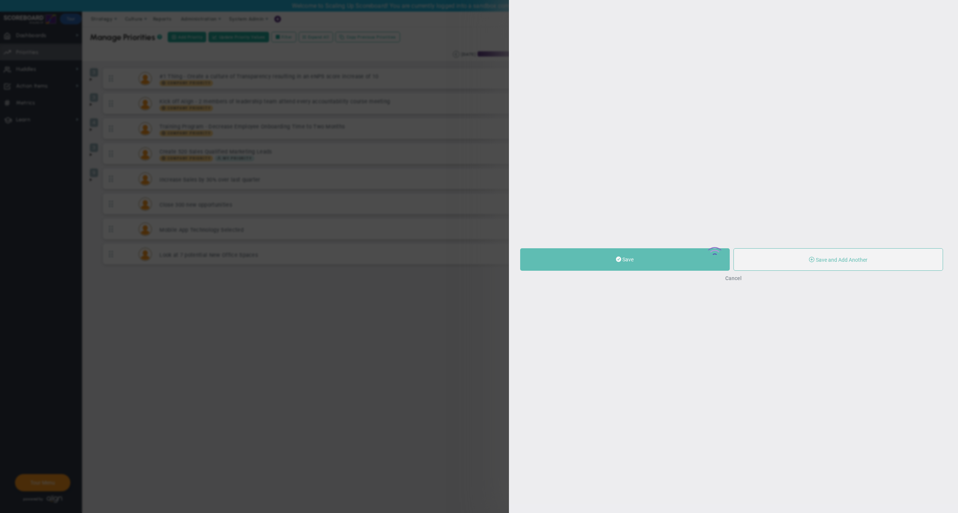
type input "Quarterly SQLs : Salesforce"
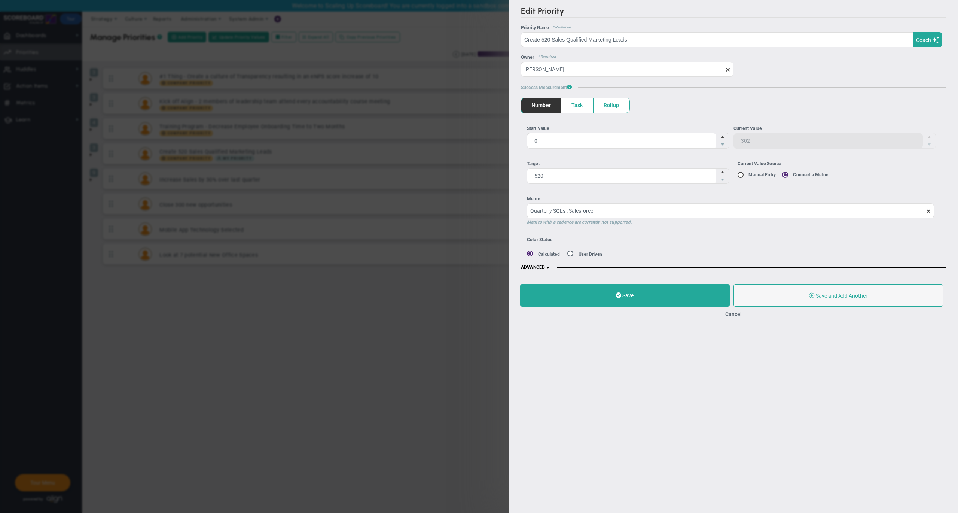
click at [743, 176] on input "Current Value Source Manual Entry Connect a Metric" at bounding box center [743, 175] width 7 height 6
radio input "true"
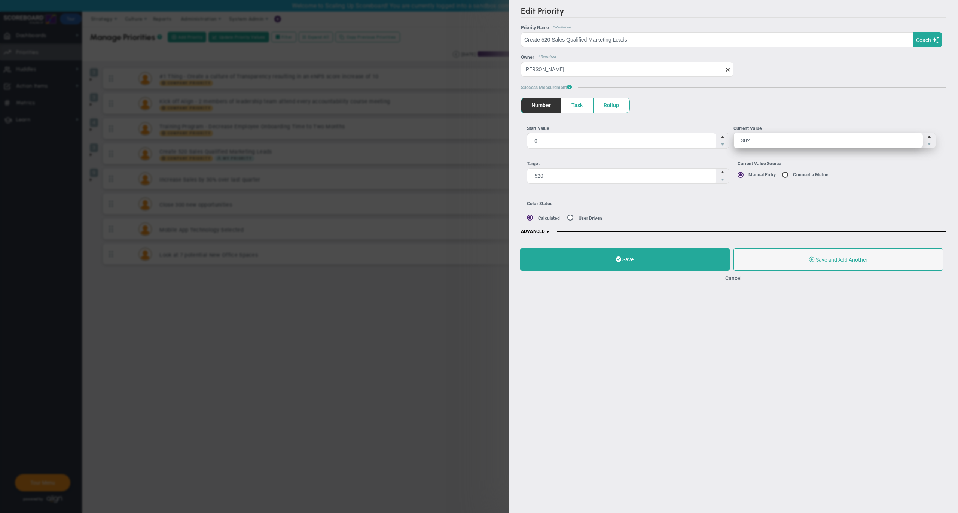
click at [764, 140] on span "302 302" at bounding box center [835, 140] width 202 height 16
click at [764, 140] on input "302" at bounding box center [828, 140] width 189 height 15
type input "550"
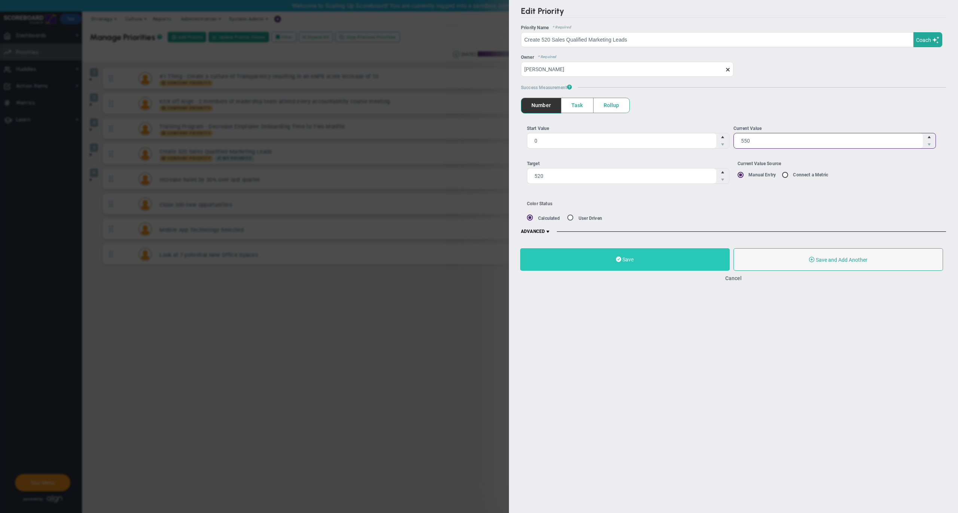
type input "550"
click at [635, 256] on button "Save" at bounding box center [625, 259] width 210 height 22
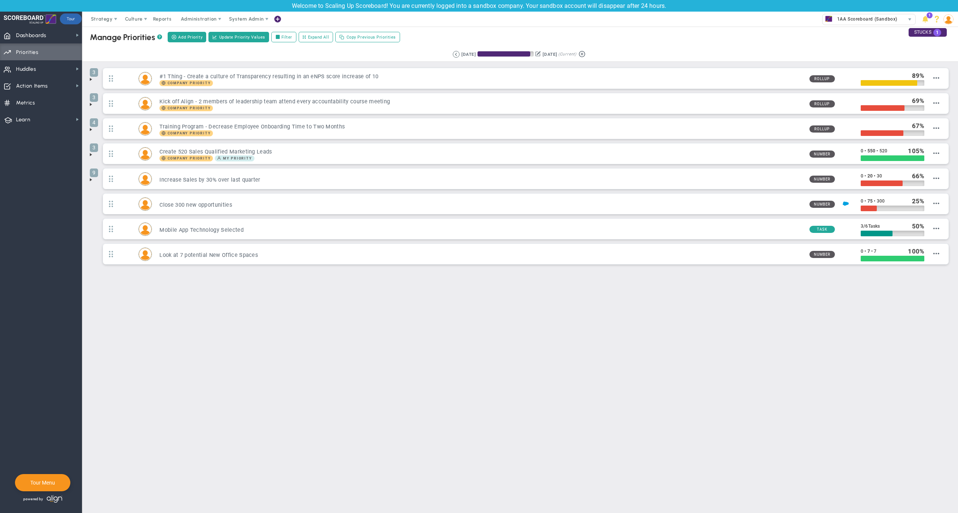
click at [91, 132] on span at bounding box center [91, 130] width 6 height 6
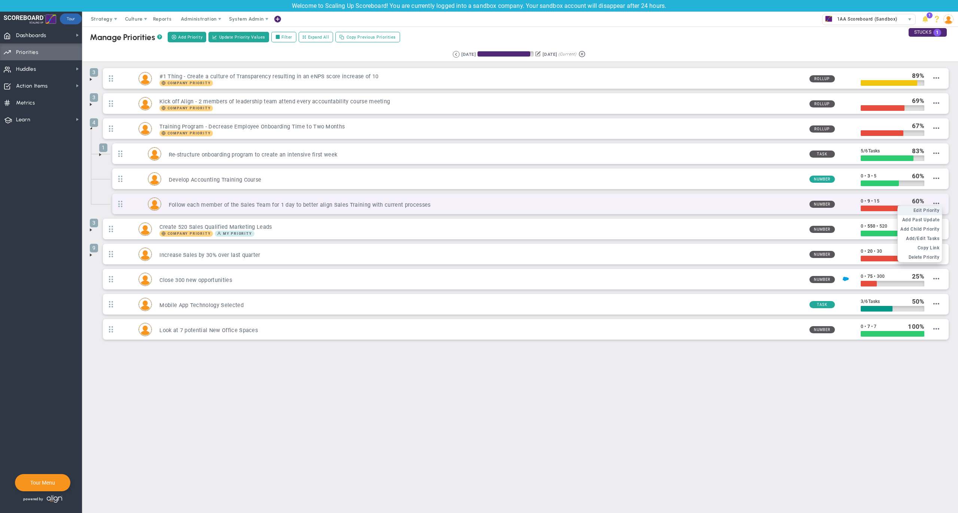
click at [930, 213] on span "Edit Priority" at bounding box center [927, 210] width 26 height 5
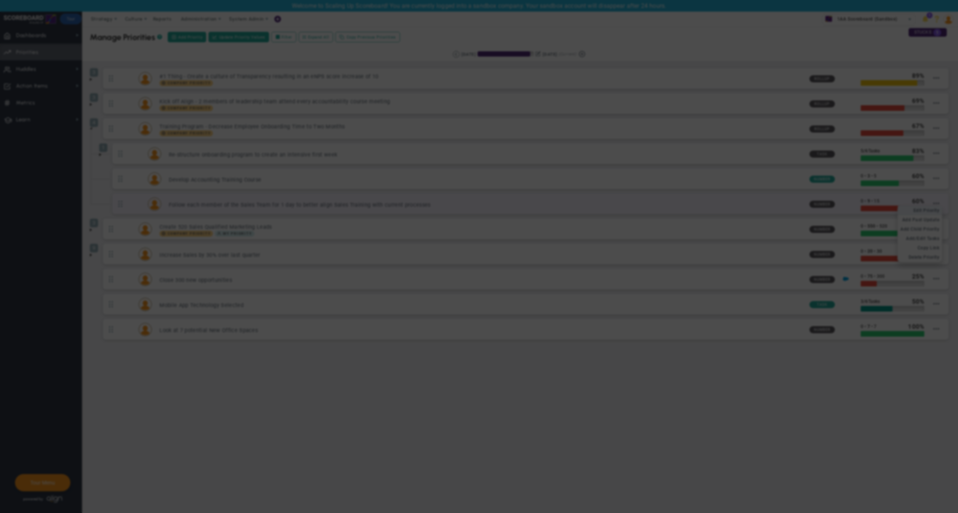
type input "Follow each member of the Sales Team for 1 day to better align Sales Training w…"
type input "0"
type input "9"
type input "15"
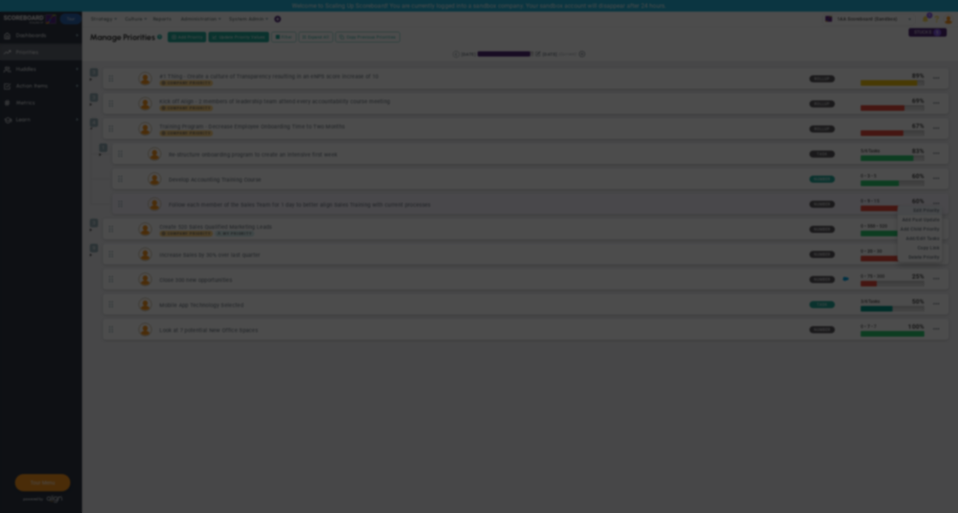
radio input "true"
type input "Tom Johnson"
type input "0"
type input "9"
type input "15"
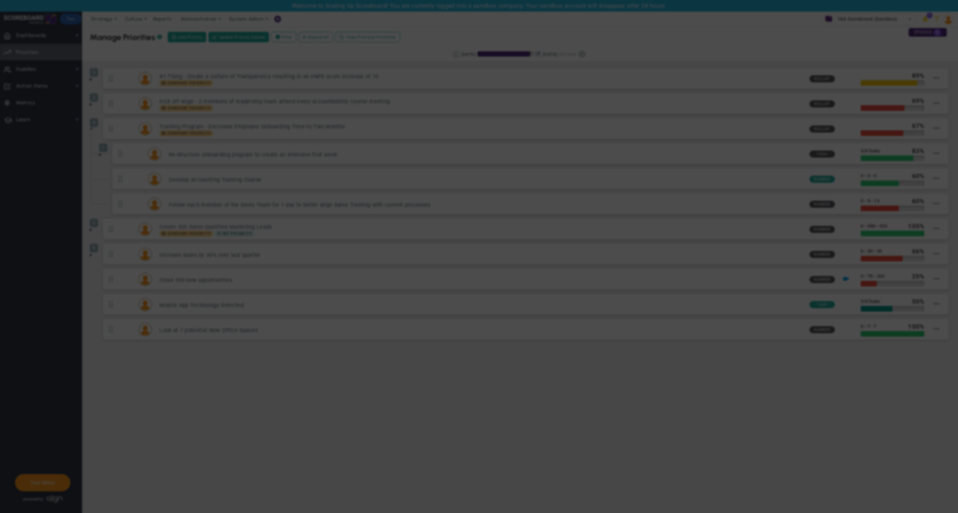
radio input "true"
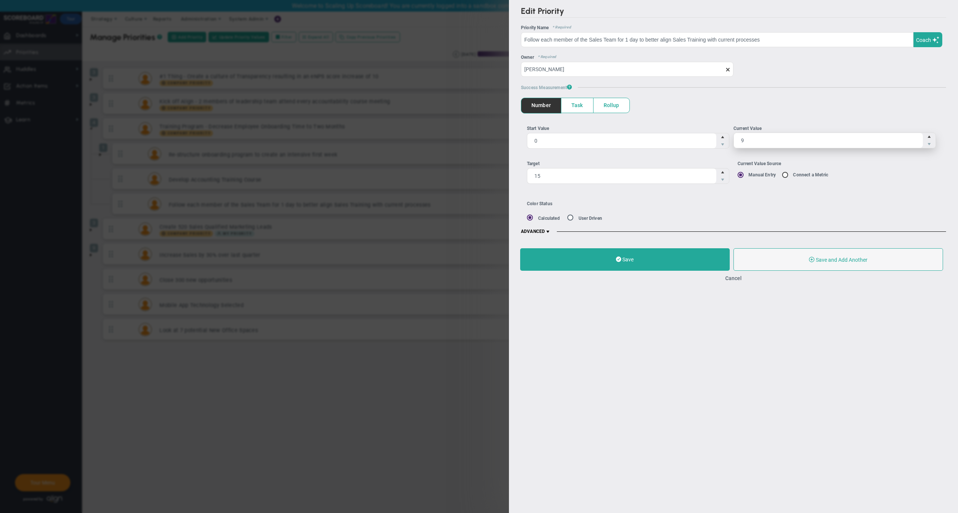
click at [770, 141] on span "9 9" at bounding box center [835, 140] width 202 height 16
click at [770, 141] on input "9" at bounding box center [828, 140] width 189 height 15
type input "15"
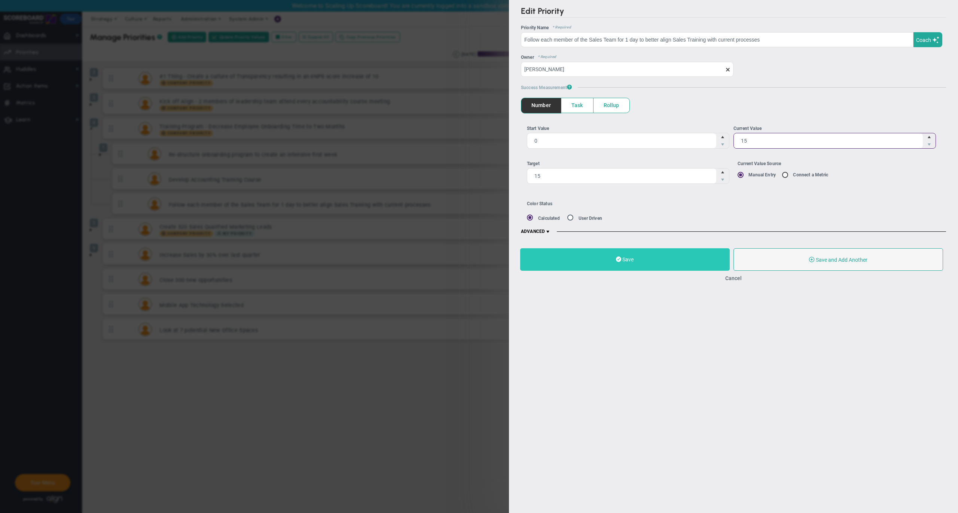
type input "15"
click at [618, 264] on button "Save" at bounding box center [625, 259] width 210 height 22
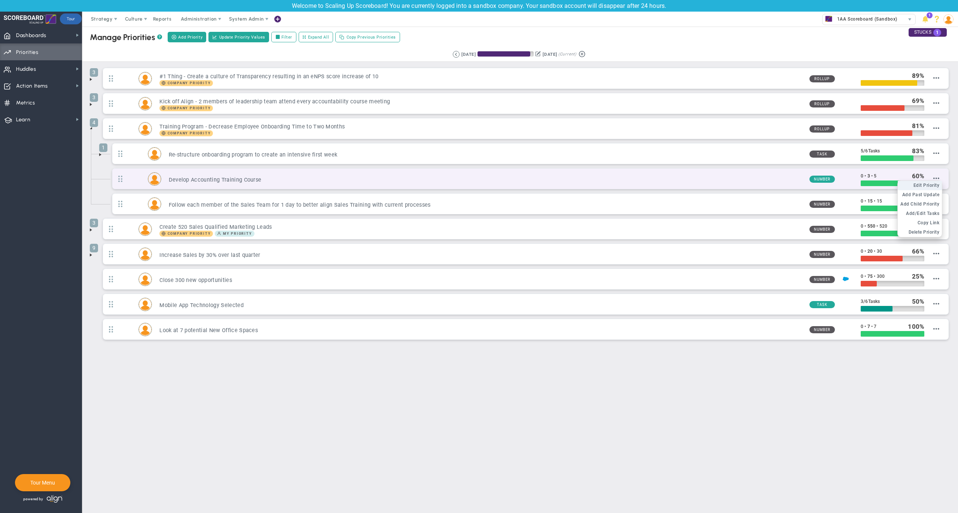
click at [935, 188] on span "Edit Priority" at bounding box center [927, 185] width 26 height 5
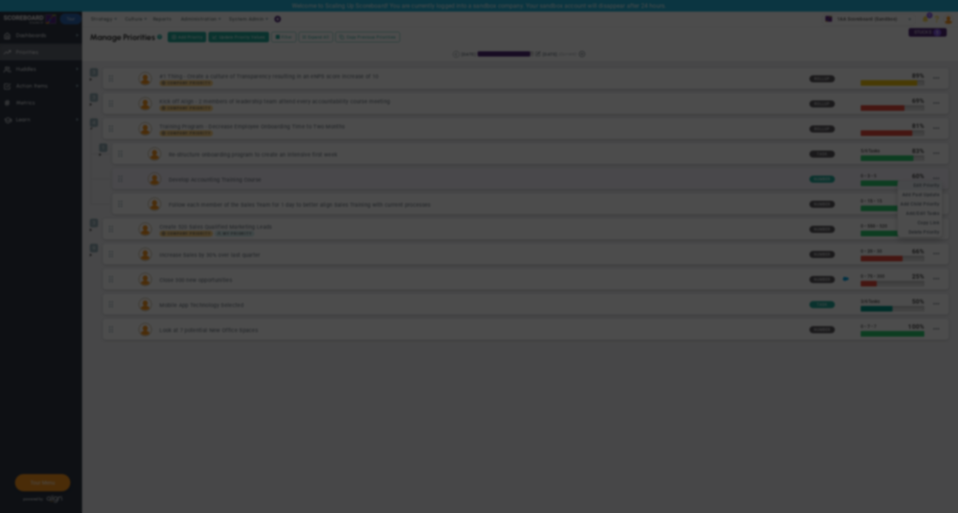
type input "Develop Accounting Training Course"
type input "0"
type input "3"
type input "5"
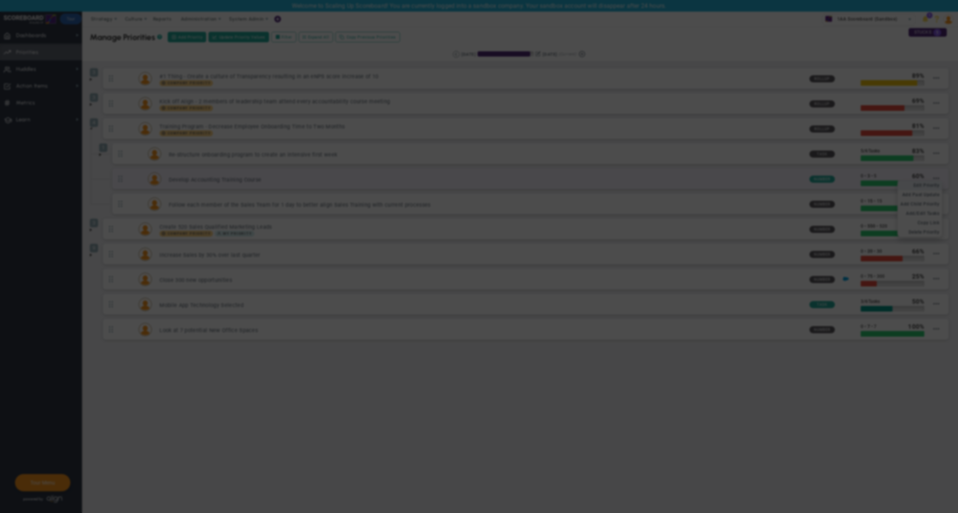
radio input "true"
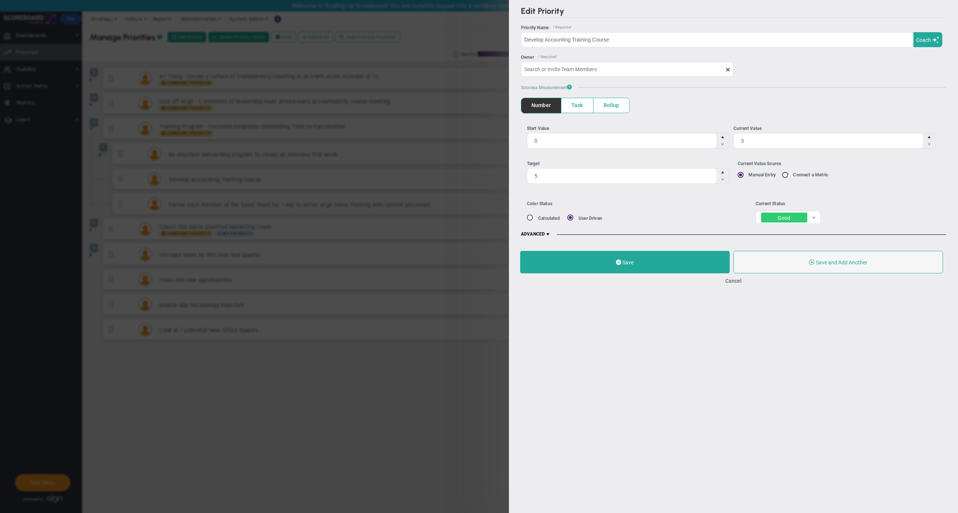
type input "Mark Collins"
type input "0"
type input "3"
type input "5"
radio input "true"
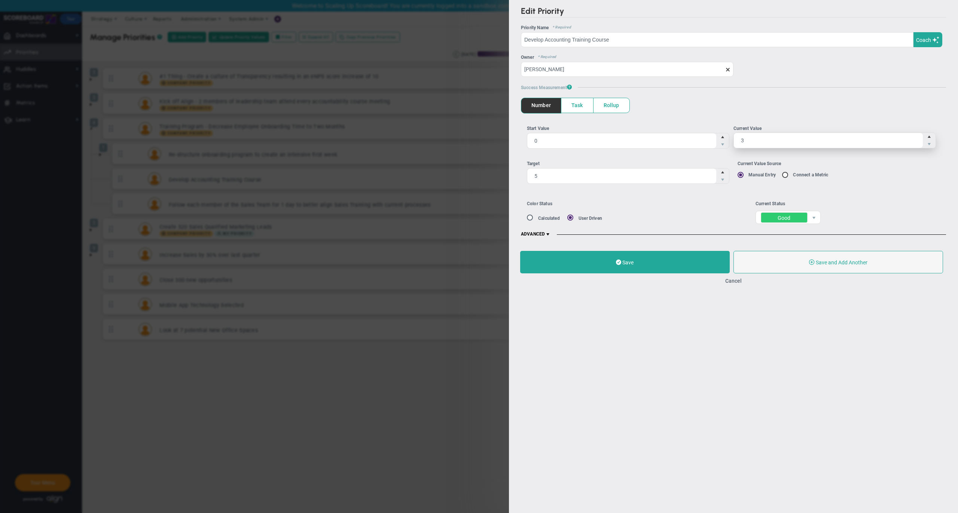
click at [759, 141] on span "3 3" at bounding box center [835, 140] width 202 height 16
click at [759, 141] on input "3" at bounding box center [828, 140] width 189 height 15
click at [0, 0] on input "3" at bounding box center [0, 0] width 0 height 0
type input "7"
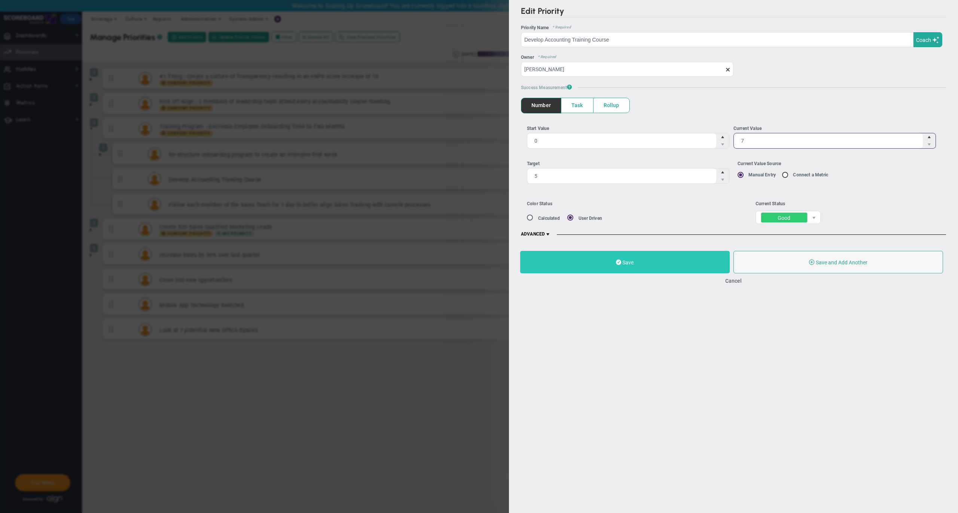
click at [628, 265] on span "Save" at bounding box center [627, 262] width 11 height 6
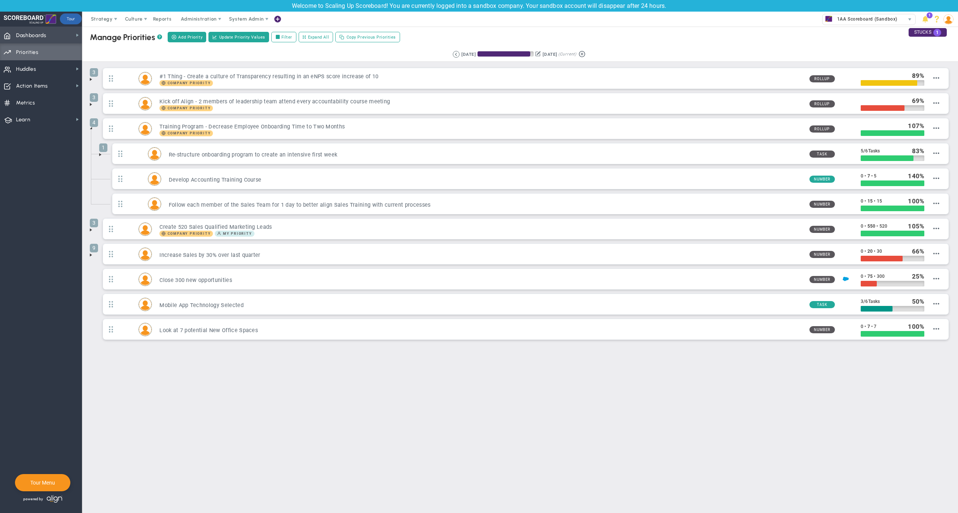
click at [60, 37] on span "Dashboards Dashboards" at bounding box center [41, 35] width 82 height 17
click at [94, 49] on div "Company Dashboard" at bounding box center [119, 48] width 75 height 15
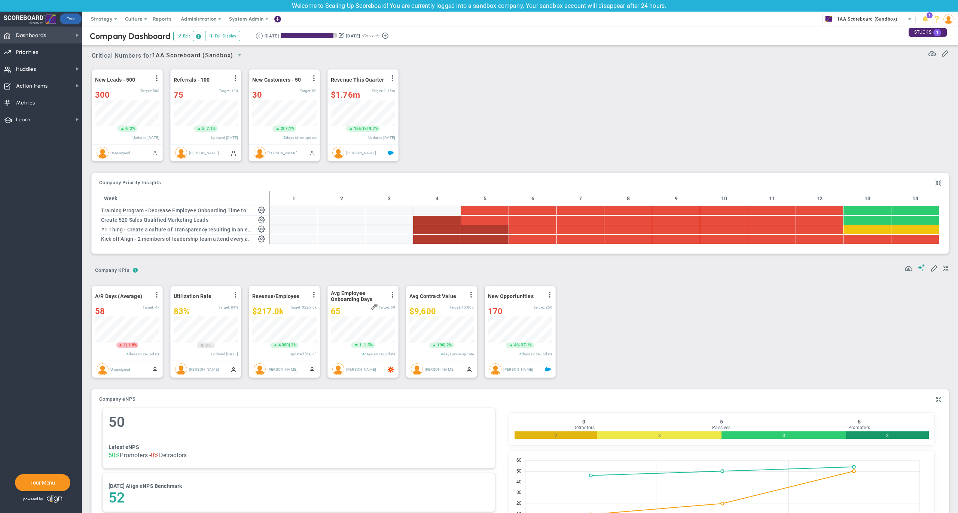
scroll to position [26, 64]
click at [936, 182] on span at bounding box center [939, 183] width 6 height 9
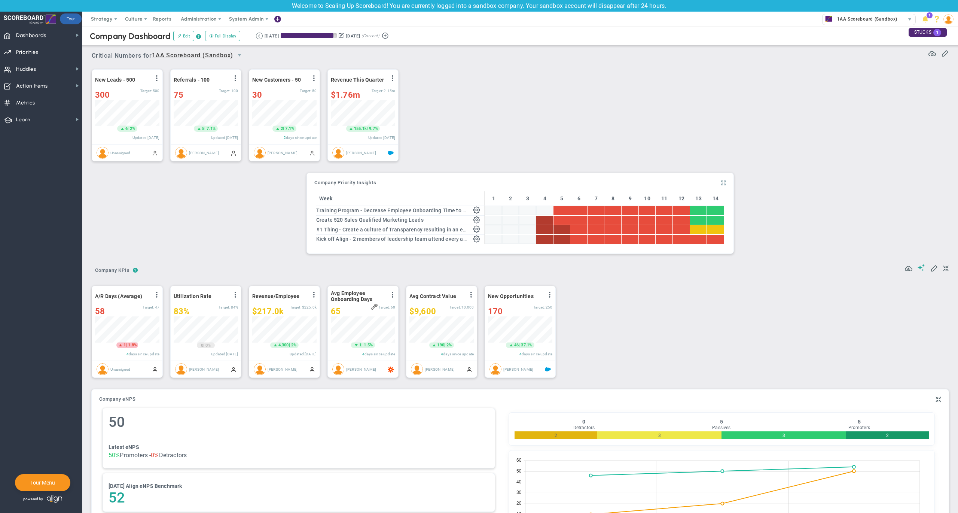
click at [721, 182] on span at bounding box center [723, 183] width 5 height 9
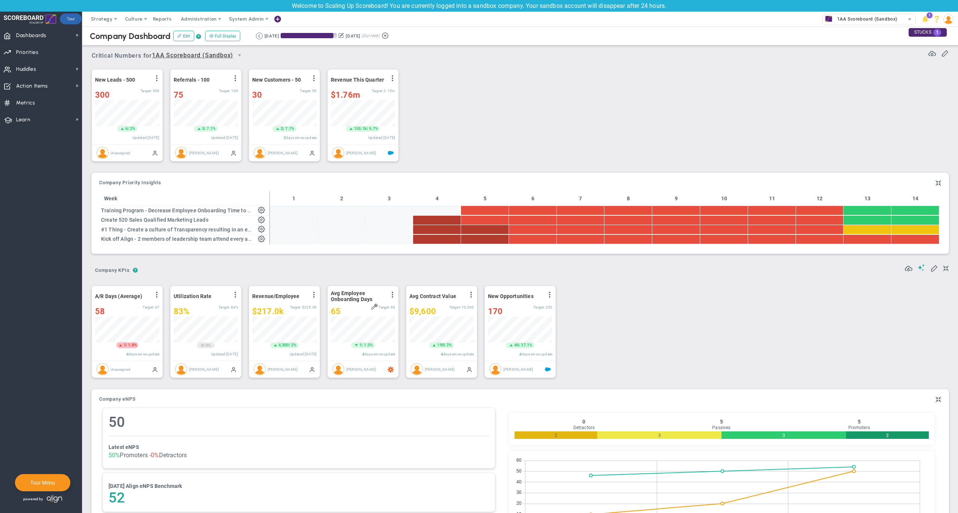
click at [934, 185] on div "Company OKR Insights Company Priority Insights Add Company Objective or Key Res…" at bounding box center [520, 213] width 857 height 80
click at [936, 185] on span at bounding box center [939, 183] width 6 height 9
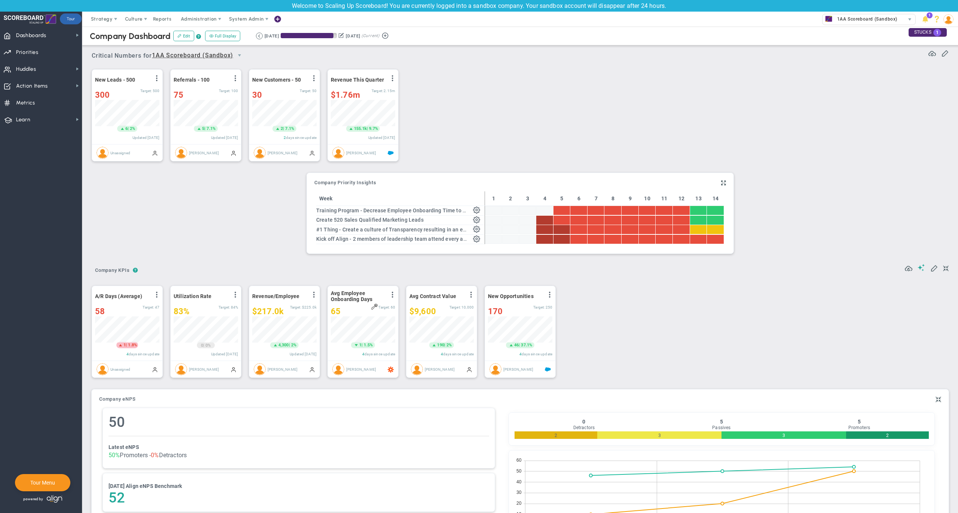
click at [641, 113] on div "New Leads - 500 View Historical Graph Edit Make "No Change" Update Add Past Upd…" at bounding box center [517, 115] width 866 height 105
click at [523, 87] on div "New Leads - 500 View Historical Graph Edit Make "No Change" Update Add Past Upd…" at bounding box center [517, 115] width 866 height 105
click at [824, 59] on div "Critical Numbers for 1AA Scoreboard (Sandbox) 0 Critical Numbers for 1AA Scoreb…" at bounding box center [520, 52] width 857 height 19
click at [59, 42] on span "Dashboards Dashboards" at bounding box center [41, 35] width 82 height 17
click at [121, 35] on span "My Dashboard" at bounding box center [114, 33] width 33 height 7
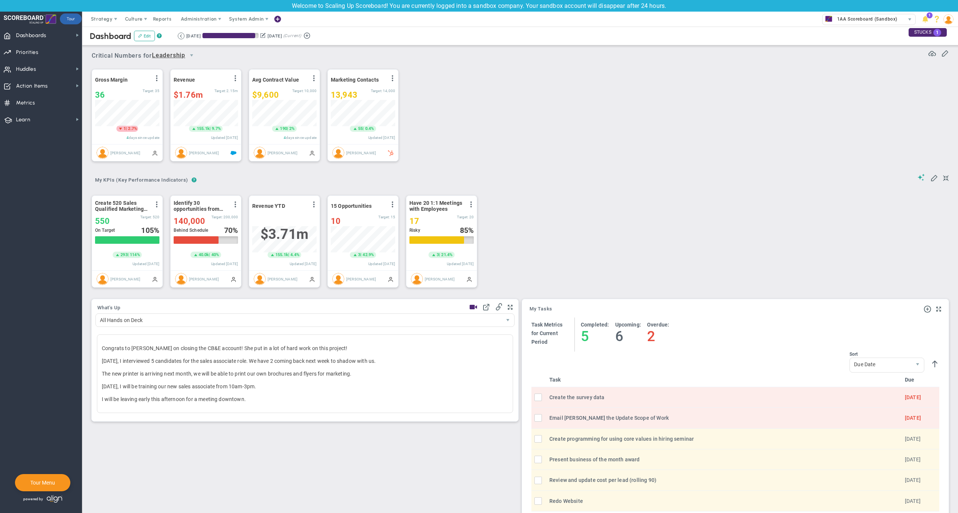
scroll to position [26, 64]
click at [171, 57] on span "Leadership" at bounding box center [168, 55] width 33 height 9
click at [147, 37] on button "Edit" at bounding box center [144, 36] width 21 height 10
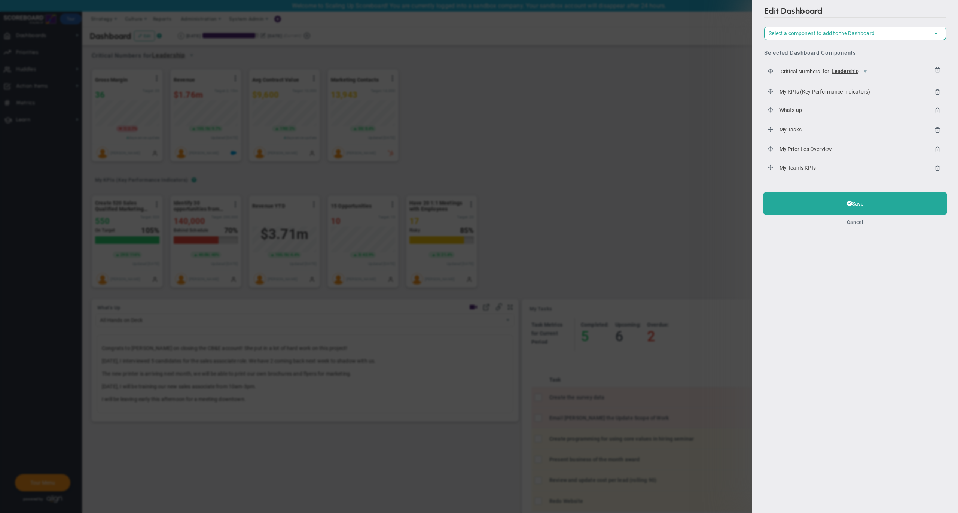
click at [855, 74] on span "Leadership" at bounding box center [846, 71] width 28 height 7
click at [854, 91] on li "1AA Scoreboard (Sandbox)" at bounding box center [855, 96] width 40 height 35
click at [841, 202] on button "Save" at bounding box center [855, 203] width 183 height 22
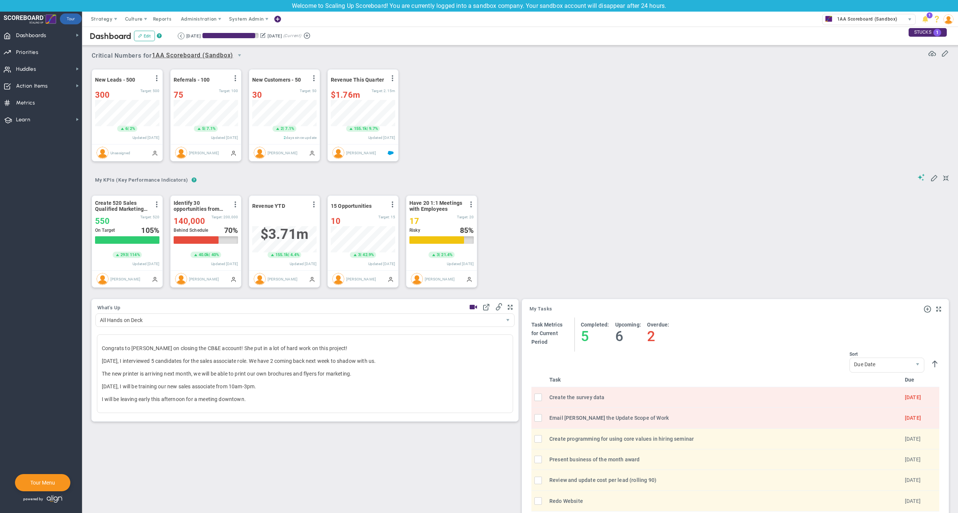
scroll to position [26, 64]
